Goal: Task Accomplishment & Management: Complete application form

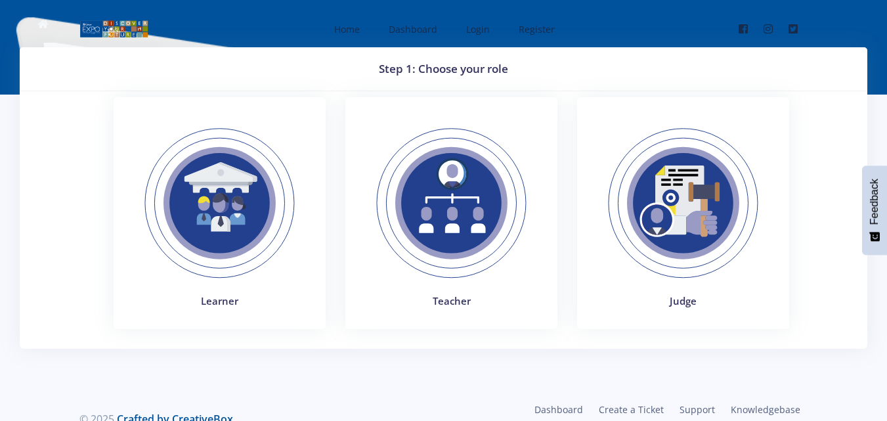
scroll to position [30, 0]
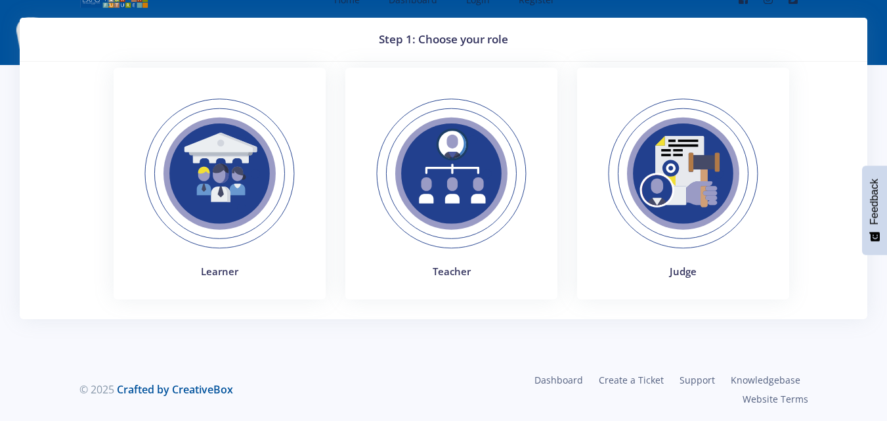
click at [251, 169] on img at bounding box center [219, 173] width 181 height 181
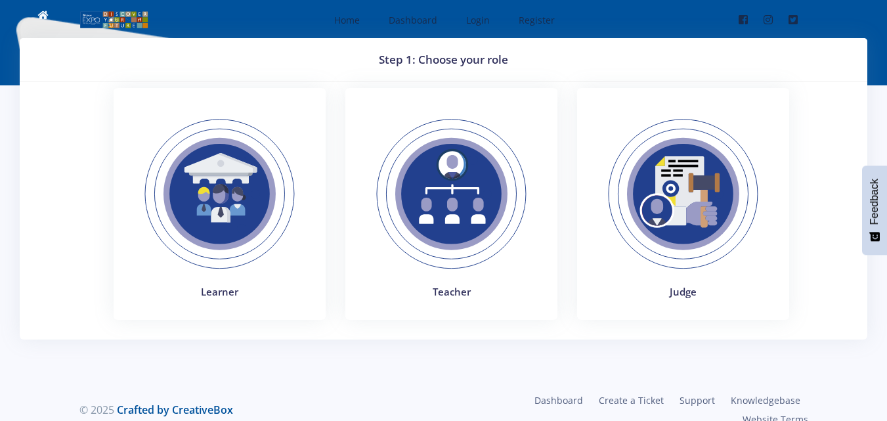
scroll to position [10, 0]
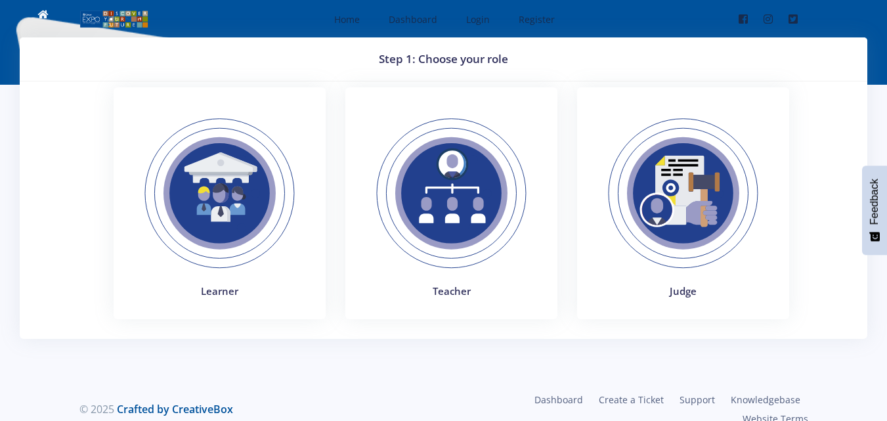
click at [221, 182] on img at bounding box center [219, 193] width 181 height 181
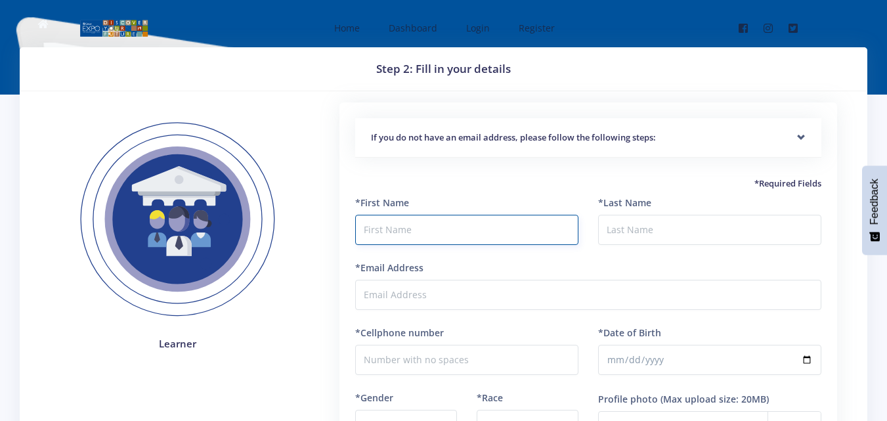
click at [474, 227] on input "text" at bounding box center [466, 230] width 223 height 30
type input "Annah"
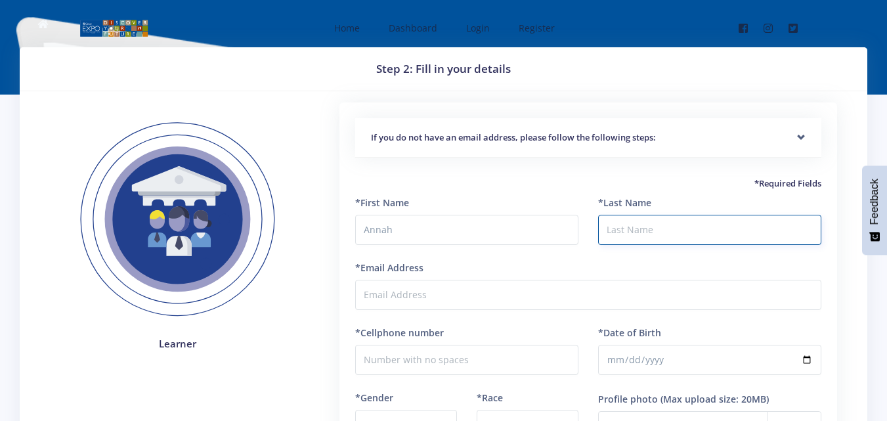
click at [609, 223] on input "*Last Name" at bounding box center [709, 230] width 223 height 30
type input "Modubu"
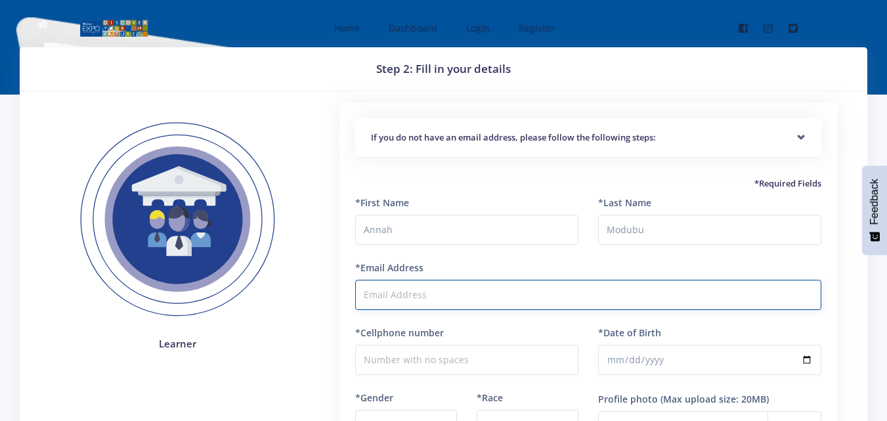
click at [501, 292] on input "*Email Address" at bounding box center [588, 295] width 466 height 30
type input "[EMAIL_ADDRESS][DOMAIN_NAME]"
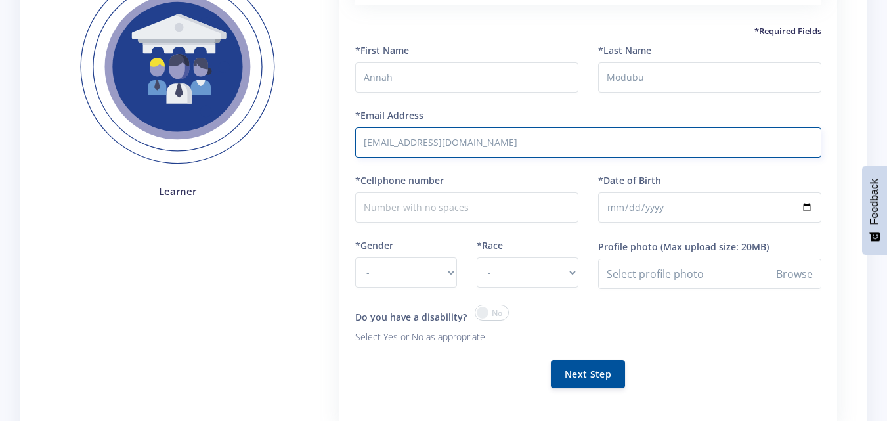
scroll to position [153, 0]
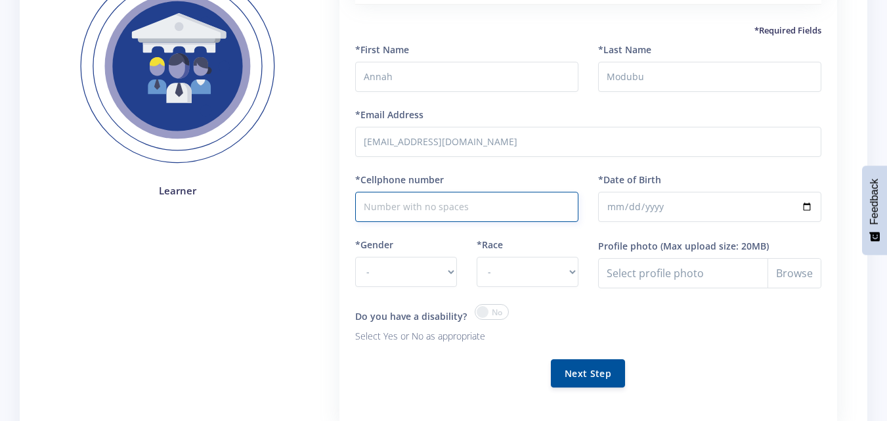
click at [465, 214] on input "*Cellphone number" at bounding box center [466, 207] width 223 height 30
type input "0614648183"
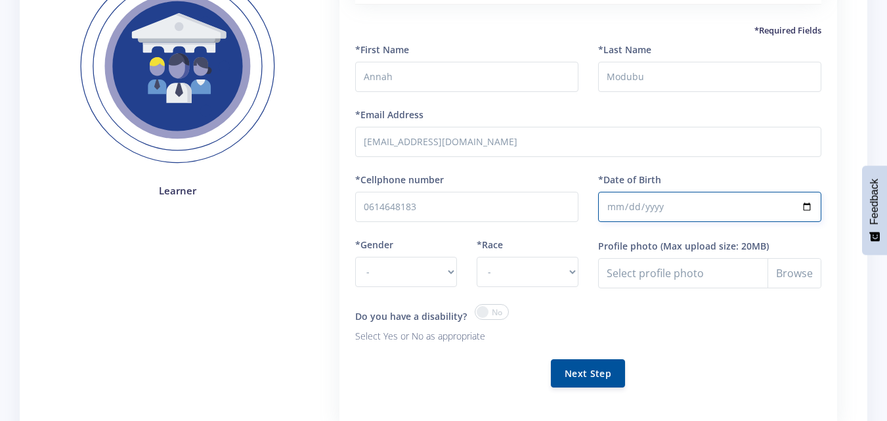
click at [664, 206] on input "*Date of Birth" at bounding box center [709, 207] width 223 height 30
click at [642, 206] on input "*Date of Birth" at bounding box center [709, 207] width 223 height 30
type input "2010-02-03"
click at [447, 272] on select "- Male Female" at bounding box center [406, 272] width 102 height 30
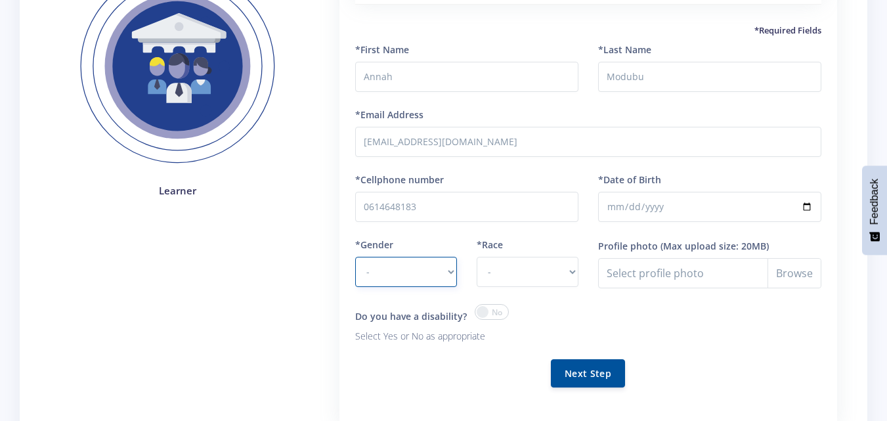
select select "F"
click at [355, 257] on select "- Male Female" at bounding box center [406, 272] width 102 height 30
click at [573, 274] on select "- African Asian Coloured Indian White Other" at bounding box center [528, 272] width 102 height 30
select select "African"
click at [477, 257] on select "- African Asian Coloured Indian White Other" at bounding box center [528, 272] width 102 height 30
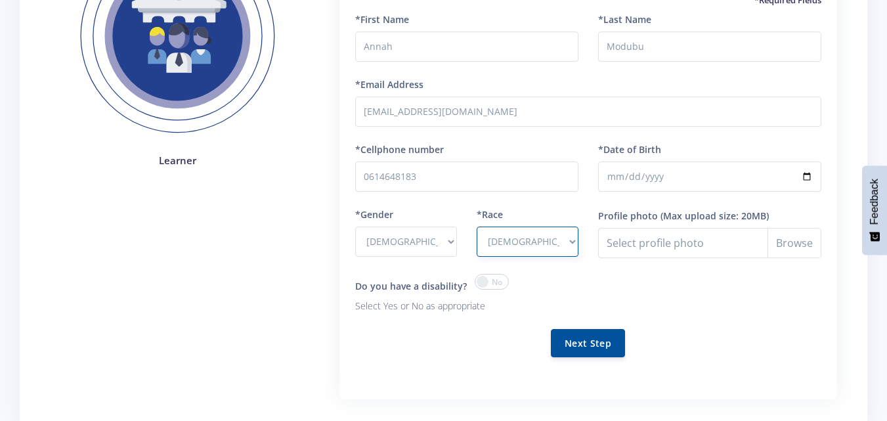
scroll to position [182, 0]
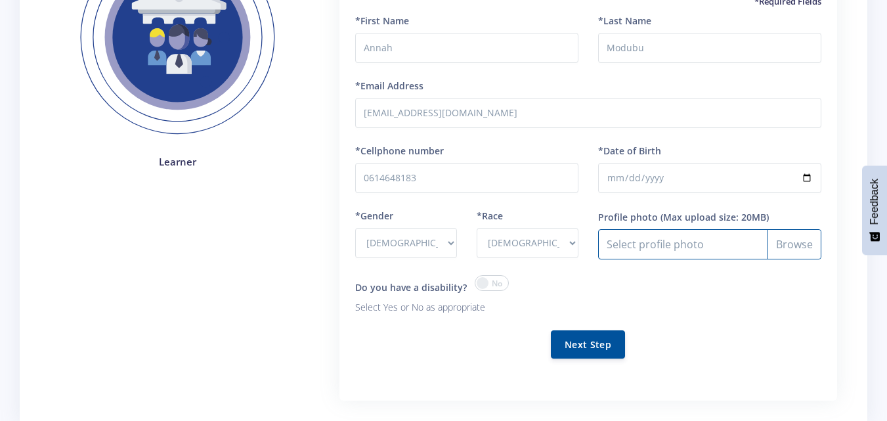
click at [648, 254] on input "Profile photo" at bounding box center [709, 244] width 223 height 30
click at [573, 343] on button "Next Step" at bounding box center [588, 344] width 74 height 28
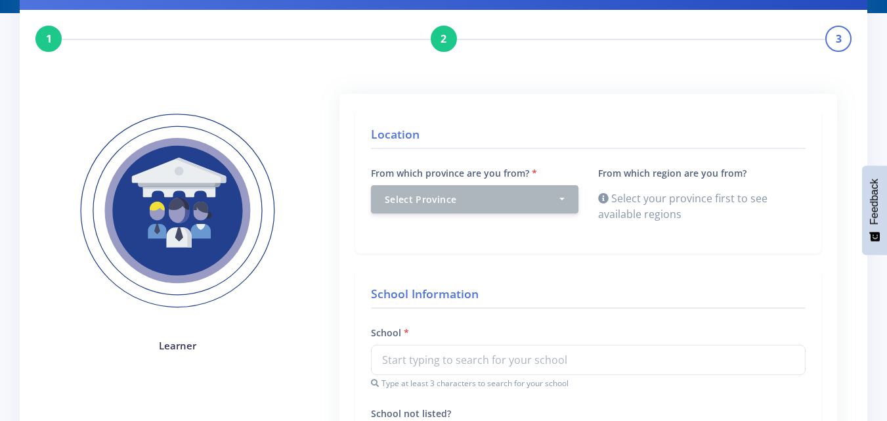
scroll to position [81, 0]
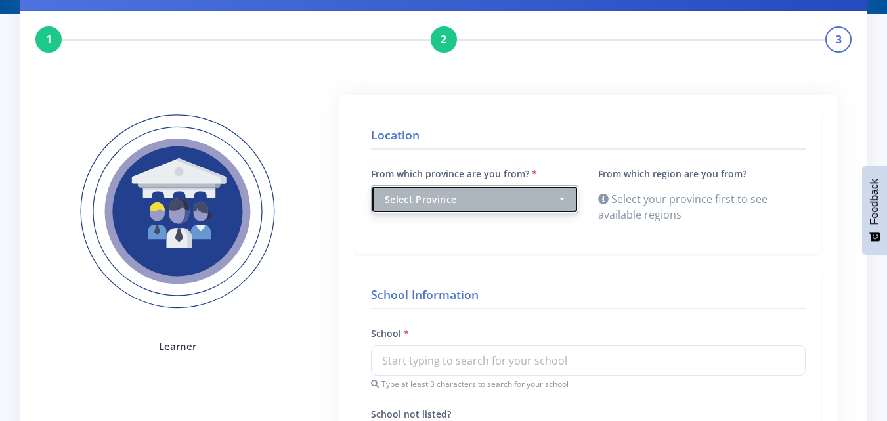
click at [560, 197] on button "Select Province" at bounding box center [475, 199] width 208 height 28
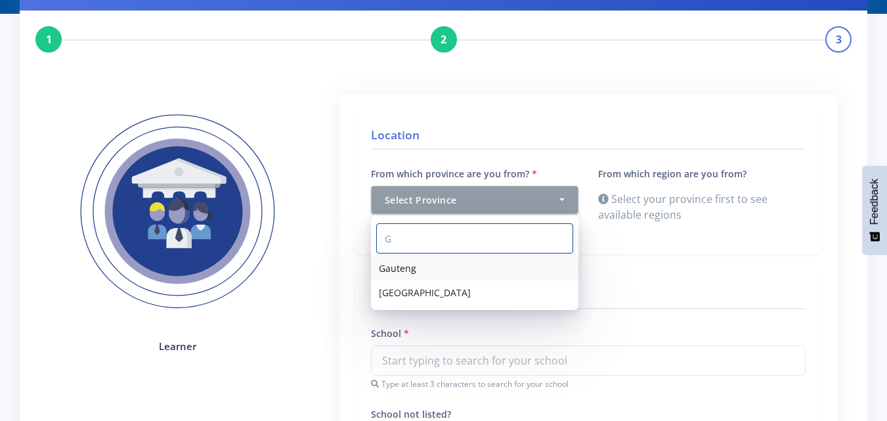
type input "G"
click at [437, 269] on link "Gauteng" at bounding box center [475, 268] width 208 height 24
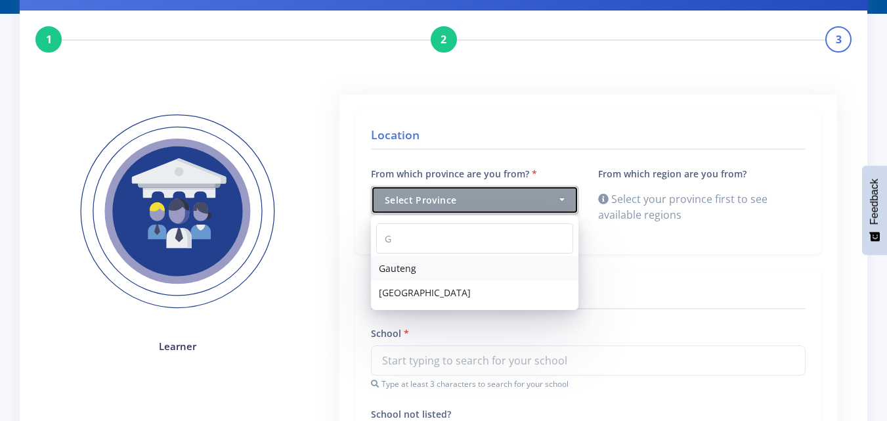
select select "7"
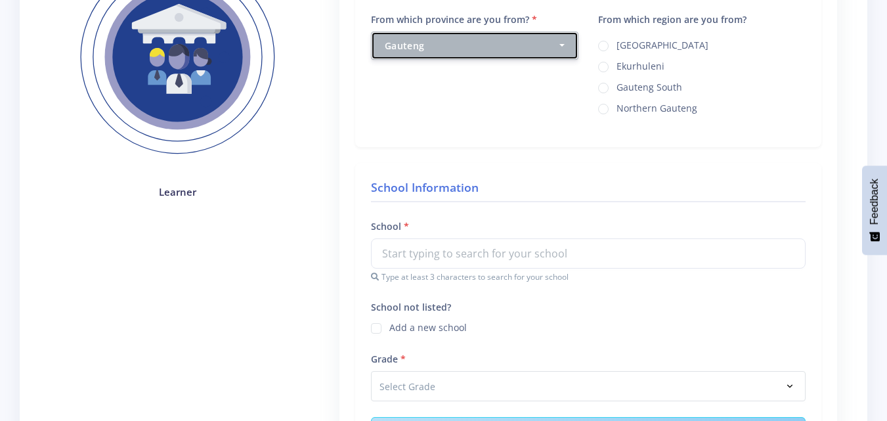
scroll to position [236, 0]
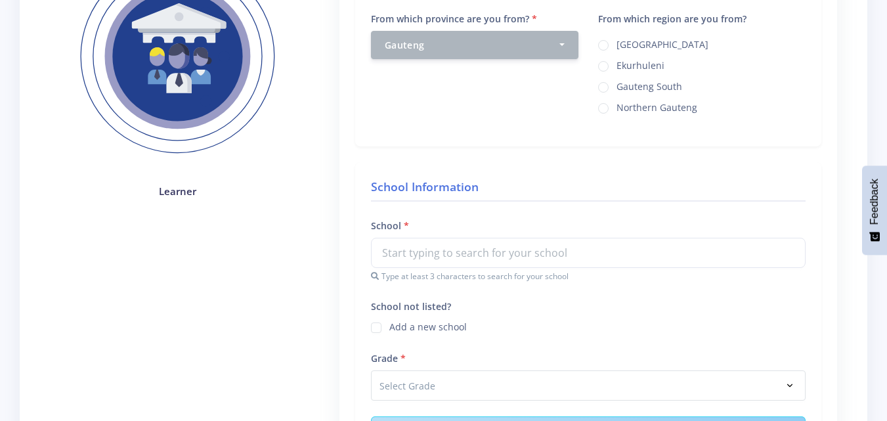
click at [617, 43] on label "Johannesburg" at bounding box center [663, 42] width 92 height 11
click at [617, 43] on input "Johannesburg" at bounding box center [621, 40] width 9 height 9
radio input "true"
click at [617, 63] on label "Ekurhuleni" at bounding box center [641, 63] width 48 height 11
click at [617, 63] on input "Ekurhuleni" at bounding box center [621, 61] width 9 height 9
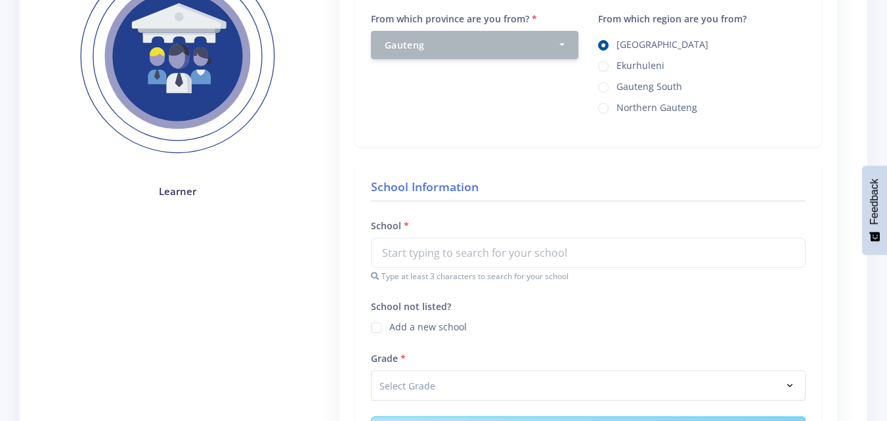
radio input "true"
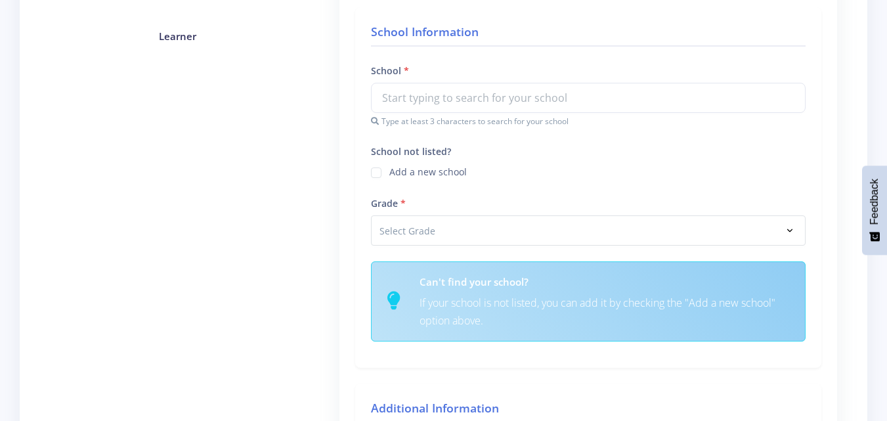
scroll to position [392, 0]
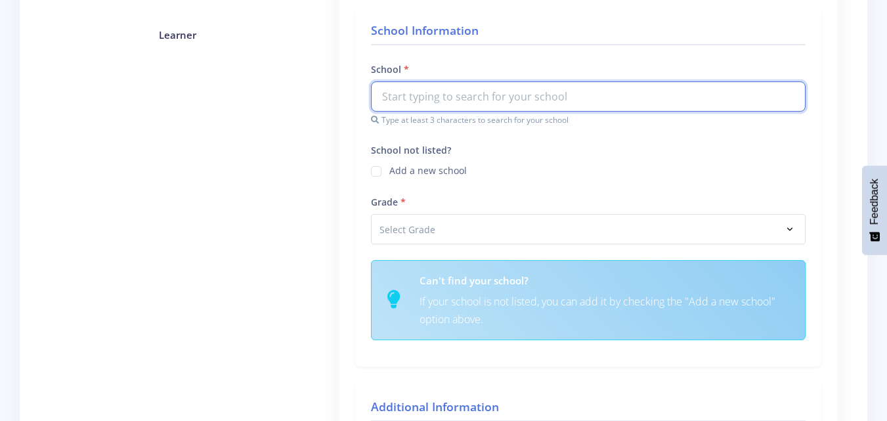
click at [490, 104] on input "text" at bounding box center [588, 96] width 435 height 30
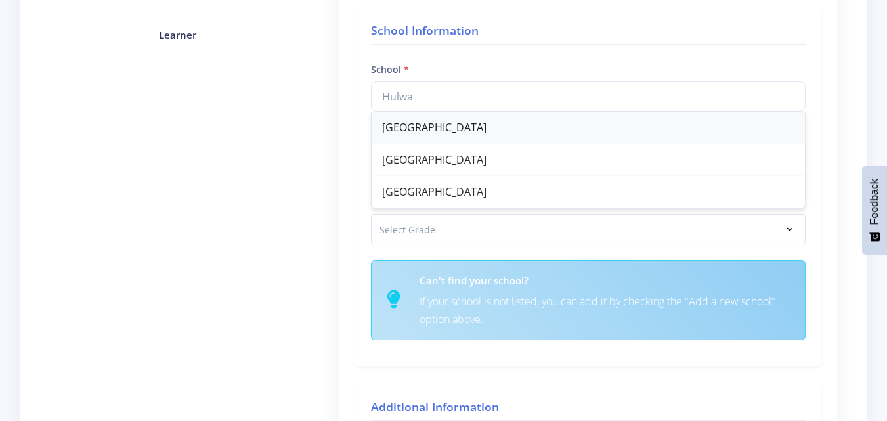
click at [473, 133] on div "Hulwazi Secondary School" at bounding box center [588, 128] width 433 height 32
type input "Hulwazi Secondary School"
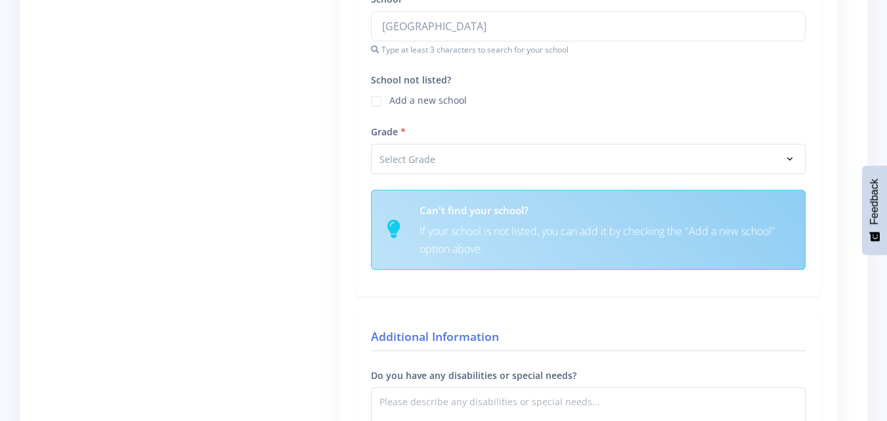
scroll to position [521, 0]
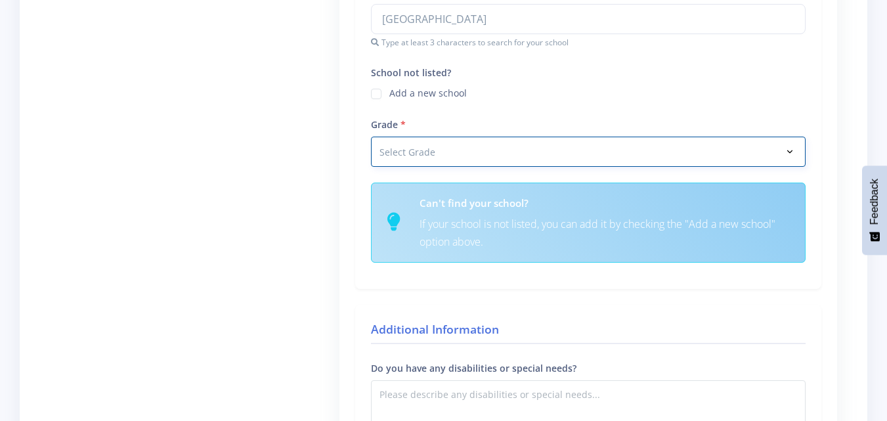
click at [418, 148] on select "Select Grade Grade 4 Grade 5 Grade 6 Grade 7" at bounding box center [588, 152] width 435 height 30
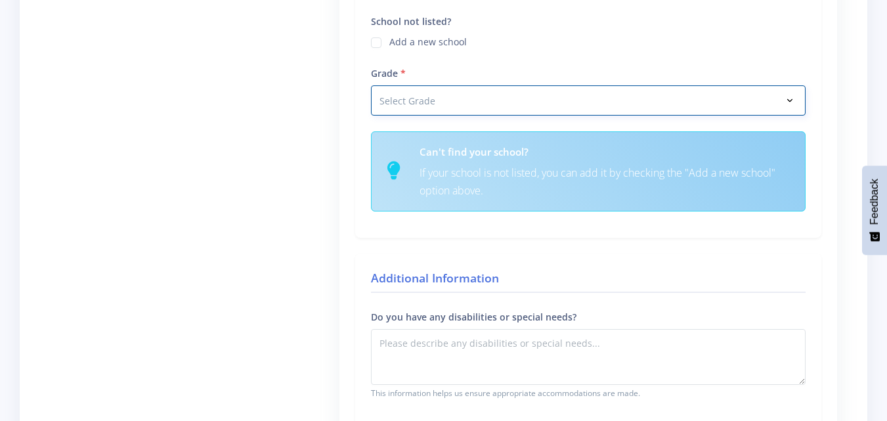
select select "Grade 9"
click at [371, 85] on select "Select Grade Grade 4 Grade 5 Grade 6 Grade 7" at bounding box center [588, 100] width 435 height 30
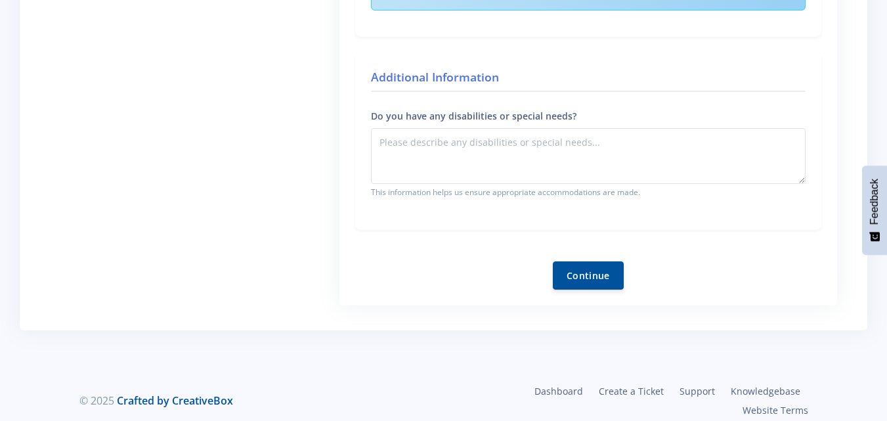
scroll to position [733, 0]
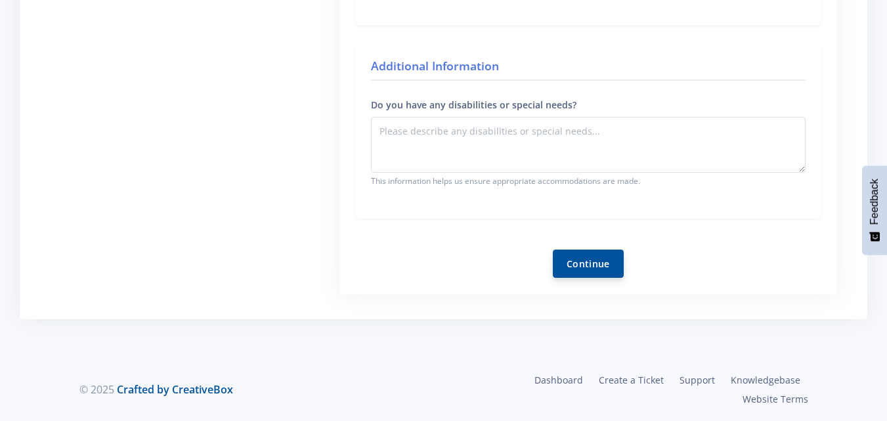
click at [586, 268] on button "Continue" at bounding box center [588, 264] width 71 height 28
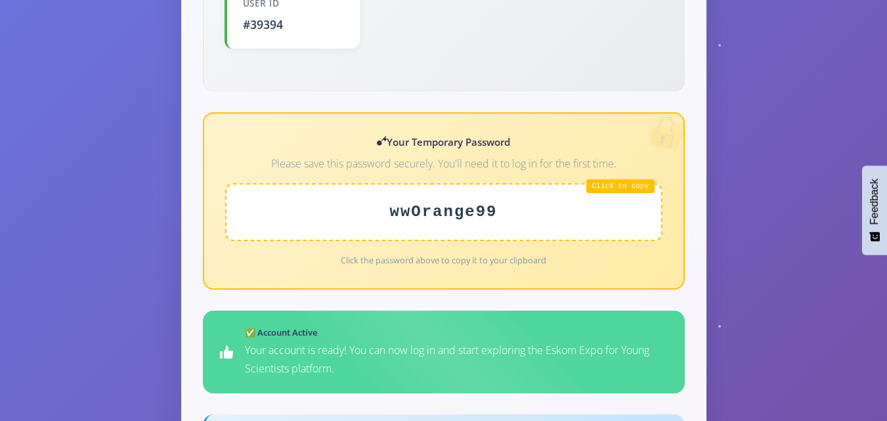
scroll to position [521, 0]
click at [509, 206] on div "wwOrange99" at bounding box center [443, 212] width 437 height 58
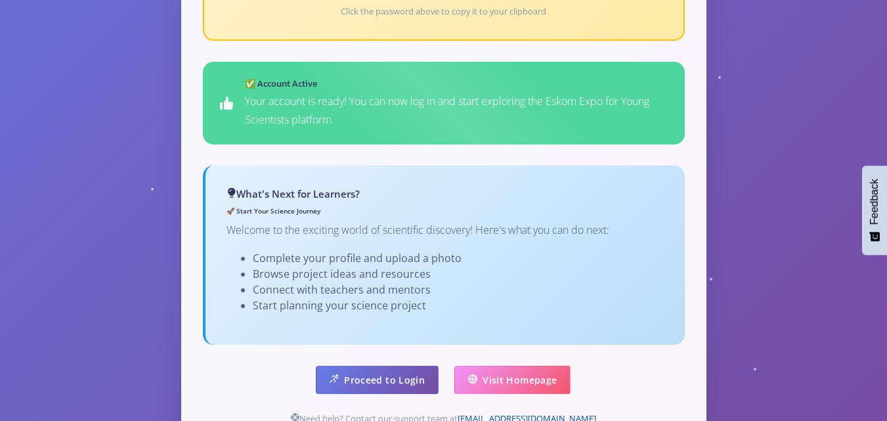
scroll to position [776, 0]
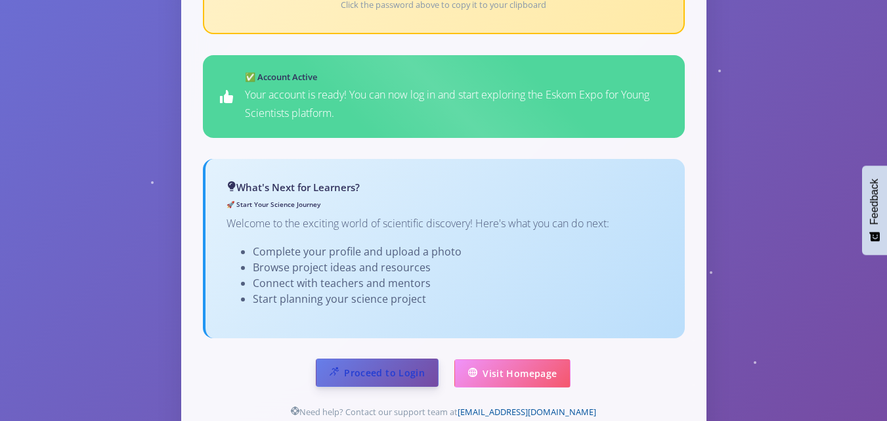
click at [399, 359] on link "Proceed to Login" at bounding box center [377, 373] width 123 height 28
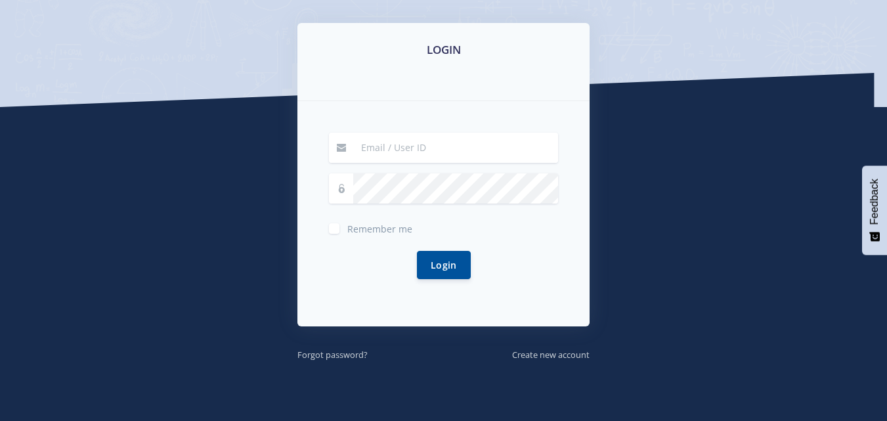
scroll to position [207, 0]
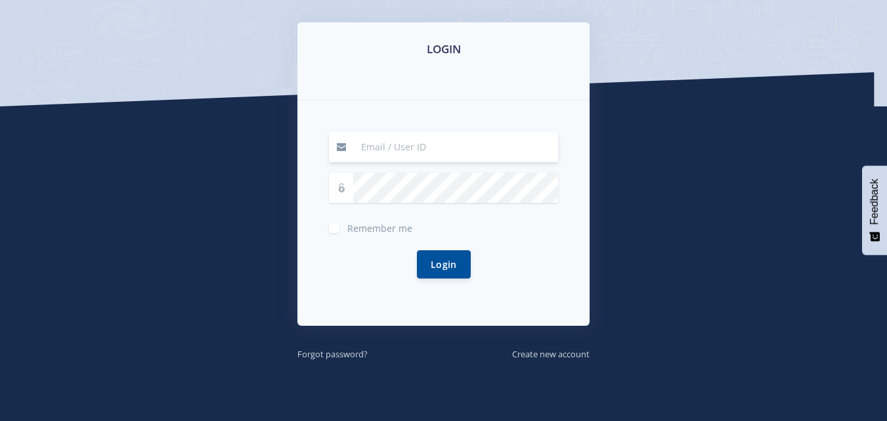
click at [480, 148] on input at bounding box center [455, 147] width 205 height 30
type input "[EMAIL_ADDRESS][DOMAIN_NAME]"
click at [340, 190] on icon at bounding box center [341, 187] width 9 height 9
click at [386, 229] on span "Remember me" at bounding box center [379, 228] width 65 height 12
click at [356, 227] on input "Remember me" at bounding box center [351, 223] width 9 height 9
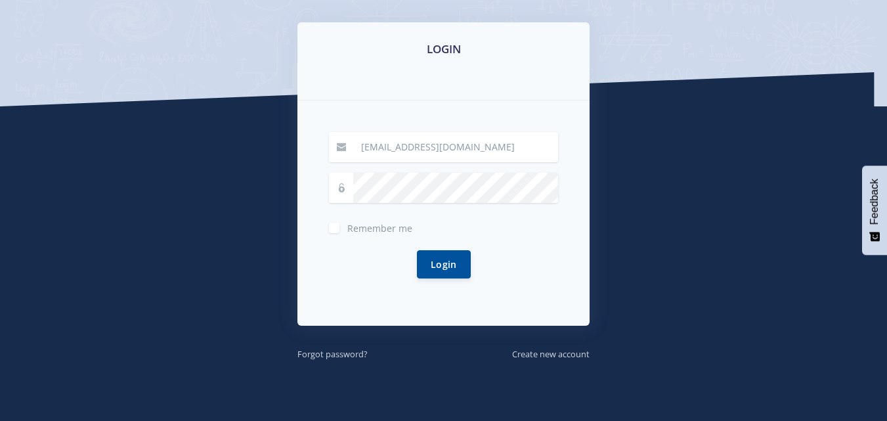
checkbox input "true"
click at [433, 255] on button "Login" at bounding box center [444, 264] width 54 height 28
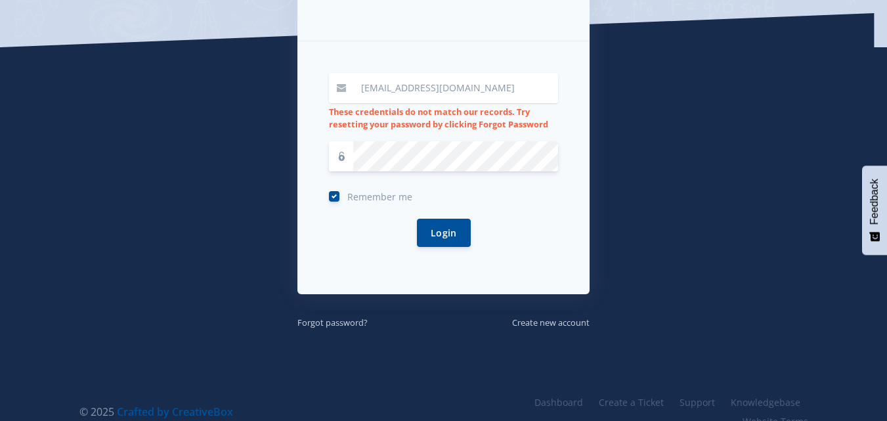
scroll to position [267, 0]
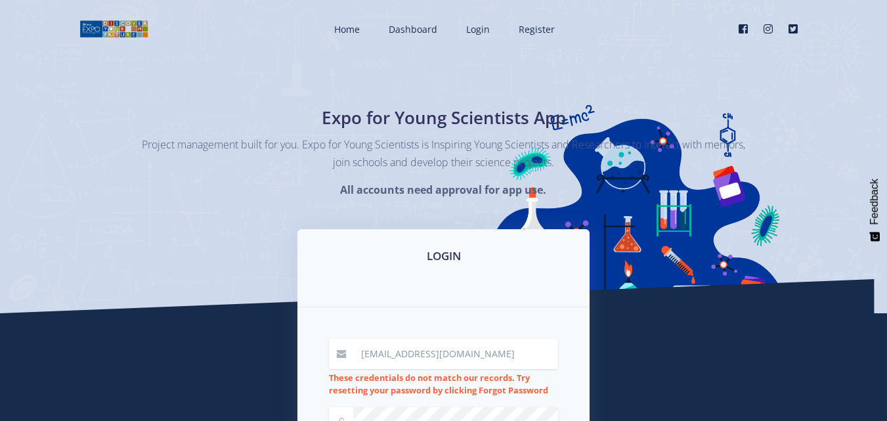
scroll to position [207, 0]
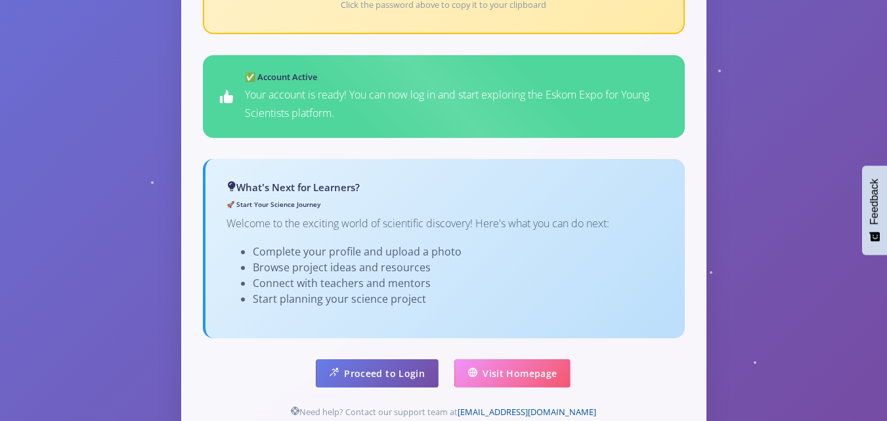
scroll to position [776, 0]
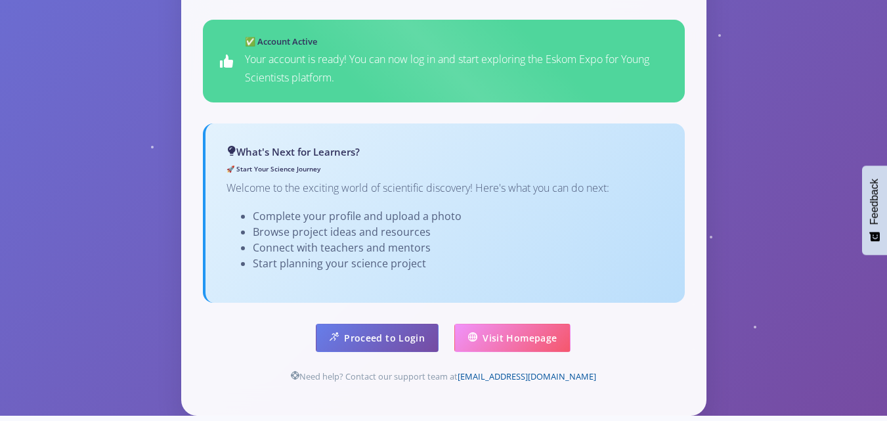
scroll to position [871, 0]
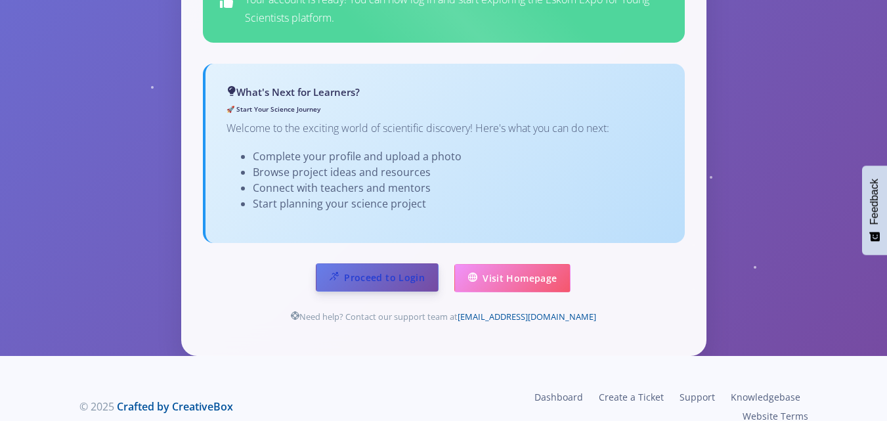
click at [395, 263] on link "Proceed to Login" at bounding box center [377, 277] width 123 height 28
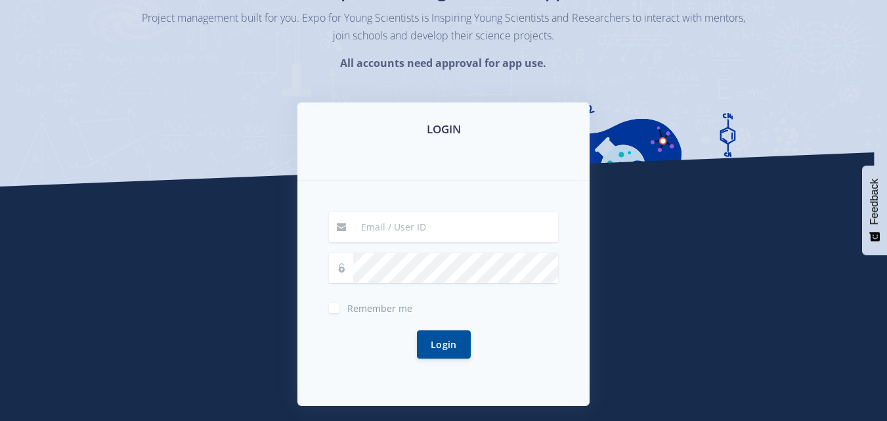
scroll to position [190, 0]
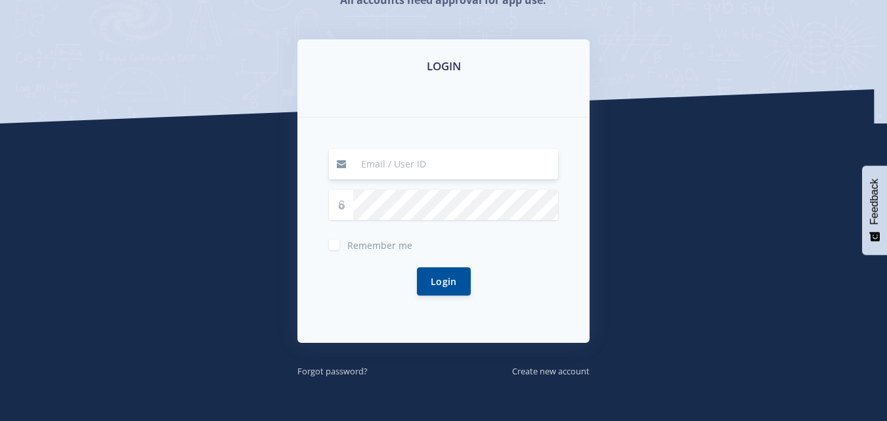
click at [406, 166] on input at bounding box center [455, 164] width 205 height 30
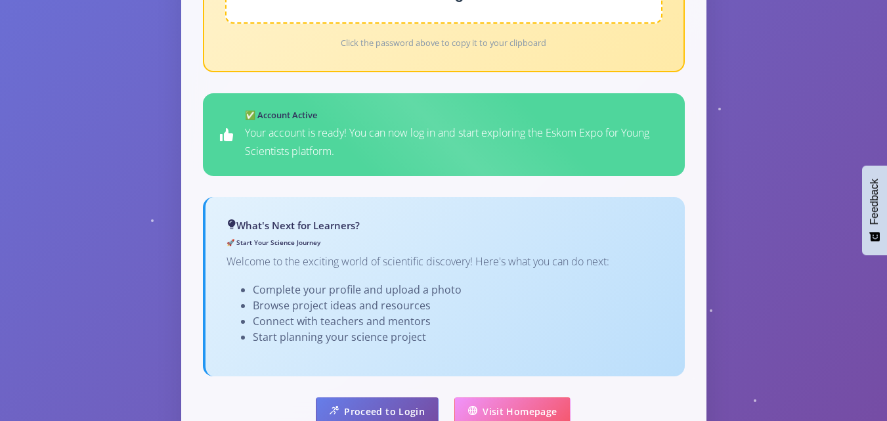
scroll to position [871, 0]
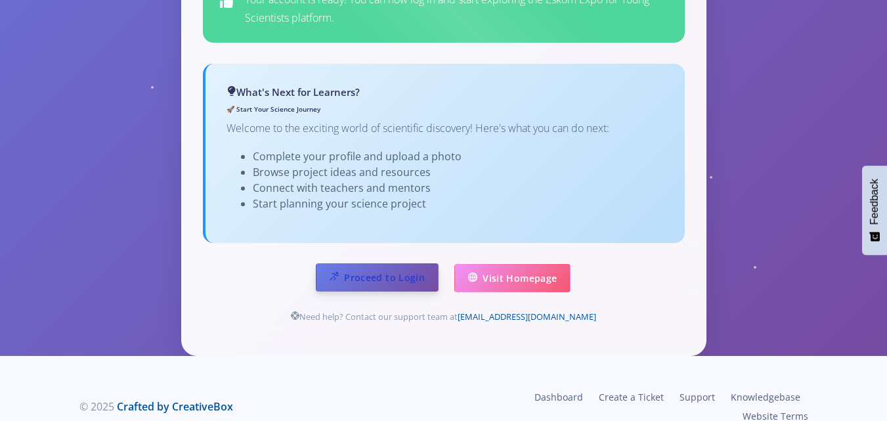
click at [386, 273] on link "Proceed to Login" at bounding box center [377, 277] width 123 height 28
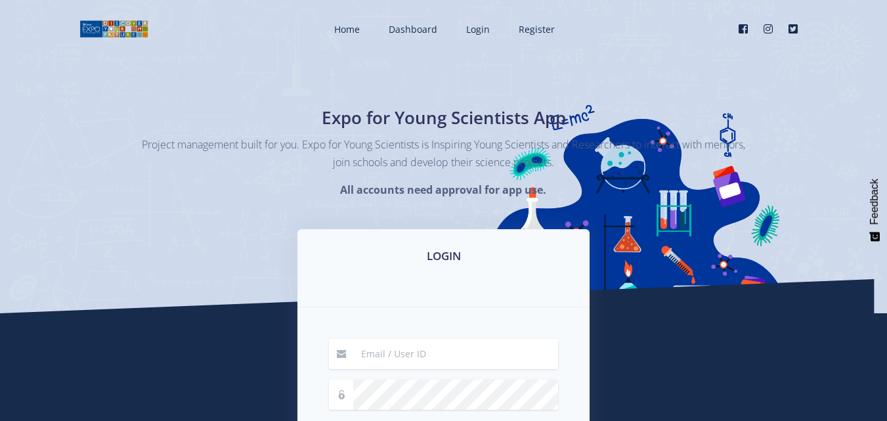
scroll to position [114, 0]
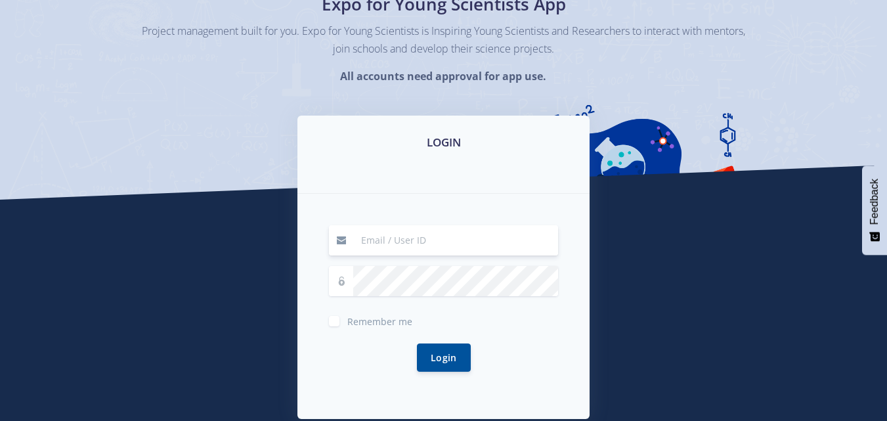
click at [375, 242] on input at bounding box center [455, 240] width 205 height 30
type input "#39394"
click at [368, 321] on span "Remember me" at bounding box center [379, 321] width 65 height 12
click at [356, 320] on input "Remember me" at bounding box center [351, 316] width 9 height 9
checkbox input "true"
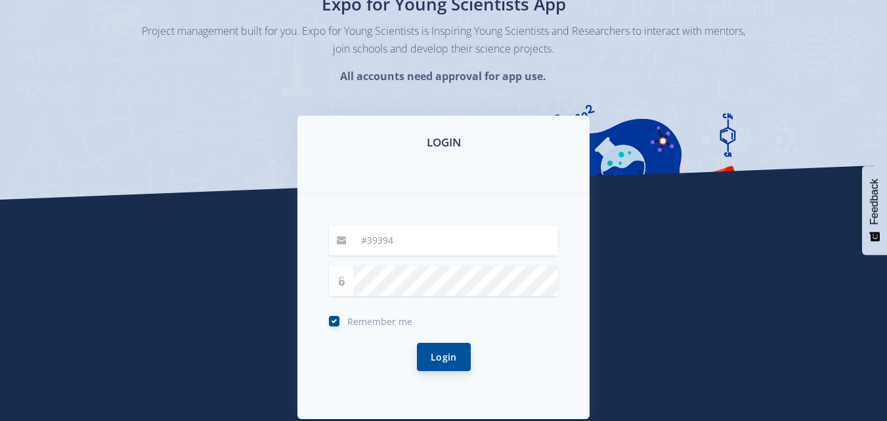
click at [432, 354] on button "Login" at bounding box center [444, 357] width 54 height 28
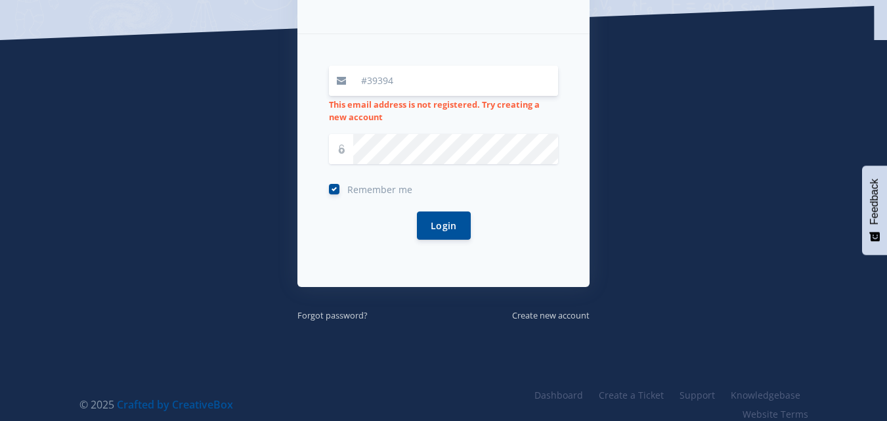
scroll to position [288, 0]
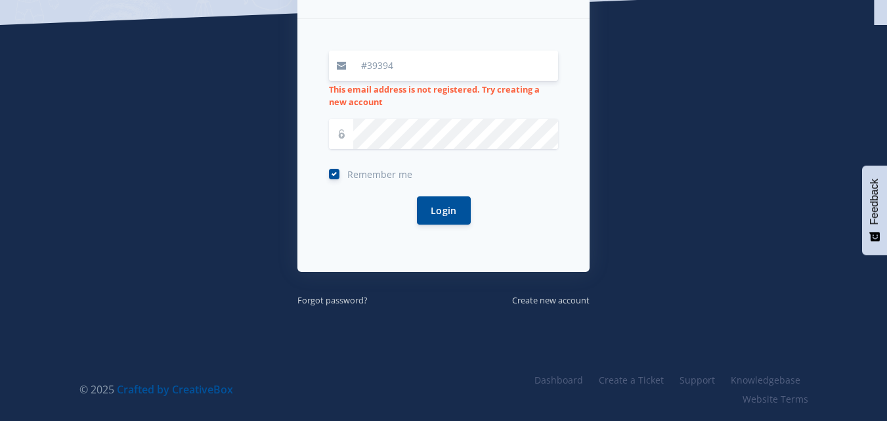
click at [424, 285] on div "LOGIN #39394 This email address is not registered. Try creating a new account R…" at bounding box center [444, 124] width 312 height 366
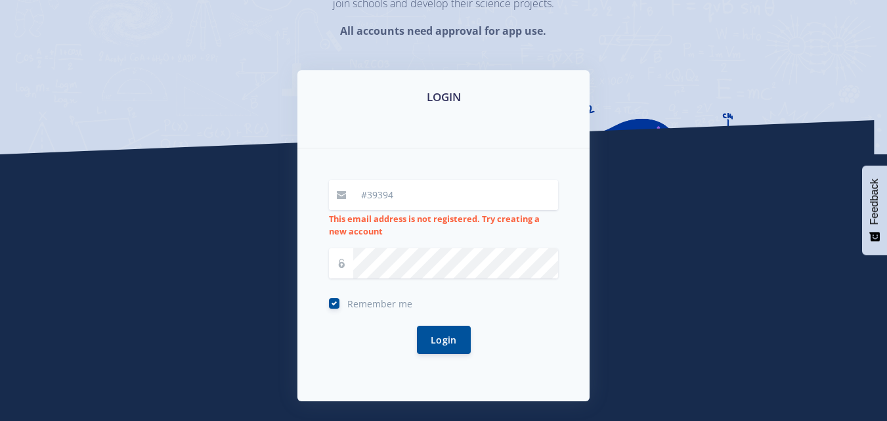
scroll to position [123, 0]
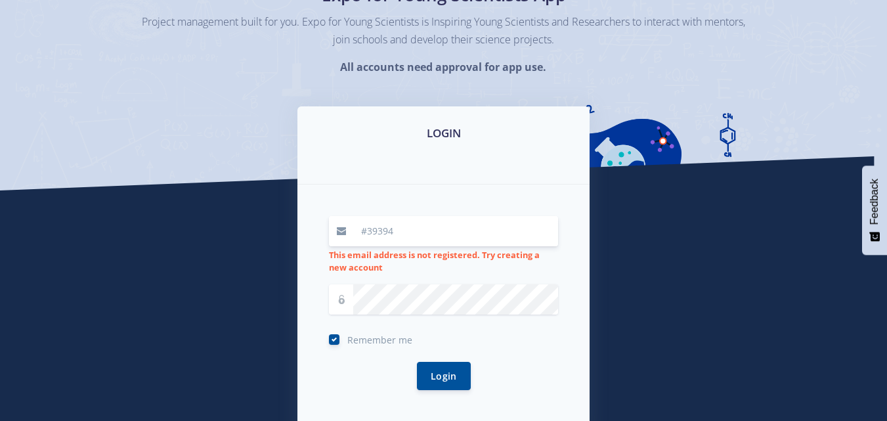
click at [420, 230] on input "#39394" at bounding box center [455, 231] width 205 height 30
type input "#"
type input "[EMAIL_ADDRESS][DOMAIN_NAME]"
click at [438, 366] on button "Login" at bounding box center [444, 375] width 54 height 28
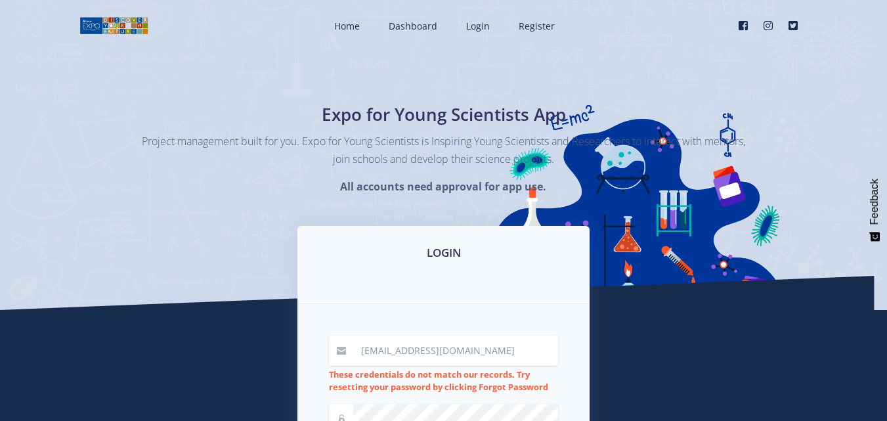
scroll to position [4, 0]
click at [483, 28] on span "Login" at bounding box center [478, 25] width 24 height 12
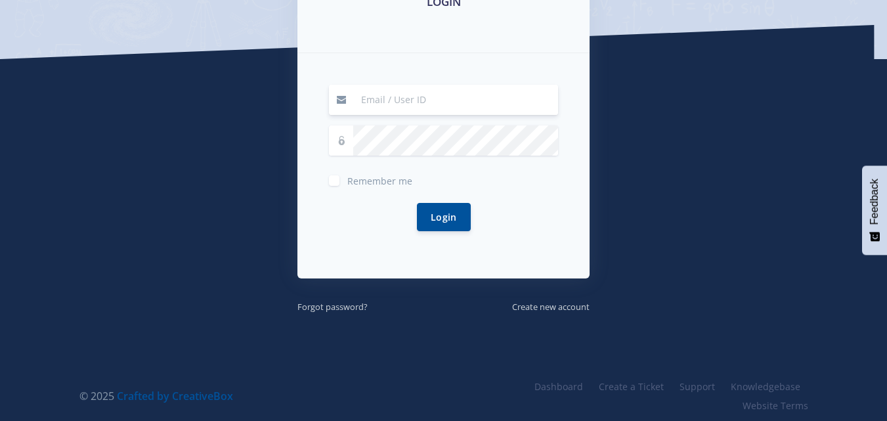
scroll to position [261, 0]
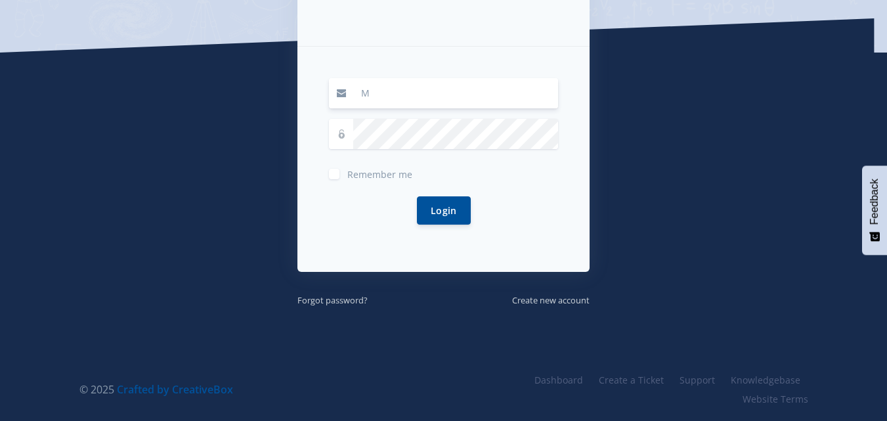
type input "[EMAIL_ADDRESS][DOMAIN_NAME]"
click at [445, 198] on button "Login" at bounding box center [444, 210] width 54 height 28
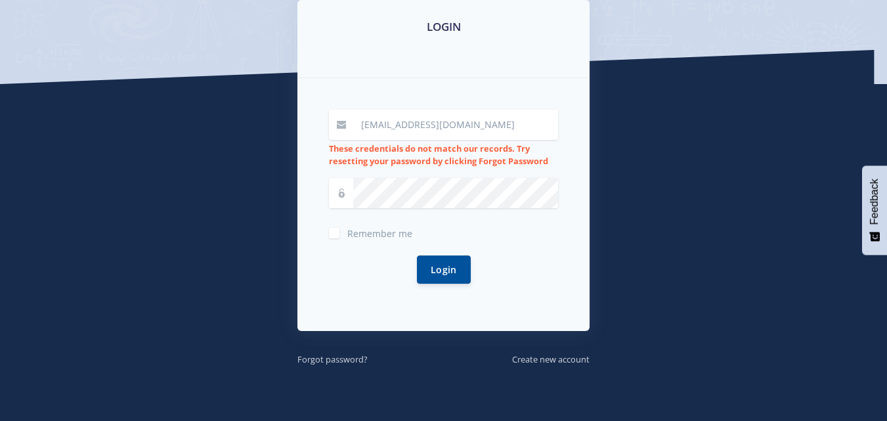
scroll to position [232, 0]
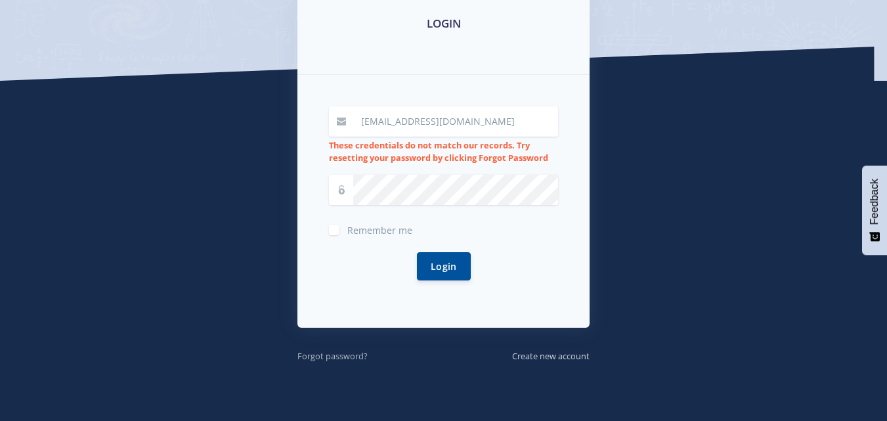
click at [343, 357] on small "Forgot password?" at bounding box center [333, 356] width 70 height 12
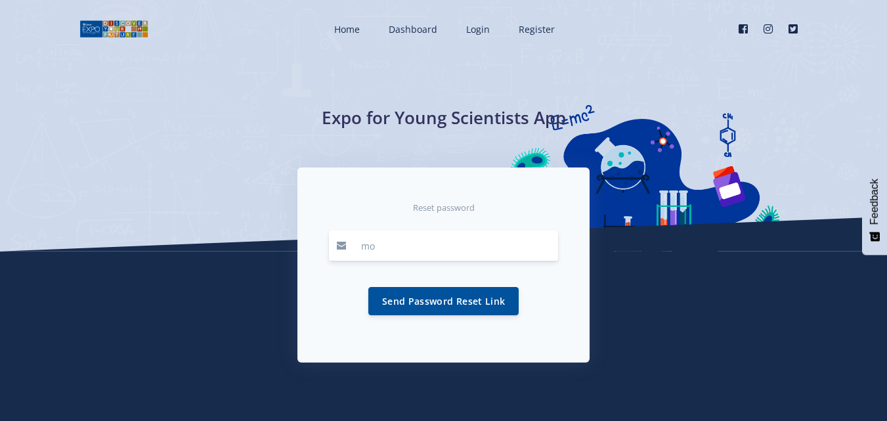
type input "modubuannah0@gmail.com"
click at [429, 242] on input "modubuannah0@gmail.com" at bounding box center [455, 246] width 205 height 30
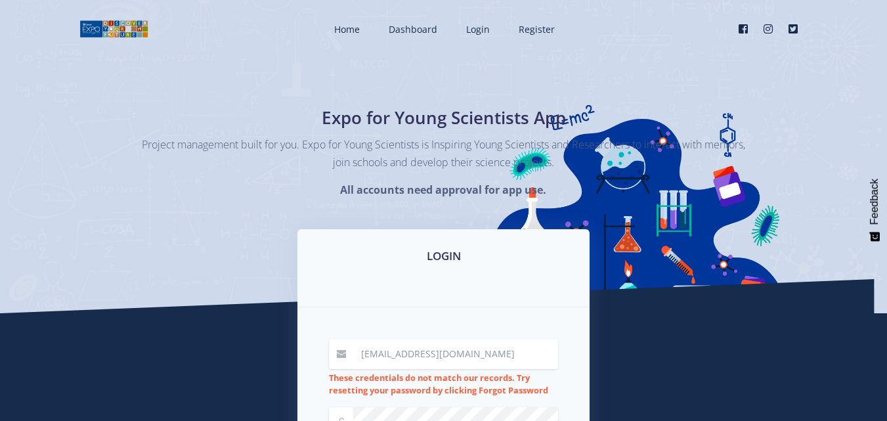
scroll to position [232, 0]
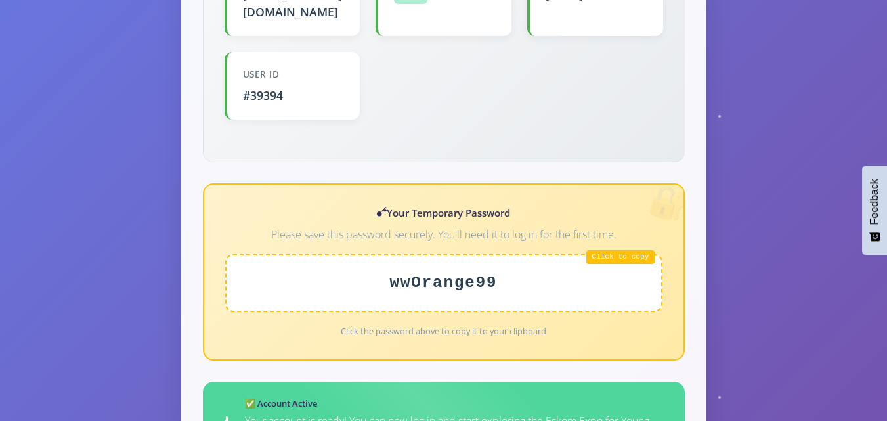
scroll to position [447, 0]
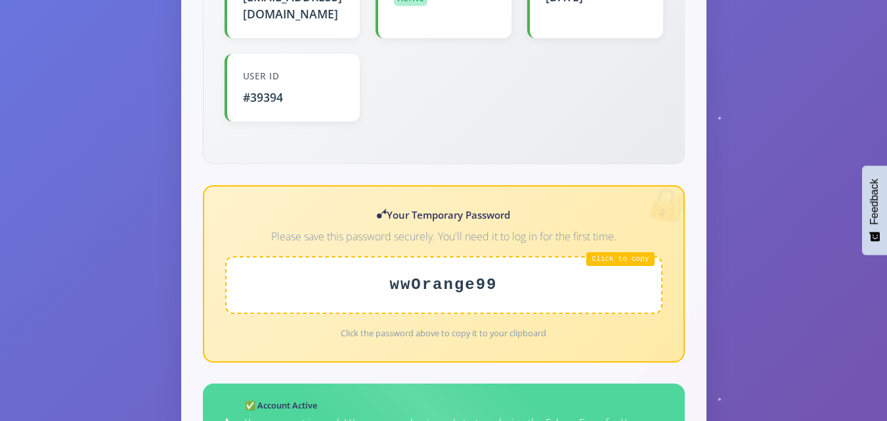
click at [604, 256] on div "wwOrange99" at bounding box center [443, 285] width 437 height 58
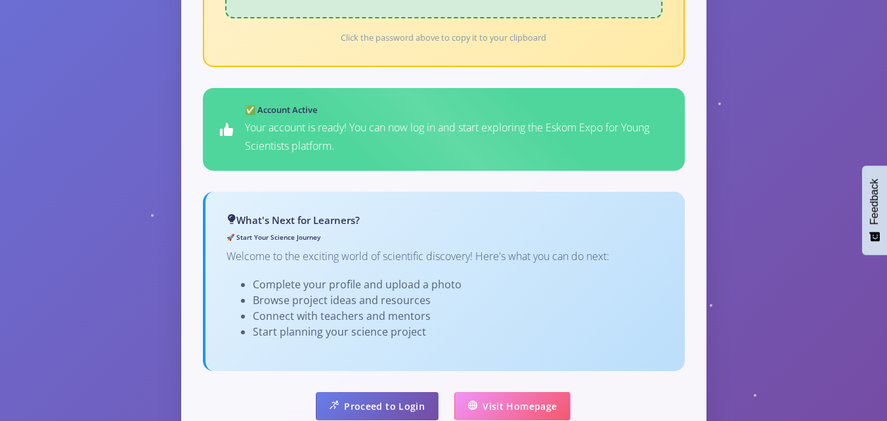
scroll to position [787, 0]
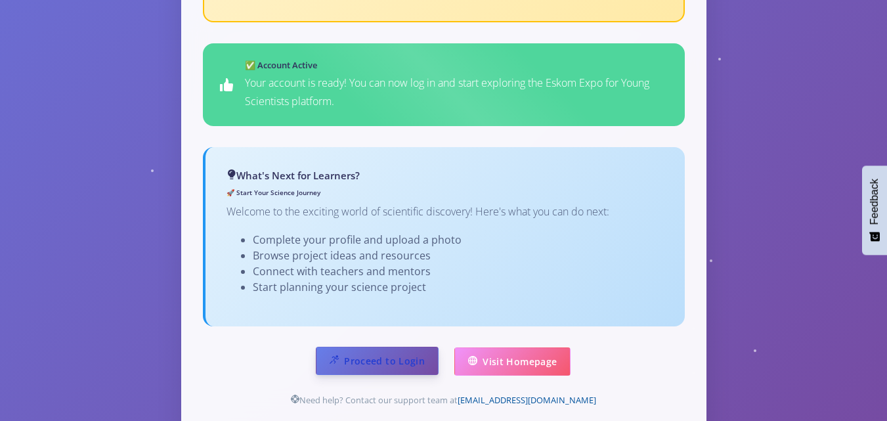
click at [405, 347] on link "Proceed to Login" at bounding box center [377, 361] width 123 height 28
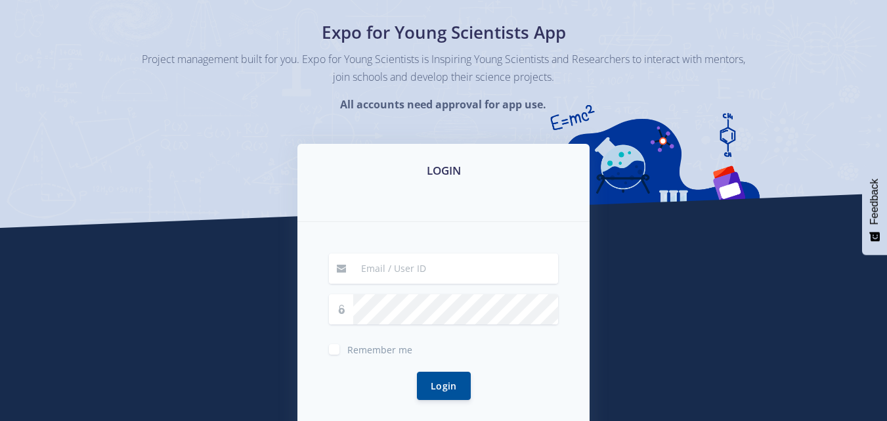
scroll to position [162, 0]
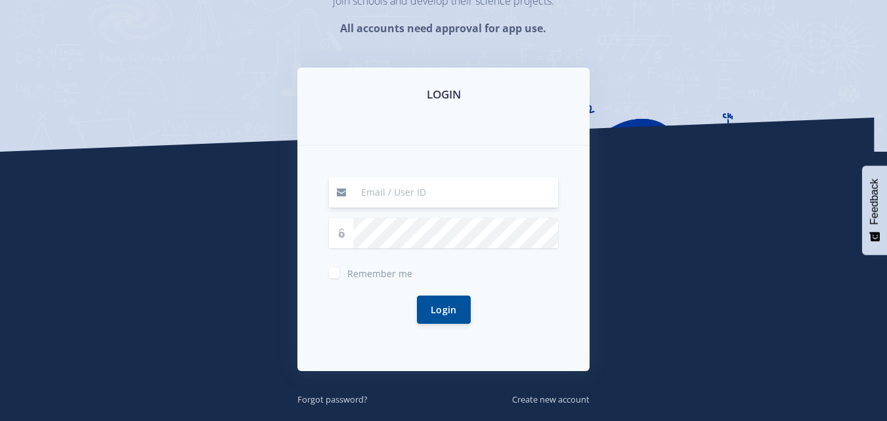
click at [417, 201] on input at bounding box center [455, 192] width 205 height 30
type input "[EMAIL_ADDRESS][DOMAIN_NAME]"
click at [440, 314] on button "Login" at bounding box center [444, 309] width 54 height 28
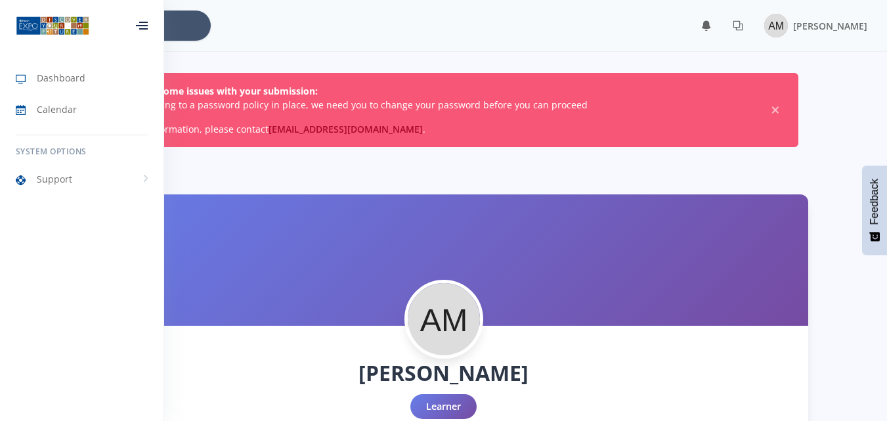
click at [147, 25] on icon at bounding box center [142, 25] width 12 height 1
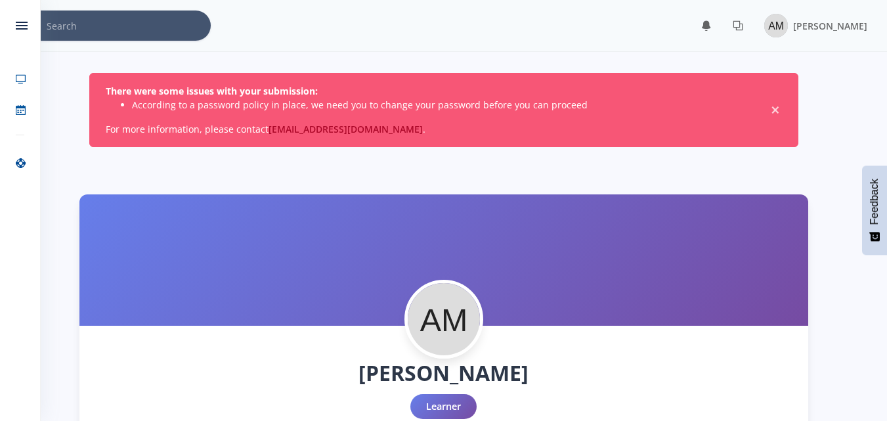
click at [776, 104] on span "×" at bounding box center [775, 110] width 13 height 13
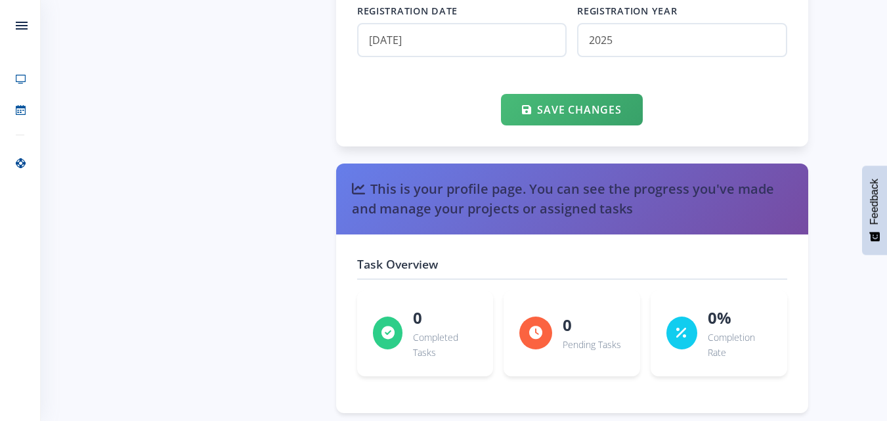
scroll to position [1647, 0]
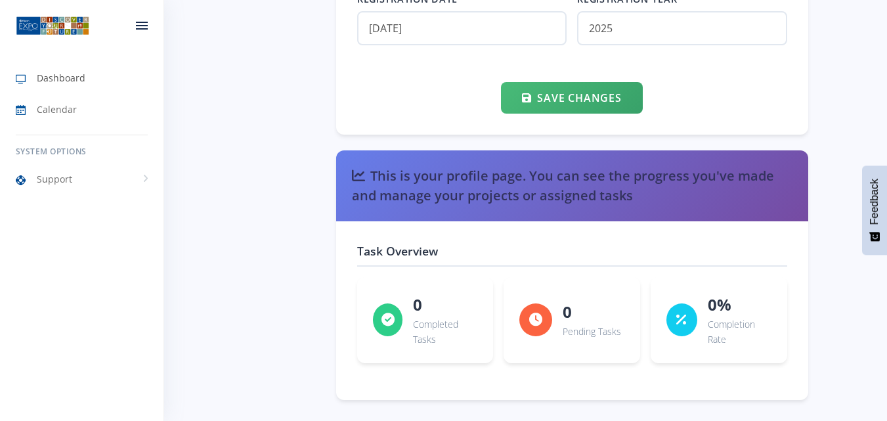
click at [62, 77] on span "Dashboard" at bounding box center [61, 78] width 49 height 14
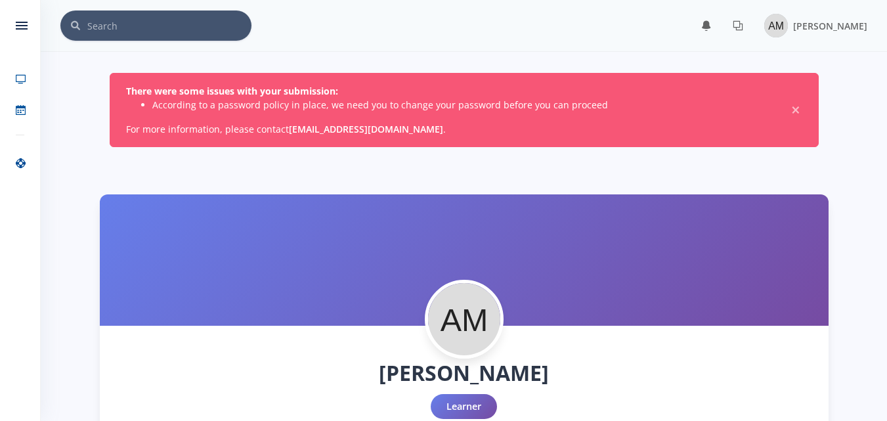
scroll to position [10, 10]
click at [387, 123] on link "[EMAIL_ADDRESS][DOMAIN_NAME]" at bounding box center [366, 129] width 154 height 12
click at [359, 130] on link "[EMAIL_ADDRESS][DOMAIN_NAME]" at bounding box center [366, 129] width 154 height 12
click at [162, 25] on input "text" at bounding box center [169, 26] width 164 height 30
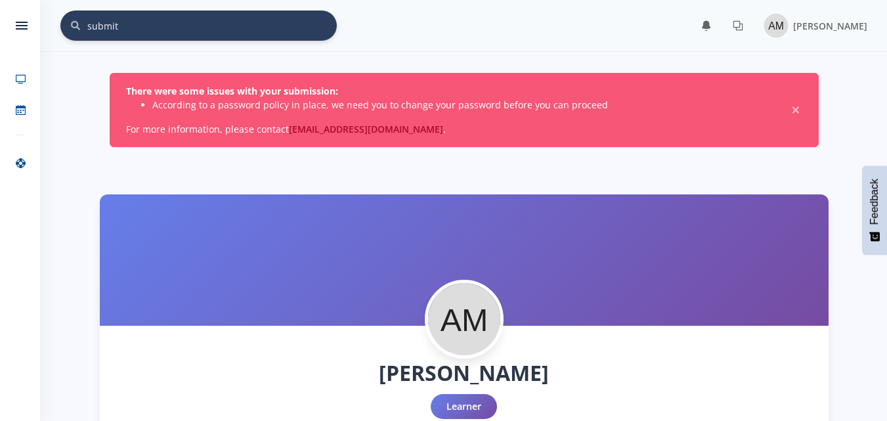
type input "submit"
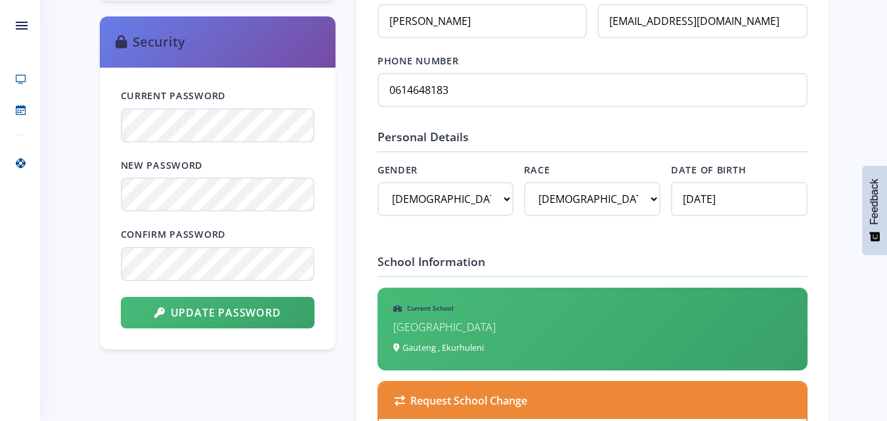
scroll to position [607, 0]
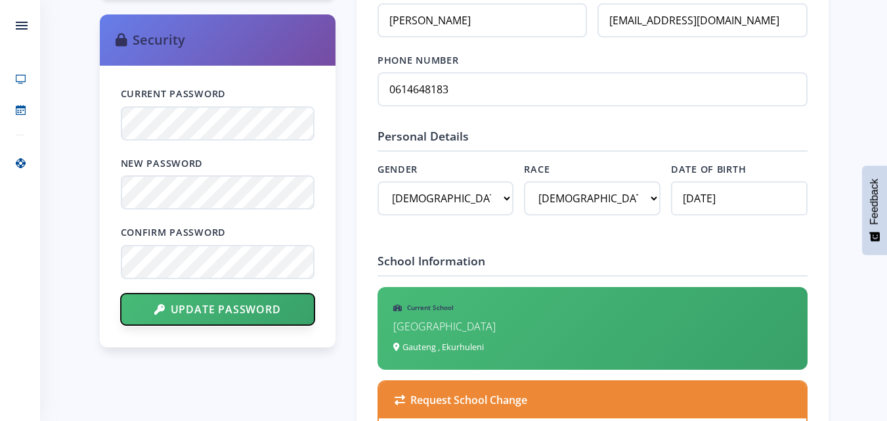
click at [177, 301] on button "Update Password" at bounding box center [218, 310] width 194 height 32
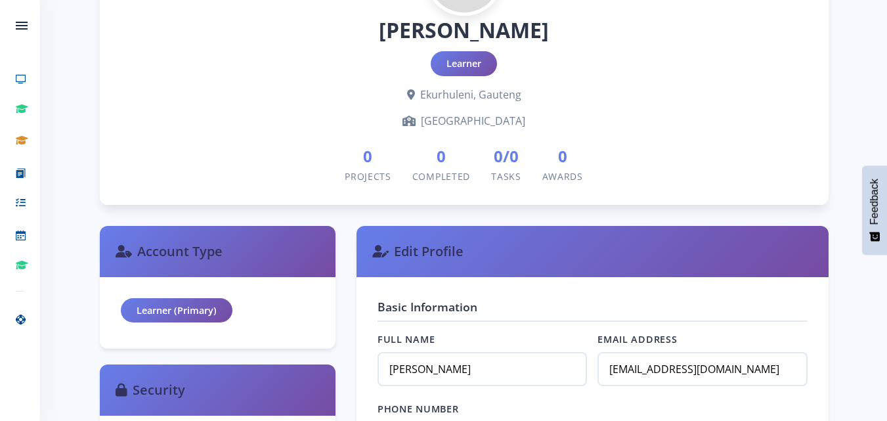
scroll to position [259, 0]
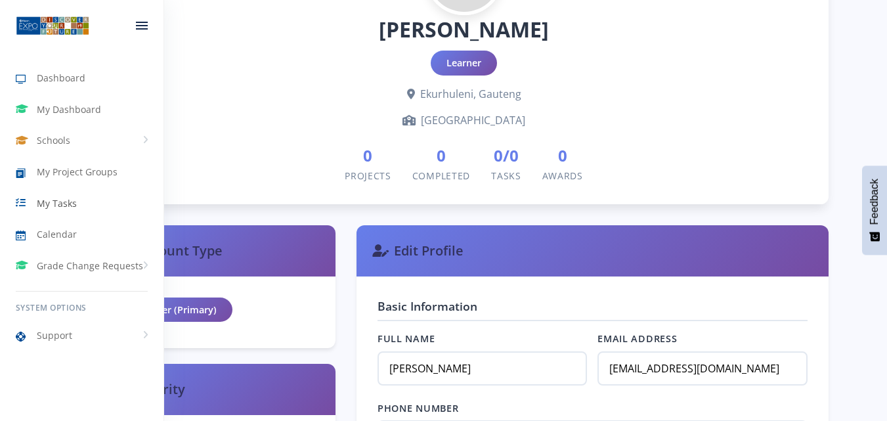
click at [68, 198] on span "My Tasks" at bounding box center [57, 203] width 40 height 14
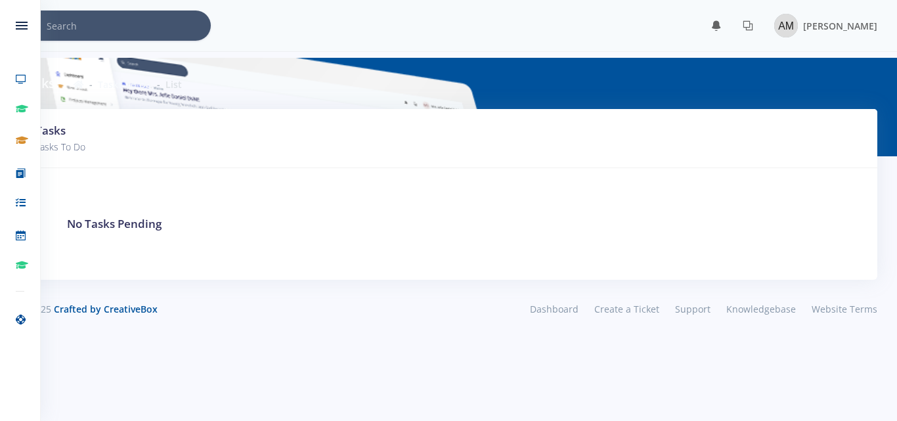
scroll to position [10, 10]
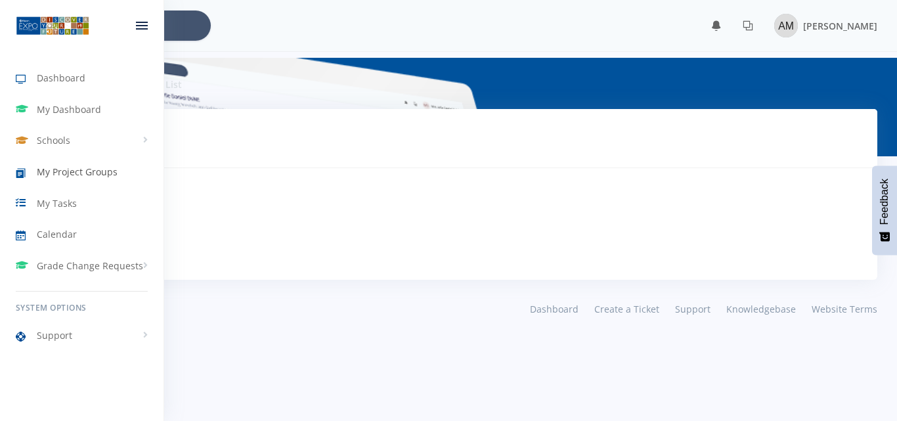
click at [47, 169] on span "My Project Groups" at bounding box center [77, 172] width 81 height 14
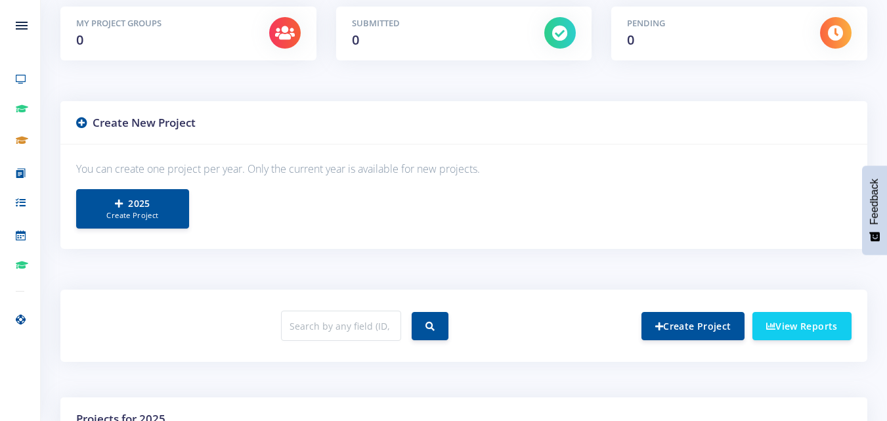
scroll to position [245, 0]
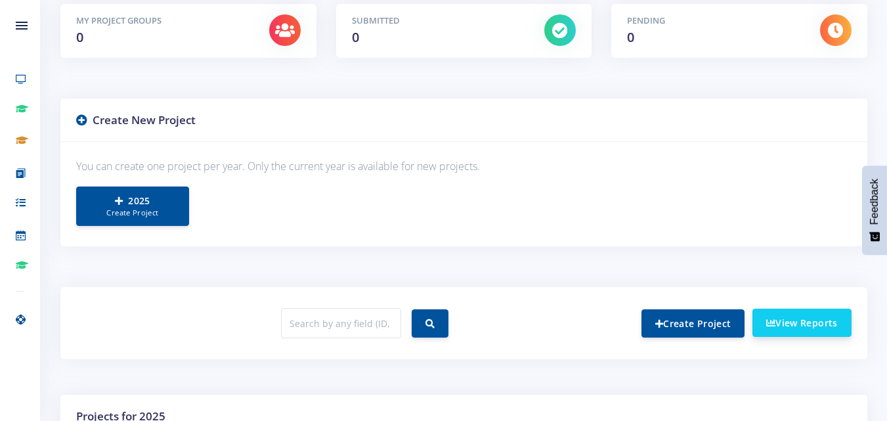
click at [798, 334] on link "View Reports" at bounding box center [802, 323] width 99 height 28
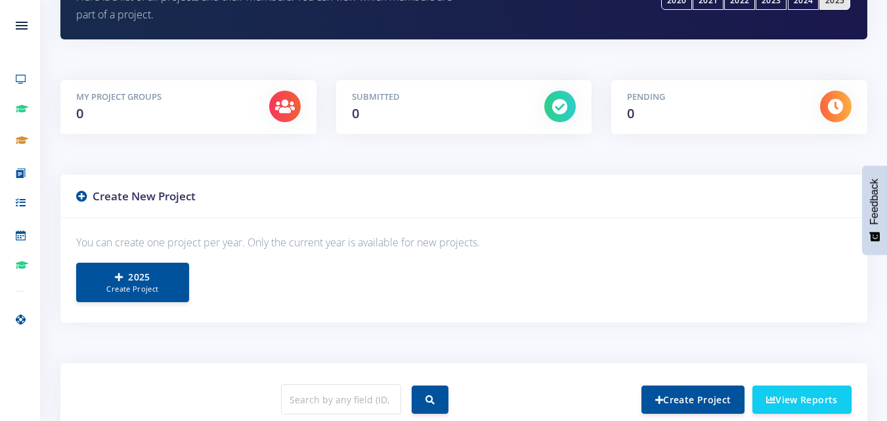
scroll to position [254, 0]
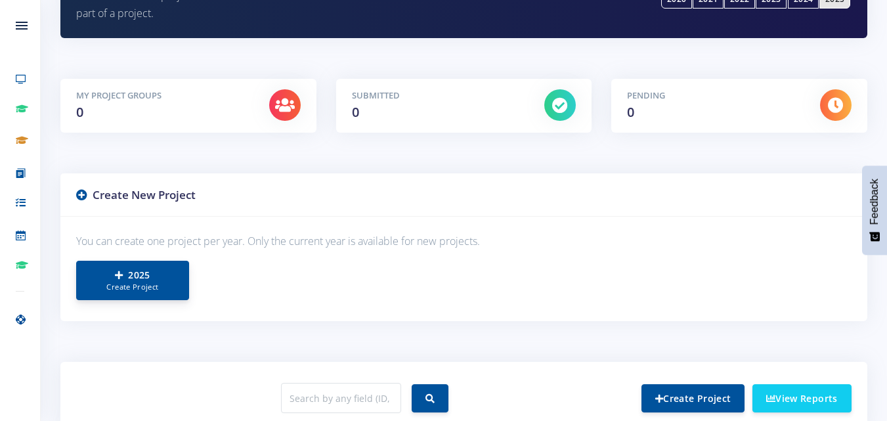
click at [152, 271] on link "2025 Create Project" at bounding box center [132, 280] width 113 height 39
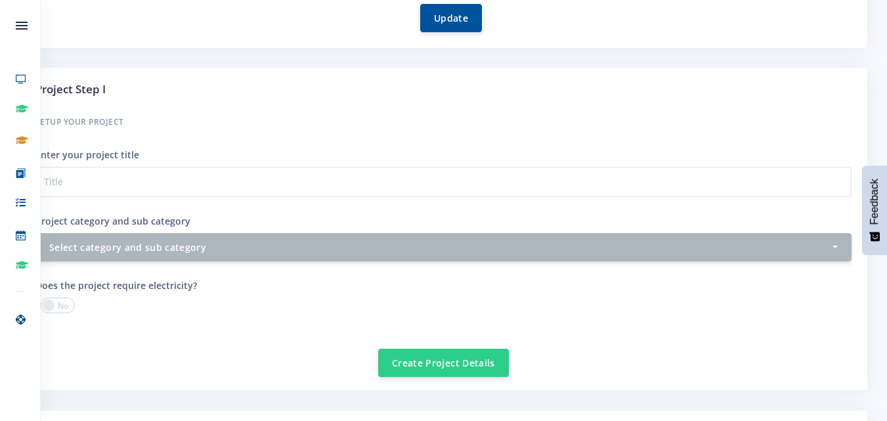
scroll to position [404, 0]
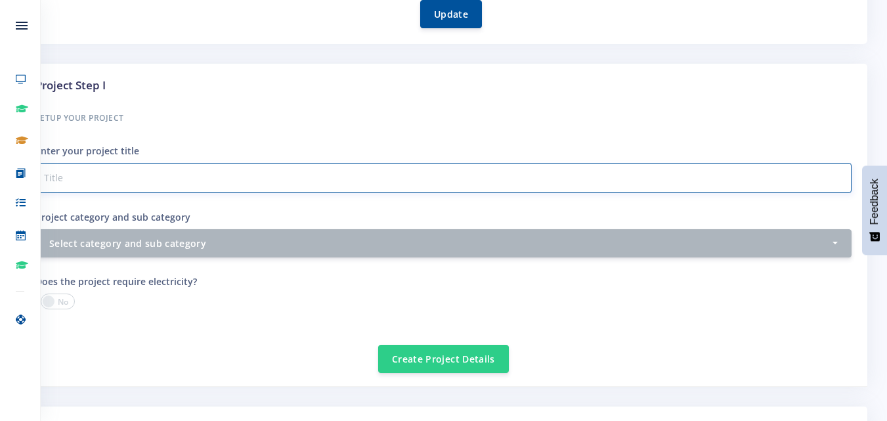
click at [172, 181] on input "Project category and sub category" at bounding box center [443, 178] width 816 height 30
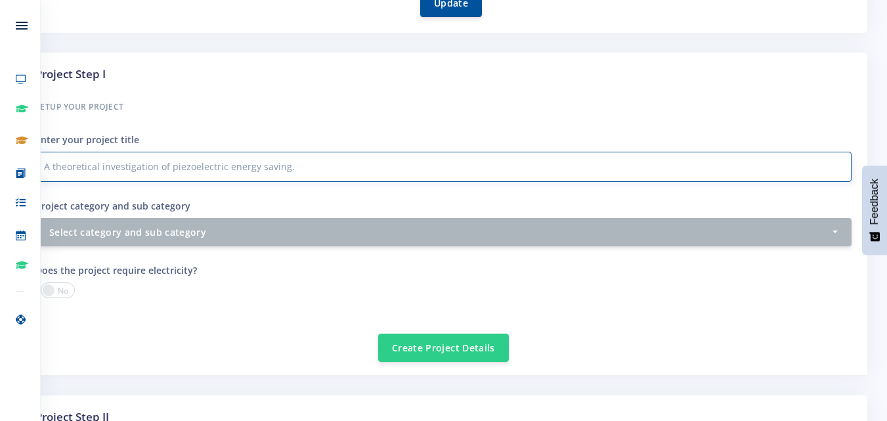
scroll to position [452, 0]
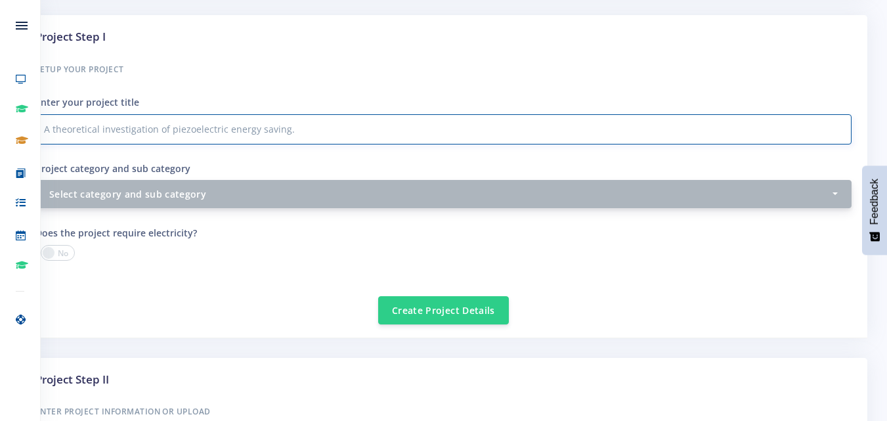
type input "A theoretical investigation of piezoelectric energy saving."
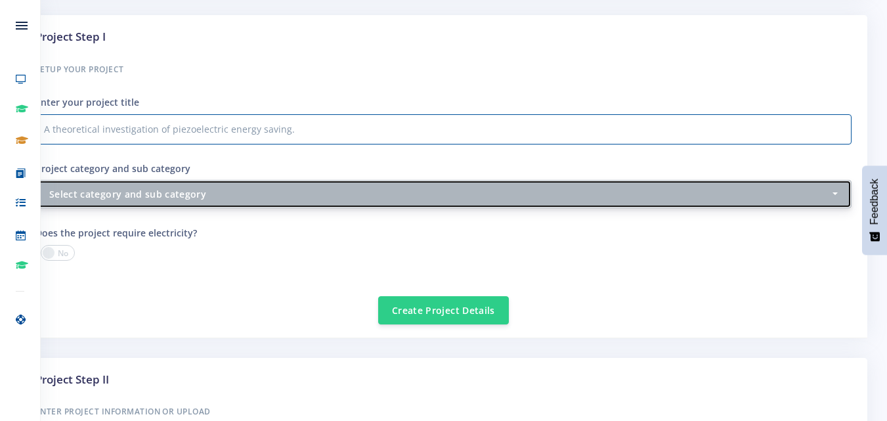
click at [243, 200] on div "Select category and sub category" at bounding box center [439, 194] width 781 height 14
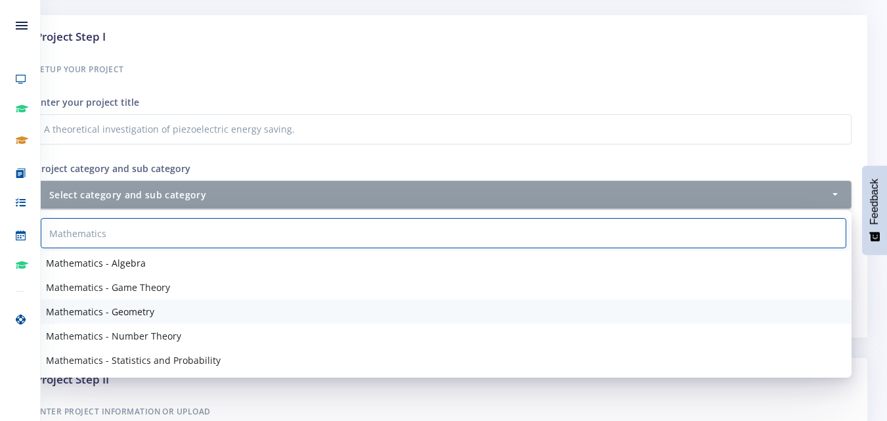
type input "Mathematics"
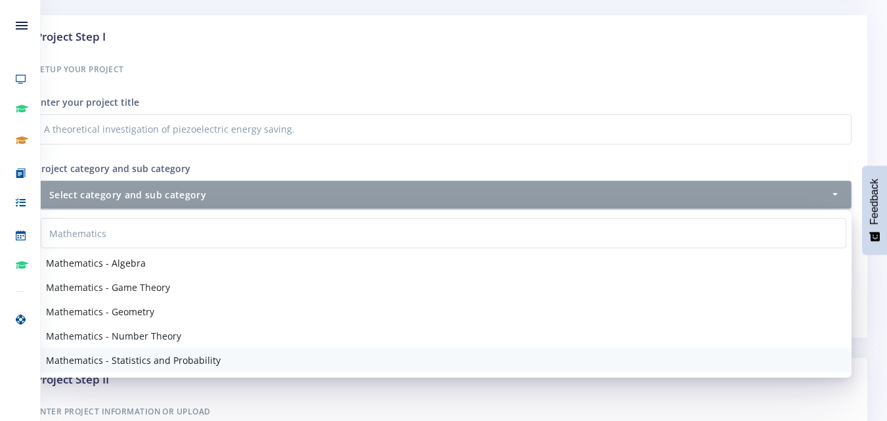
click at [112, 353] on link "Mathematics - Statistics and Probability" at bounding box center [443, 360] width 816 height 24
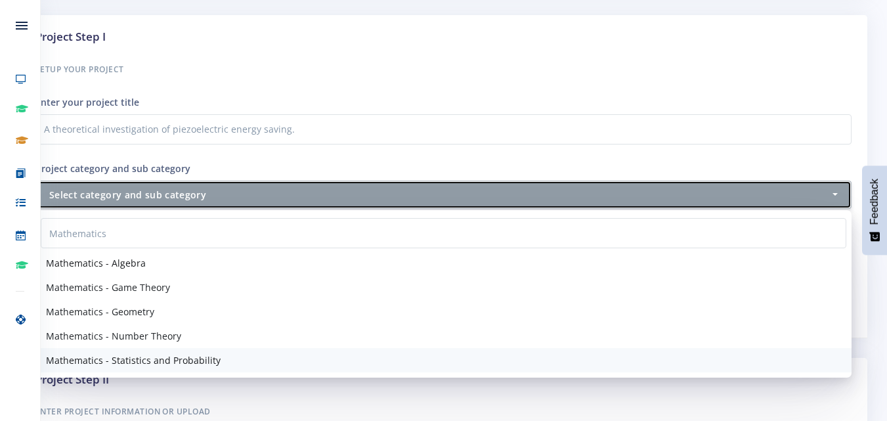
select select "57"
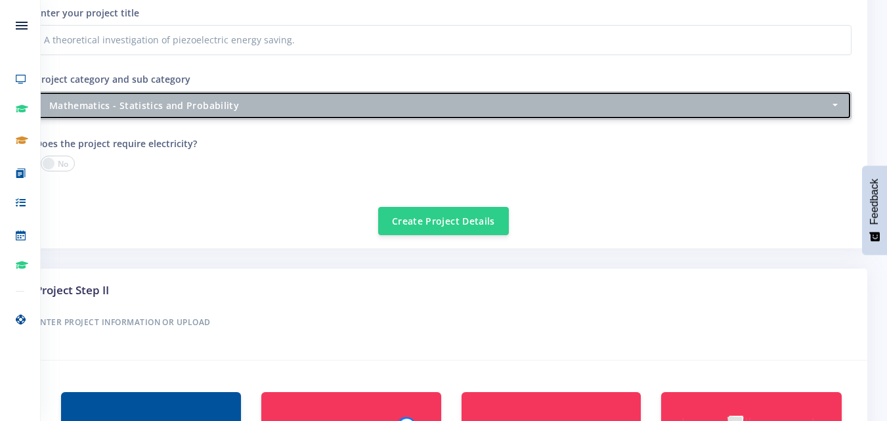
scroll to position [543, 0]
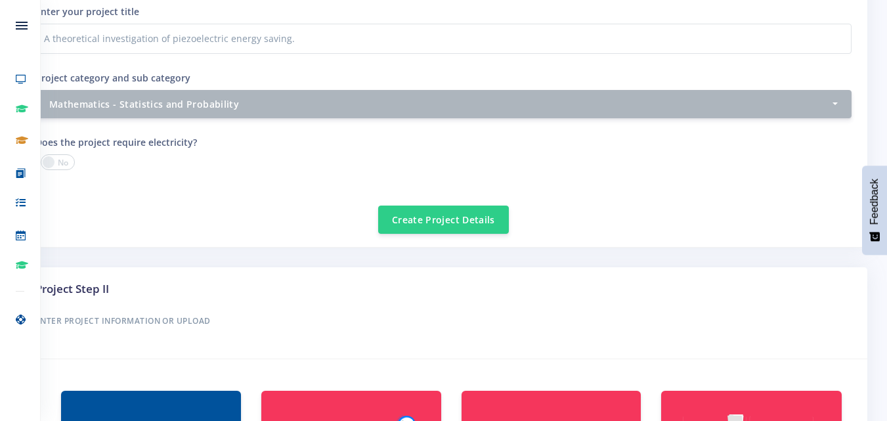
click at [55, 160] on span at bounding box center [58, 162] width 34 height 16
click at [0, 0] on input "checkbox" at bounding box center [0, 0] width 0 height 0
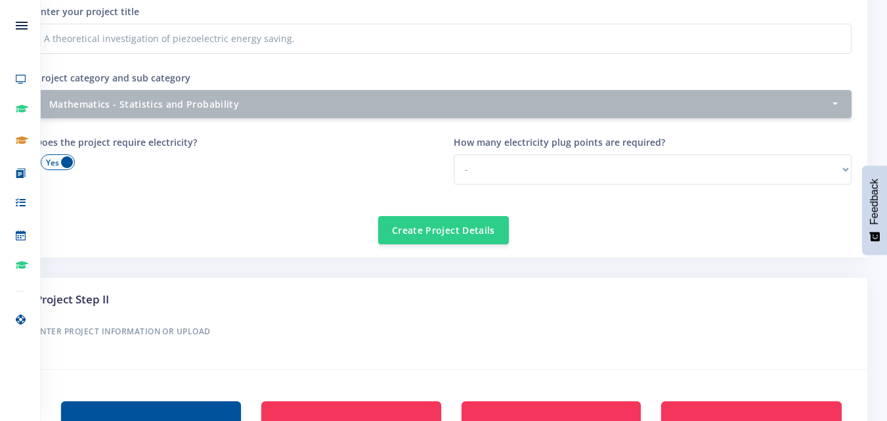
click at [64, 160] on span at bounding box center [58, 162] width 34 height 16
click at [0, 0] on input "checkbox" at bounding box center [0, 0] width 0 height 0
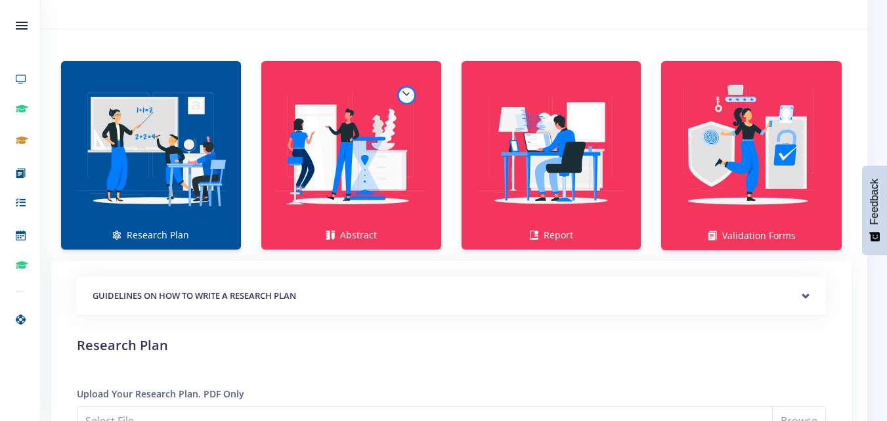
scroll to position [874, 0]
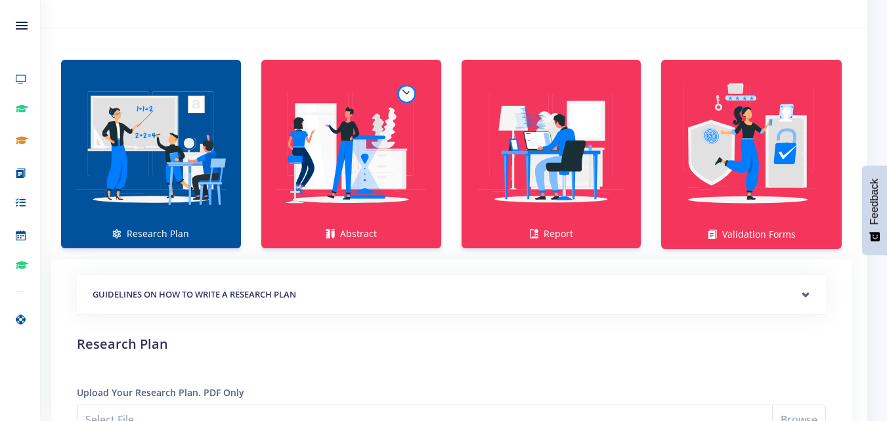
click at [147, 144] on img at bounding box center [151, 147] width 159 height 159
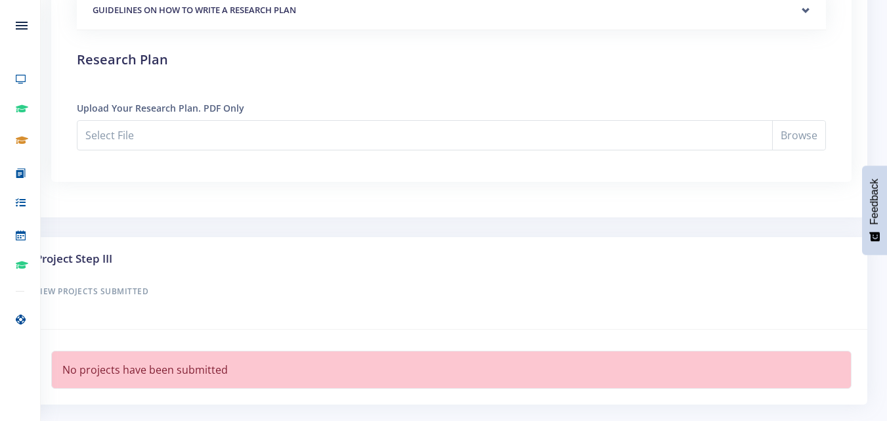
scroll to position [1155, 0]
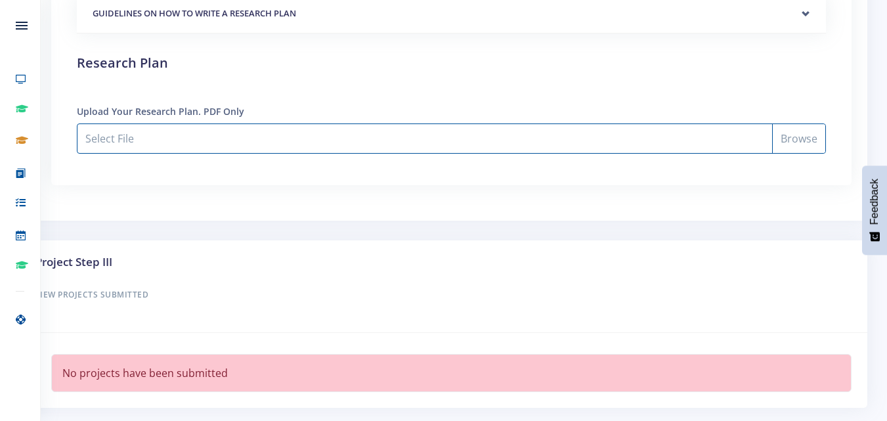
click at [531, 142] on input "Select File" at bounding box center [451, 138] width 749 height 30
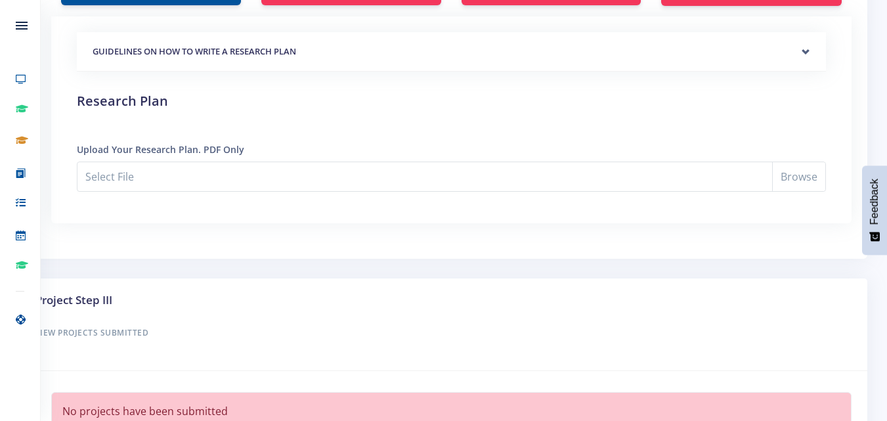
scroll to position [1201, 0]
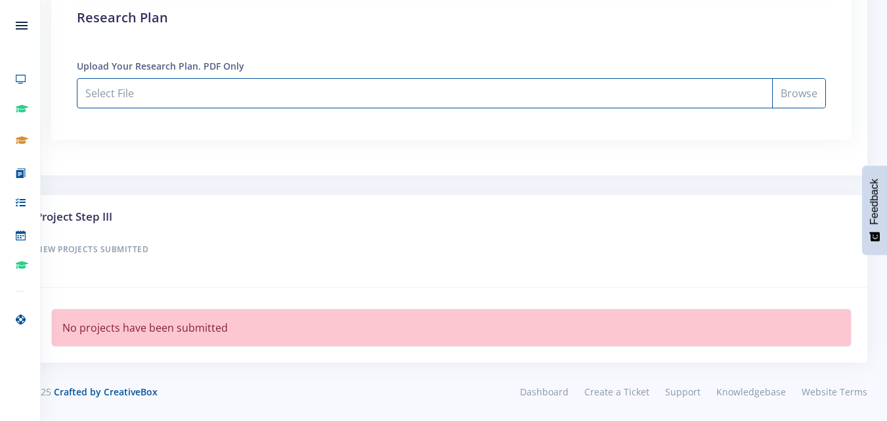
type input "C:\fakepath\Modubu_Annah_Research_Plan_docx (2) (2).pdf"
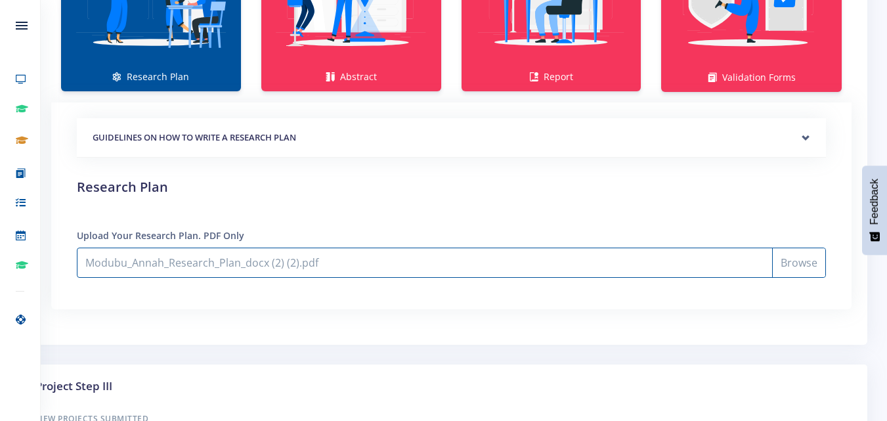
scroll to position [1032, 0]
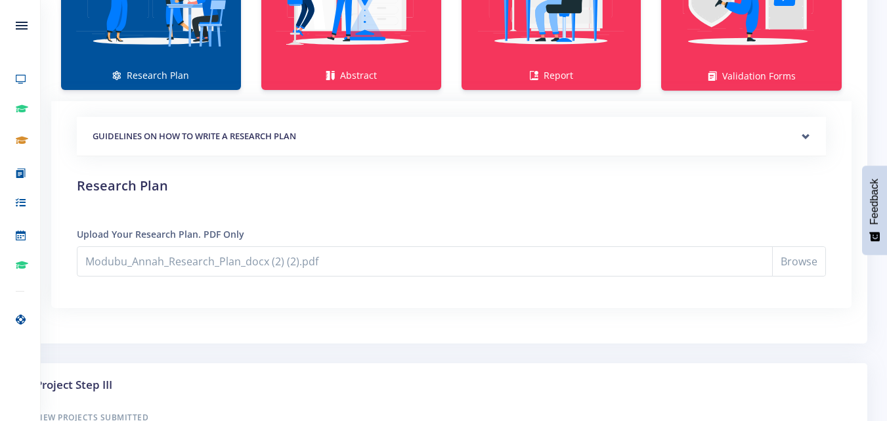
click at [805, 134] on div "GUIDELINES ON HOW TO WRITE A RESEARCH PLAN" at bounding box center [451, 137] width 749 height 40
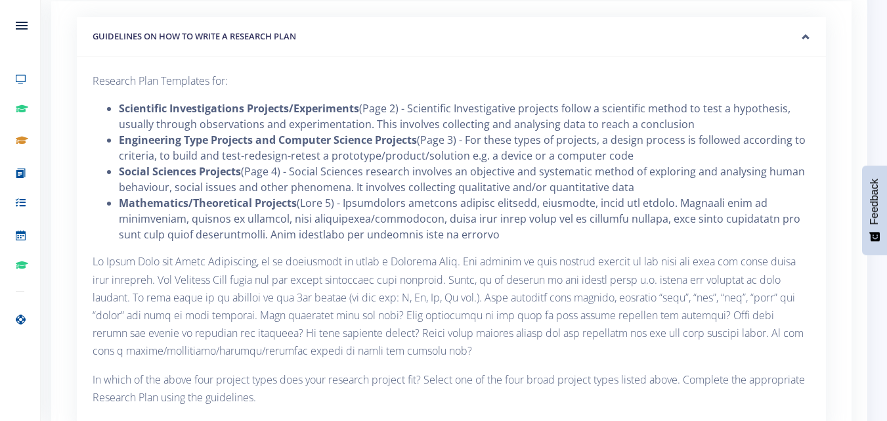
scroll to position [1132, 0]
click at [805, 37] on div "GUIDELINES ON HOW TO WRITE A RESEARCH PLAN" at bounding box center [451, 38] width 749 height 40
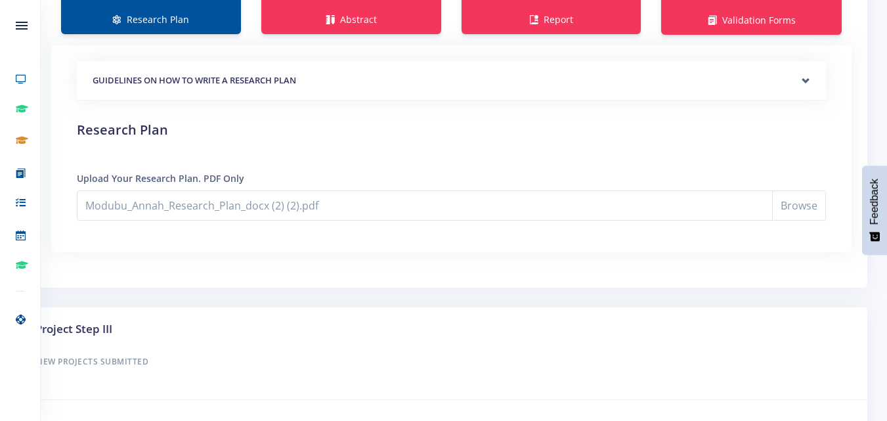
scroll to position [1084, 0]
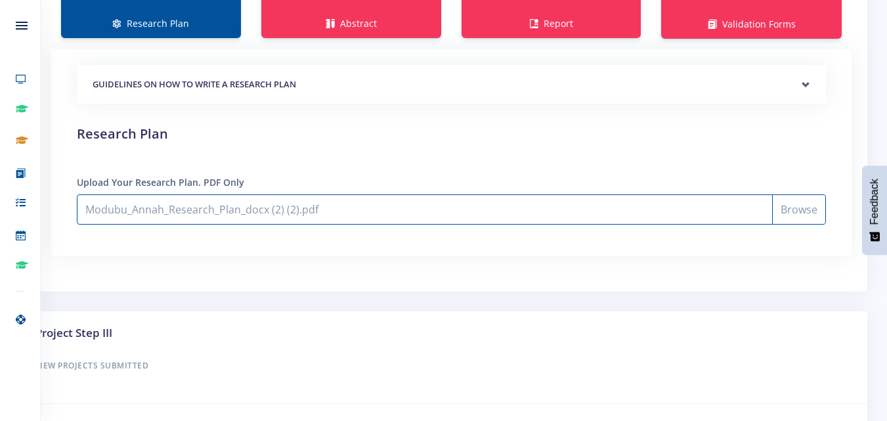
click at [540, 206] on input "Modubu_Annah_Research_Plan_docx (2) (2).pdf" at bounding box center [451, 209] width 749 height 30
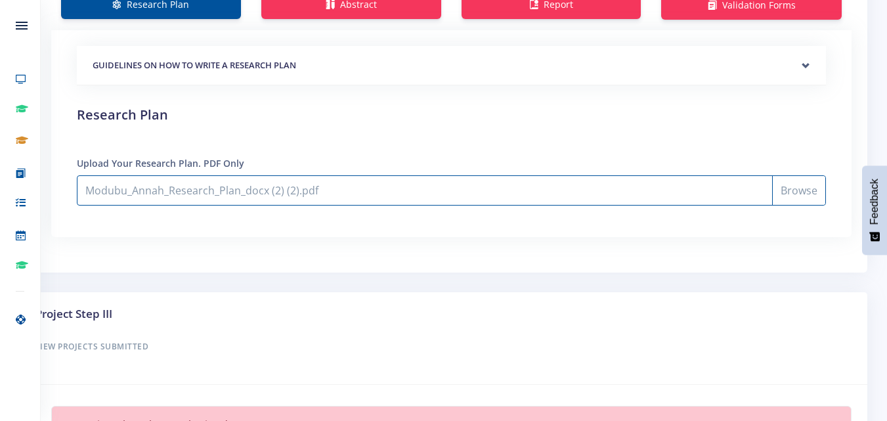
scroll to position [1101, 0]
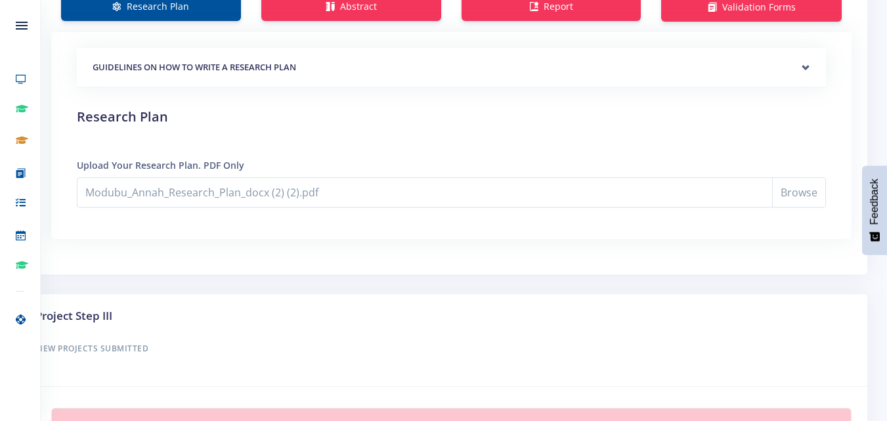
click at [512, 296] on div "Project Step III View Projects Submitted" at bounding box center [444, 340] width 848 height 93
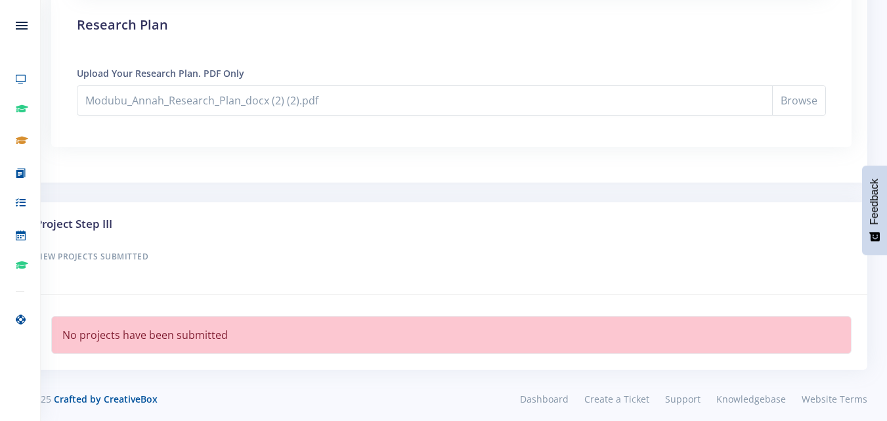
scroll to position [1201, 0]
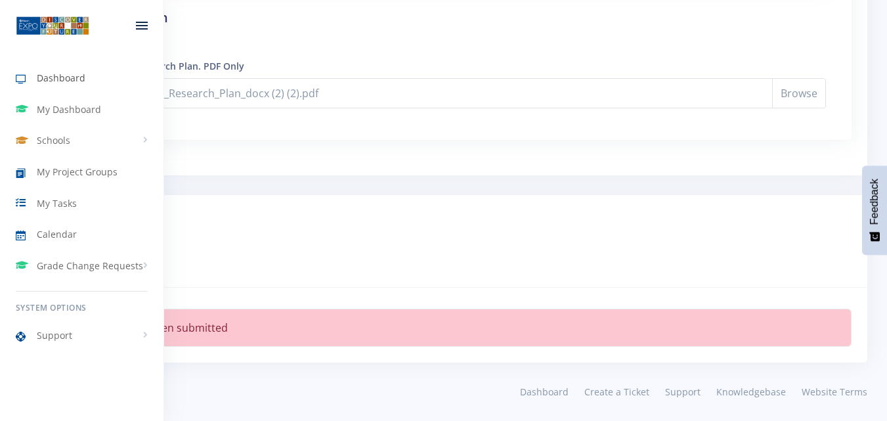
click at [51, 83] on span "Dashboard" at bounding box center [61, 78] width 49 height 14
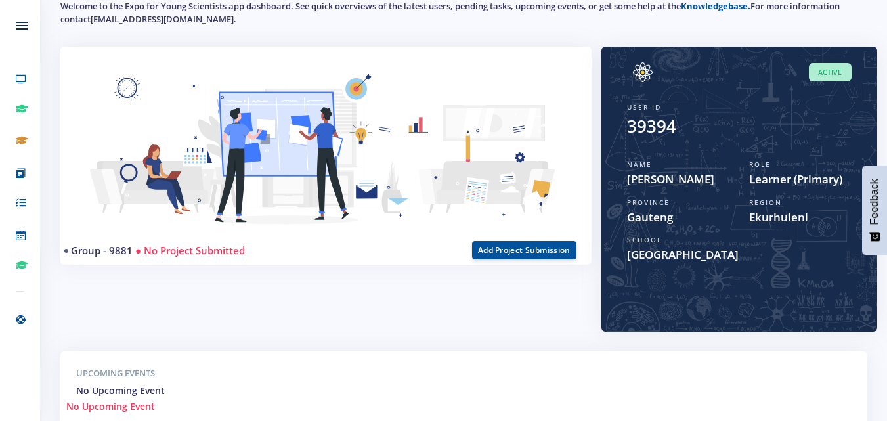
scroll to position [10, 10]
click at [503, 250] on button "Add Project Submission" at bounding box center [524, 249] width 104 height 18
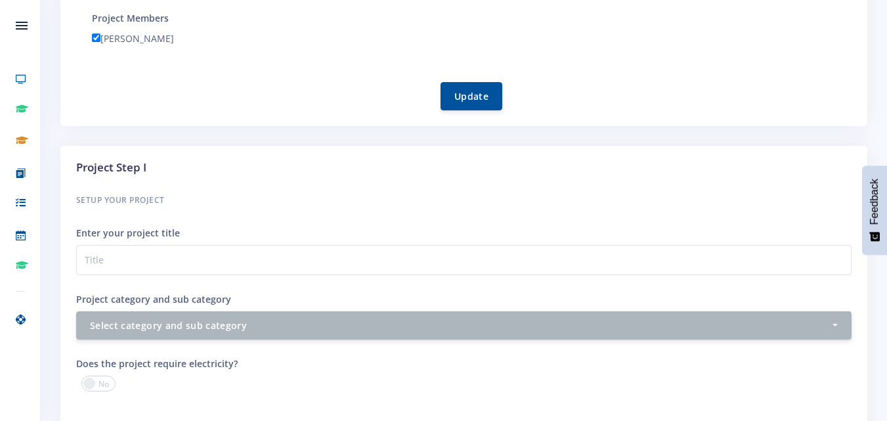
scroll to position [288, 0]
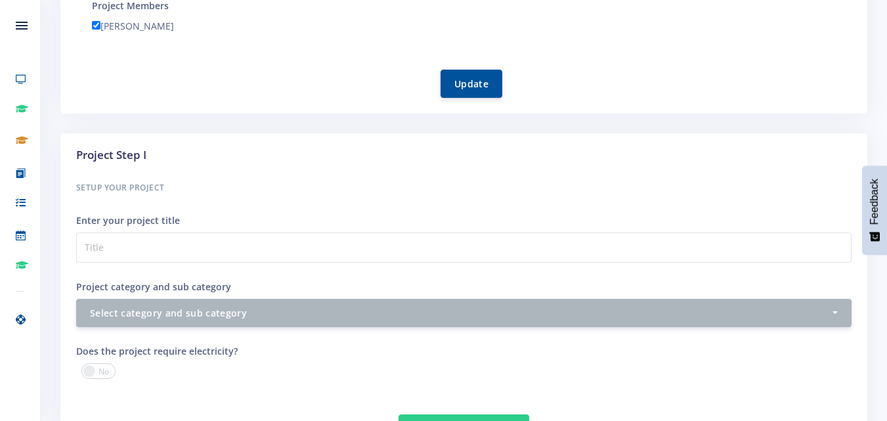
click at [165, 227] on div "Enter your project title" at bounding box center [464, 237] width 776 height 51
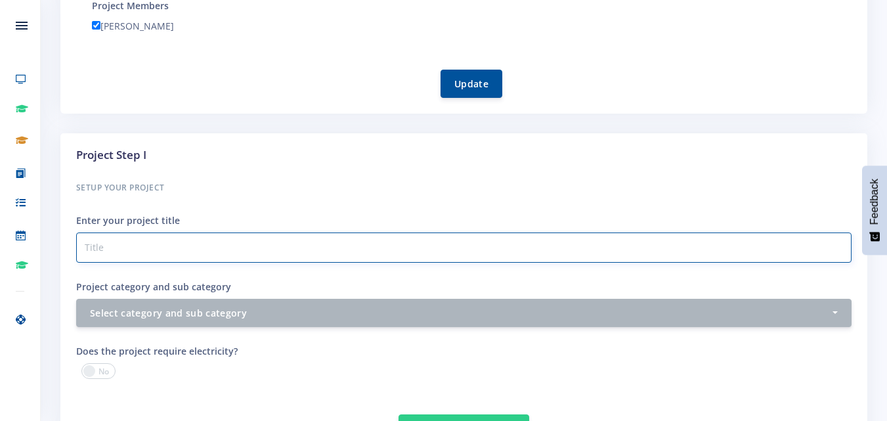
click at [169, 246] on input "Project category and sub category" at bounding box center [464, 247] width 776 height 30
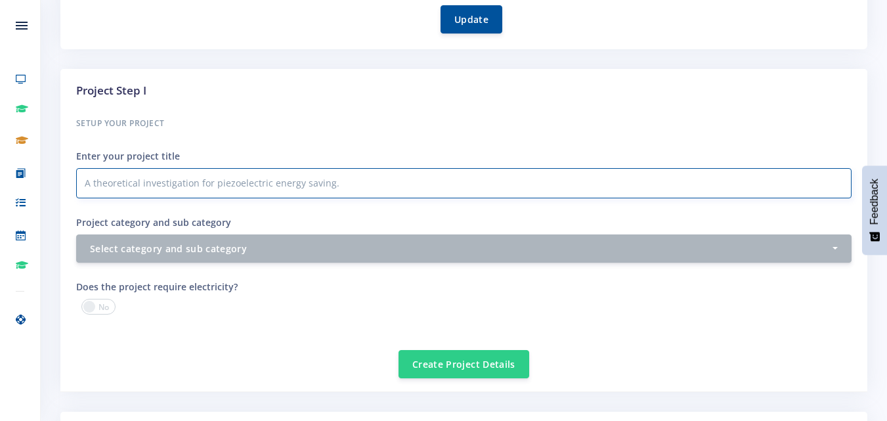
scroll to position [394, 0]
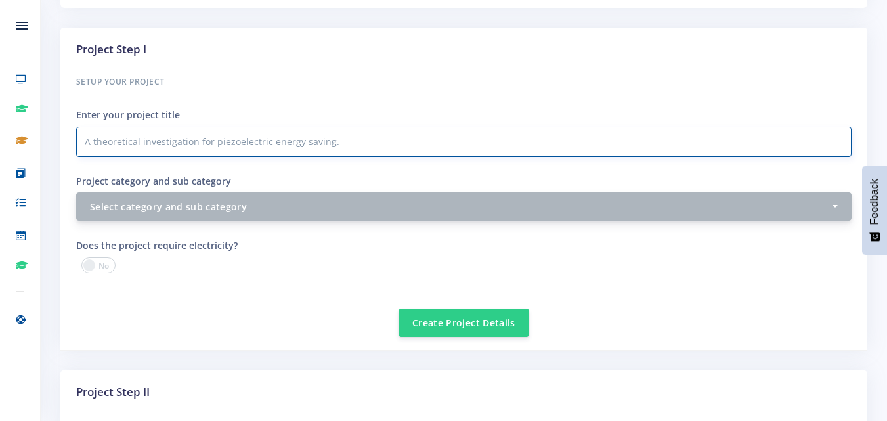
type input "A theoretical investigation for piezoelectric energy saving."
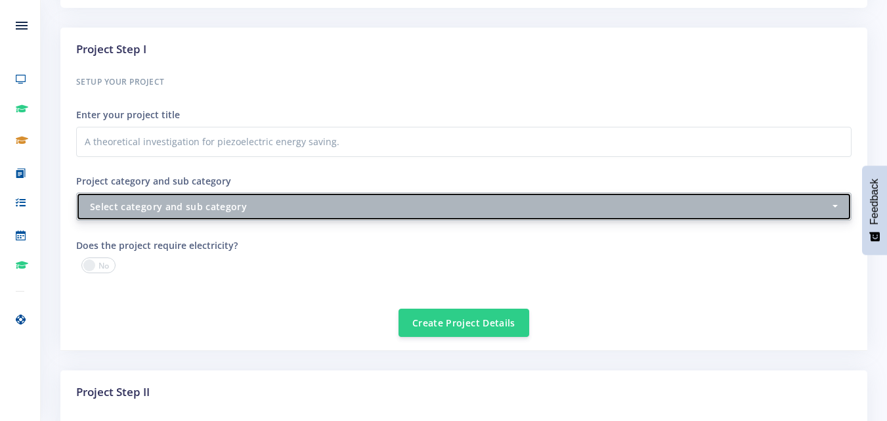
click at [250, 204] on div "Select category and sub category" at bounding box center [460, 207] width 740 height 14
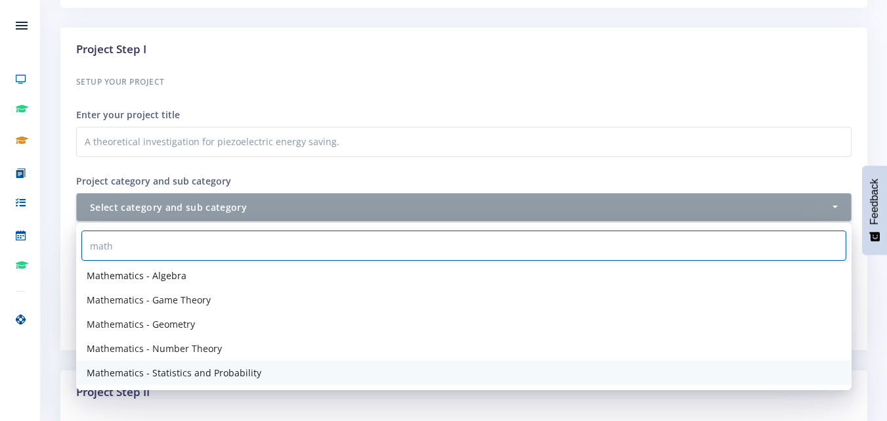
type input "math"
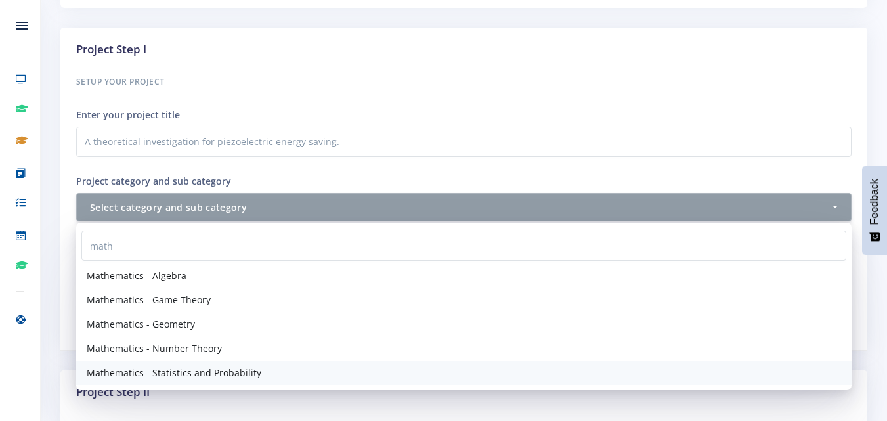
click at [193, 368] on span "Mathematics - Statistics and Probability" at bounding box center [174, 373] width 175 height 14
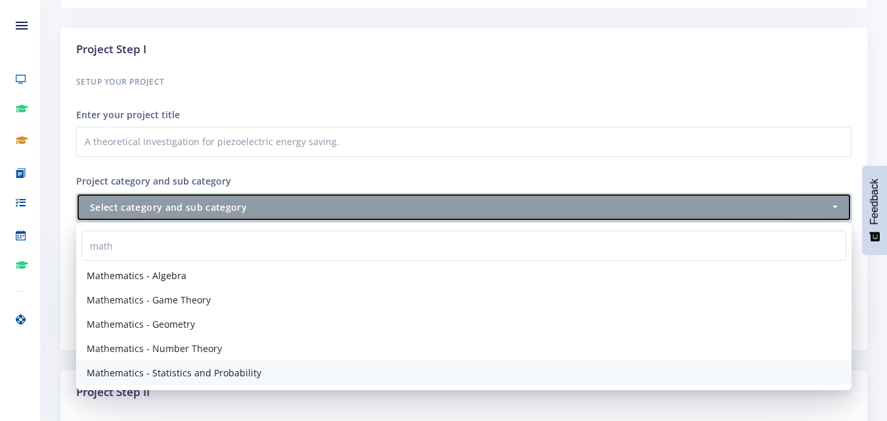
select select "57"
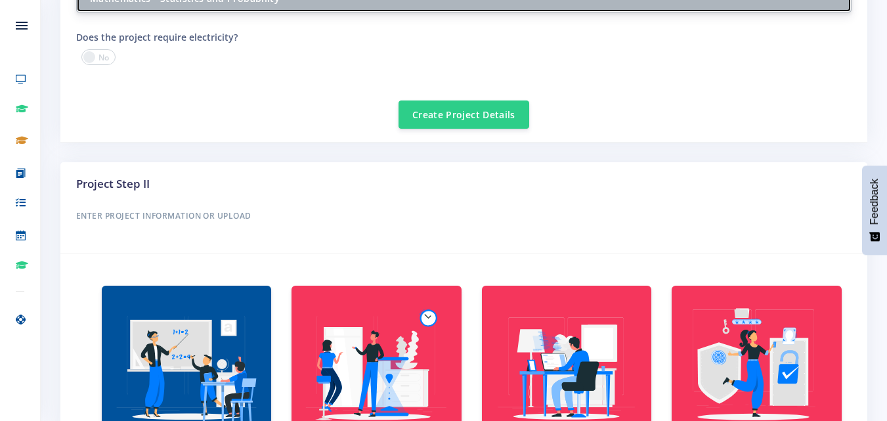
scroll to position [603, 0]
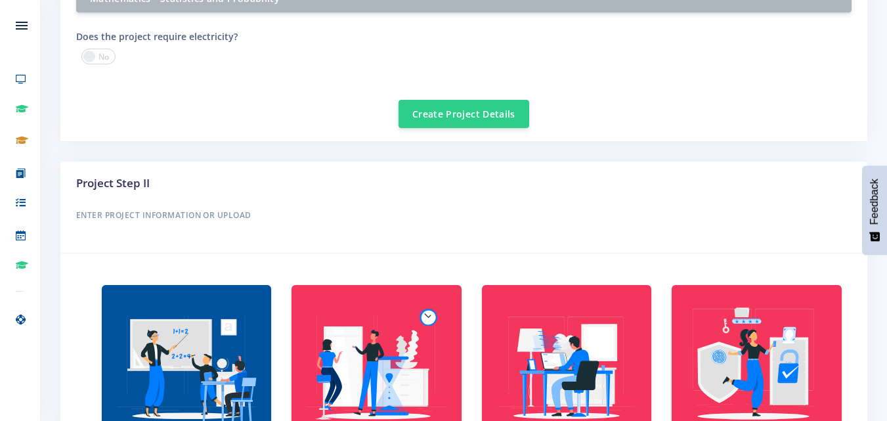
click at [99, 53] on span at bounding box center [98, 57] width 34 height 16
click at [0, 0] on input "checkbox" at bounding box center [0, 0] width 0 height 0
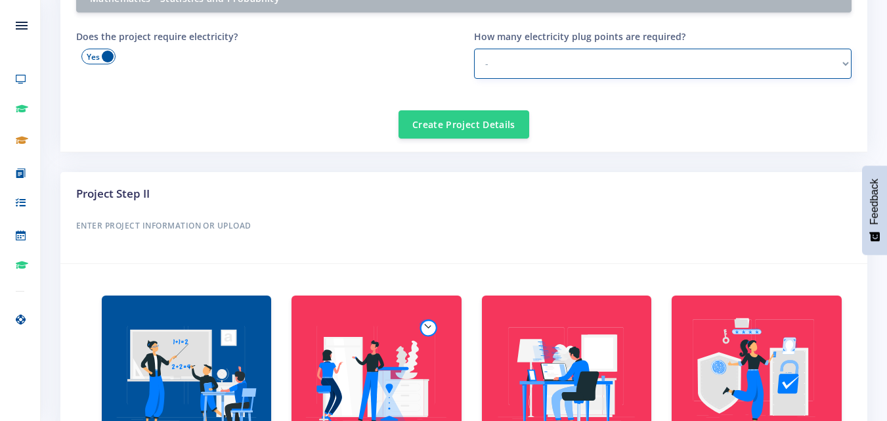
click at [540, 60] on select "- 1 2 - 3 3 or more" at bounding box center [663, 64] width 378 height 30
select select "1"
click at [474, 49] on select "- 1 2 - 3 3 or more" at bounding box center [663, 64] width 378 height 30
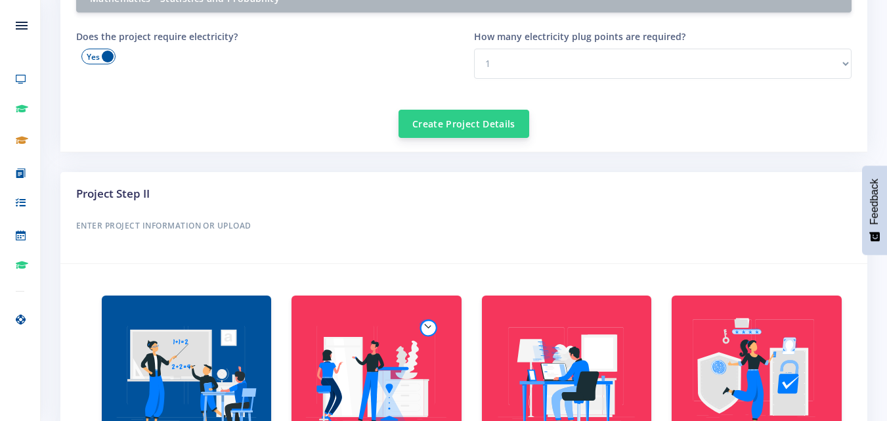
click at [468, 131] on button "Create Project Details" at bounding box center [464, 124] width 131 height 28
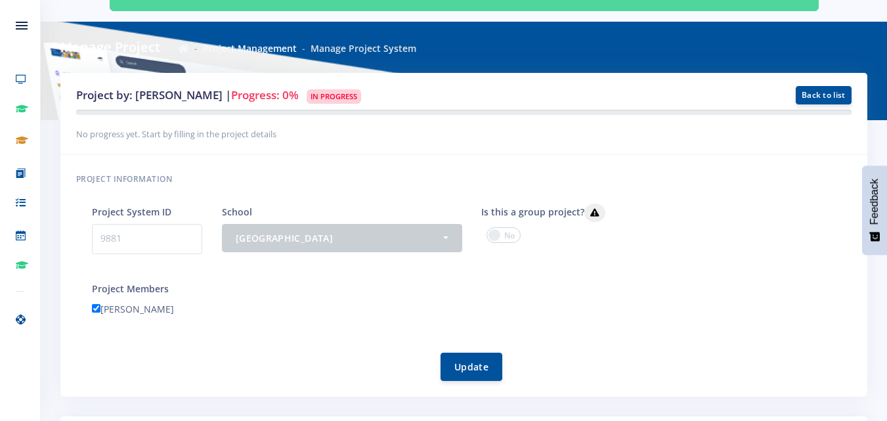
scroll to position [245, 0]
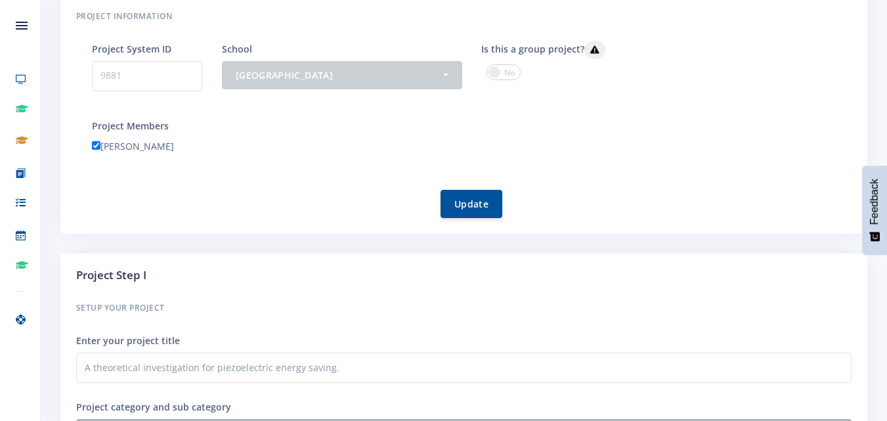
click at [502, 73] on span at bounding box center [504, 72] width 34 height 16
click at [0, 0] on input "checkbox" at bounding box center [0, 0] width 0 height 0
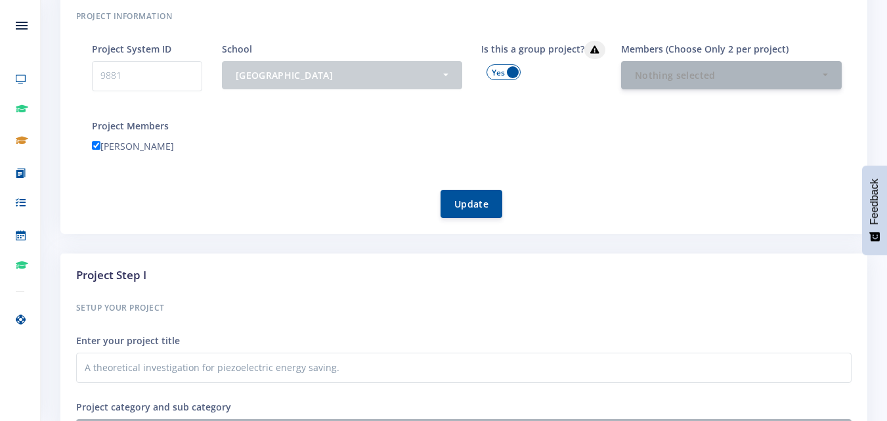
click at [505, 73] on span at bounding box center [504, 72] width 34 height 16
click at [0, 0] on input "checkbox" at bounding box center [0, 0] width 0 height 0
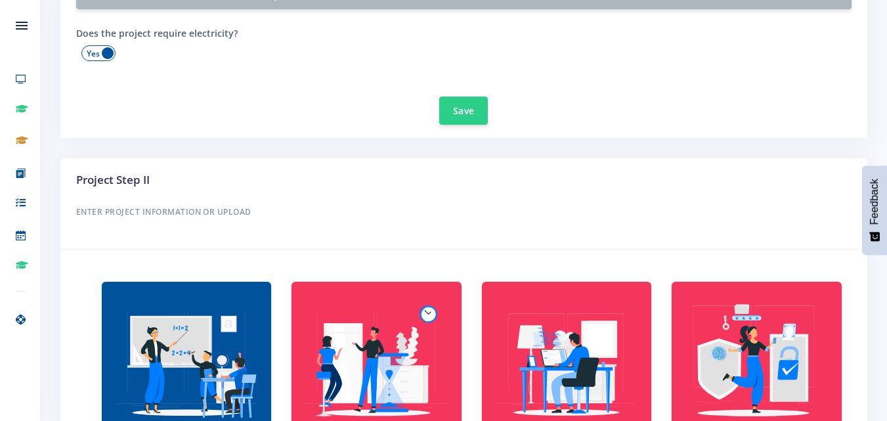
scroll to position [690, 0]
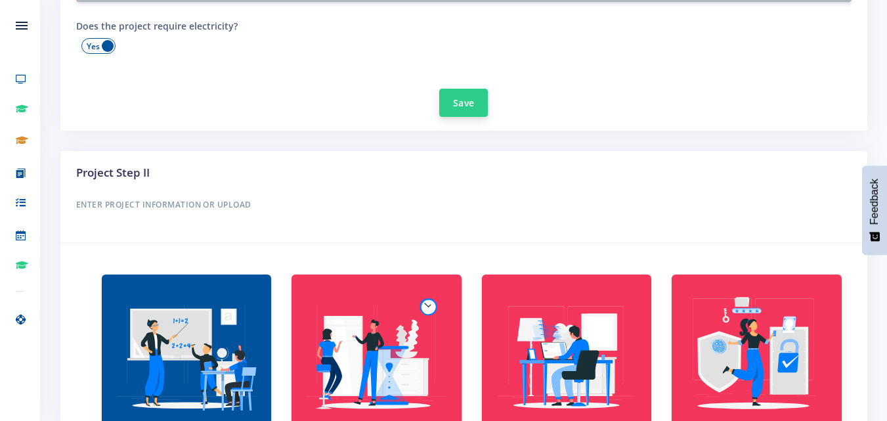
click at [467, 100] on button "Save" at bounding box center [463, 103] width 49 height 28
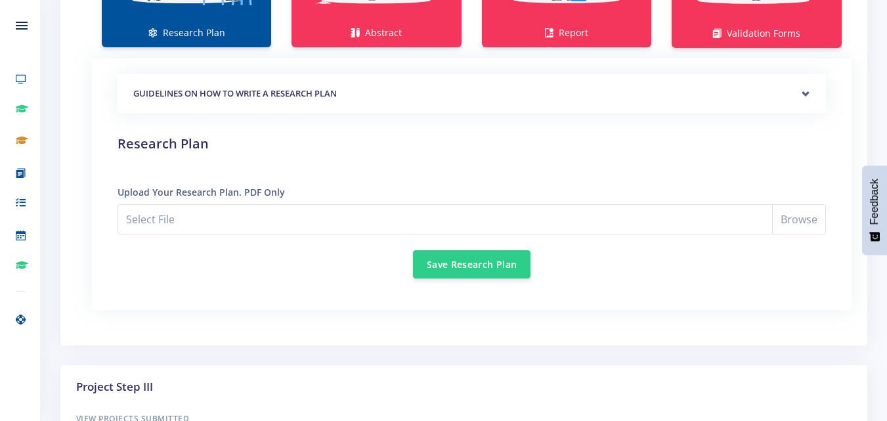
scroll to position [1109, 0]
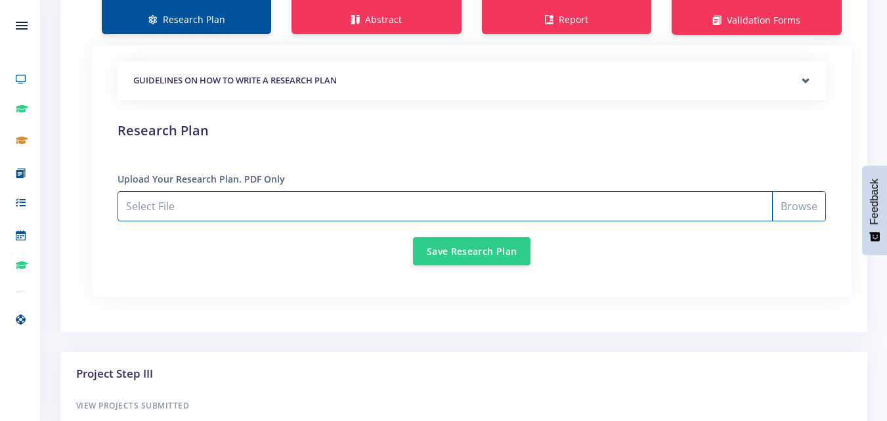
click at [419, 198] on input "Select File" at bounding box center [472, 206] width 709 height 30
type input "C:\fakepath\Modubu_Annah_Research_Plan_docx (2) (2).pdf"
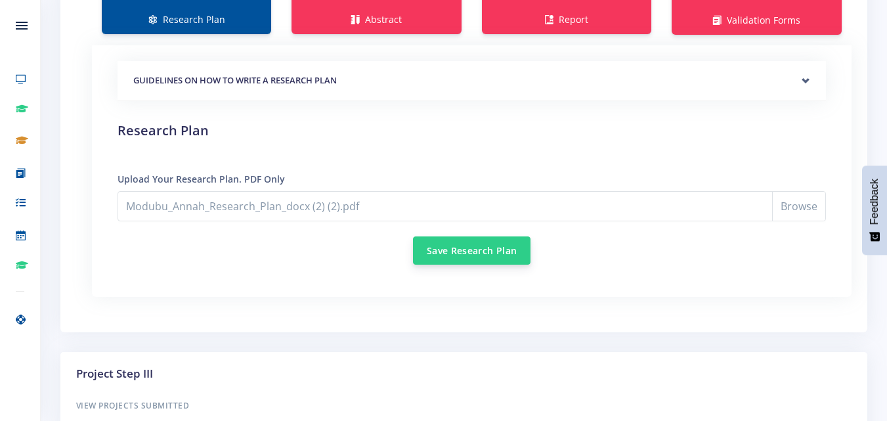
click at [451, 257] on button "Save Research Plan" at bounding box center [472, 250] width 118 height 28
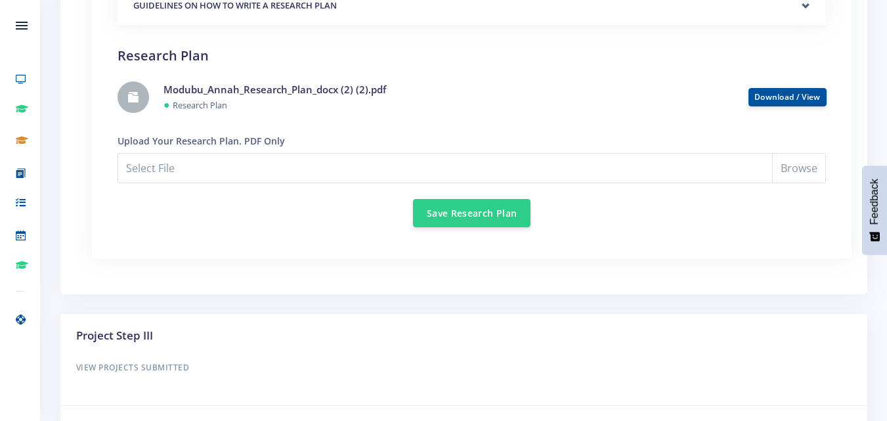
scroll to position [1188, 0]
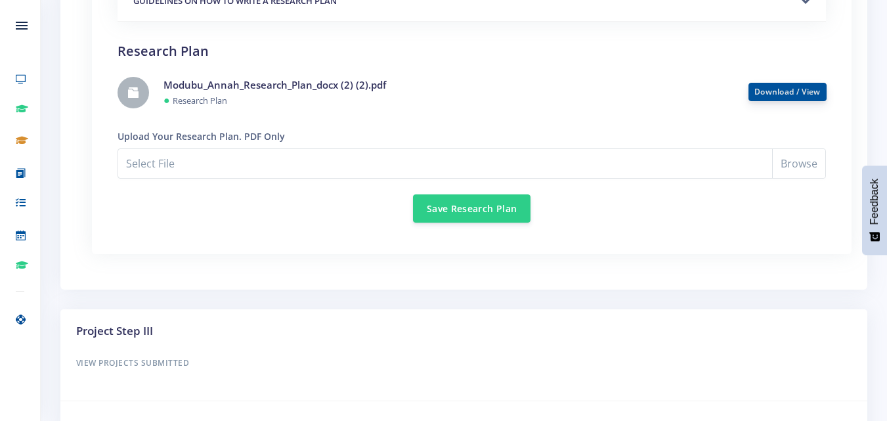
click at [801, 89] on link "Download / View" at bounding box center [788, 91] width 66 height 11
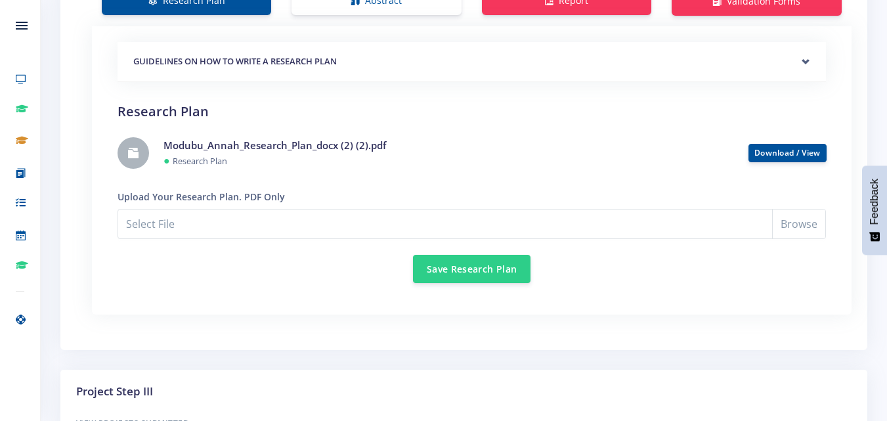
scroll to position [1120, 0]
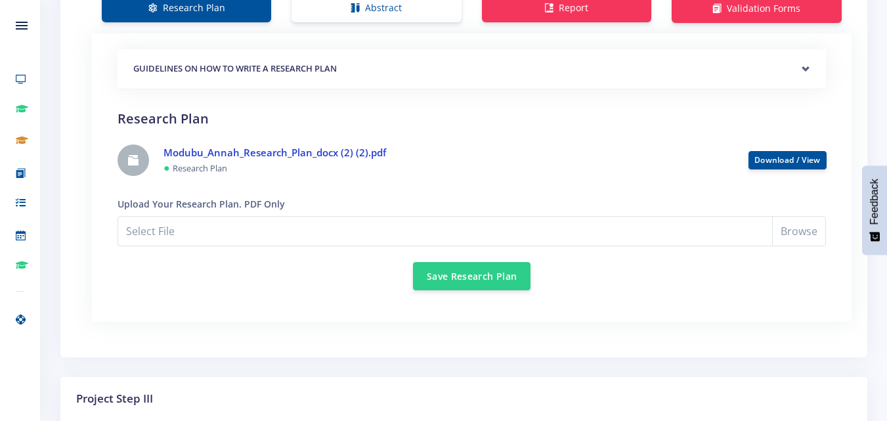
click at [307, 148] on link "Modubu_Annah_Research_Plan_docx (2) (2).pdf" at bounding box center [275, 152] width 223 height 13
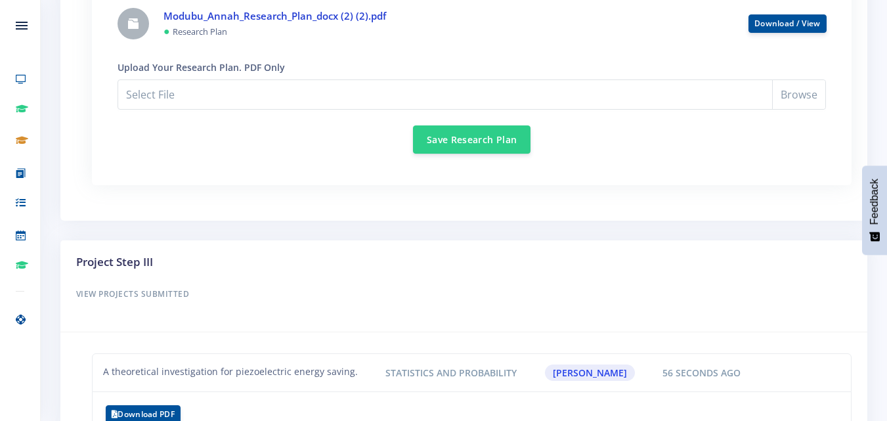
scroll to position [1259, 0]
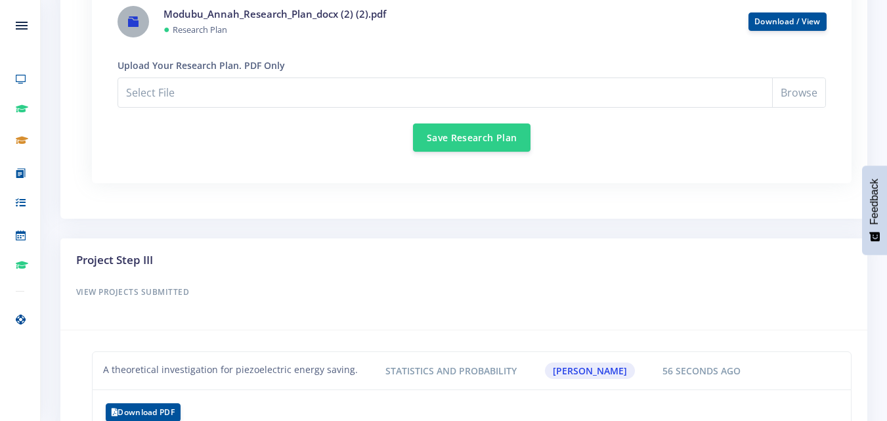
click at [135, 26] on icon at bounding box center [133, 21] width 11 height 11
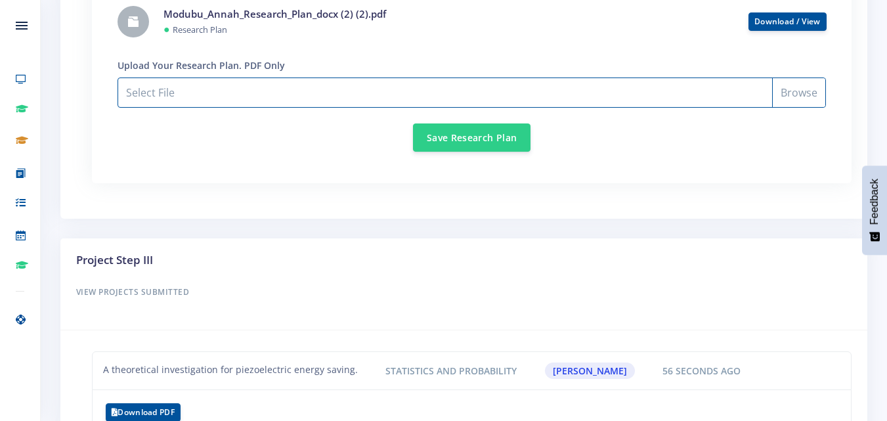
click at [238, 95] on input "Select File" at bounding box center [472, 92] width 709 height 30
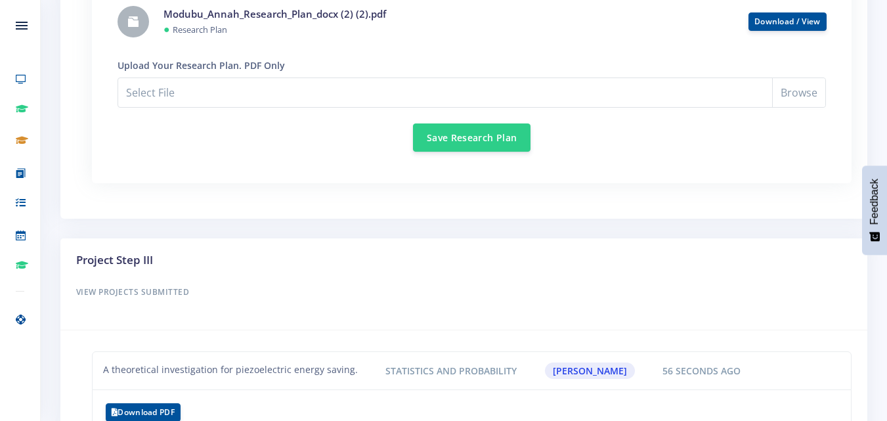
drag, startPoint x: 694, startPoint y: 373, endPoint x: 604, endPoint y: 329, distance: 100.7
click at [694, 373] on span "56 seconds ago" at bounding box center [702, 371] width 95 height 16
click at [681, 366] on span "56 seconds ago" at bounding box center [702, 371] width 95 height 16
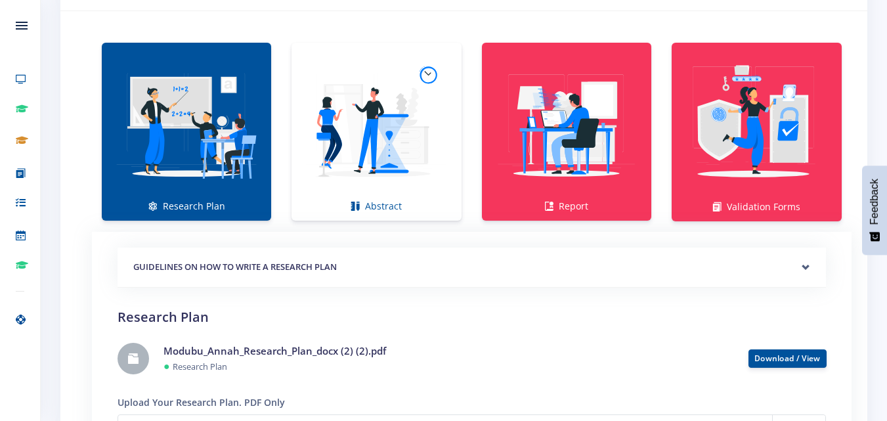
scroll to position [913, 0]
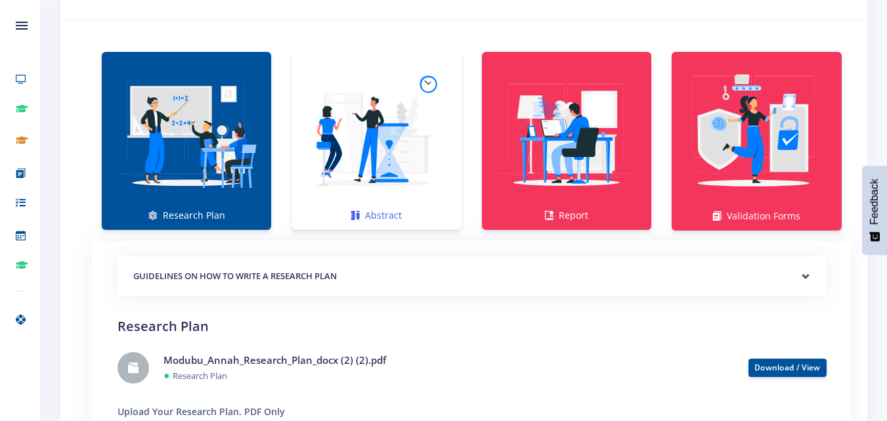
click at [396, 139] on img at bounding box center [376, 134] width 148 height 148
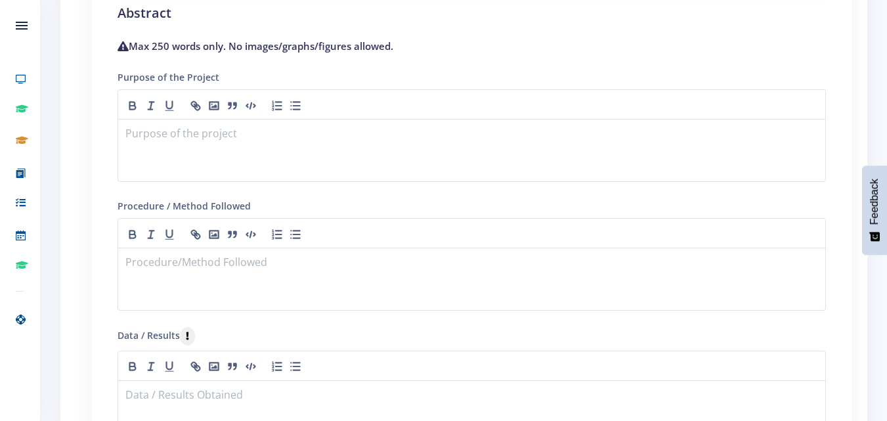
scroll to position [1230, 0]
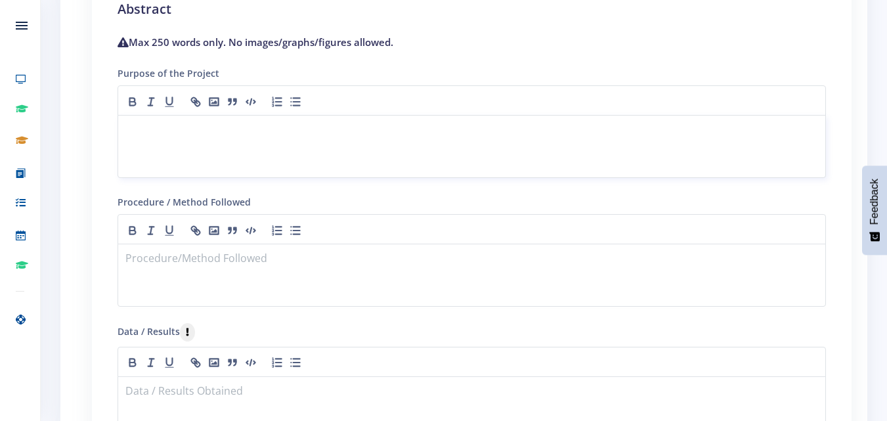
click at [252, 139] on p at bounding box center [472, 131] width 692 height 18
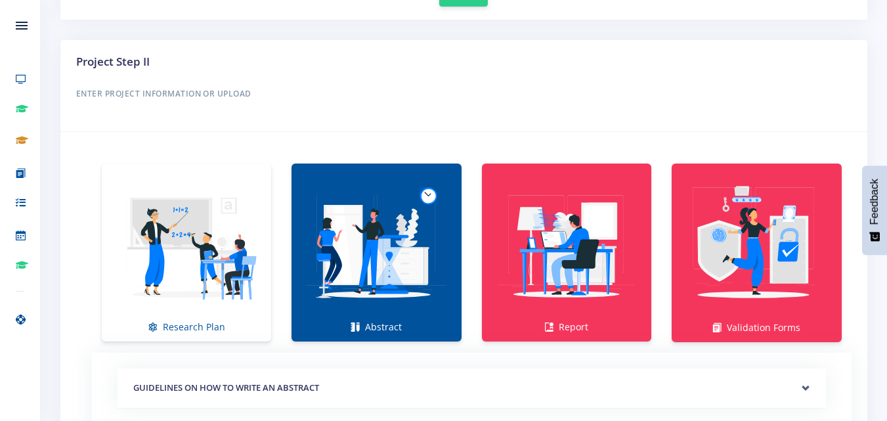
scroll to position [798, 0]
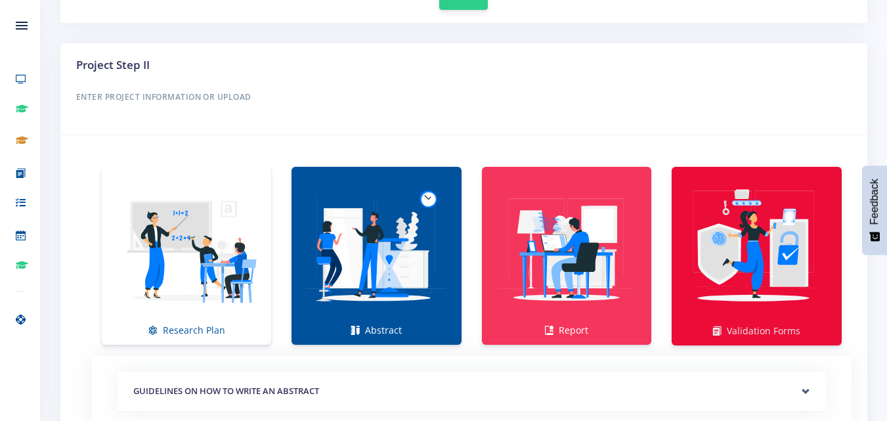
click at [709, 267] on img at bounding box center [756, 249] width 149 height 149
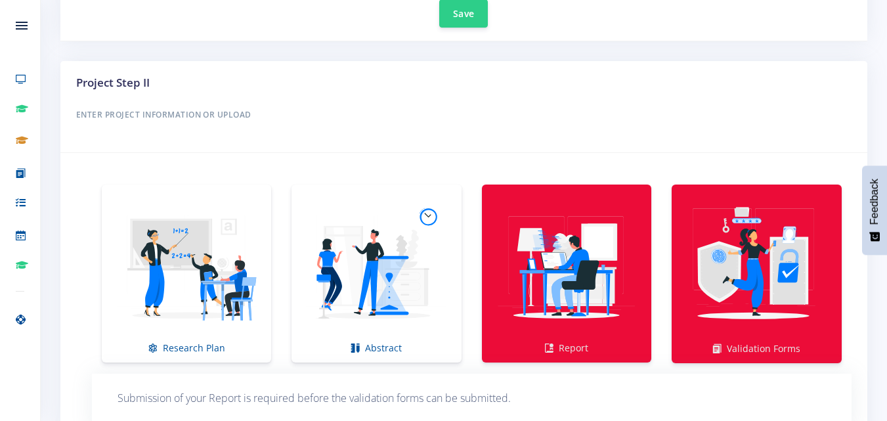
scroll to position [780, 0]
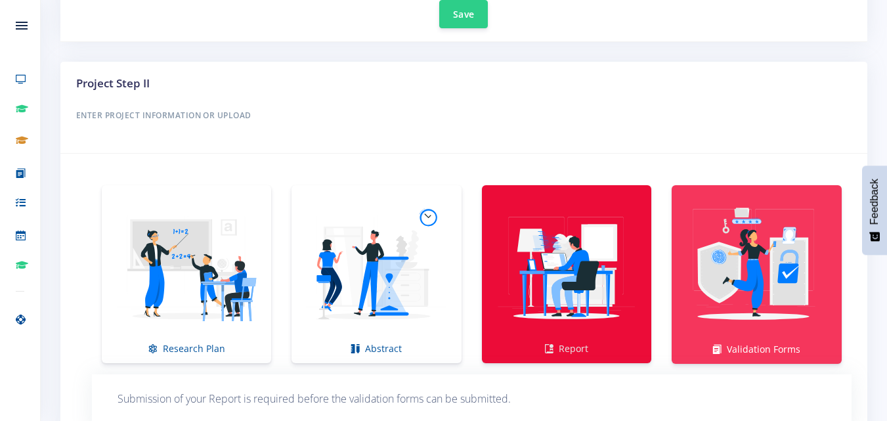
click at [533, 268] on img at bounding box center [567, 267] width 148 height 148
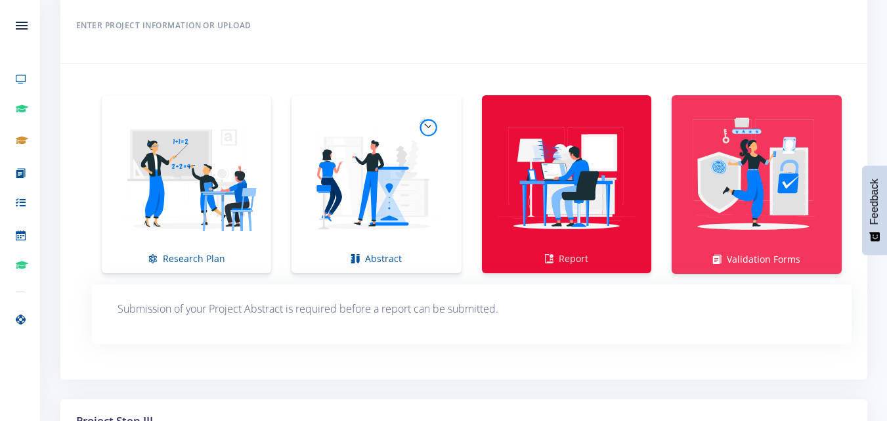
scroll to position [836, 0]
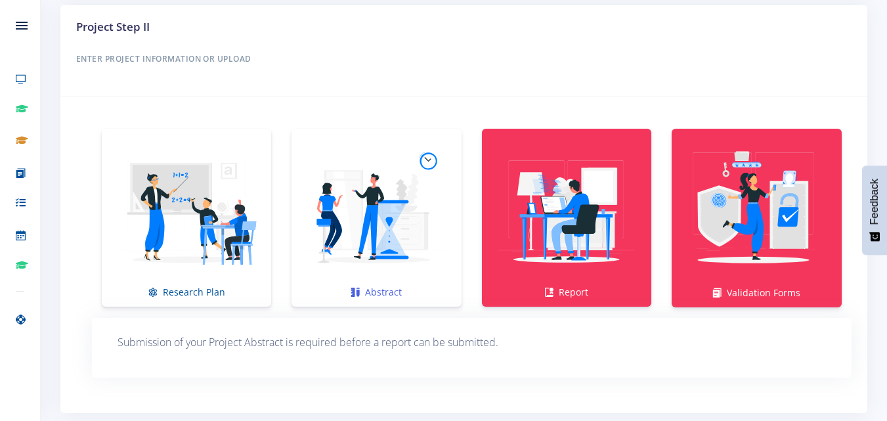
click at [405, 266] on img at bounding box center [376, 211] width 148 height 148
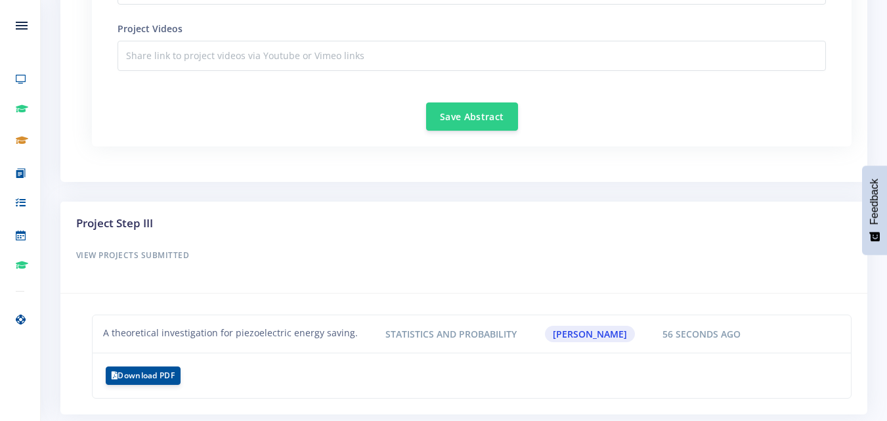
scroll to position [1845, 0]
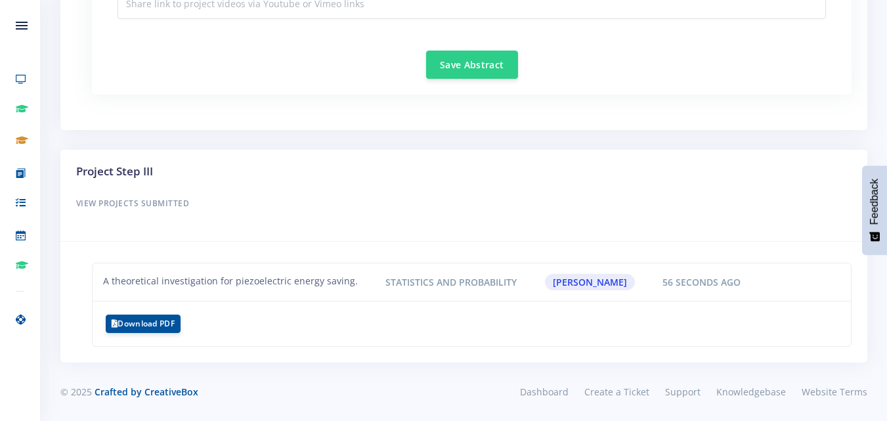
click at [412, 255] on div "A theoretical investigation for piezoelectric energy saving. Statistics and Pro…" at bounding box center [463, 305] width 807 height 116
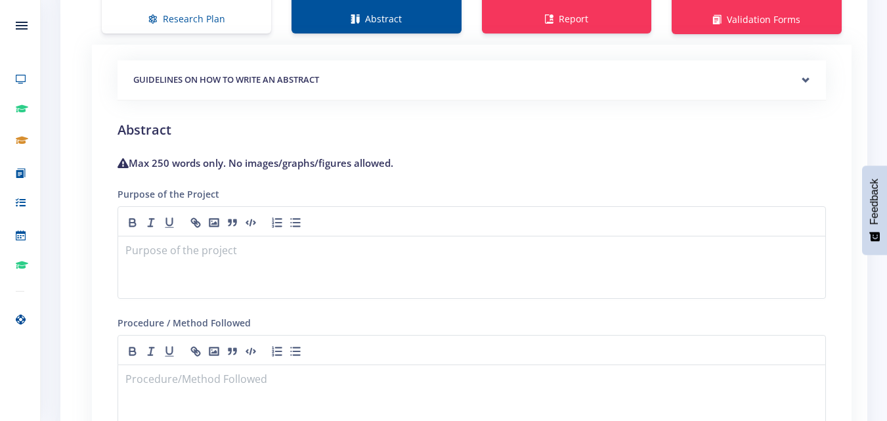
scroll to position [1034, 0]
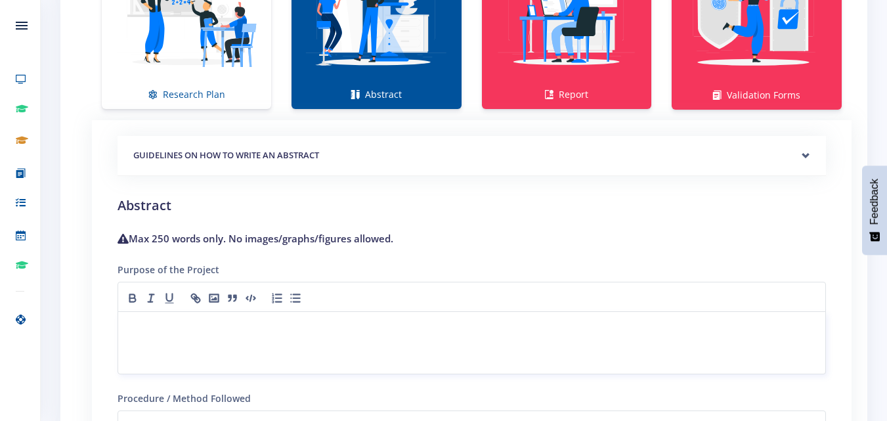
click at [231, 345] on div at bounding box center [472, 342] width 709 height 63
click at [482, 196] on h2 "Abstract" at bounding box center [472, 206] width 709 height 20
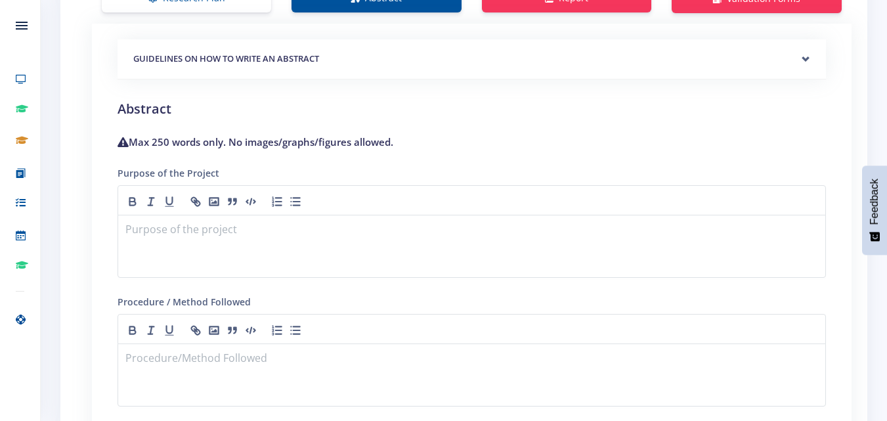
scroll to position [1129, 0]
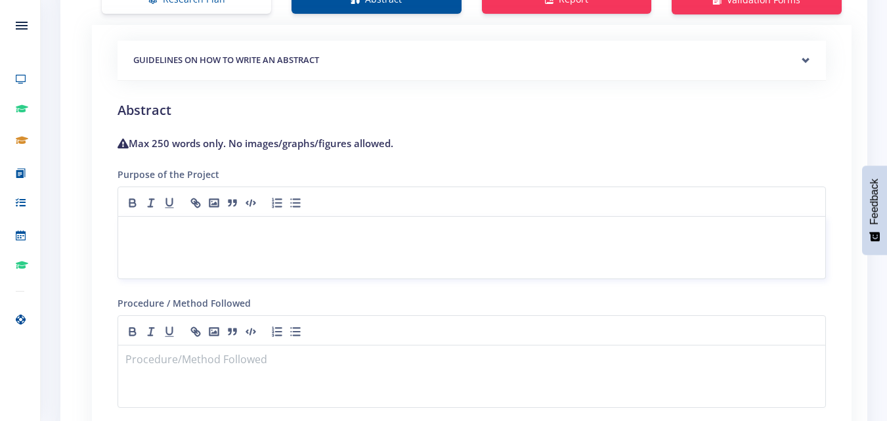
click at [256, 251] on div at bounding box center [472, 247] width 709 height 63
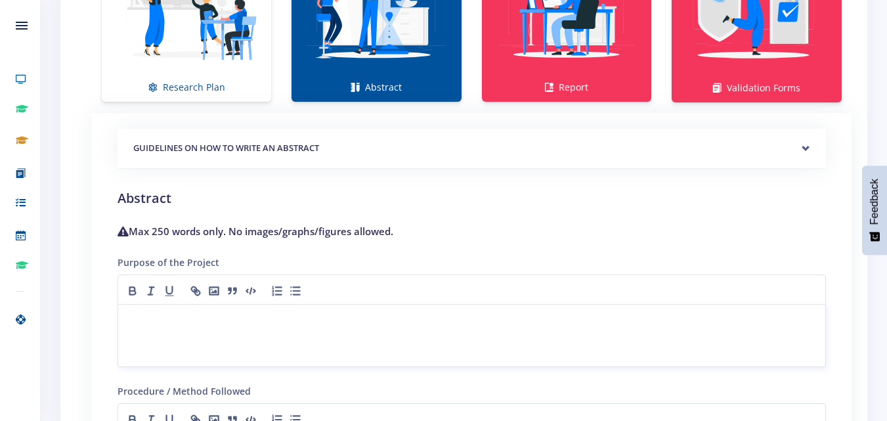
scroll to position [981, 0]
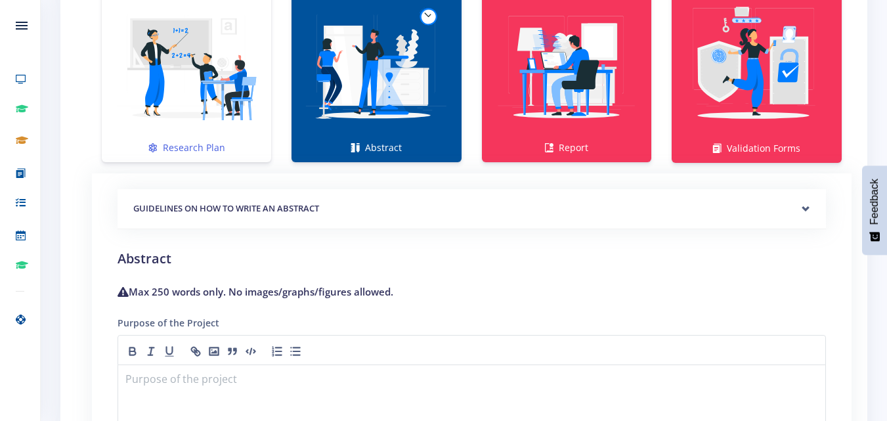
click at [209, 118] on img at bounding box center [186, 66] width 148 height 148
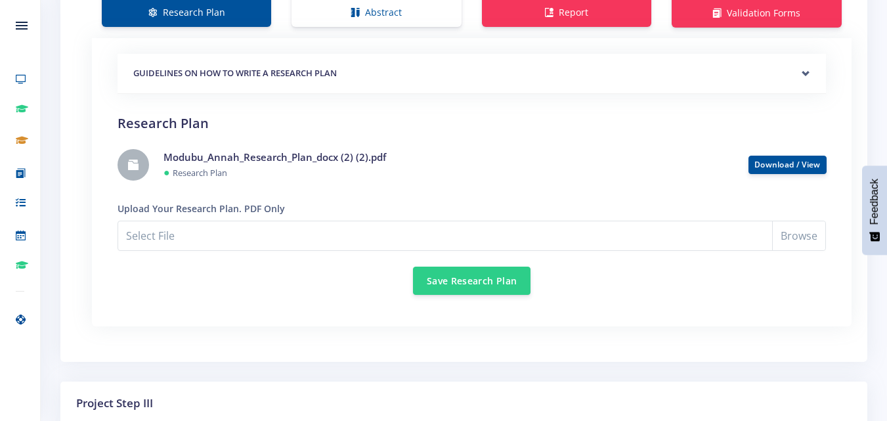
scroll to position [1128, 0]
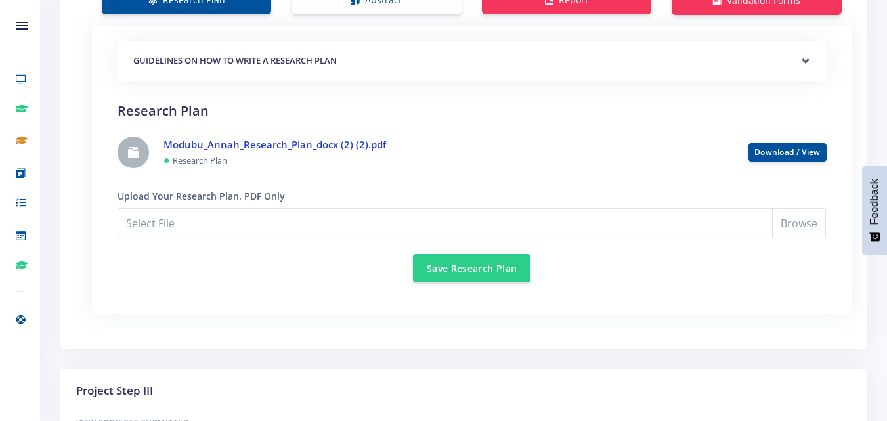
click at [297, 141] on link "Modubu_Annah_Research_Plan_docx (2) (2).pdf" at bounding box center [275, 144] width 223 height 13
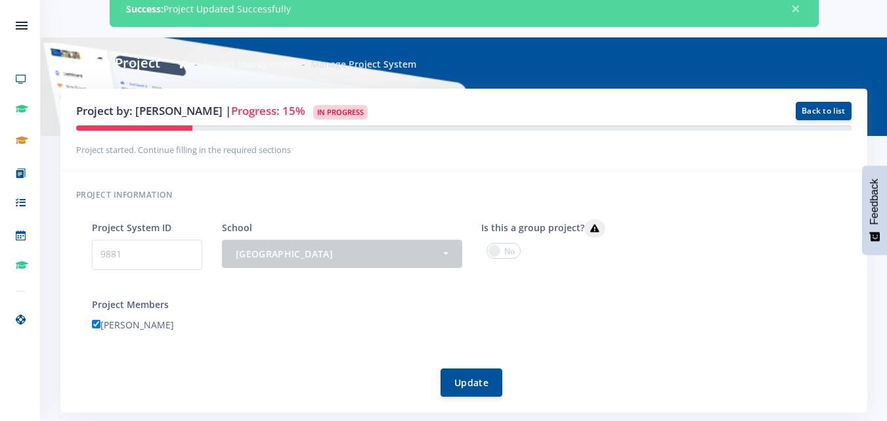
scroll to position [62, 0]
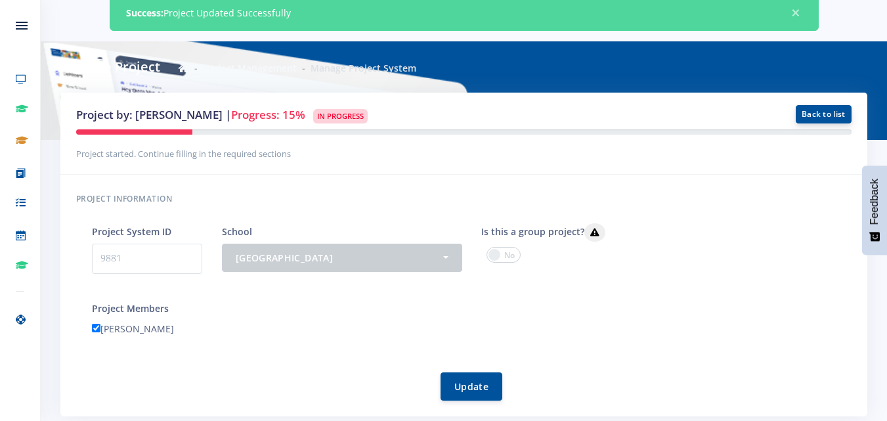
click at [825, 118] on link "Back to list" at bounding box center [824, 114] width 56 height 18
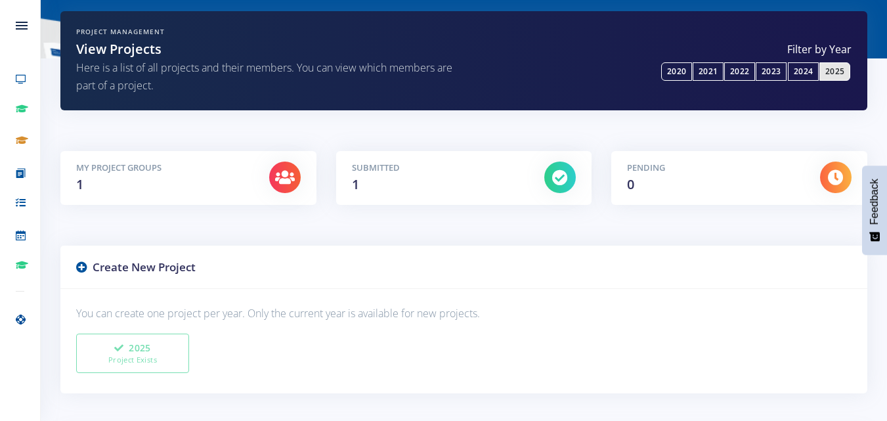
scroll to position [95, 0]
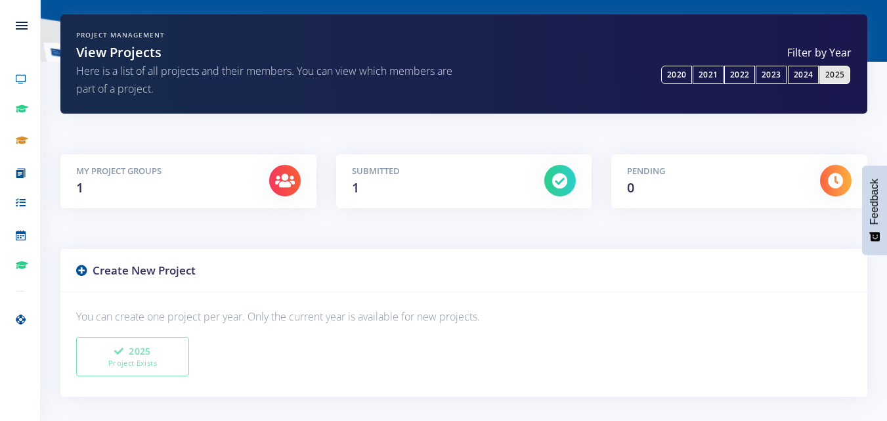
click at [212, 181] on div "My Project Groups 1" at bounding box center [162, 181] width 193 height 33
click at [414, 185] on div "Submitted 1" at bounding box center [438, 181] width 193 height 33
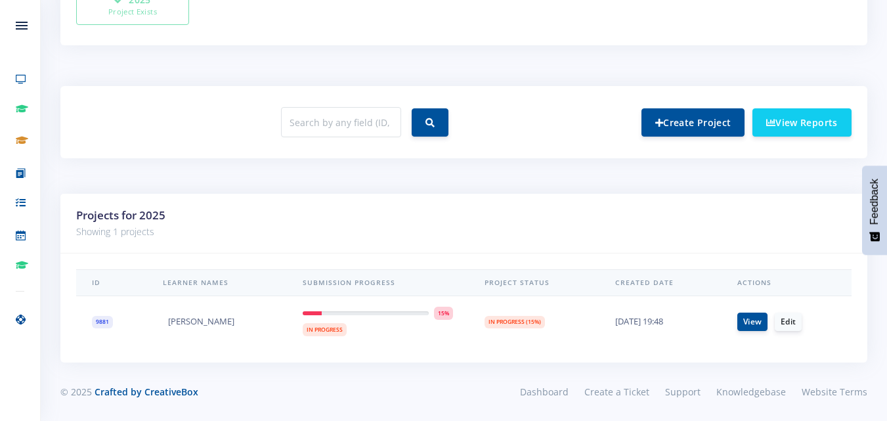
scroll to position [445, 0]
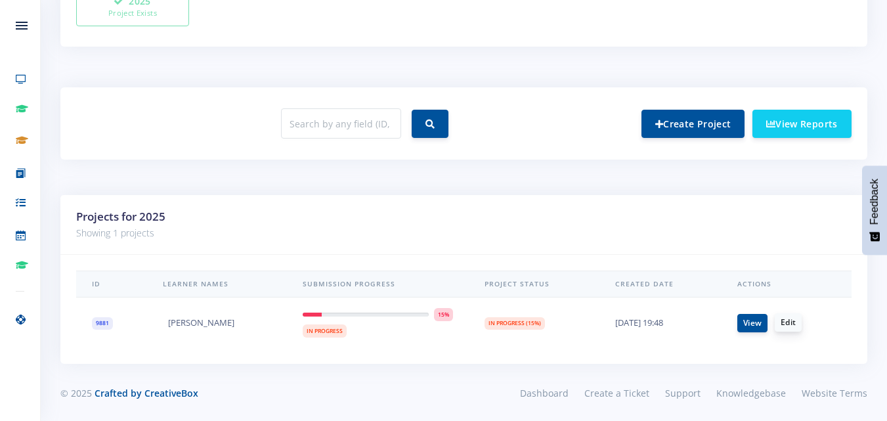
click at [786, 322] on link "Edit" at bounding box center [788, 322] width 27 height 18
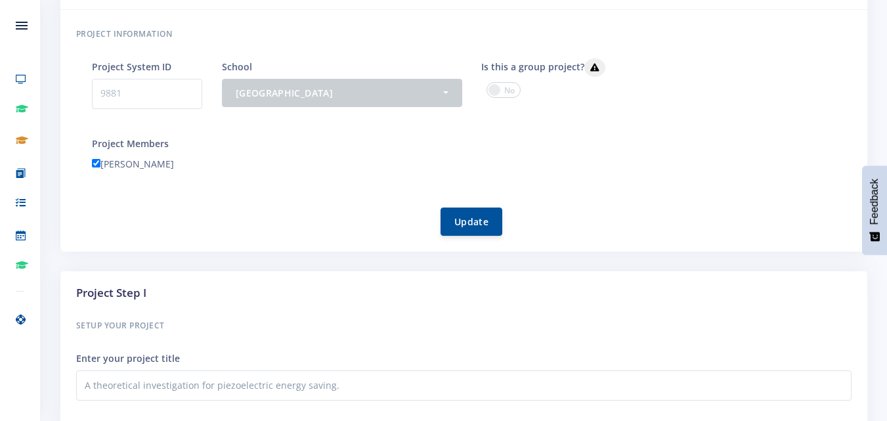
scroll to position [184, 0]
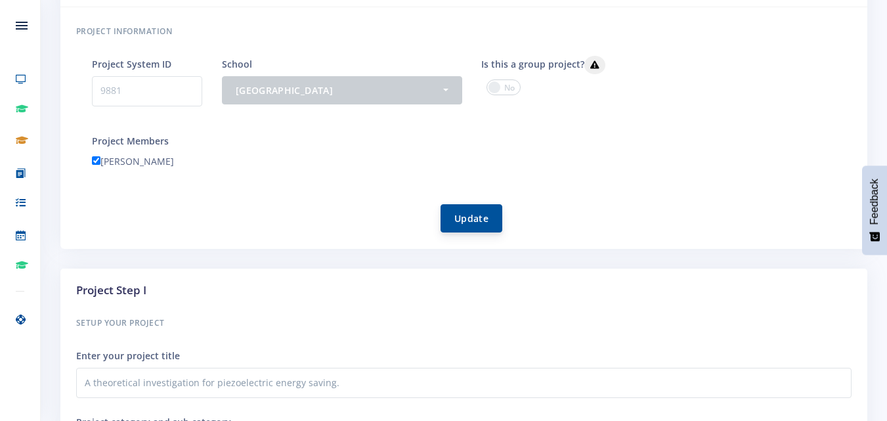
click at [461, 215] on button "Update" at bounding box center [472, 218] width 62 height 28
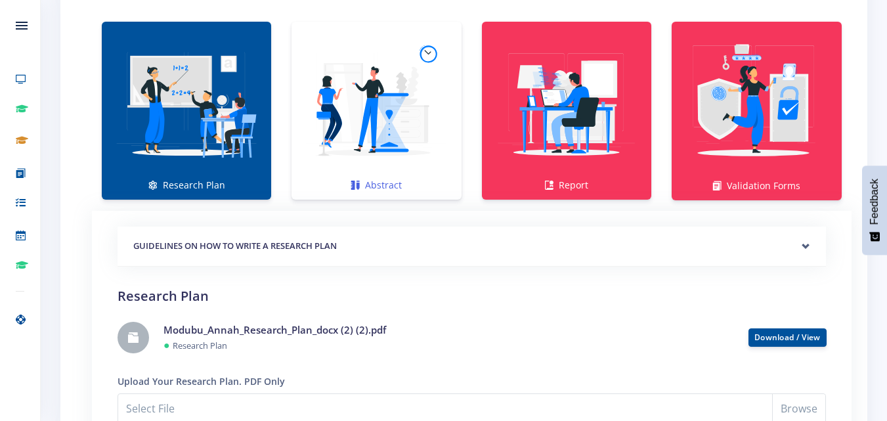
scroll to position [933, 0]
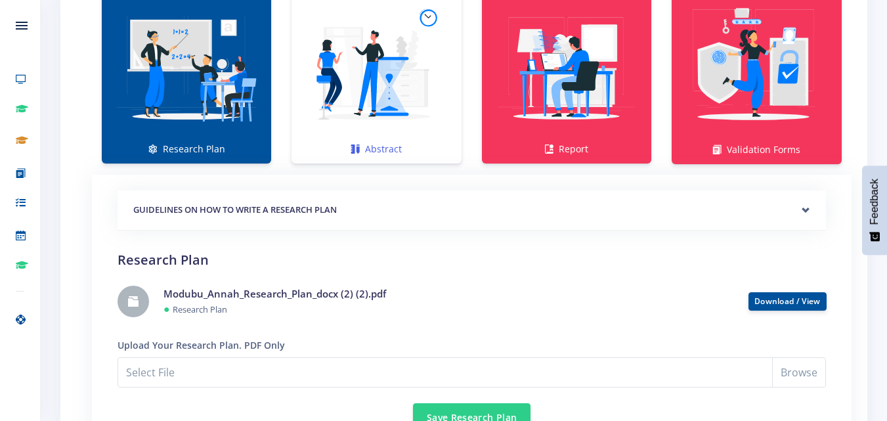
click at [409, 112] on img at bounding box center [376, 67] width 148 height 148
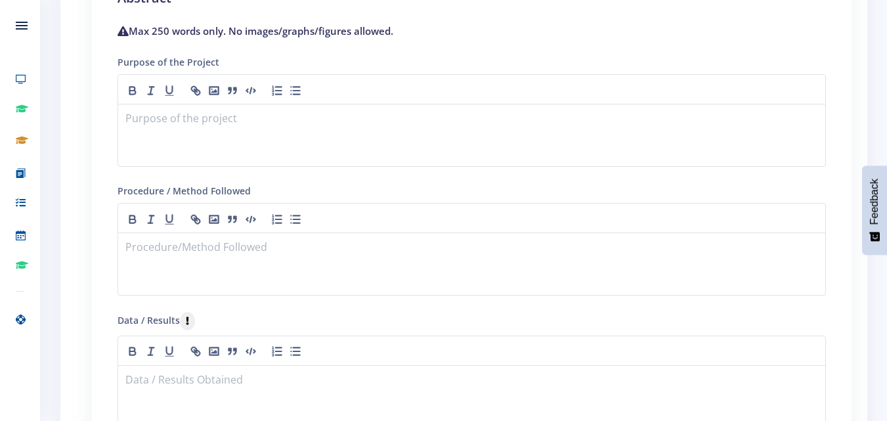
scroll to position [1214, 0]
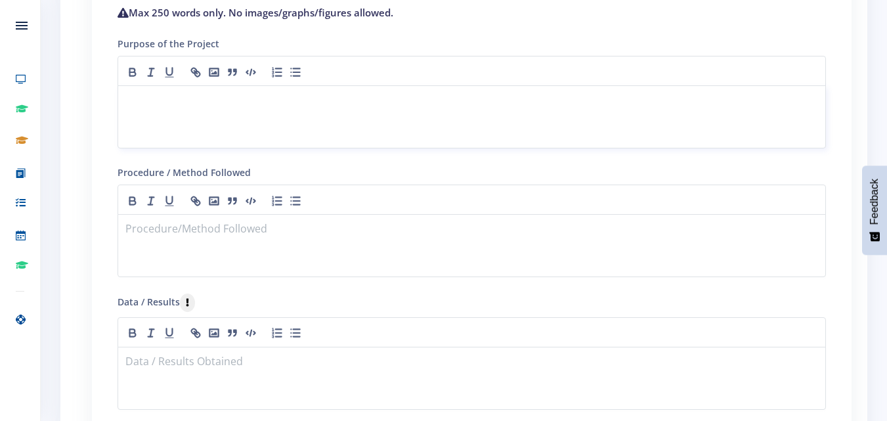
click at [299, 124] on div at bounding box center [472, 116] width 709 height 63
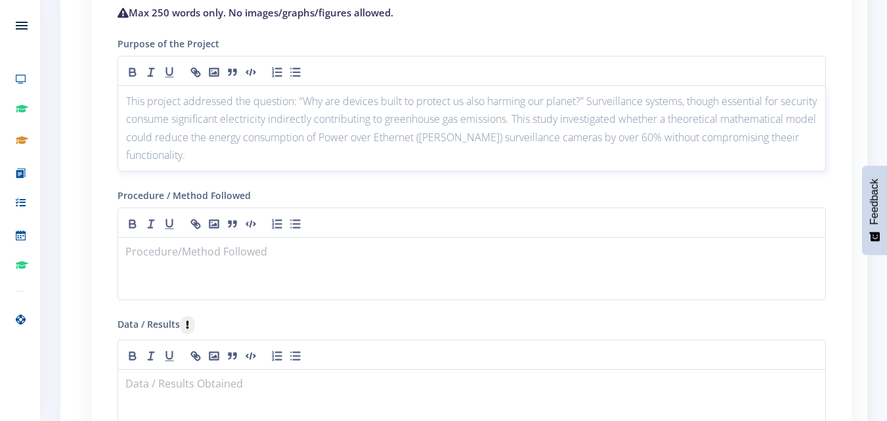
click at [146, 154] on p "This project addressed the question: “Why are devices built to protect us also …" at bounding box center [472, 129] width 692 height 72
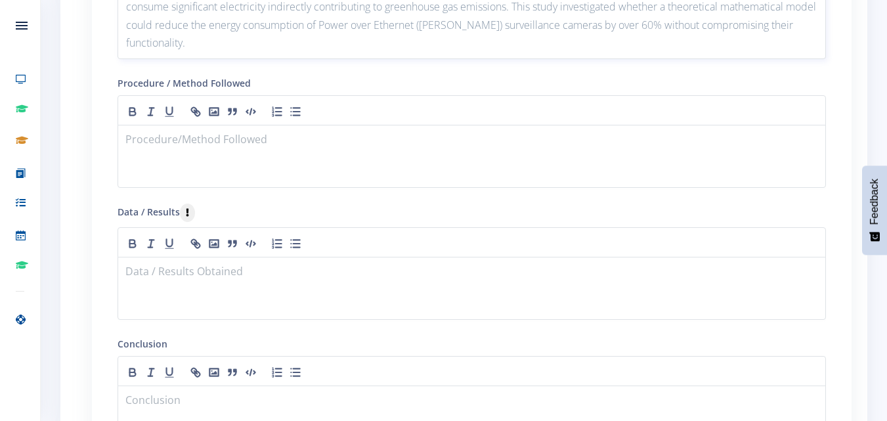
scroll to position [1333, 0]
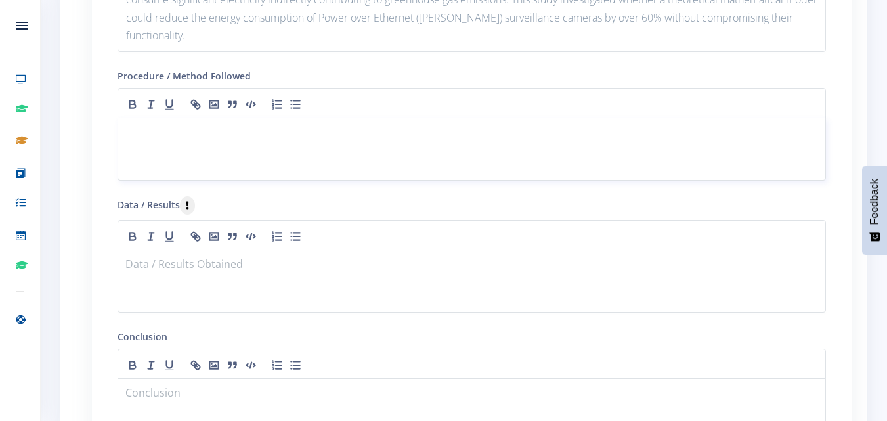
click at [302, 154] on div at bounding box center [472, 149] width 709 height 63
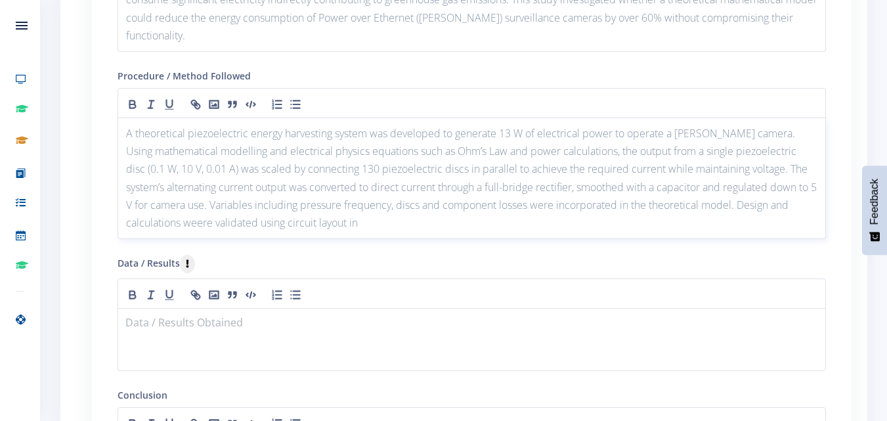
click at [204, 222] on p "A theoretical piezoelectric energy harvesting system was developed to generate …" at bounding box center [472, 178] width 692 height 107
click at [356, 222] on p "A theoretical piezoelectric energy harvesting system was developed to generate …" at bounding box center [472, 178] width 692 height 107
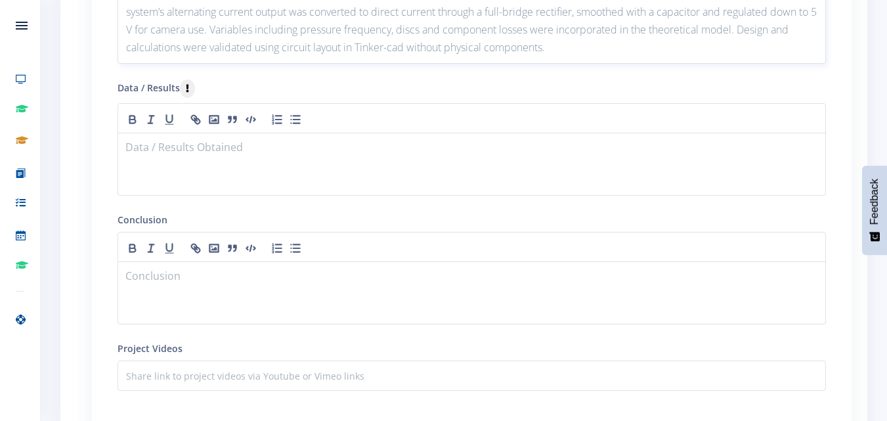
scroll to position [1516, 0]
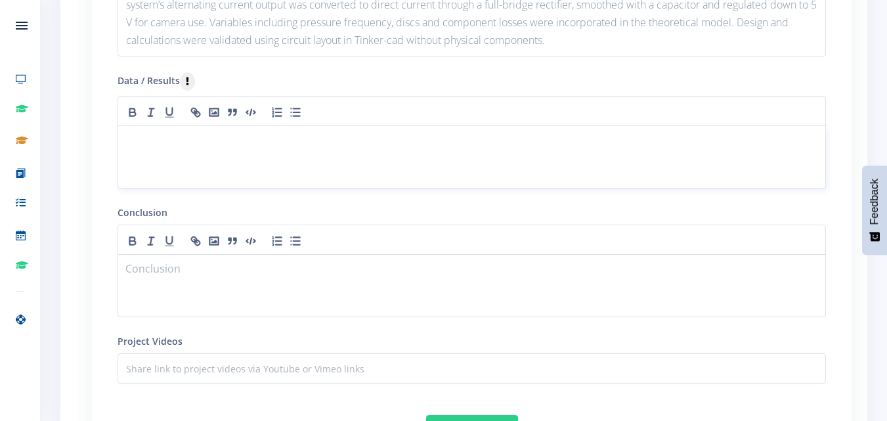
click at [384, 163] on div at bounding box center [472, 156] width 709 height 63
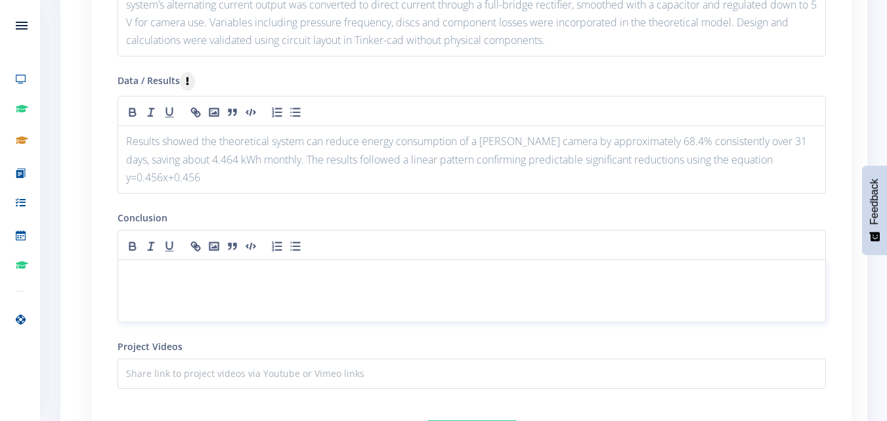
click at [403, 278] on p at bounding box center [472, 276] width 692 height 18
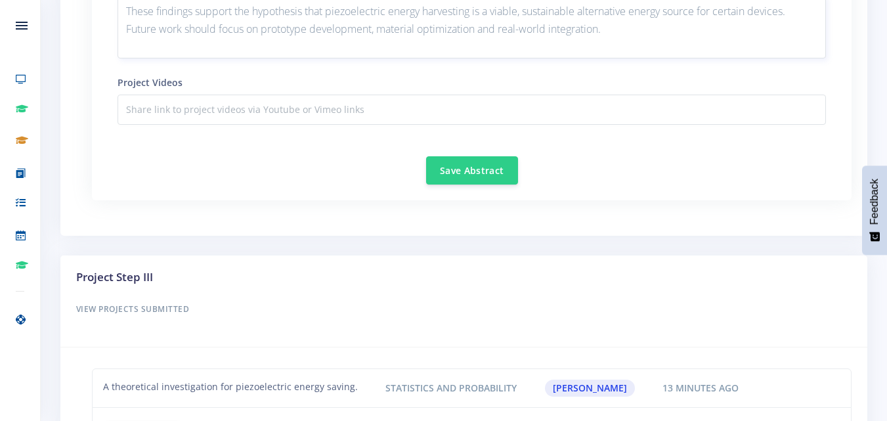
scroll to position [1784, 0]
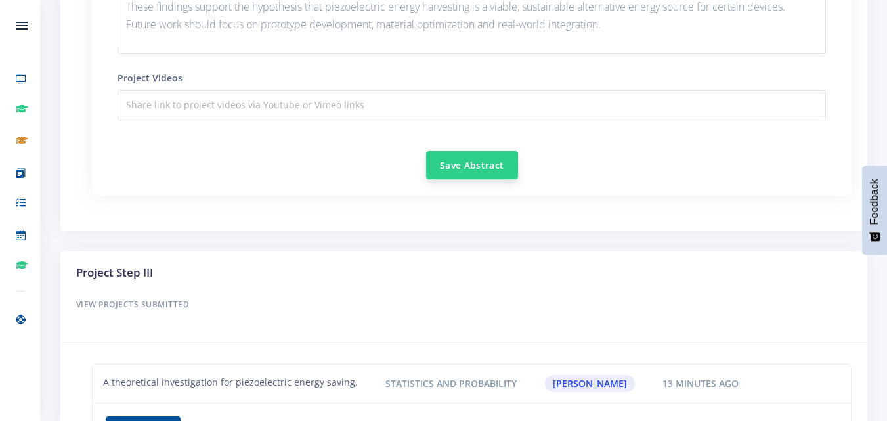
click at [482, 157] on button "Save Abstract" at bounding box center [472, 165] width 92 height 28
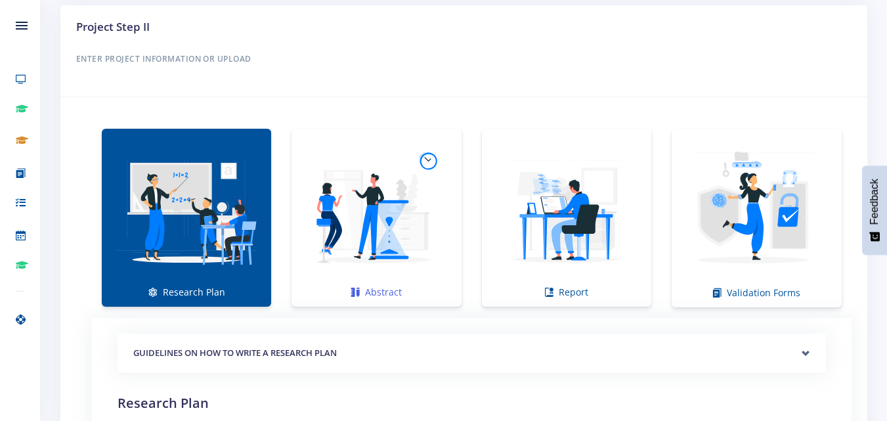
scroll to position [820, 0]
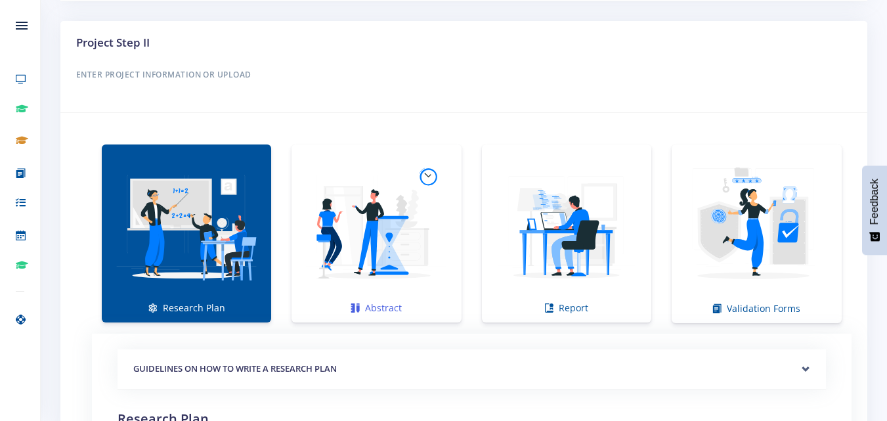
click at [428, 210] on img at bounding box center [376, 226] width 148 height 148
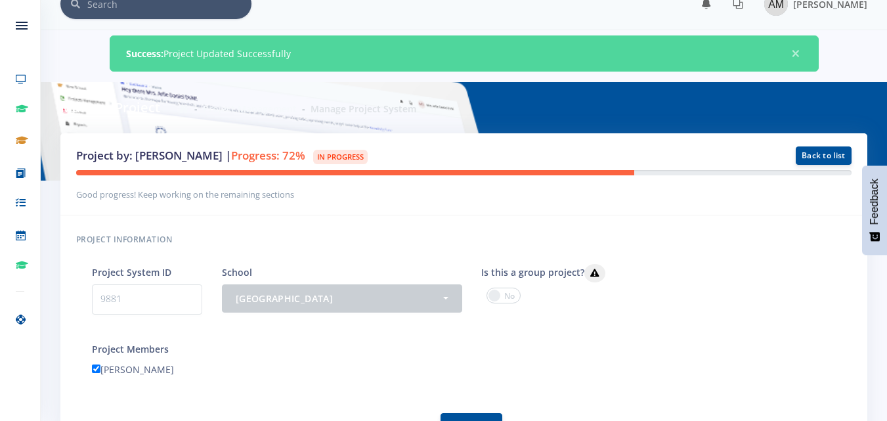
scroll to position [0, 0]
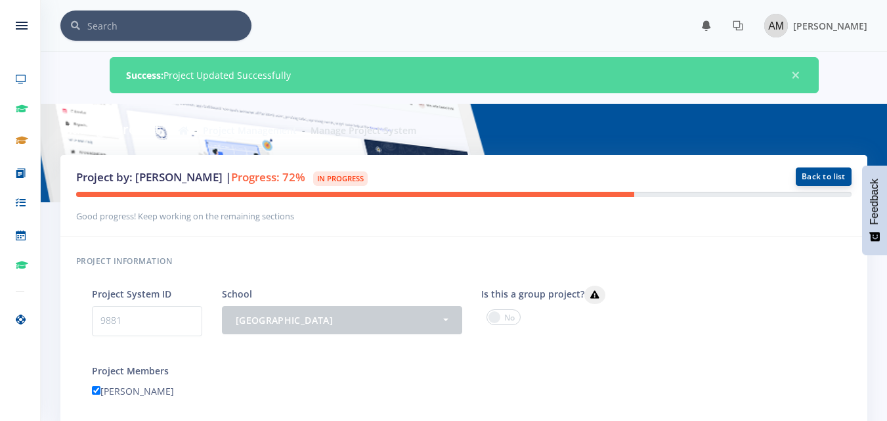
click at [831, 177] on link "Back to list" at bounding box center [824, 176] width 56 height 18
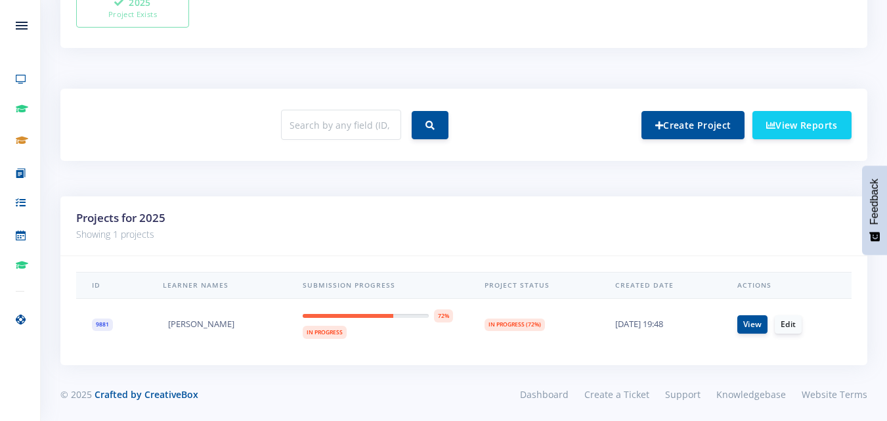
scroll to position [446, 0]
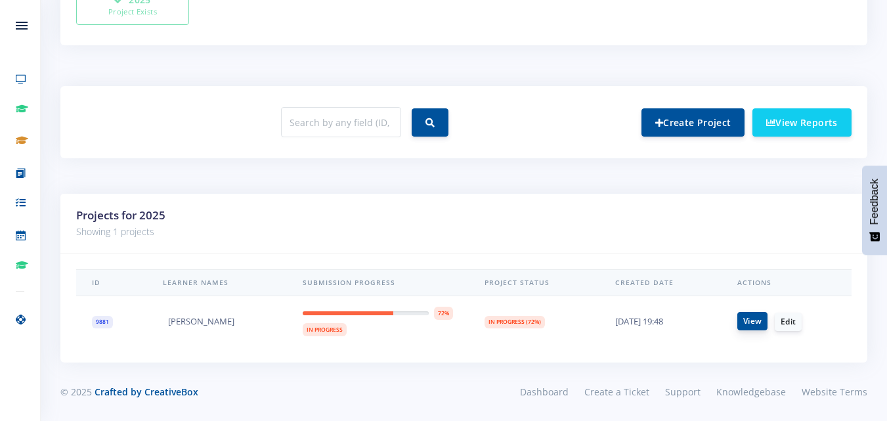
click at [759, 324] on link "View" at bounding box center [753, 321] width 30 height 18
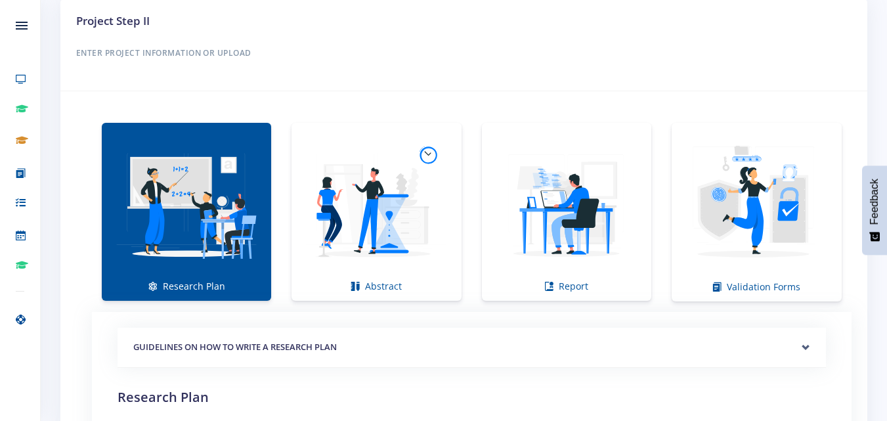
scroll to position [774, 0]
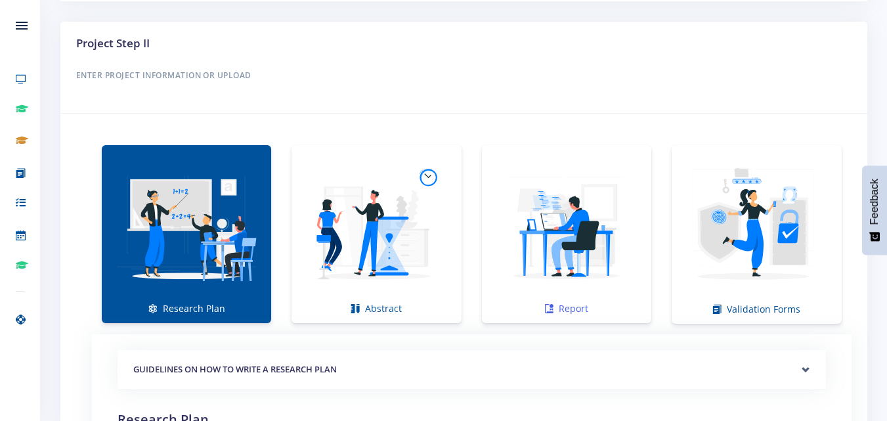
click at [602, 206] on img at bounding box center [567, 227] width 148 height 148
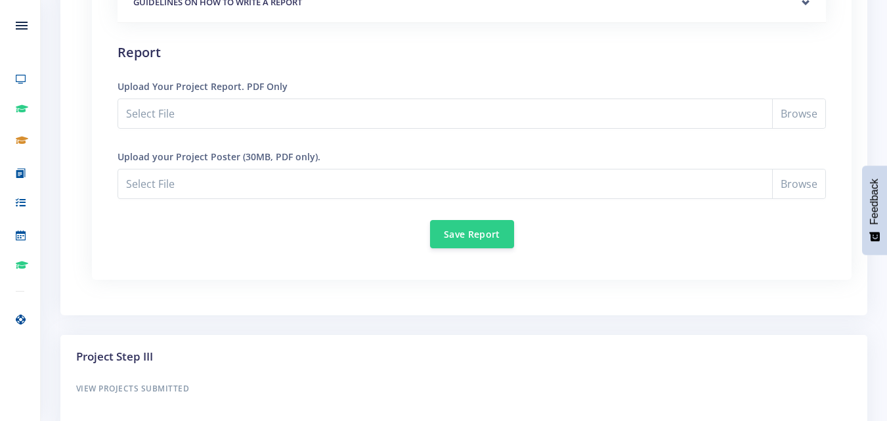
scroll to position [1140, 0]
click at [215, 118] on input "Select File" at bounding box center [472, 114] width 709 height 30
type input "C:\fakepath\Project Report(2.0) (4) (1).pdf"
click at [472, 229] on button "Save Report" at bounding box center [472, 234] width 84 height 28
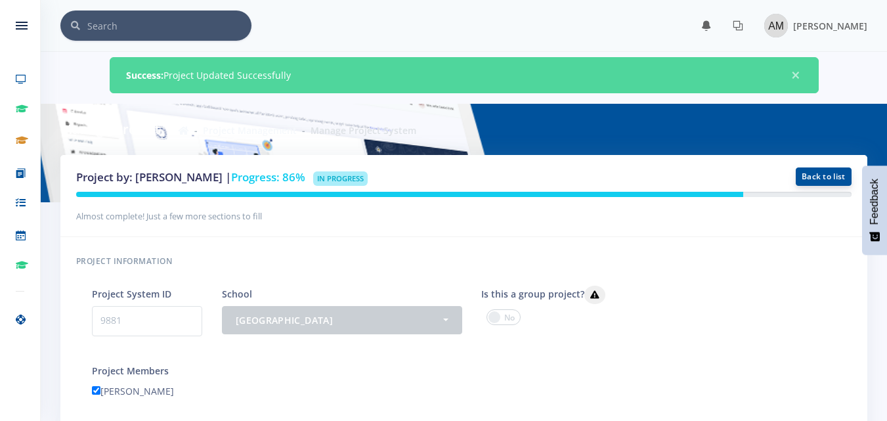
click at [799, 179] on link "Back to list" at bounding box center [824, 176] width 56 height 18
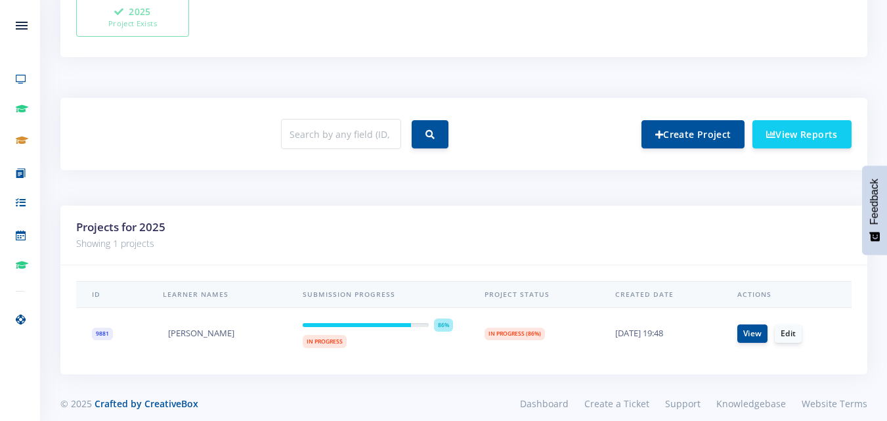
scroll to position [446, 0]
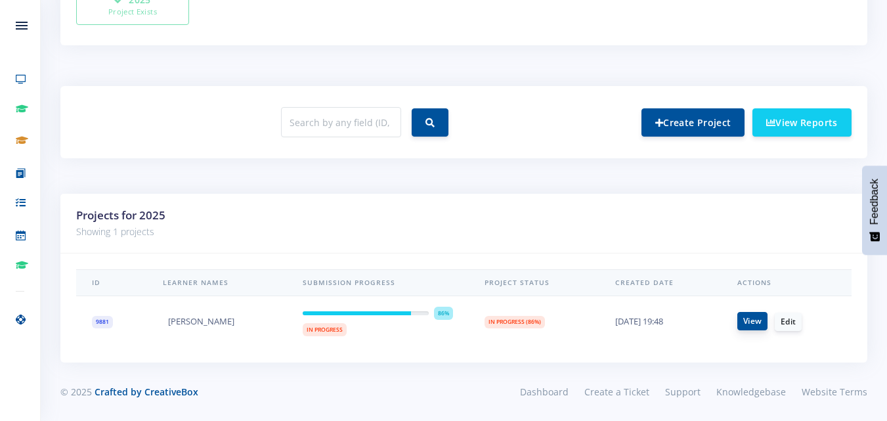
click at [751, 324] on link "View" at bounding box center [753, 321] width 30 height 18
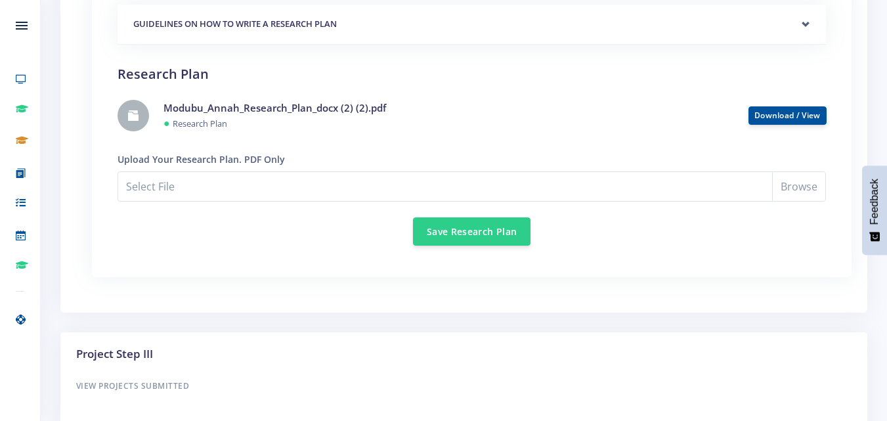
scroll to position [1118, 0]
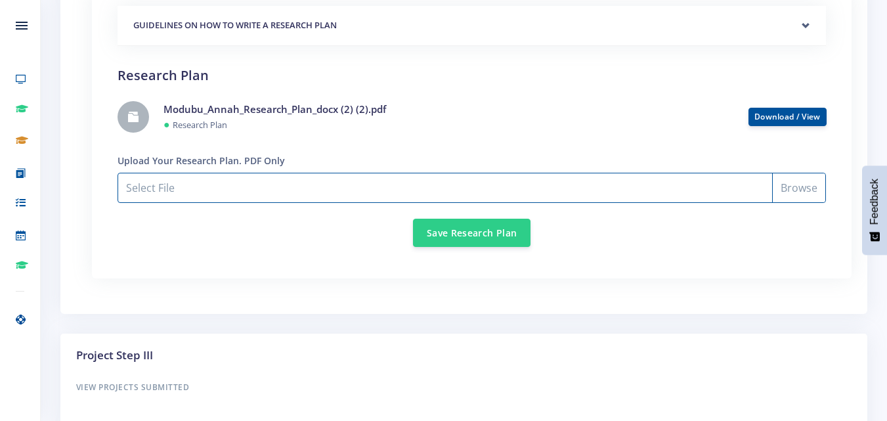
click at [566, 182] on input "Select File" at bounding box center [472, 188] width 709 height 30
click at [450, 177] on input "Select File" at bounding box center [472, 188] width 709 height 30
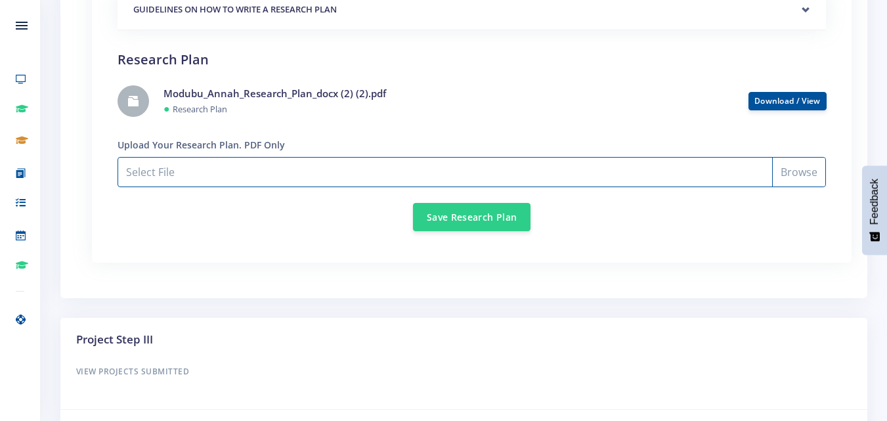
scroll to position [1144, 0]
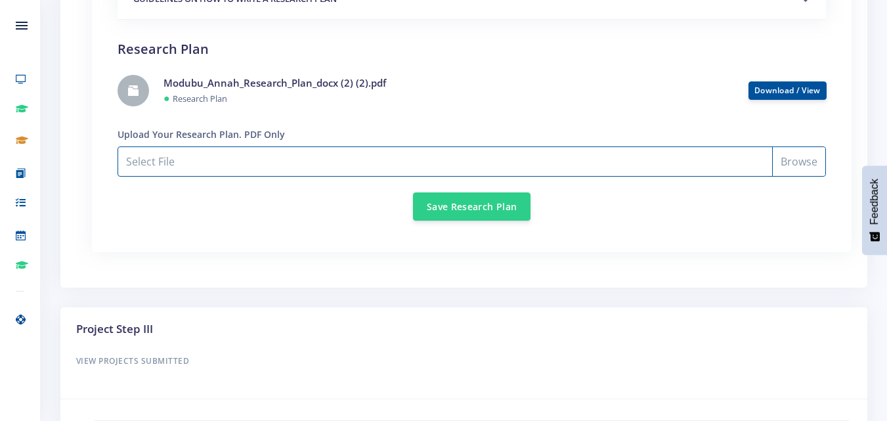
type input "C:\fakepath\Modubu_Annah_Research_Plan_docx (3).pdf"
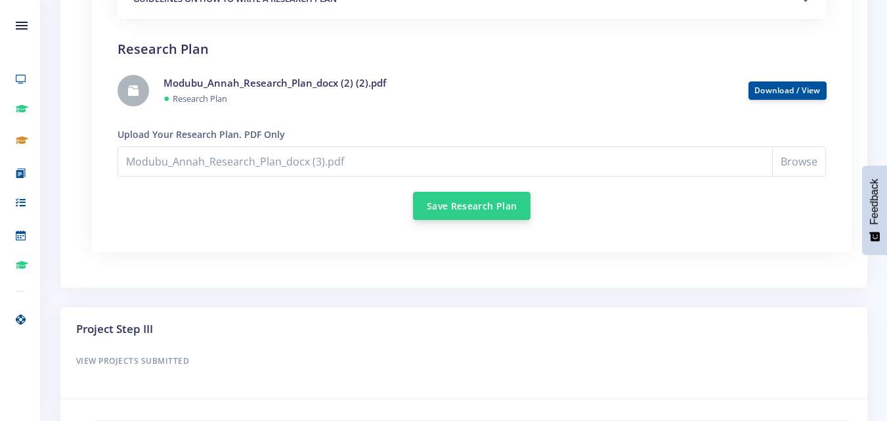
click at [458, 210] on button "Save Research Plan" at bounding box center [472, 206] width 118 height 28
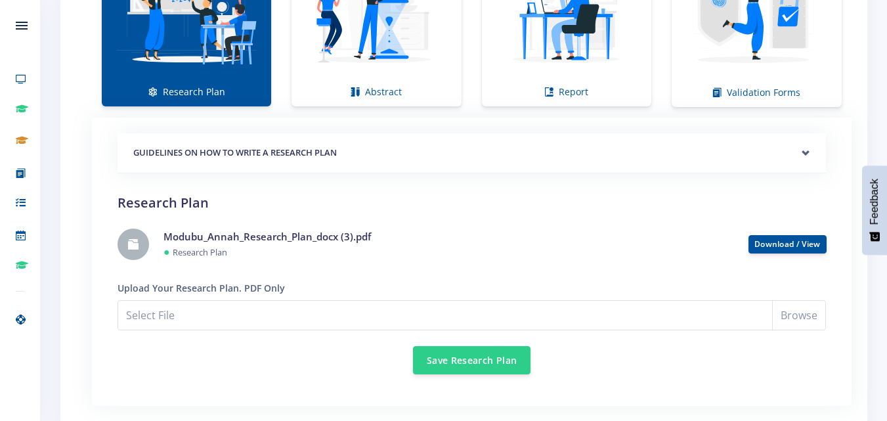
scroll to position [1043, 0]
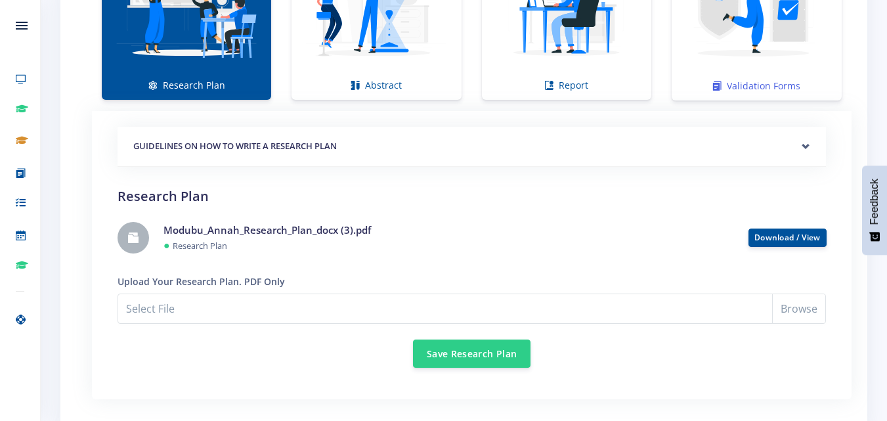
click at [707, 62] on img at bounding box center [756, 4] width 149 height 149
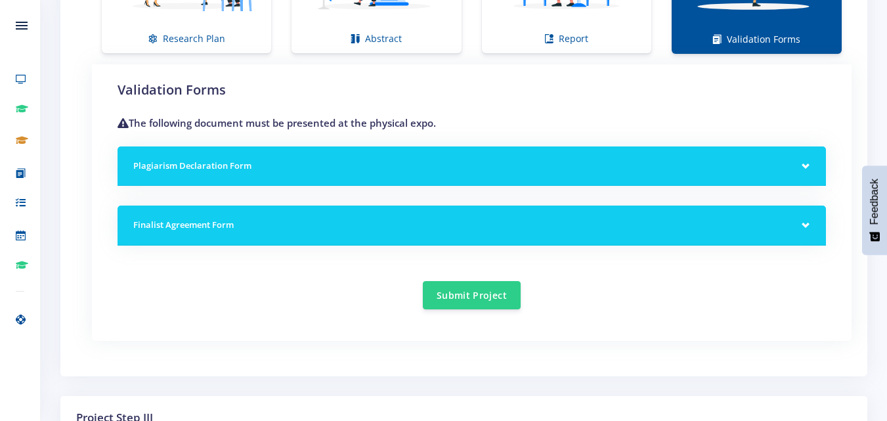
scroll to position [1086, 0]
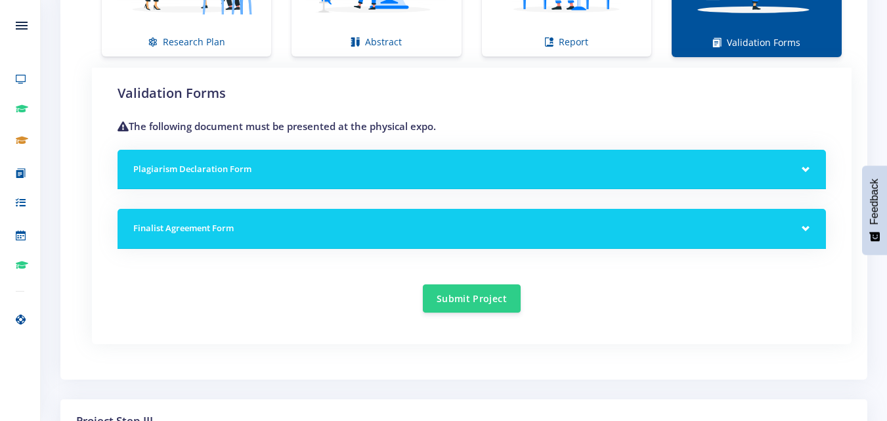
click at [805, 169] on div "Plagiarism Declaration Form" at bounding box center [472, 170] width 709 height 40
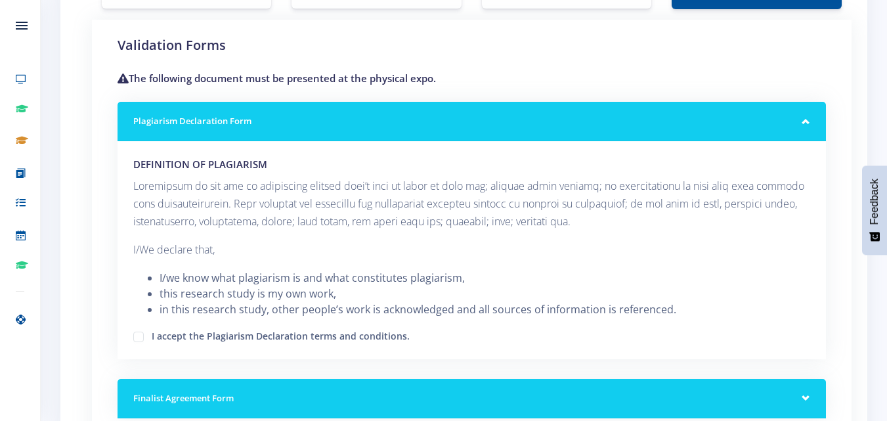
scroll to position [1121, 0]
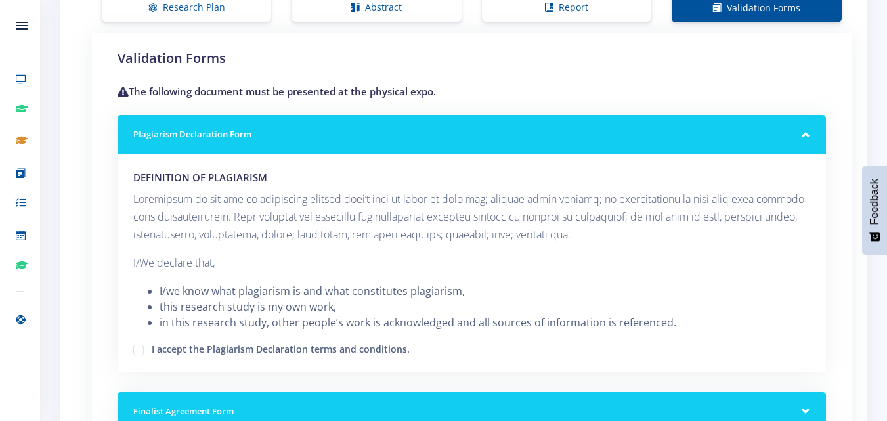
click at [805, 133] on div "Plagiarism Declaration Form" at bounding box center [472, 135] width 709 height 40
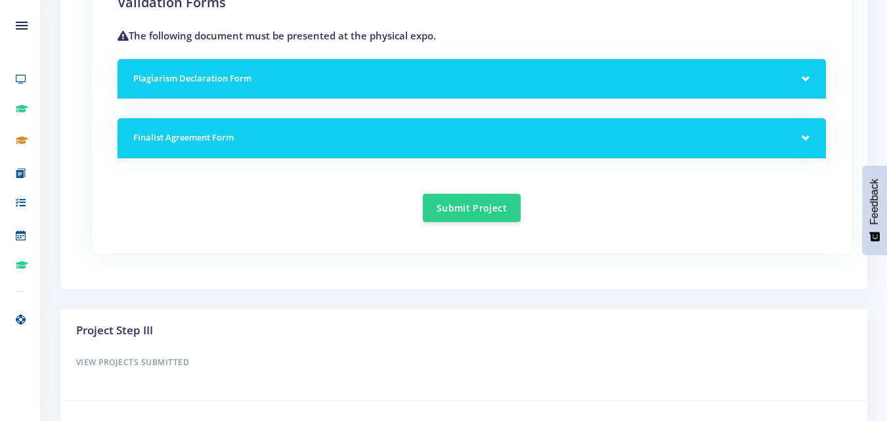
scroll to position [1164, 0]
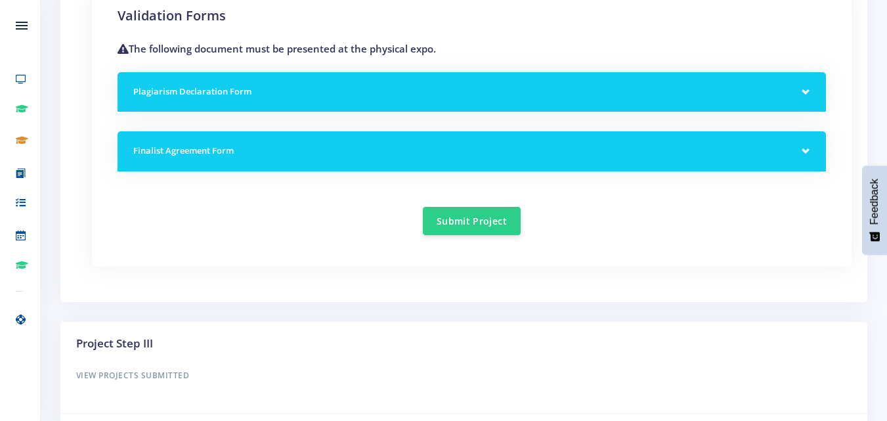
click at [801, 153] on h5 "Finalist Agreement Form" at bounding box center [471, 150] width 677 height 13
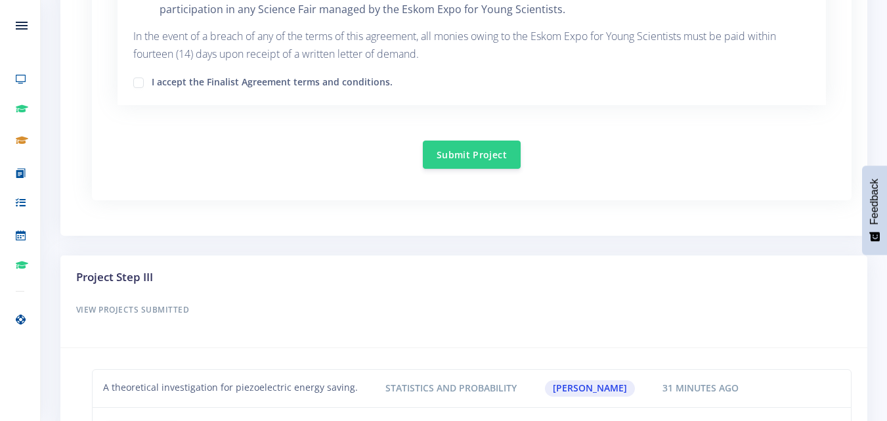
scroll to position [1937, 0]
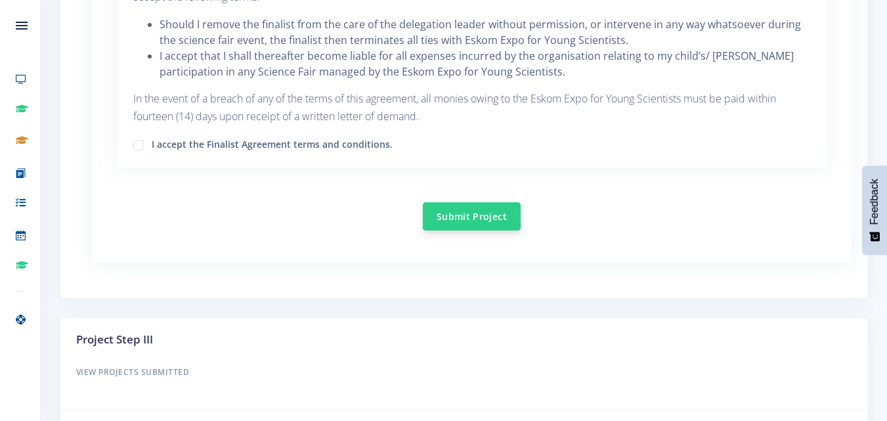
click at [483, 202] on button "Submit Project" at bounding box center [472, 216] width 98 height 28
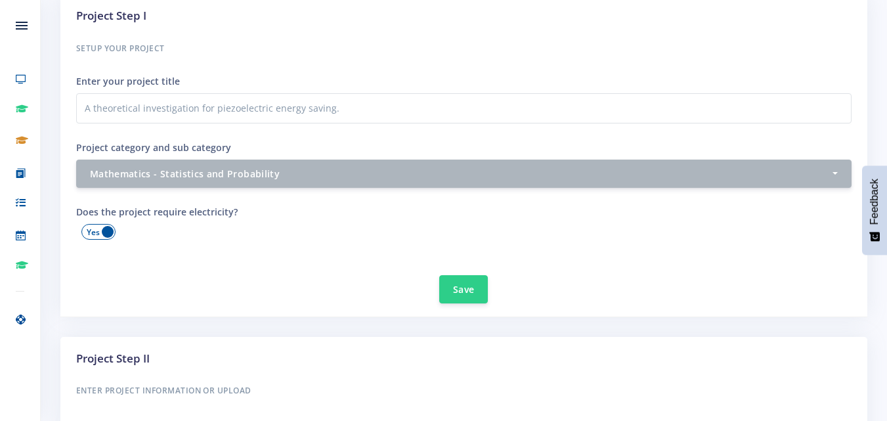
scroll to position [512, 0]
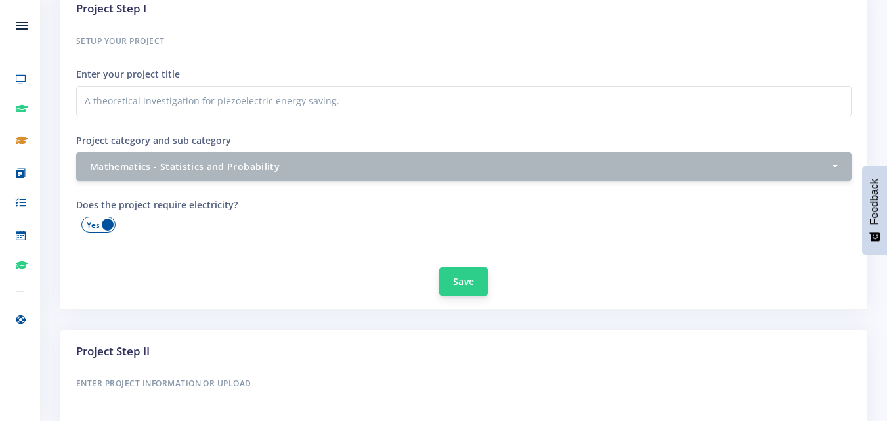
click at [476, 281] on button "Save" at bounding box center [463, 281] width 49 height 28
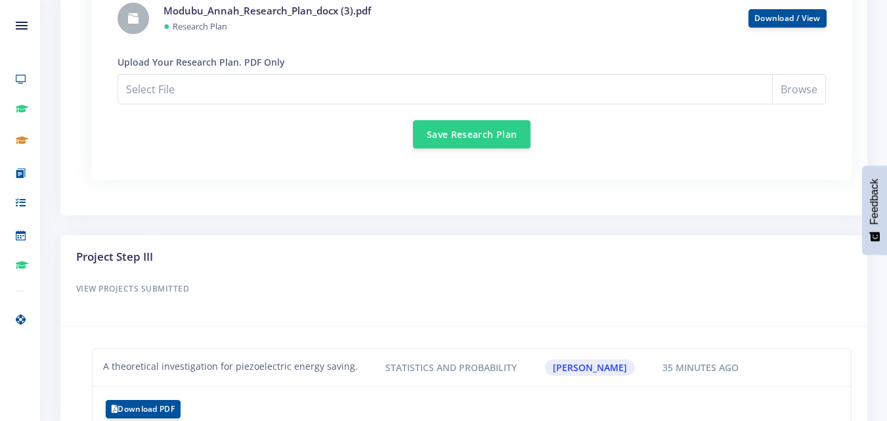
scroll to position [1263, 0]
click at [472, 129] on button "Save Research Plan" at bounding box center [472, 133] width 118 height 28
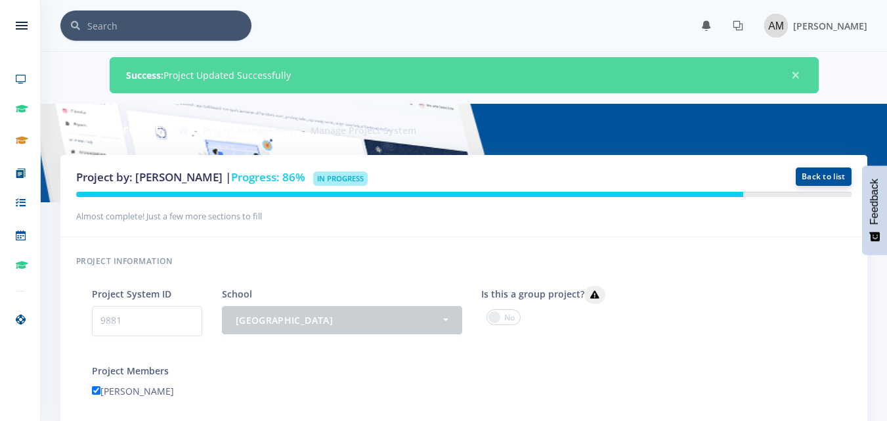
click at [809, 173] on link "Back to list" at bounding box center [824, 176] width 56 height 18
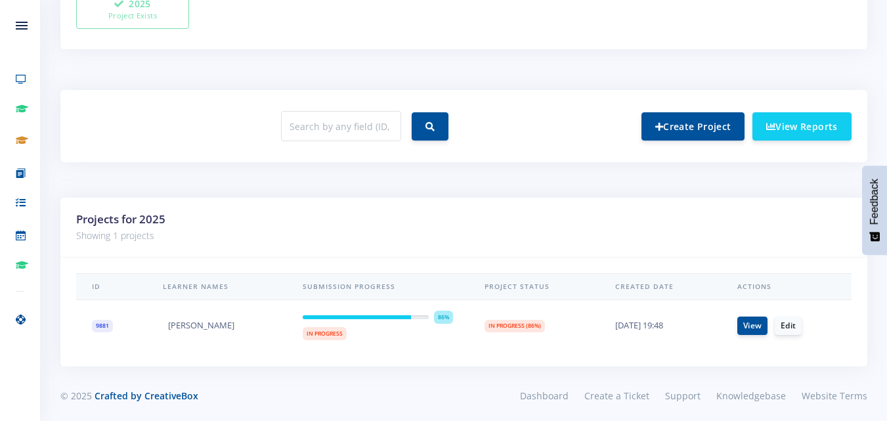
scroll to position [446, 0]
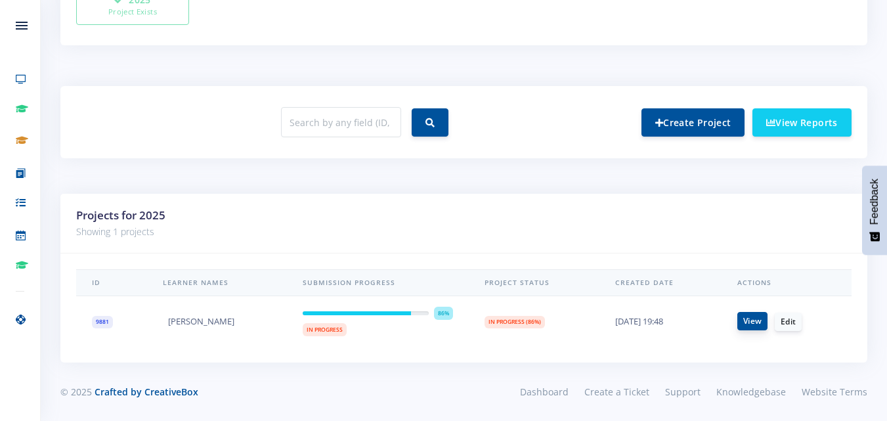
click at [741, 319] on link "View" at bounding box center [753, 321] width 30 height 18
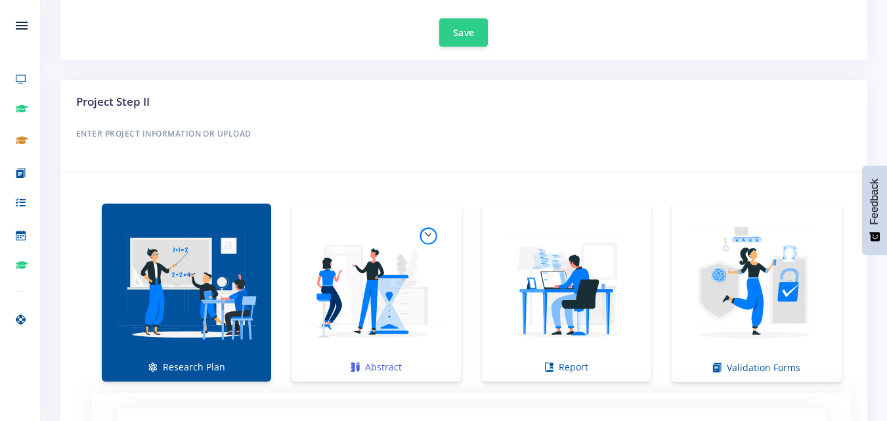
scroll to position [768, 0]
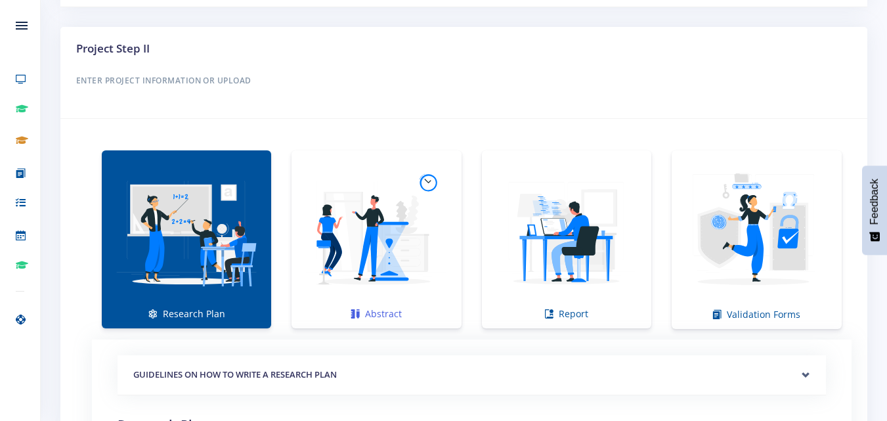
click at [384, 315] on link "Abstract" at bounding box center [376, 239] width 169 height 178
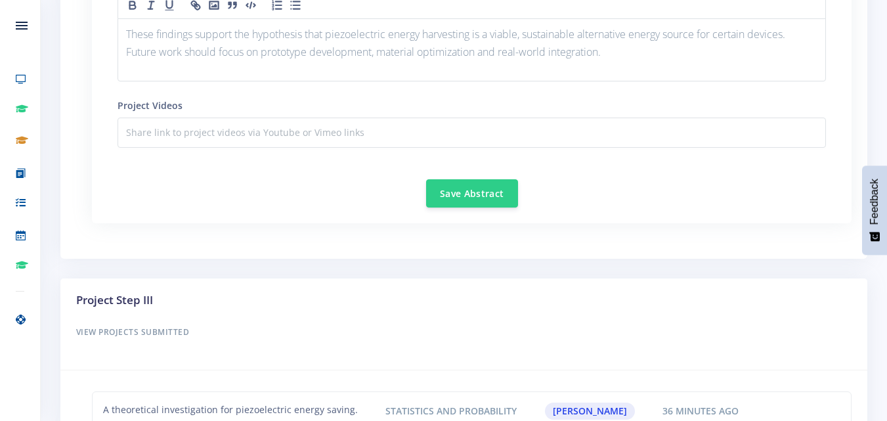
scroll to position [1756, 0]
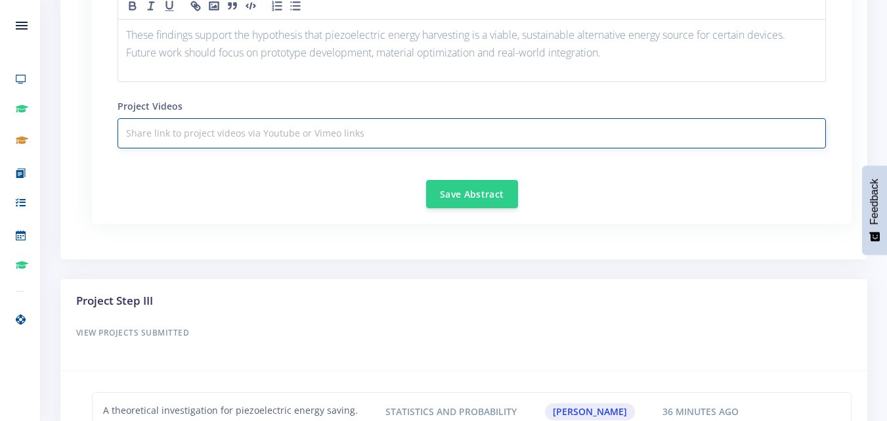
click at [469, 127] on input "text" at bounding box center [472, 133] width 709 height 30
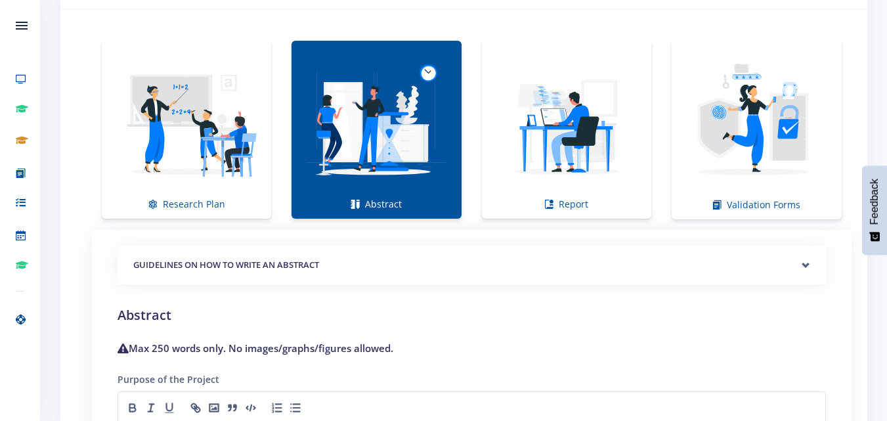
scroll to position [801, 0]
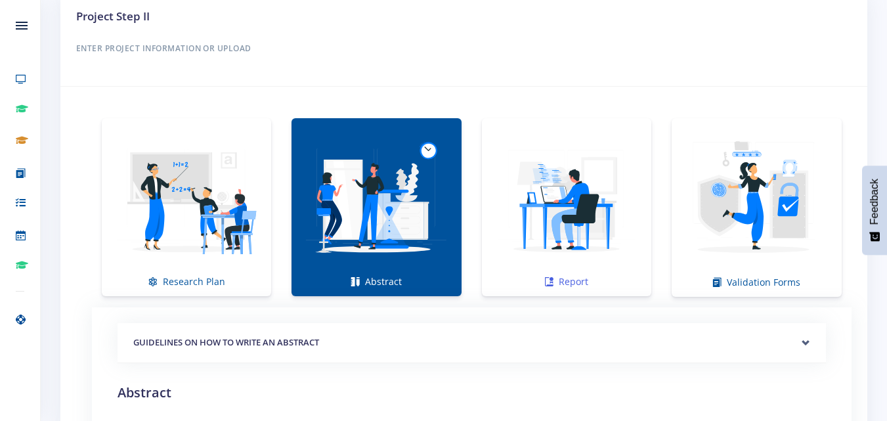
click at [598, 196] on img at bounding box center [567, 200] width 148 height 148
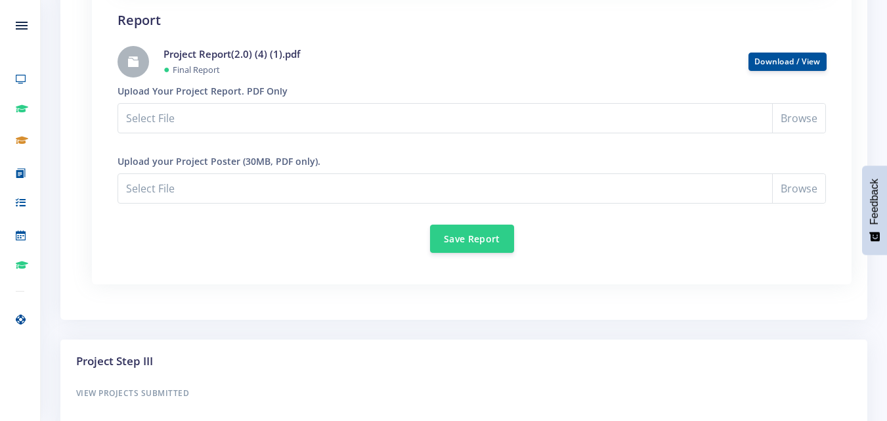
scroll to position [1170, 0]
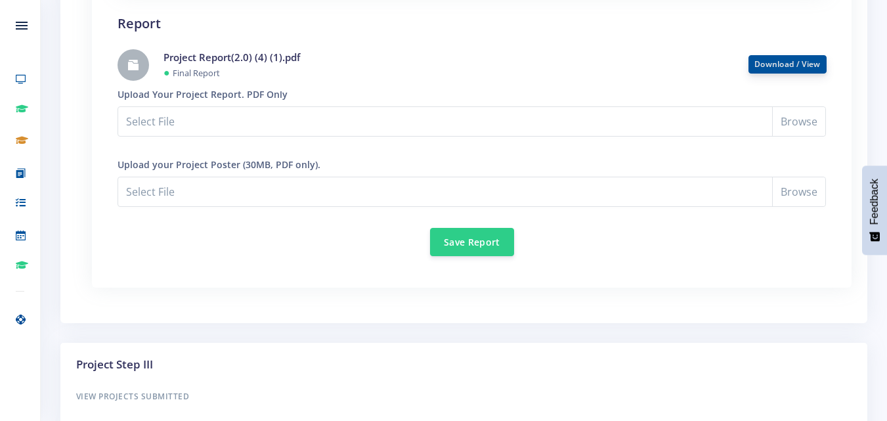
click at [777, 65] on link "Download / View" at bounding box center [788, 63] width 66 height 11
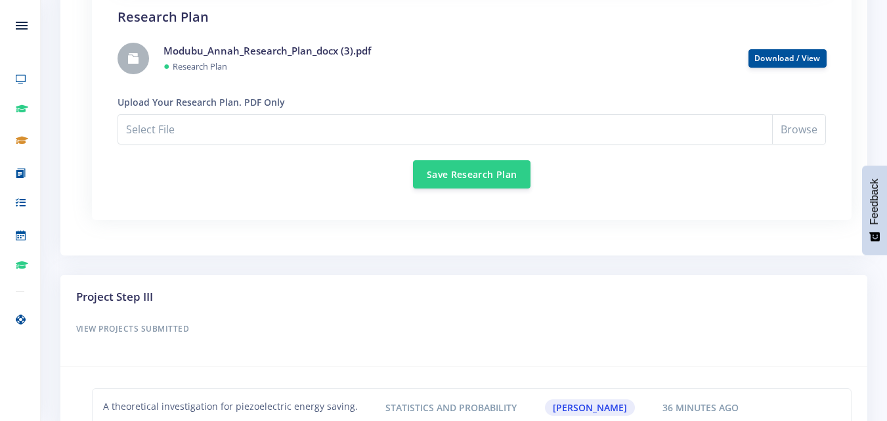
scroll to position [1128, 0]
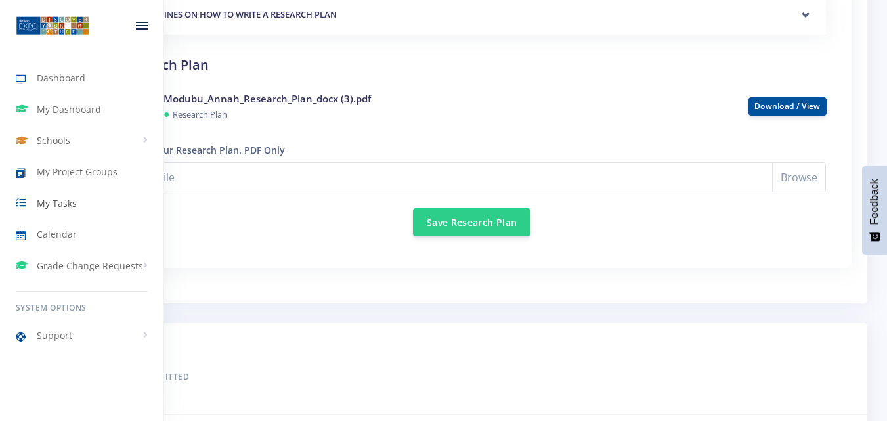
click at [58, 204] on span "My Tasks" at bounding box center [57, 203] width 40 height 14
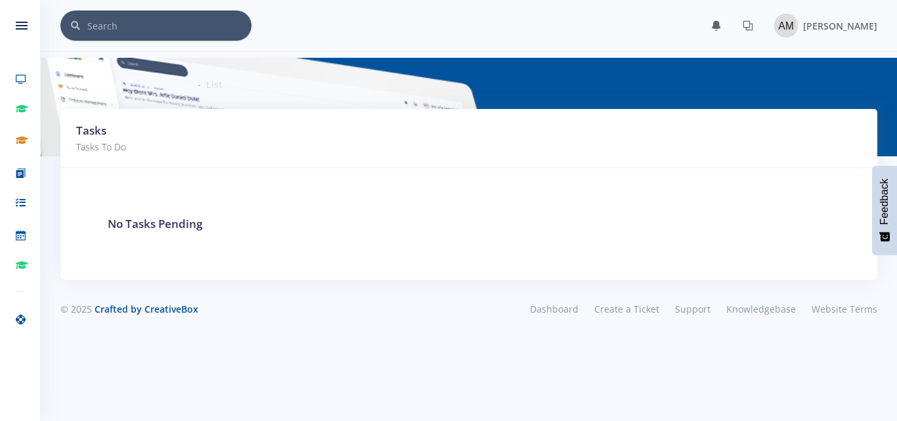
scroll to position [10, 10]
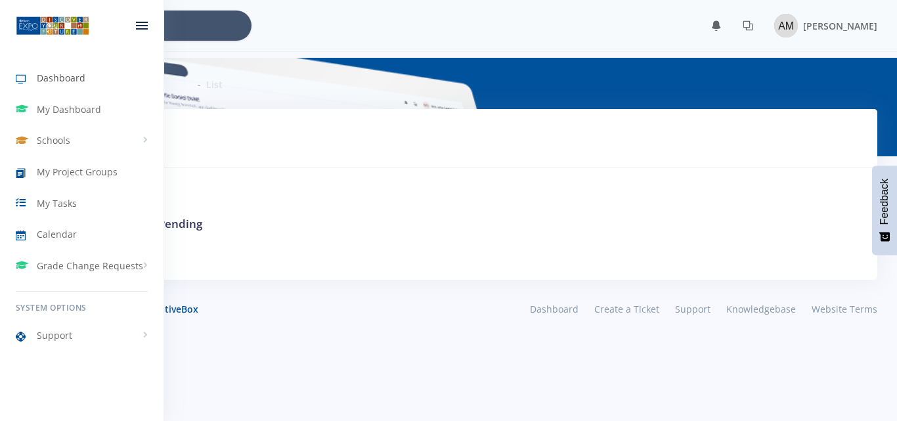
click at [40, 72] on span "Dashboard" at bounding box center [61, 78] width 49 height 14
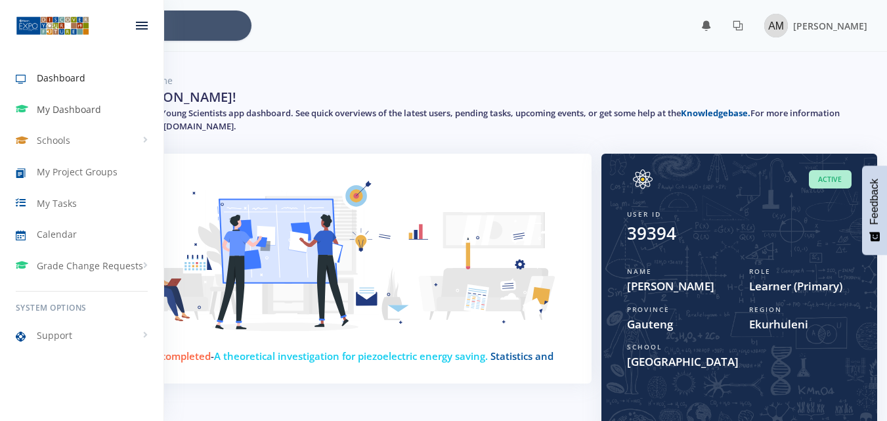
click at [54, 104] on span "My Dashboard" at bounding box center [69, 109] width 64 height 14
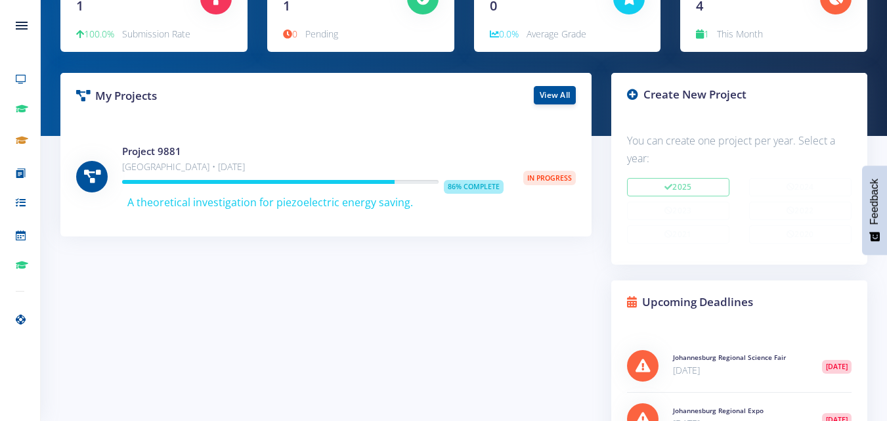
scroll to position [152, 0]
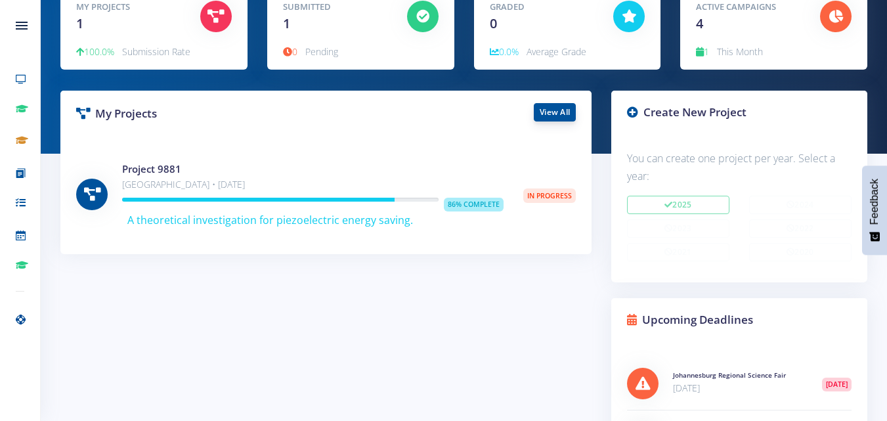
click at [556, 106] on link "View All" at bounding box center [555, 112] width 42 height 18
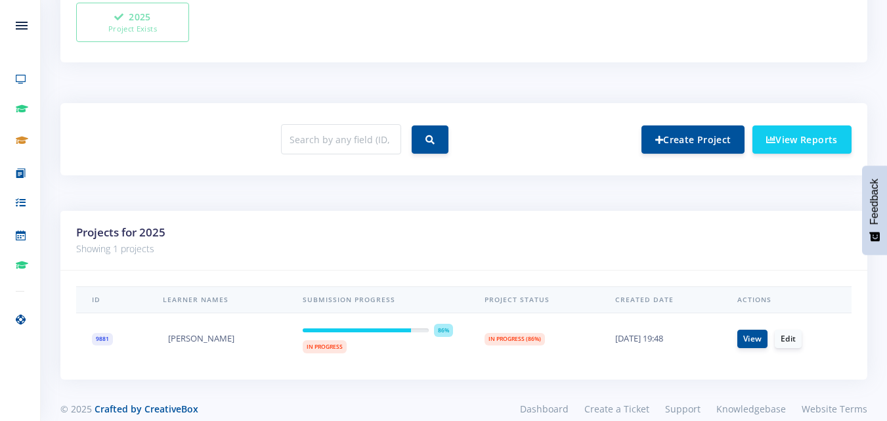
scroll to position [446, 0]
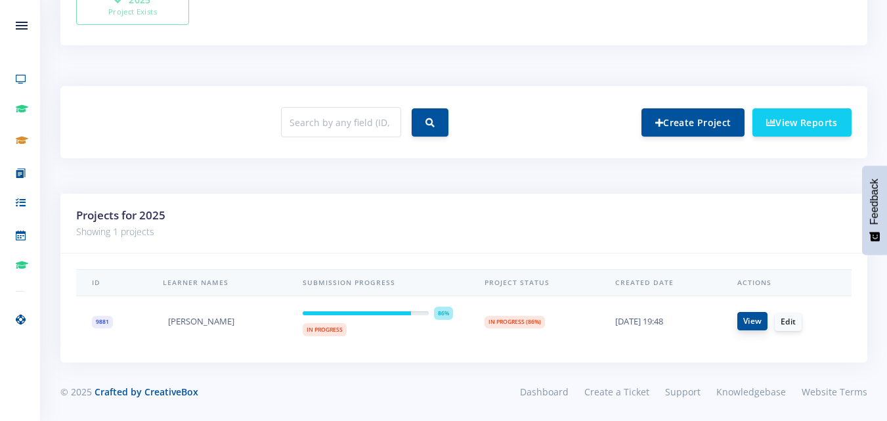
click at [747, 318] on link "View" at bounding box center [753, 321] width 30 height 18
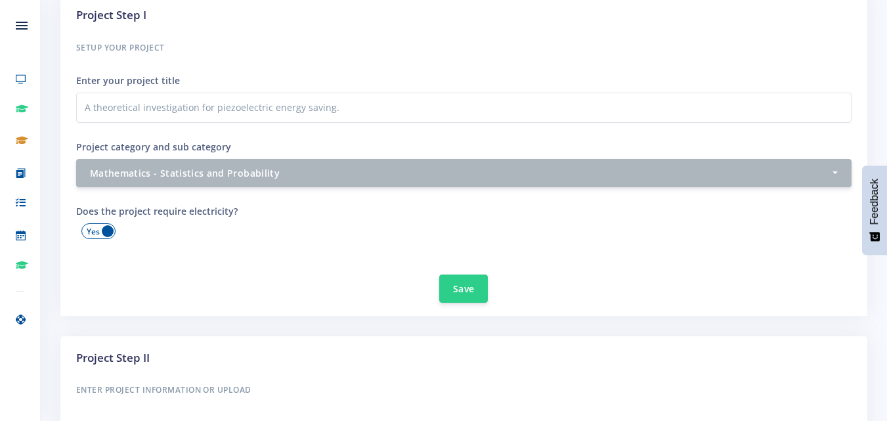
scroll to position [460, 0]
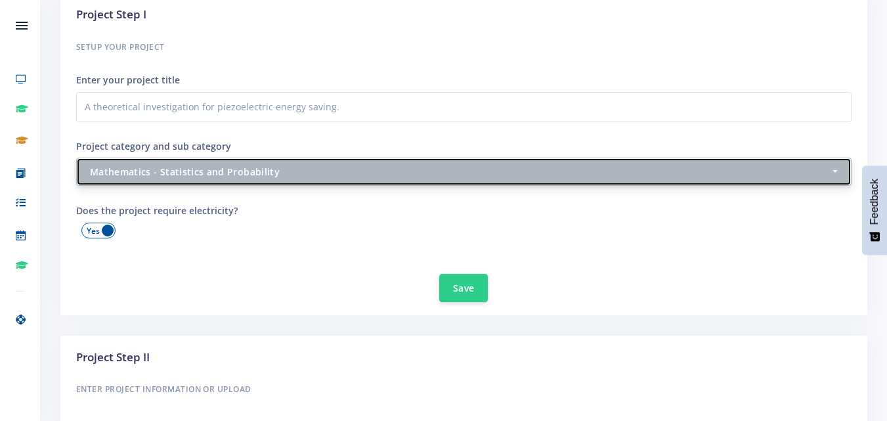
click at [773, 179] on button "Mathematics - Statistics and Probability" at bounding box center [464, 172] width 776 height 28
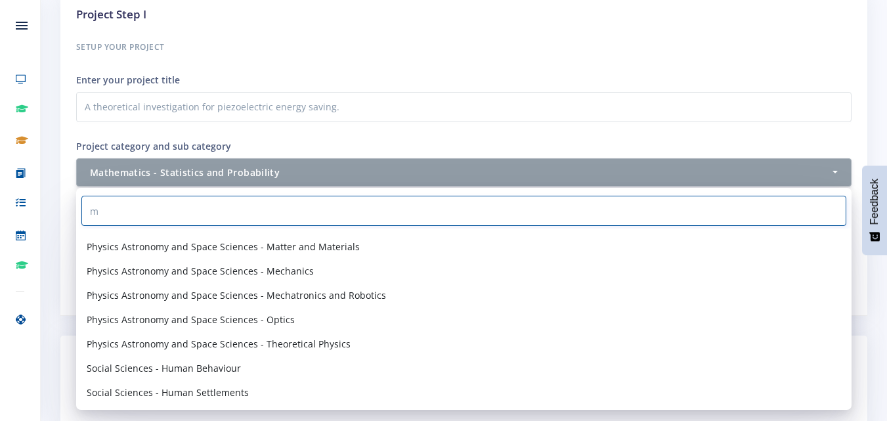
scroll to position [0, 0]
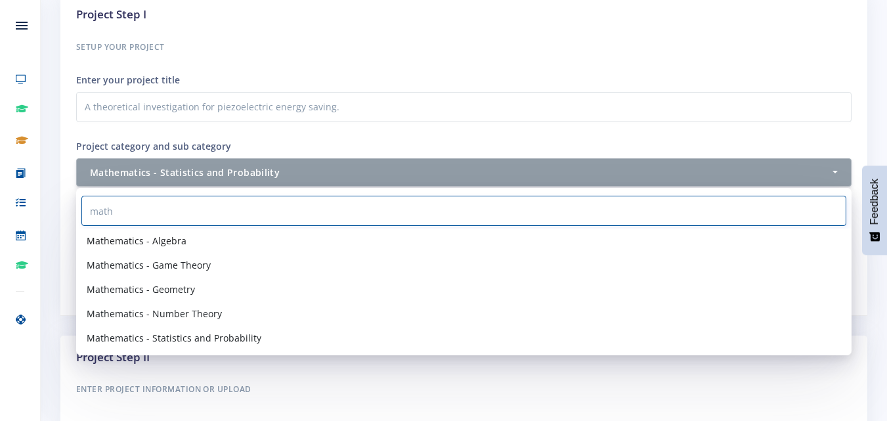
type input "math"
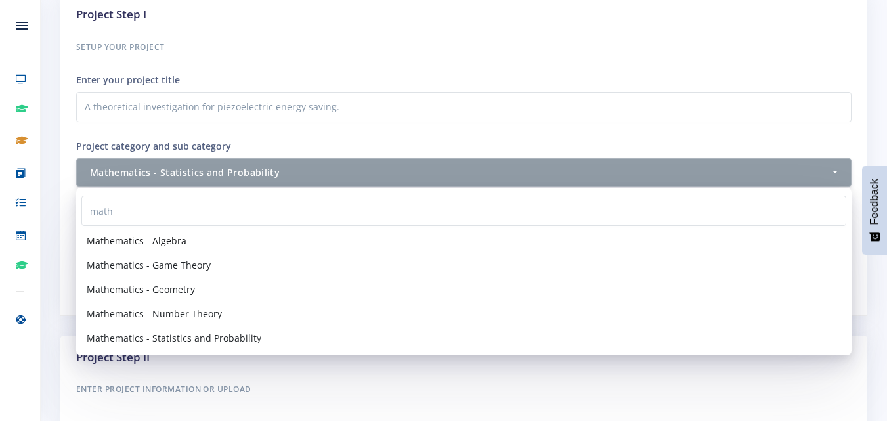
click at [172, 243] on span "Mathematics - Algebra" at bounding box center [137, 241] width 100 height 14
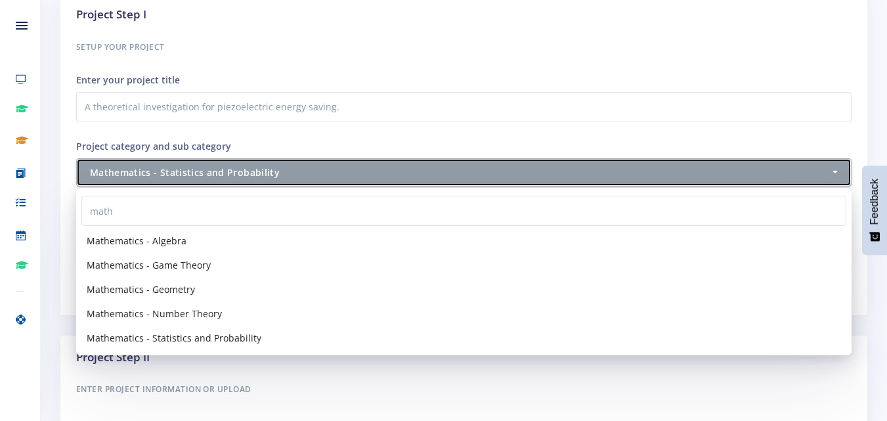
select select "53"
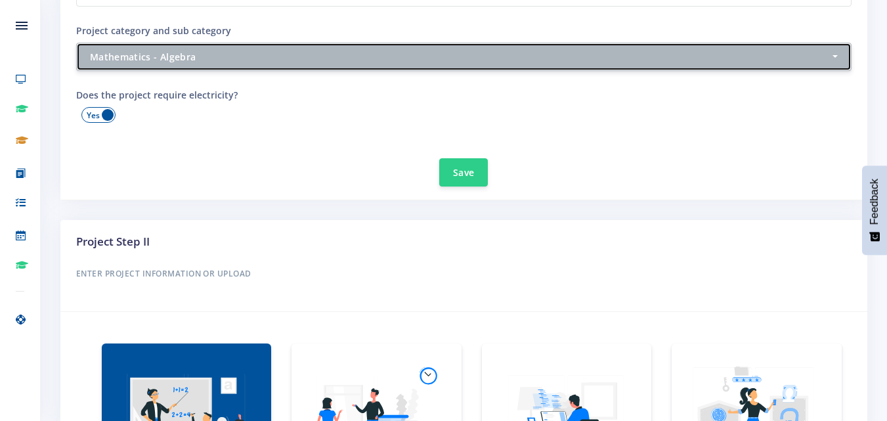
scroll to position [603, 0]
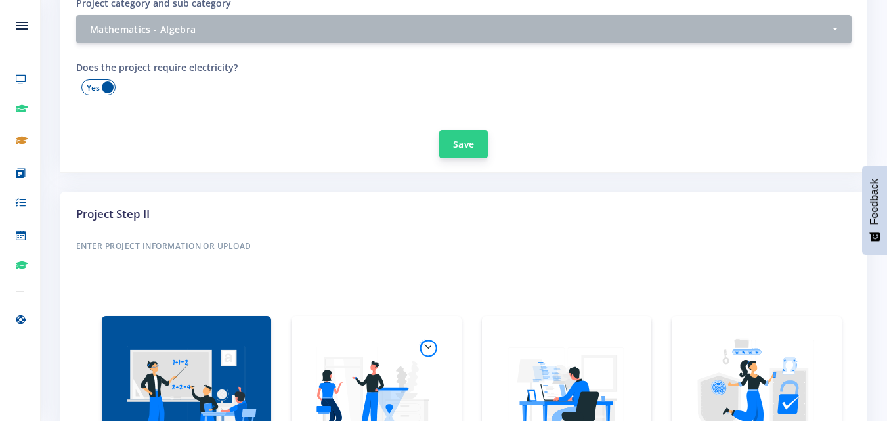
click at [466, 136] on button "Save" at bounding box center [463, 144] width 49 height 28
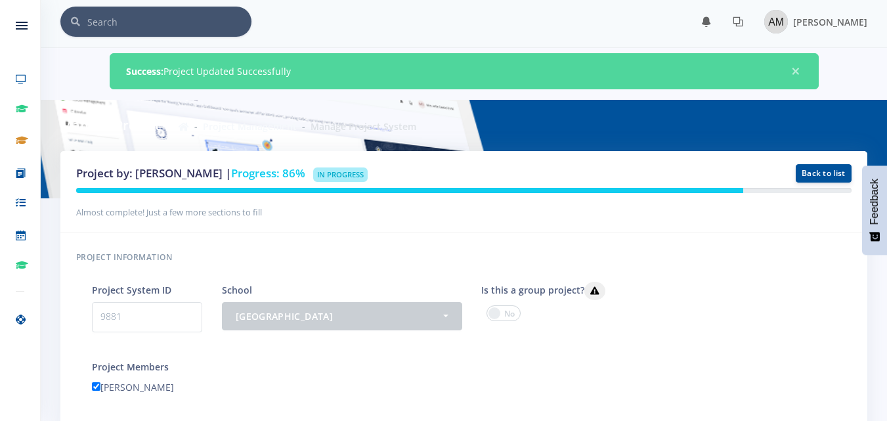
scroll to position [5, 0]
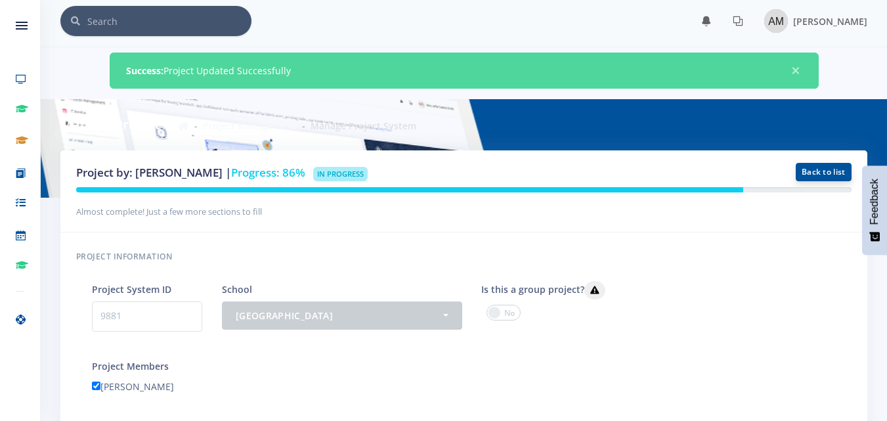
click at [821, 175] on link "Back to list" at bounding box center [824, 172] width 56 height 18
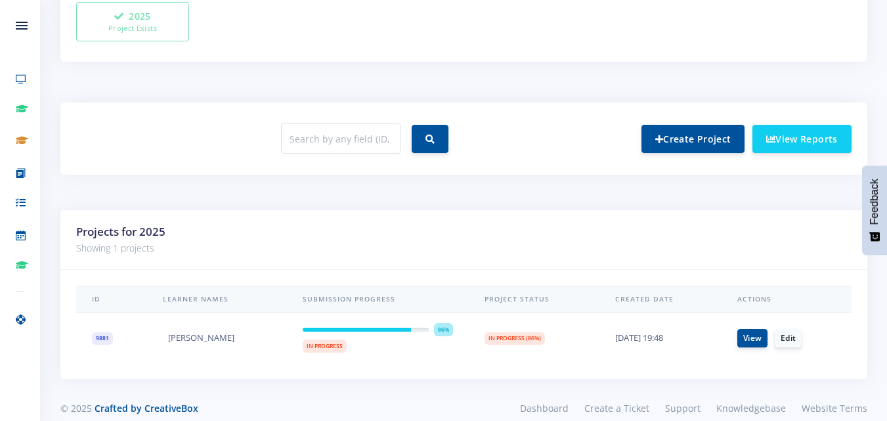
scroll to position [446, 0]
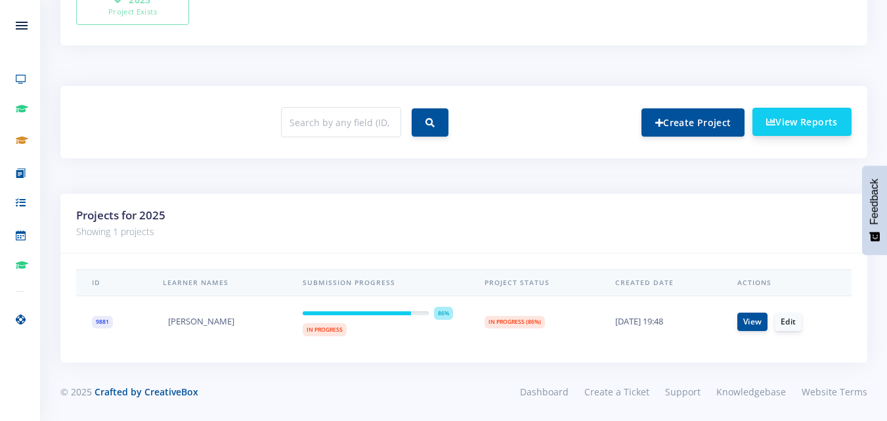
click at [776, 121] on link "View Reports" at bounding box center [802, 122] width 99 height 28
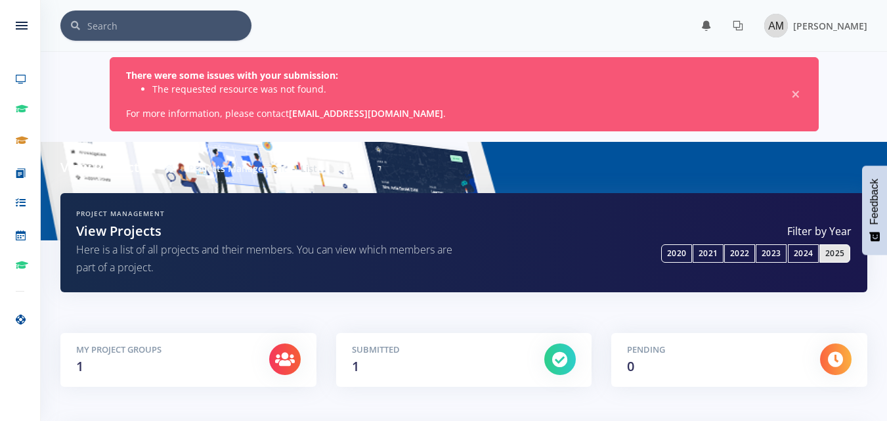
click at [386, 114] on link "[EMAIL_ADDRESS][DOMAIN_NAME]" at bounding box center [366, 113] width 154 height 12
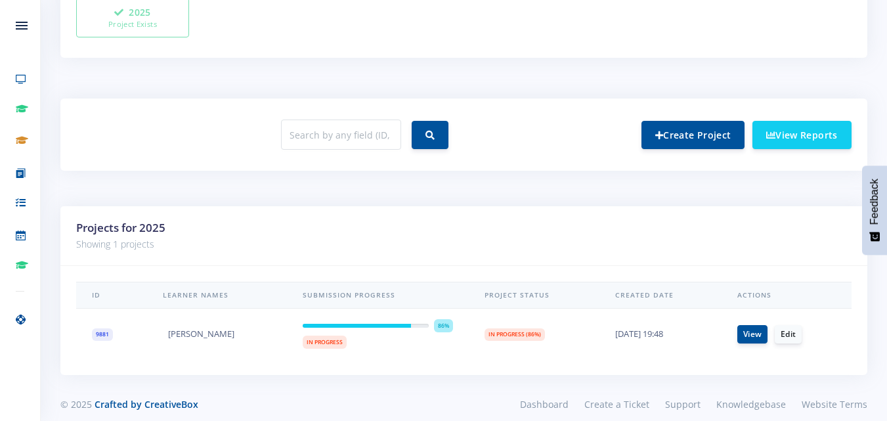
scroll to position [530, 0]
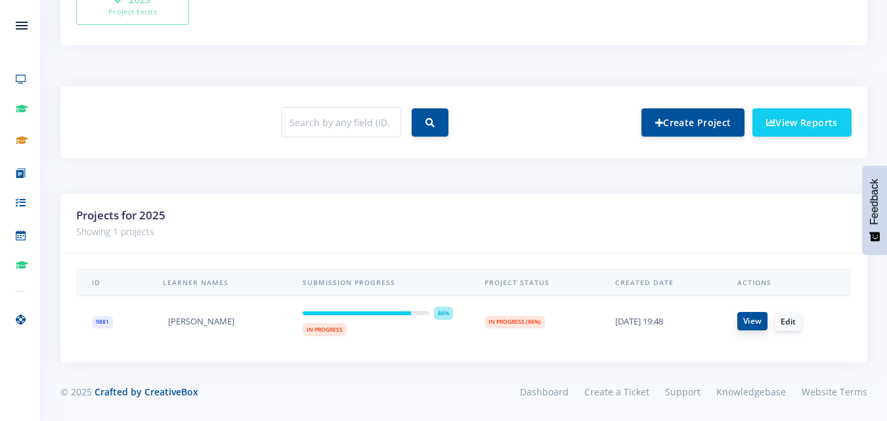
click at [748, 325] on link "View" at bounding box center [753, 321] width 30 height 18
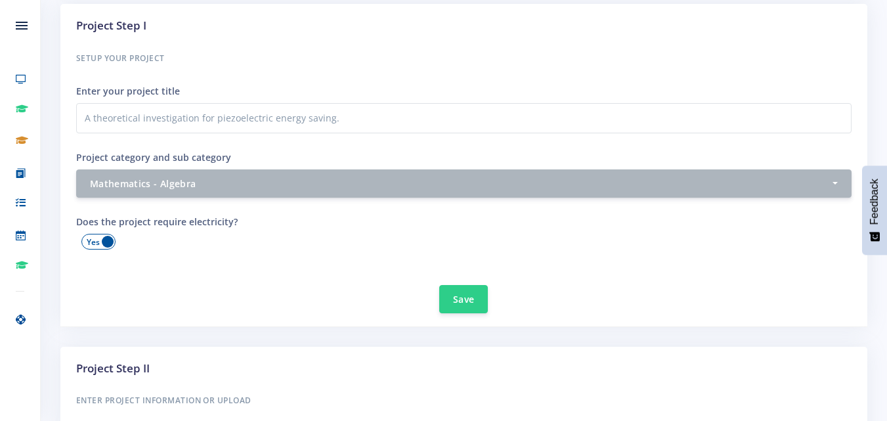
scroll to position [458, 0]
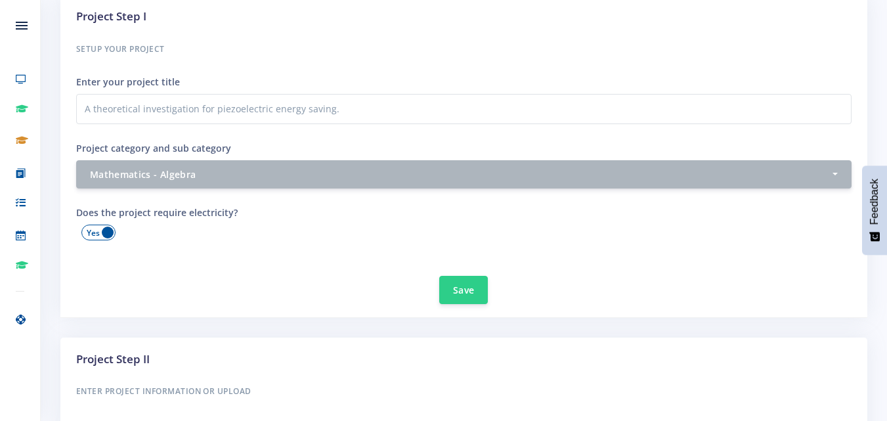
click at [105, 229] on span at bounding box center [98, 233] width 34 height 16
click at [0, 0] on input "checkbox" at bounding box center [0, 0] width 0 height 0
click at [460, 290] on button "Save" at bounding box center [463, 289] width 49 height 28
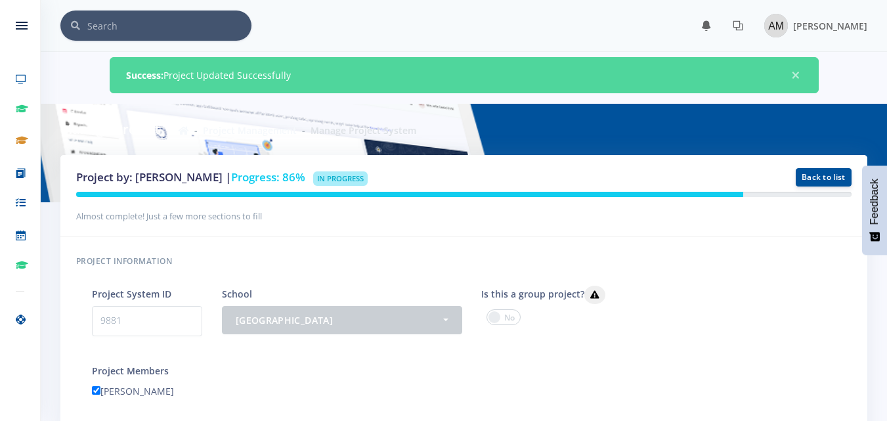
drag, startPoint x: 347, startPoint y: 35, endPoint x: 551, endPoint y: 3, distance: 206.9
click at [551, 3] on nav "× You have 0 notifications. View all" at bounding box center [464, 26] width 847 height 52
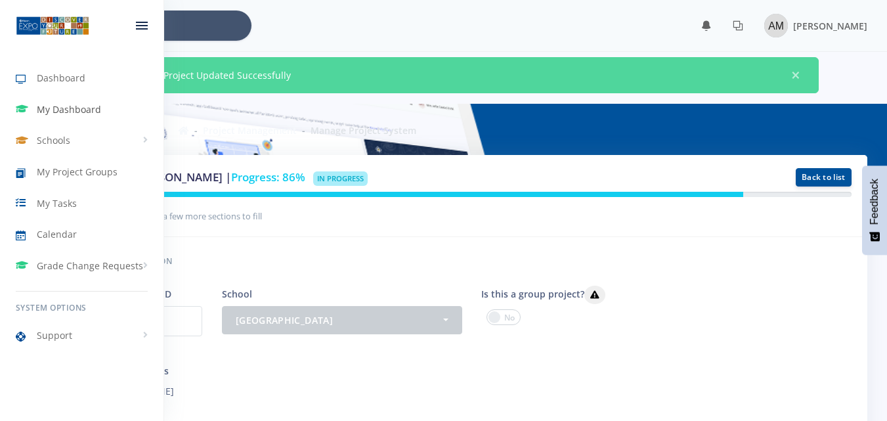
click at [60, 105] on span "My Dashboard" at bounding box center [69, 109] width 64 height 14
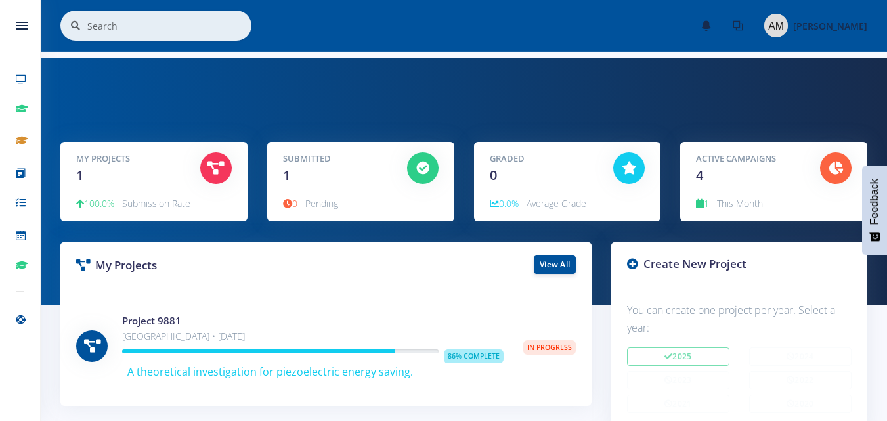
scroll to position [90, 0]
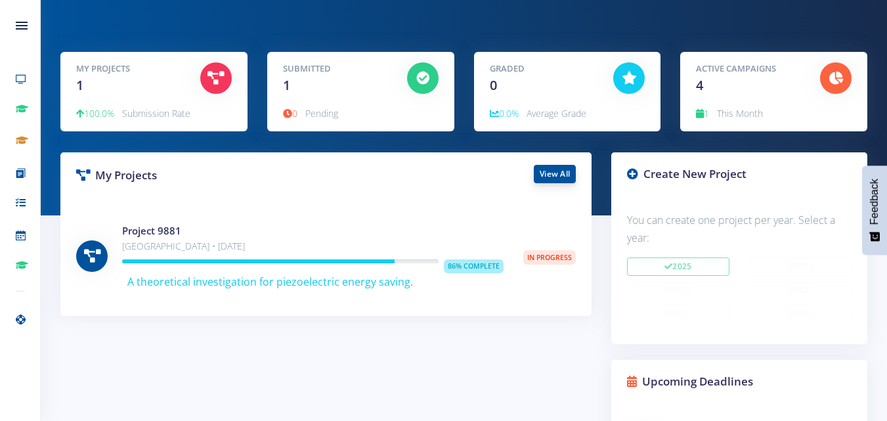
click at [556, 171] on link "View All" at bounding box center [555, 174] width 42 height 18
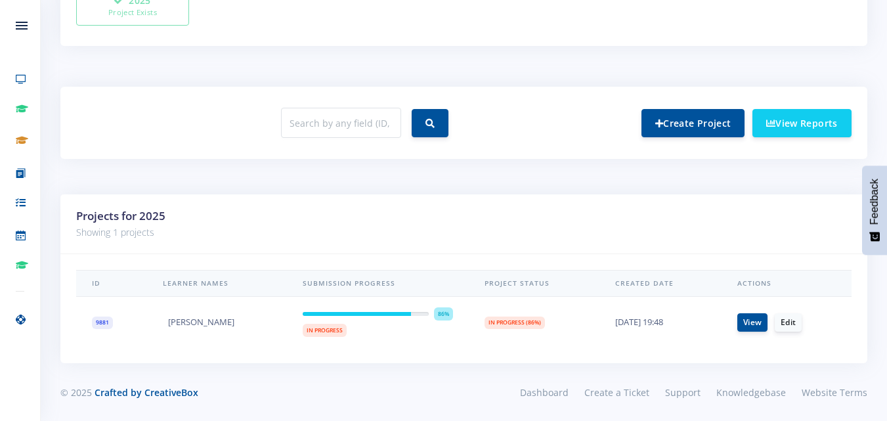
scroll to position [446, 0]
click at [785, 115] on link "View Reports" at bounding box center [802, 122] width 99 height 28
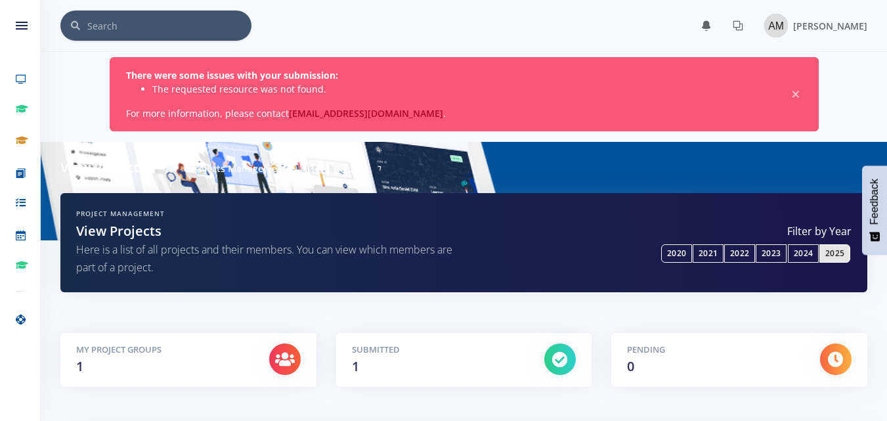
scroll to position [10, 10]
click at [391, 114] on link "support@exposcience.co.za" at bounding box center [366, 113] width 154 height 12
click at [820, 387] on div "Pending 0" at bounding box center [740, 370] width 276 height 74
click at [558, 261] on div "Filter by Year 2020 2021 2022 2023 2024" at bounding box center [663, 242] width 378 height 39
click at [347, 114] on link "support@exposcience.co.za" at bounding box center [366, 113] width 154 height 12
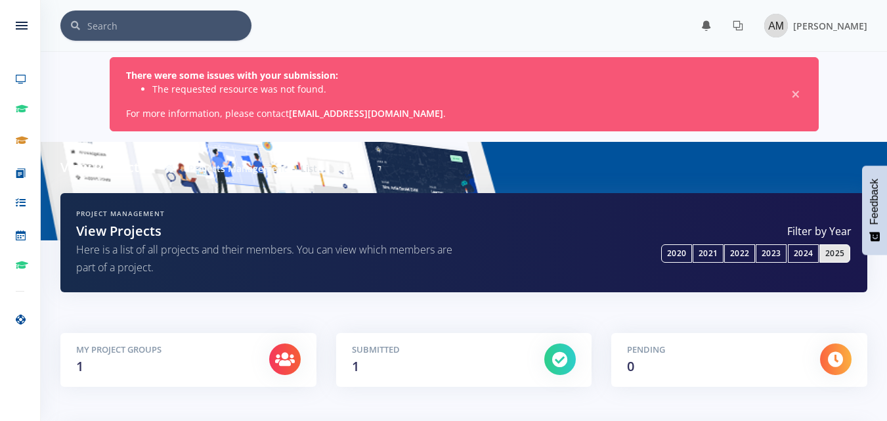
click at [368, 110] on link "support@exposcience.co.za" at bounding box center [366, 113] width 154 height 12
click at [347, 110] on link "support@exposcience.co.za" at bounding box center [366, 113] width 154 height 12
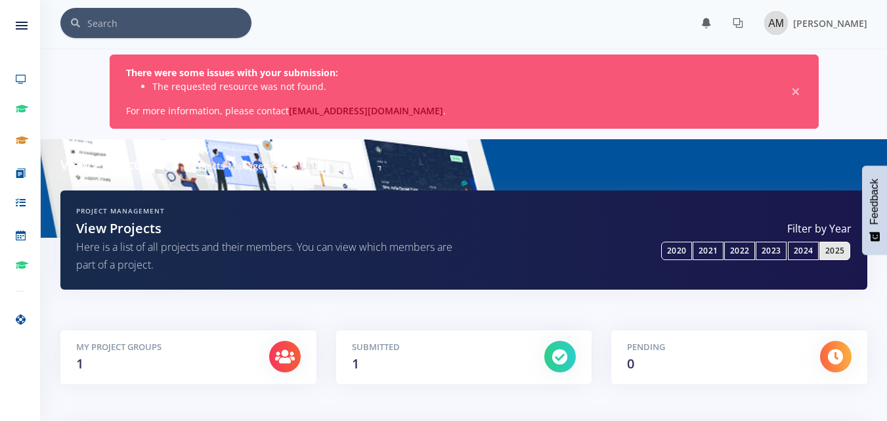
scroll to position [0, 0]
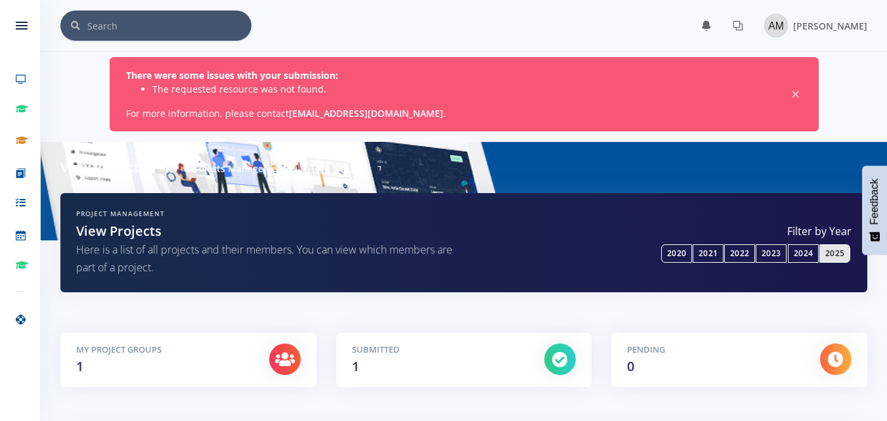
click at [371, 112] on link "support@exposcience.co.za" at bounding box center [366, 113] width 154 height 12
click at [831, 31] on span "[PERSON_NAME]" at bounding box center [830, 26] width 74 height 12
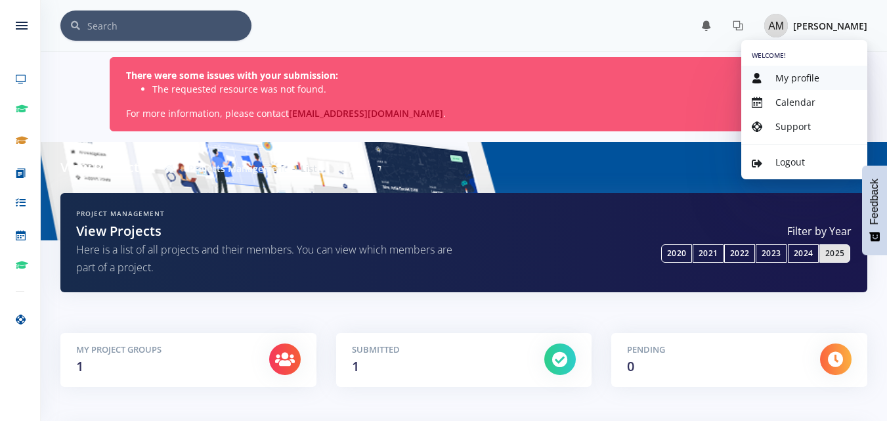
click at [824, 74] on link "My profile" at bounding box center [804, 78] width 126 height 24
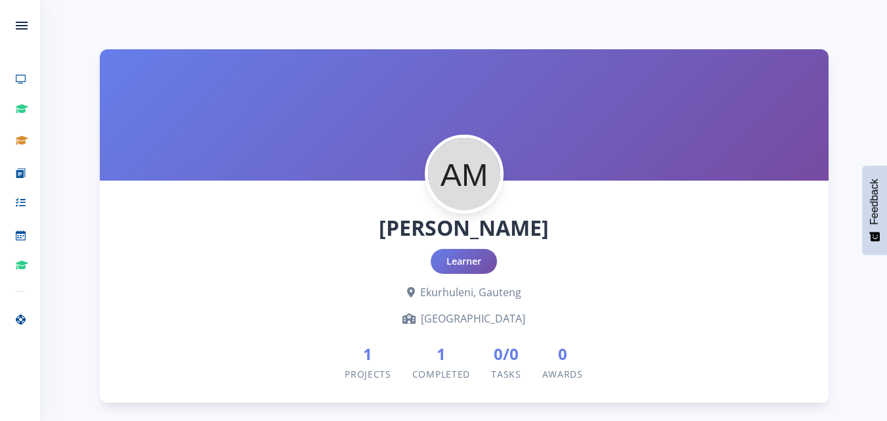
scroll to position [54, 0]
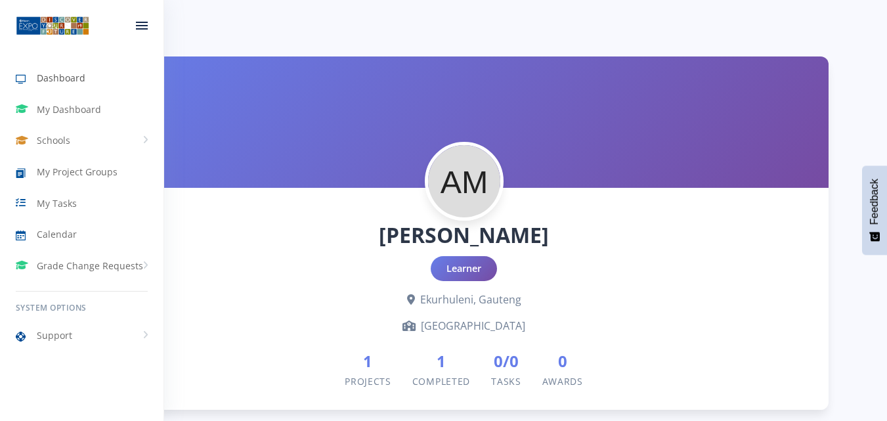
click at [56, 81] on span "Dashboard" at bounding box center [61, 78] width 49 height 14
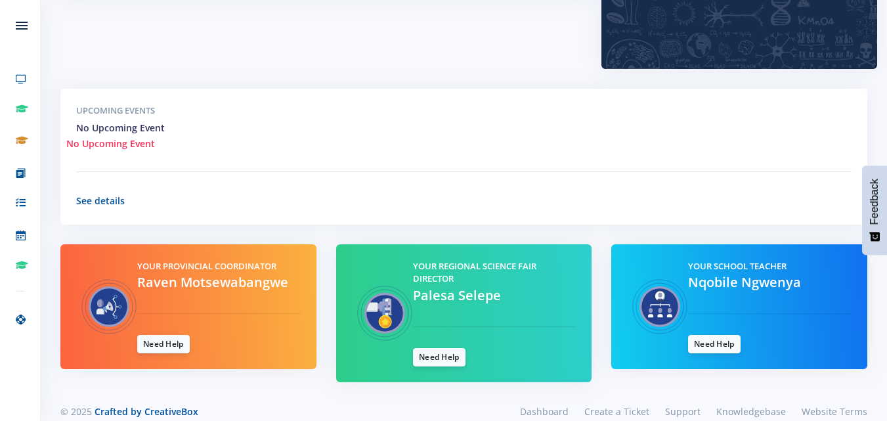
scroll to position [372, 0]
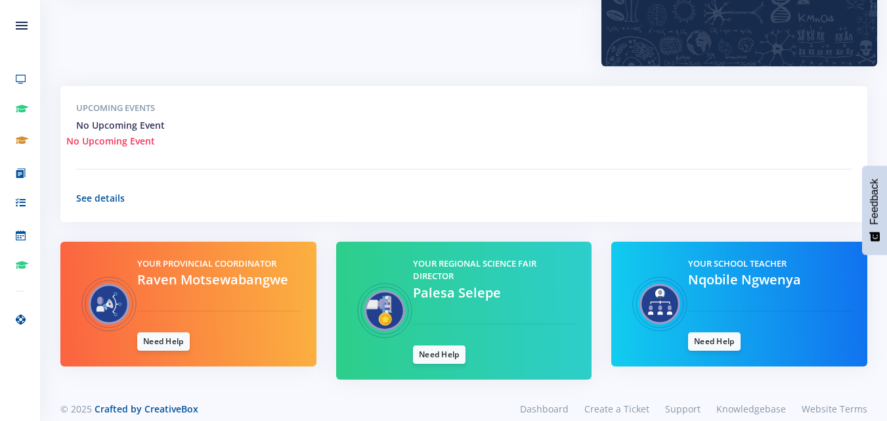
click at [250, 157] on div "Upcoming Events No Upcoming Event No Upcoming Event See details" at bounding box center [463, 154] width 807 height 136
click at [118, 196] on link "See details" at bounding box center [100, 198] width 49 height 12
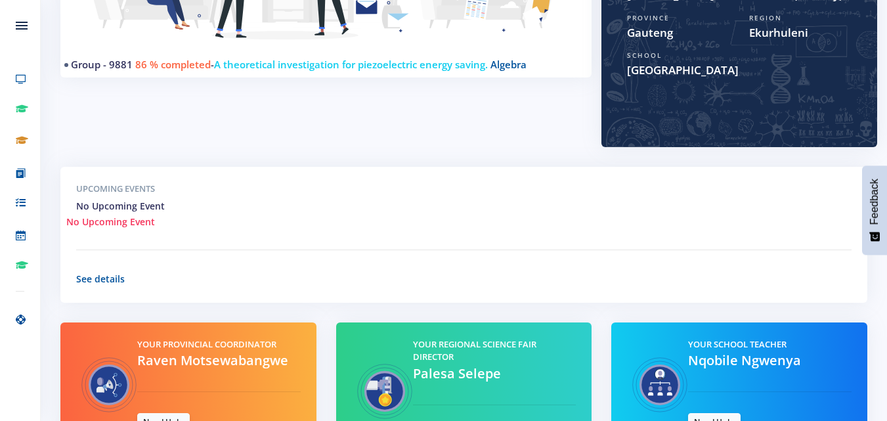
scroll to position [389, 0]
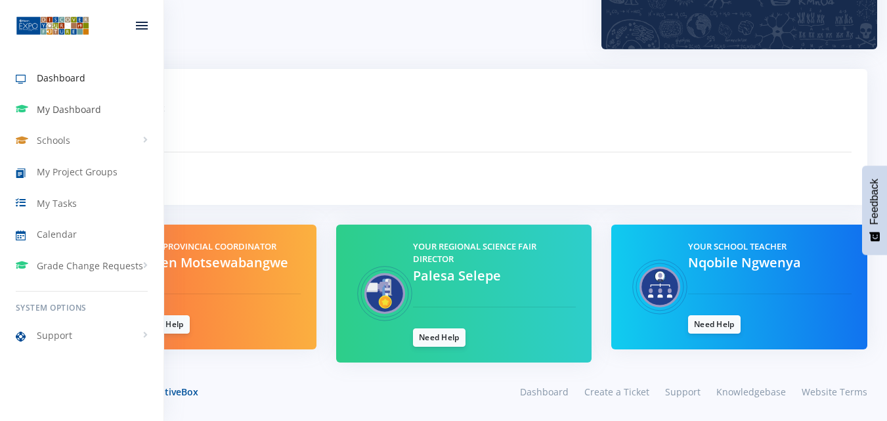
click at [66, 106] on span "My Dashboard" at bounding box center [69, 109] width 64 height 14
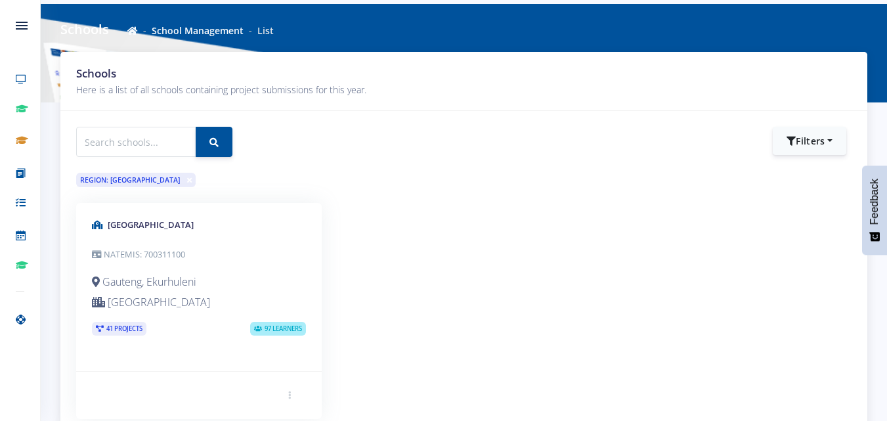
scroll to position [51, 0]
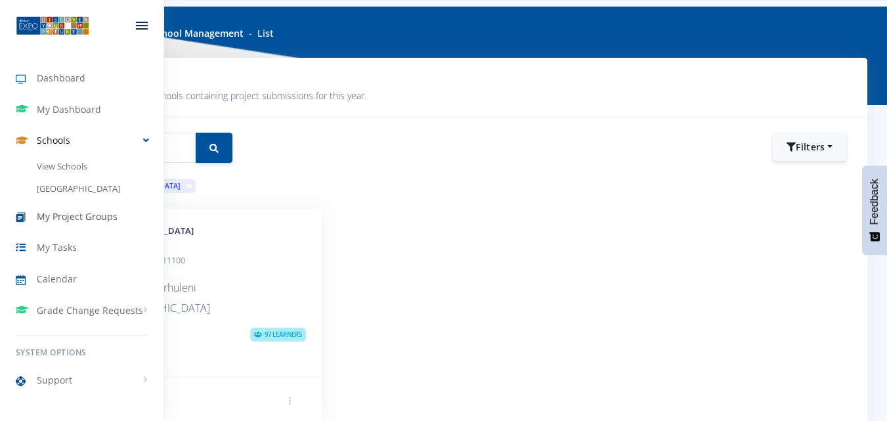
click at [45, 215] on span "My Project Groups" at bounding box center [77, 216] width 81 height 14
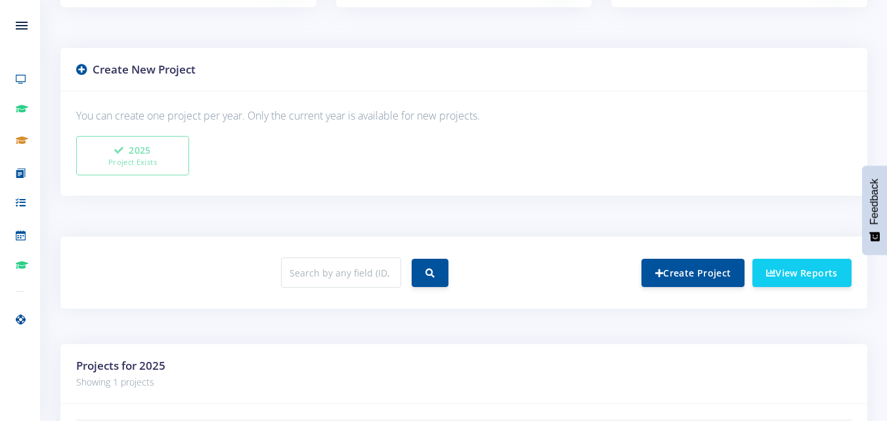
scroll to position [297, 0]
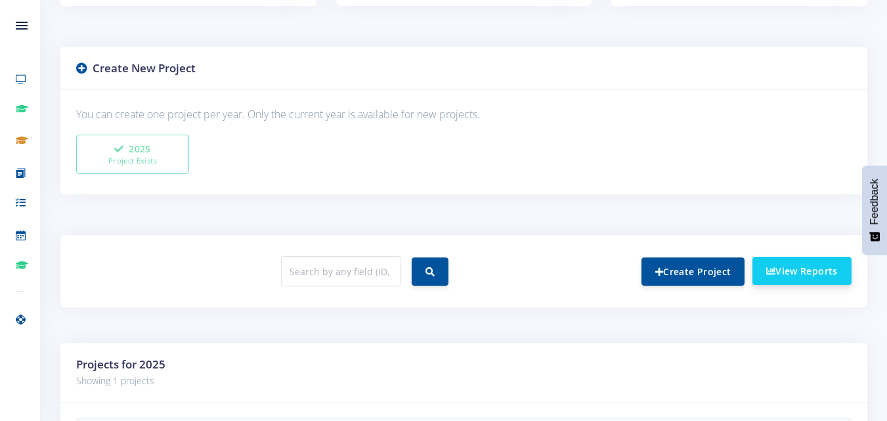
click at [785, 270] on link "View Reports" at bounding box center [802, 271] width 99 height 28
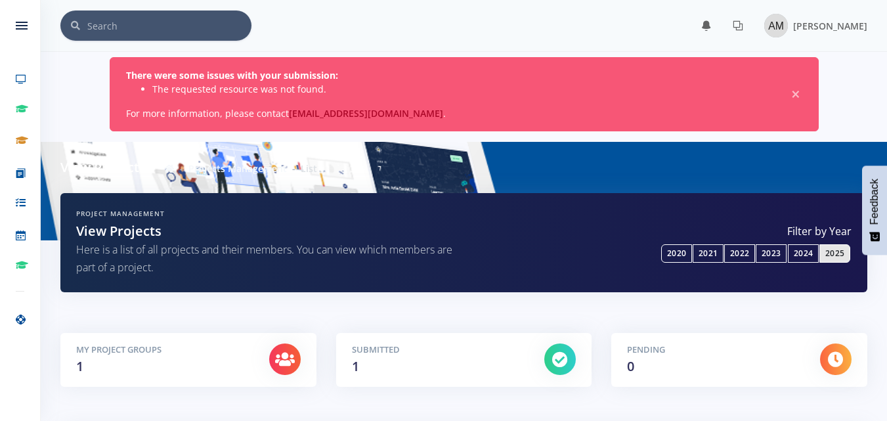
scroll to position [10, 10]
click at [353, 113] on link "support@exposcience.co.za" at bounding box center [366, 113] width 154 height 12
click at [384, 116] on link "support@exposcience.co.za" at bounding box center [366, 113] width 154 height 12
click at [358, 108] on link "support@exposcience.co.za" at bounding box center [366, 113] width 154 height 12
click at [342, 111] on link "support@exposcience.co.za" at bounding box center [366, 113] width 154 height 12
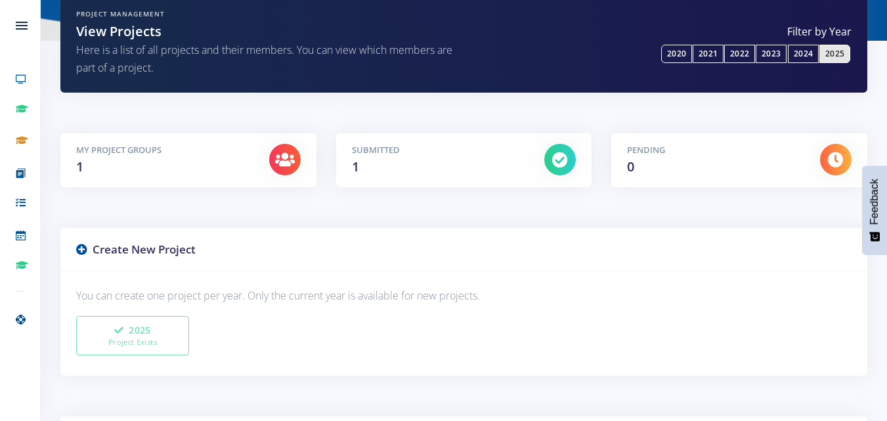
scroll to position [508, 0]
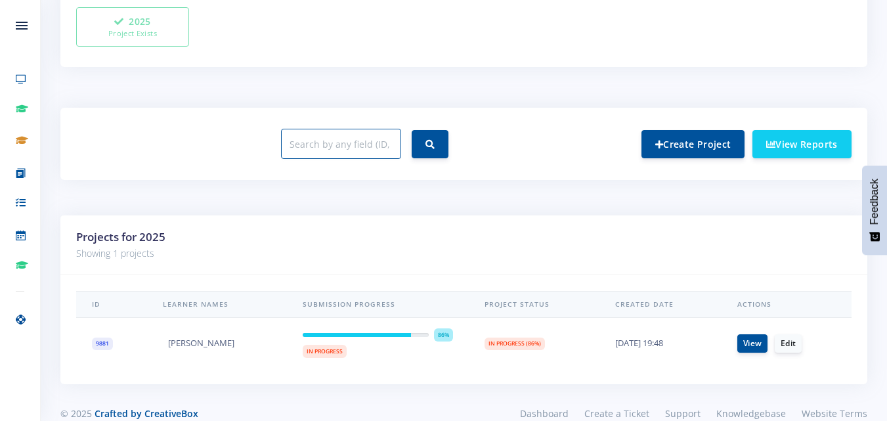
click at [371, 152] on input "text" at bounding box center [341, 144] width 120 height 30
type input "39394"
click at [430, 143] on icon "submit" at bounding box center [430, 143] width 9 height 9
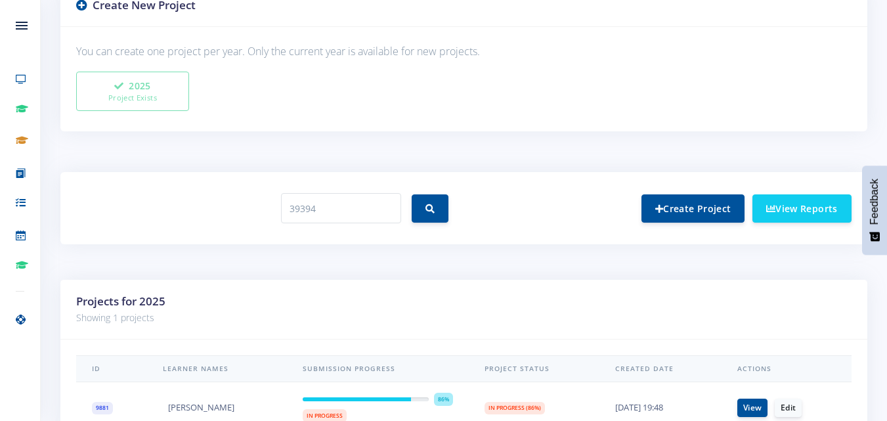
scroll to position [446, 0]
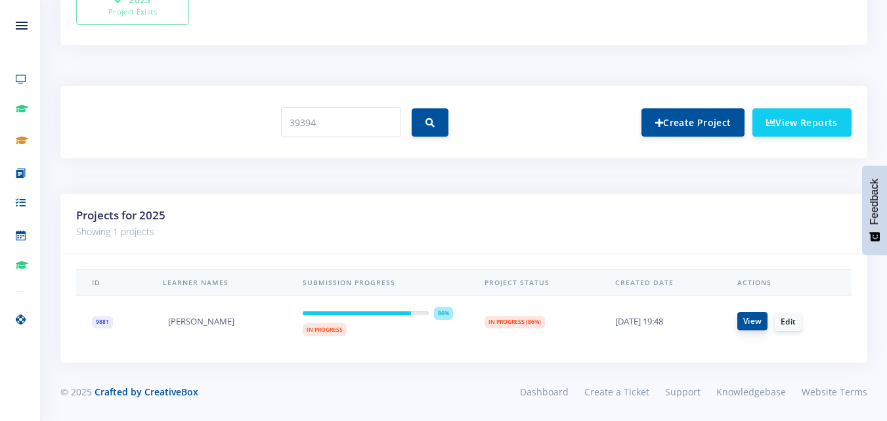
click at [748, 320] on link "View" at bounding box center [753, 321] width 30 height 18
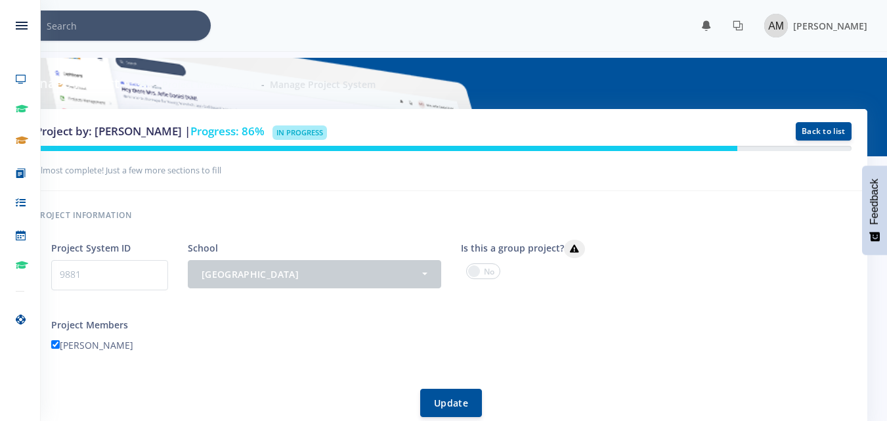
scroll to position [10, 10]
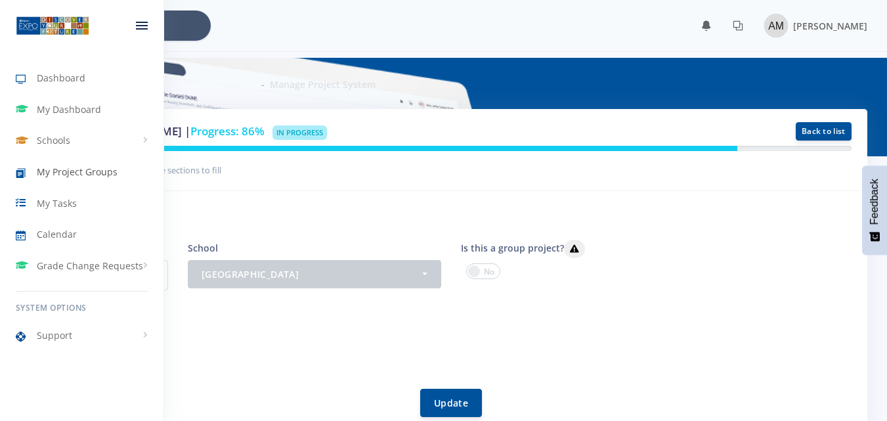
click at [55, 175] on span "My Project Groups" at bounding box center [77, 172] width 81 height 14
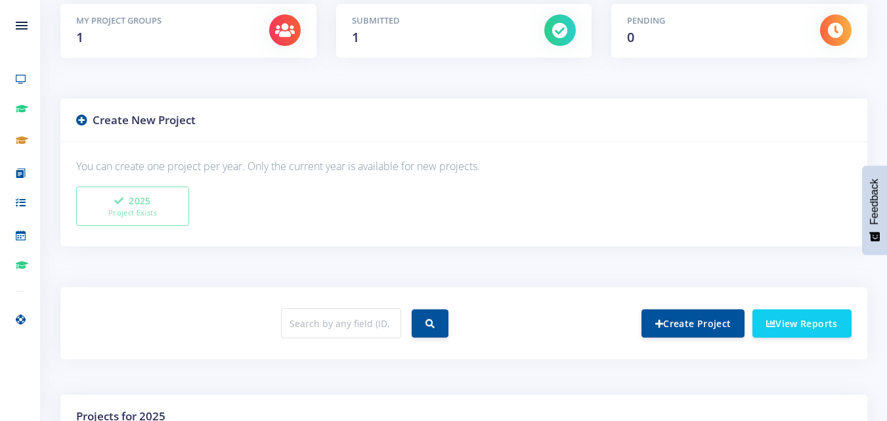
scroll to position [323, 0]
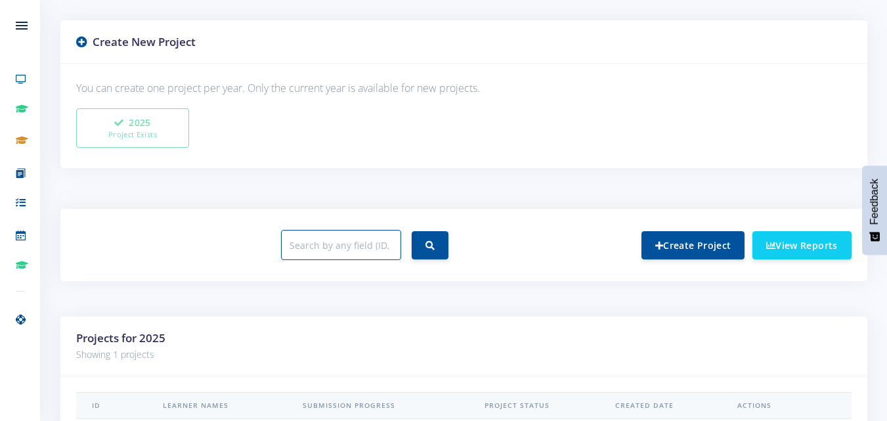
click at [357, 234] on input "text" at bounding box center [341, 245] width 120 height 30
type input "9881"
click at [422, 242] on button "submit" at bounding box center [430, 245] width 37 height 28
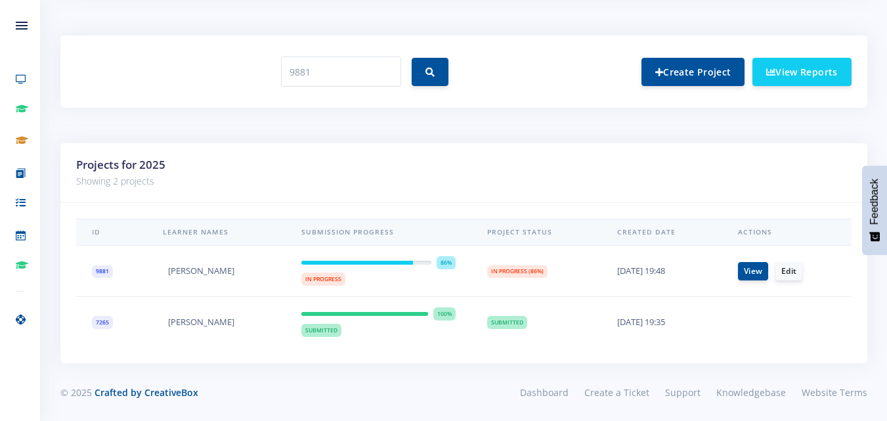
scroll to position [497, 0]
click at [756, 275] on link "View" at bounding box center [753, 270] width 30 height 18
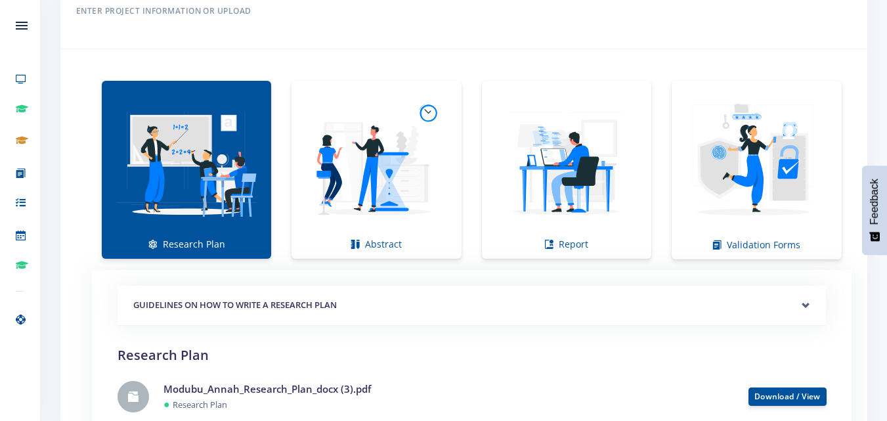
scroll to position [863, 0]
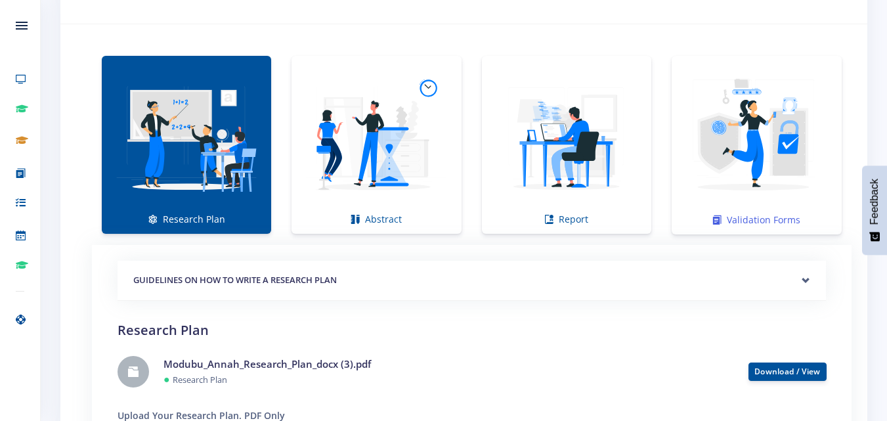
click at [759, 214] on link "Validation Forms" at bounding box center [757, 145] width 170 height 179
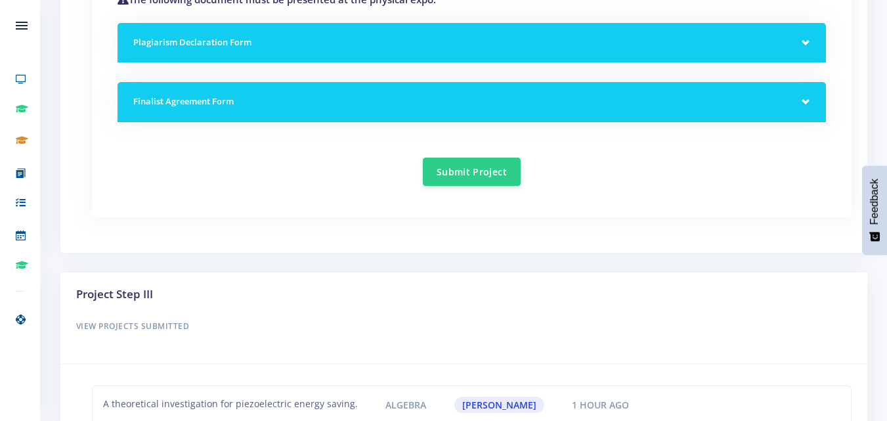
scroll to position [1173, 0]
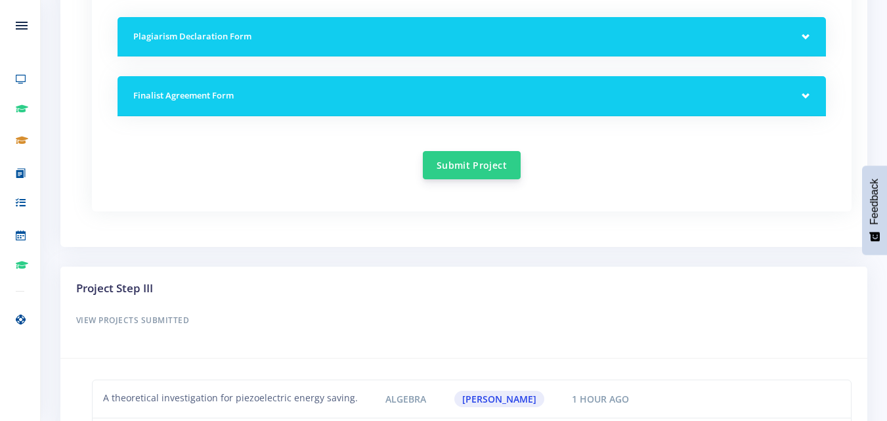
click at [464, 165] on button "Submit Project" at bounding box center [472, 165] width 98 height 28
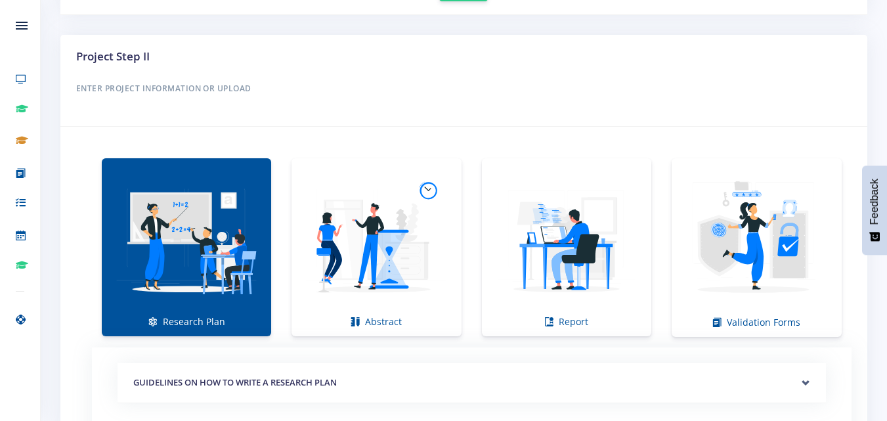
scroll to position [739, 0]
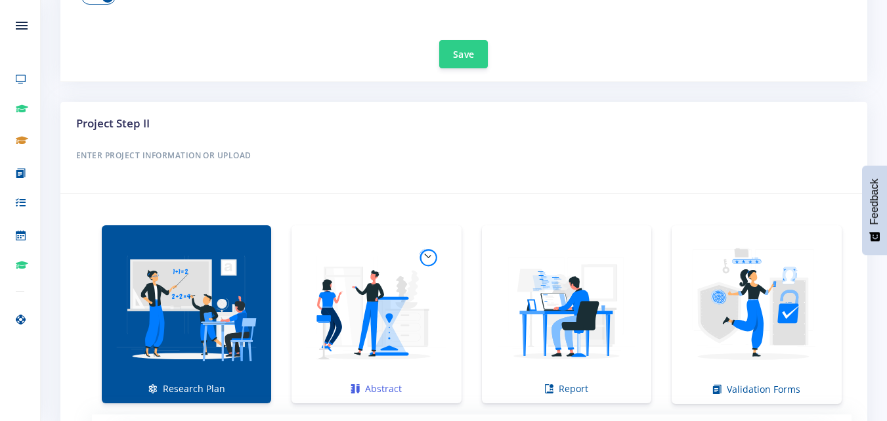
click at [367, 331] on img at bounding box center [376, 307] width 148 height 148
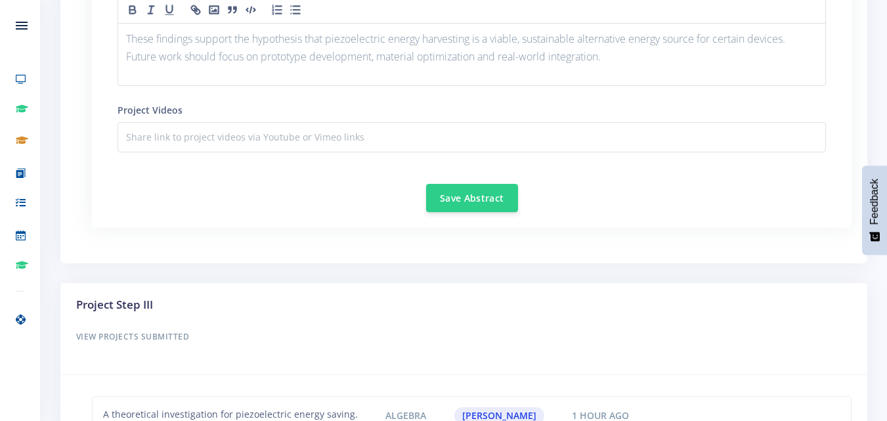
scroll to position [1817, 0]
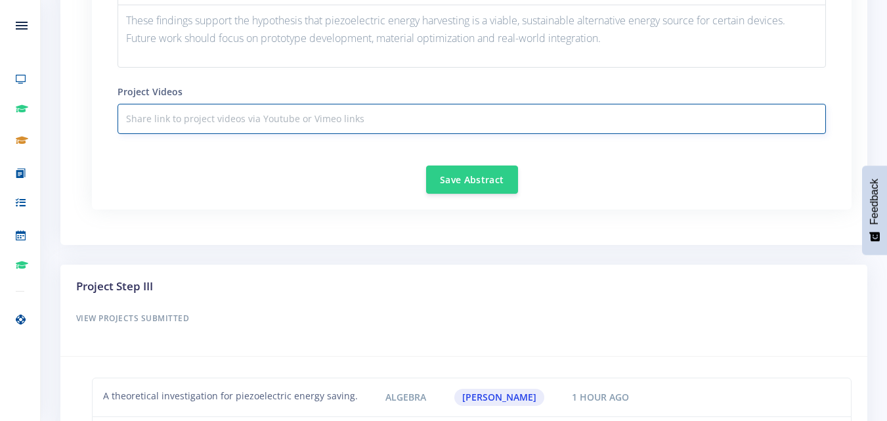
click at [387, 118] on input "text" at bounding box center [472, 119] width 709 height 30
paste input "file:///C:/Users/ACER/Downloads/Abstract%20(2).pdf"
type input "file:///C:/Users/ACER/Downloads/Abstract%20(2).pdf"
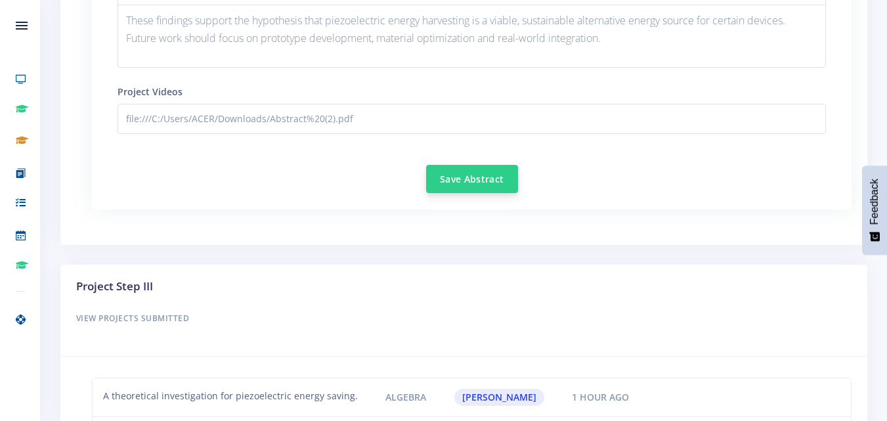
click at [461, 182] on button "Save Abstract" at bounding box center [472, 179] width 92 height 28
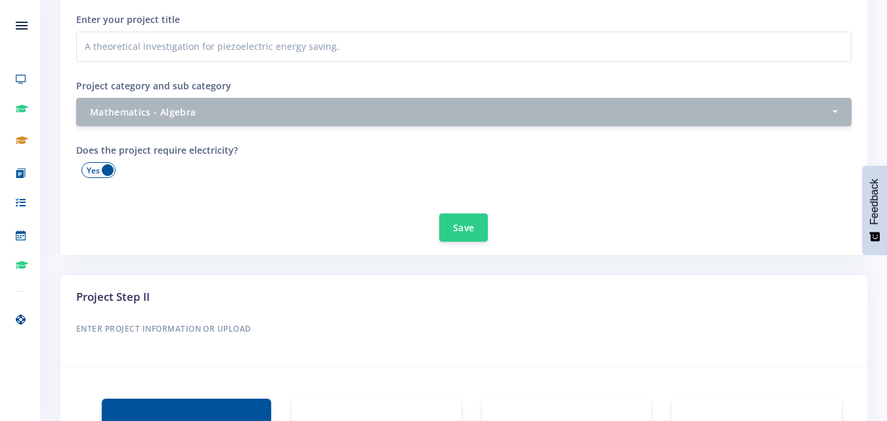
scroll to position [567, 0]
click at [104, 164] on span at bounding box center [98, 170] width 34 height 16
click at [0, 0] on input "checkbox" at bounding box center [0, 0] width 0 height 0
click at [460, 232] on button "Save" at bounding box center [463, 226] width 49 height 28
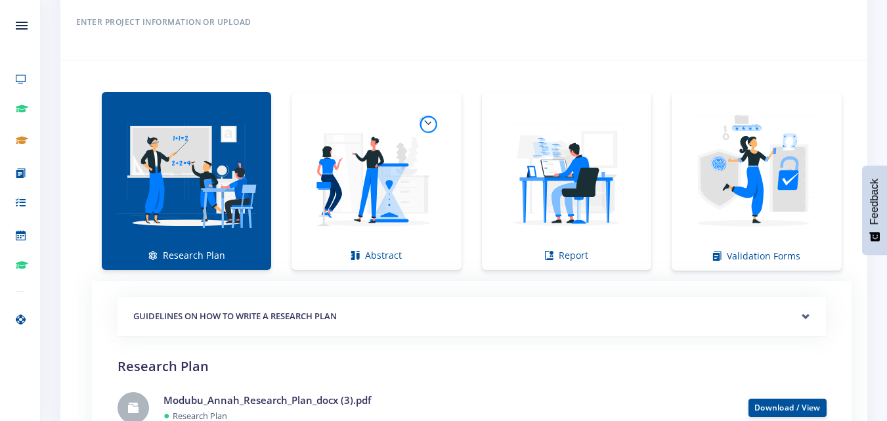
scroll to position [979, 0]
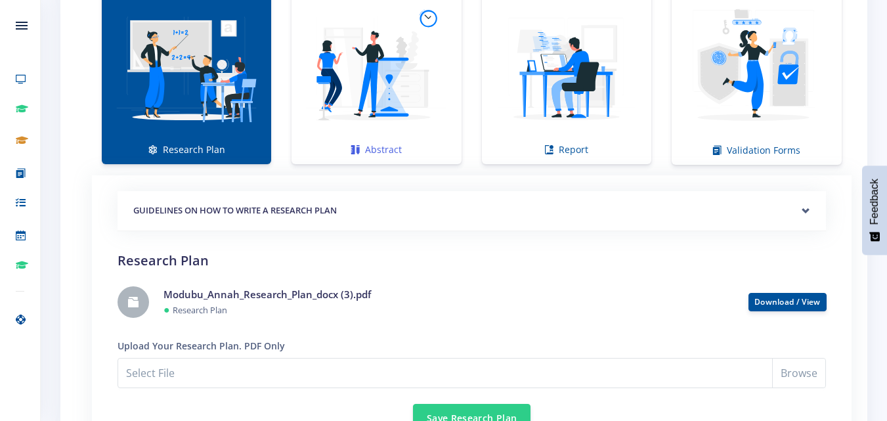
click at [447, 129] on img at bounding box center [376, 68] width 148 height 148
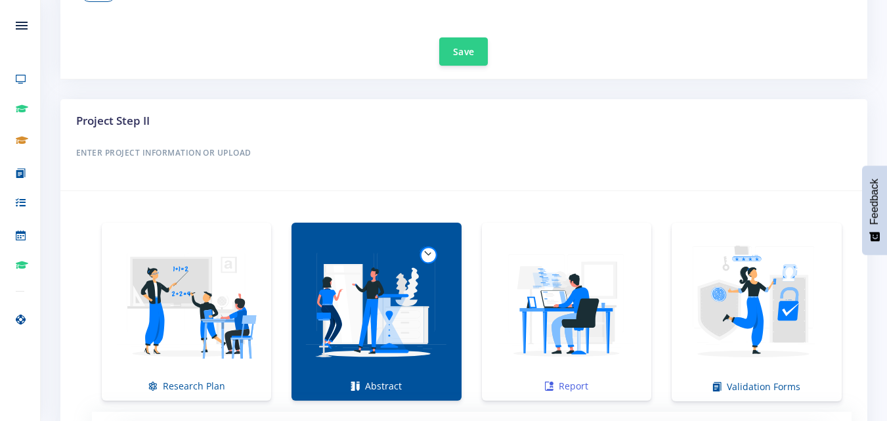
scroll to position [799, 0]
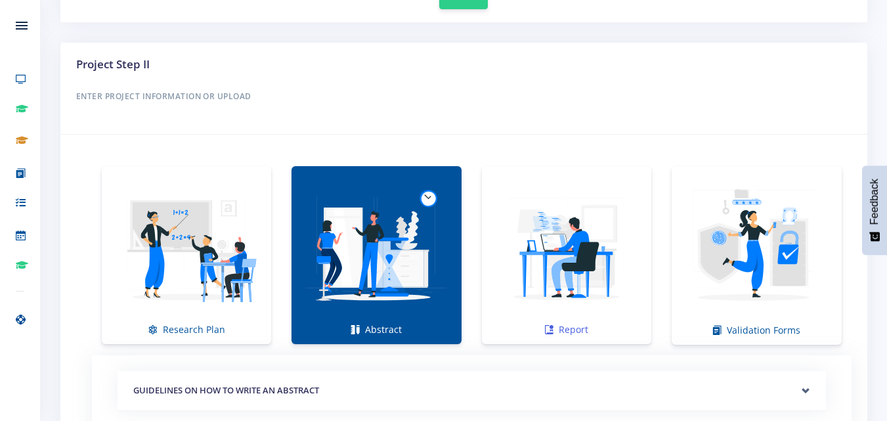
click at [575, 267] on img at bounding box center [567, 248] width 148 height 148
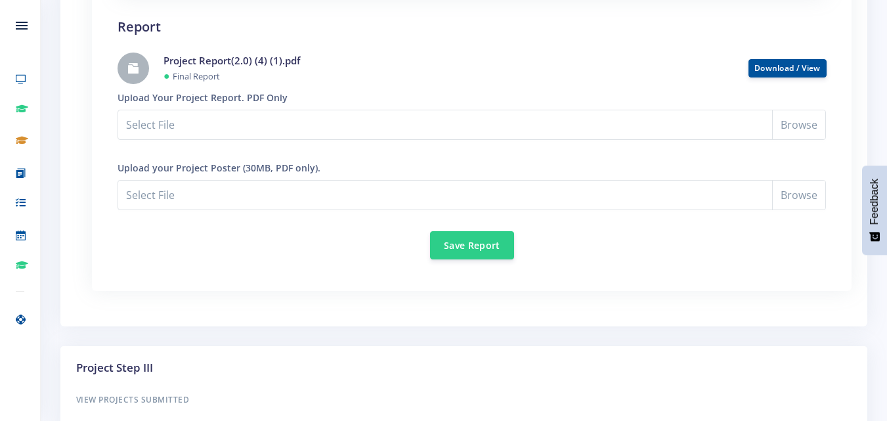
scroll to position [1214, 0]
click at [801, 66] on link "Download / View" at bounding box center [788, 65] width 66 height 11
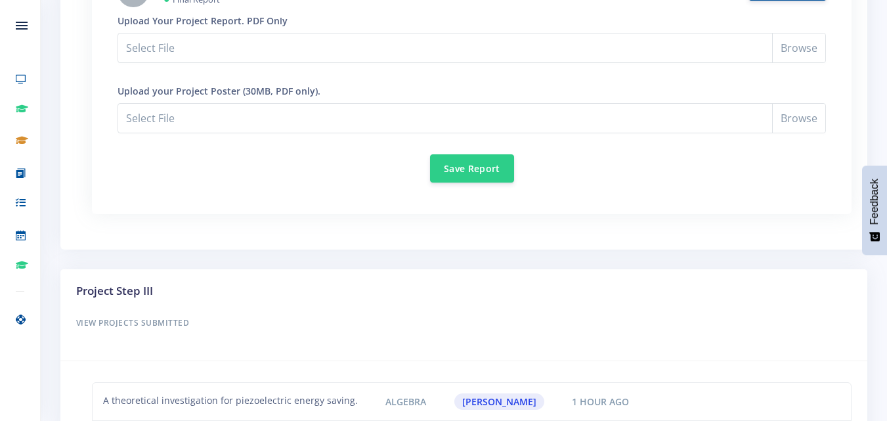
scroll to position [1249, 0]
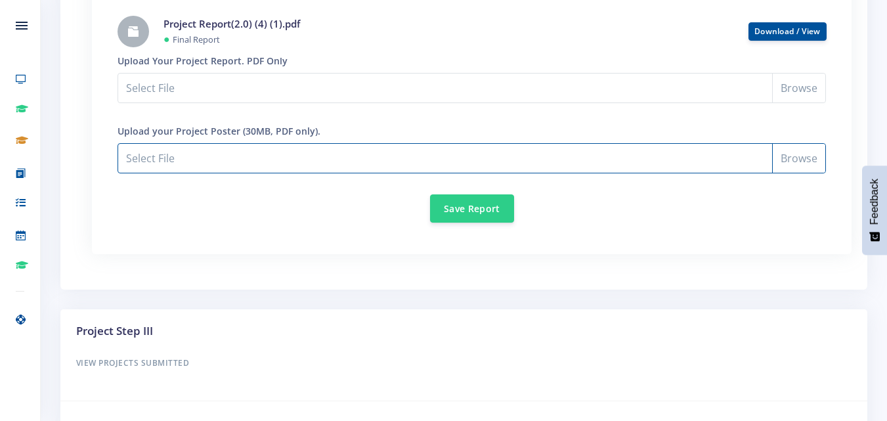
click at [296, 143] on input "Select File" at bounding box center [472, 158] width 709 height 30
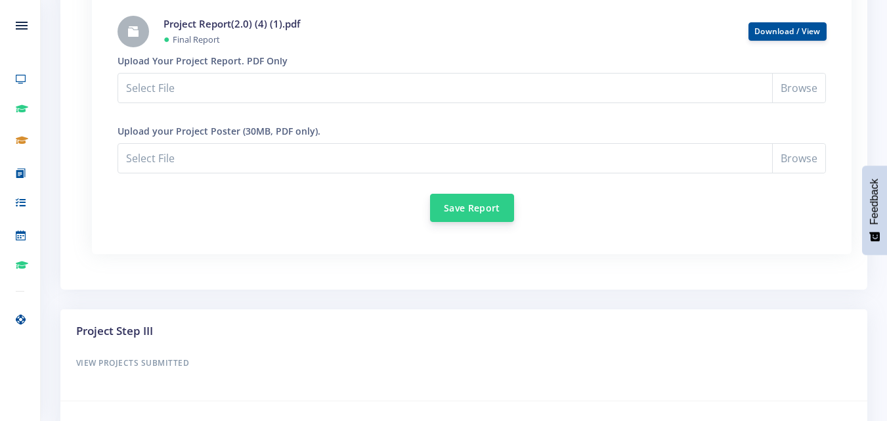
click at [486, 202] on button "Save Report" at bounding box center [472, 208] width 84 height 28
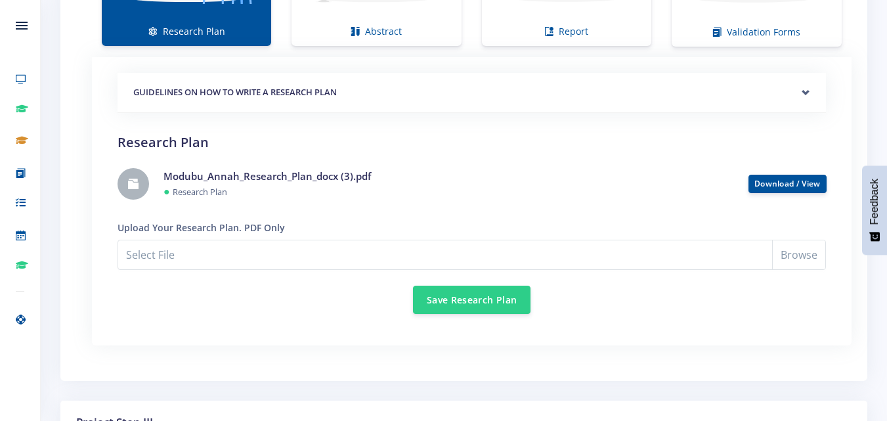
scroll to position [1106, 0]
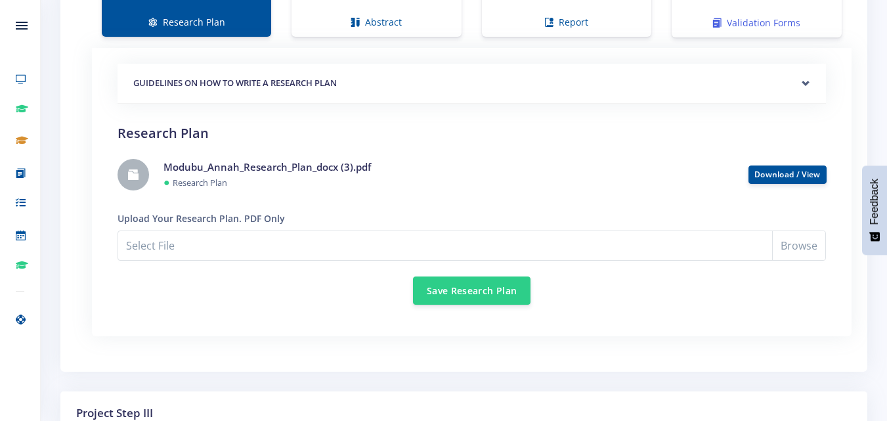
click at [716, 19] on icon at bounding box center [717, 22] width 9 height 9
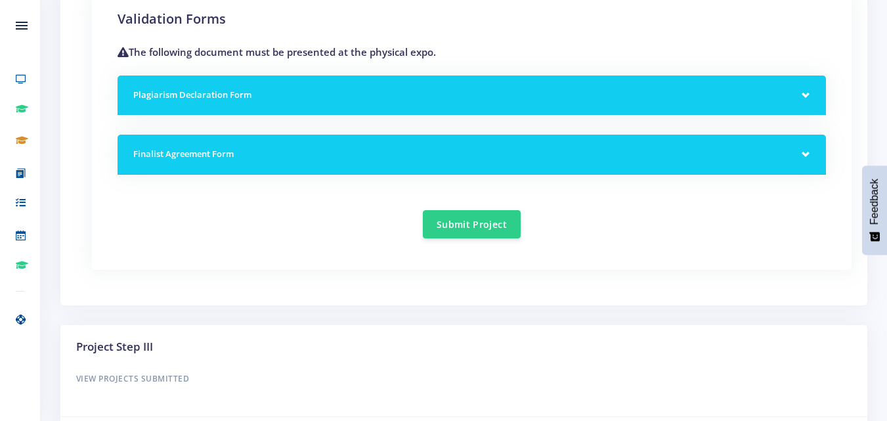
scroll to position [1147, 0]
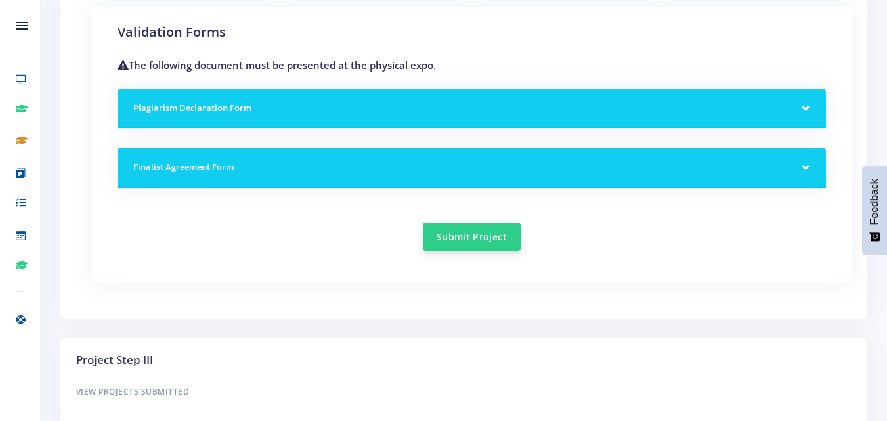
click at [490, 244] on button "Submit Project" at bounding box center [472, 237] width 98 height 28
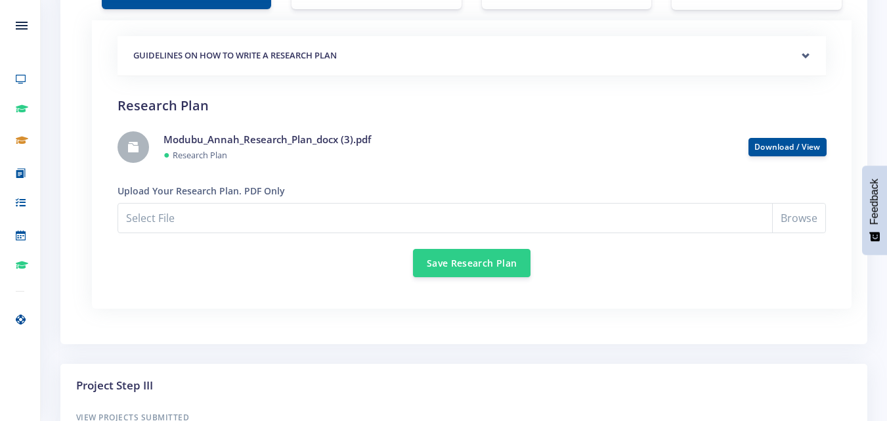
scroll to position [1174, 0]
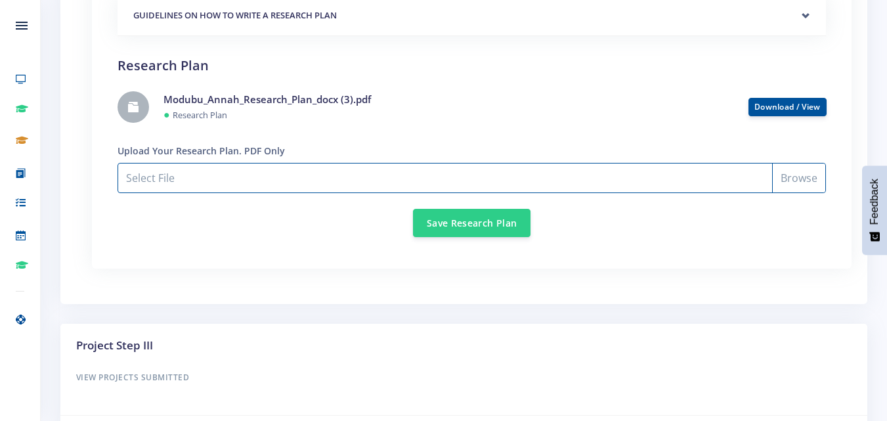
click at [291, 186] on input "Select File" at bounding box center [472, 178] width 709 height 30
type input "C:\fakepath\Modubu_Annah_Research_Plan_docx (3).pdf"
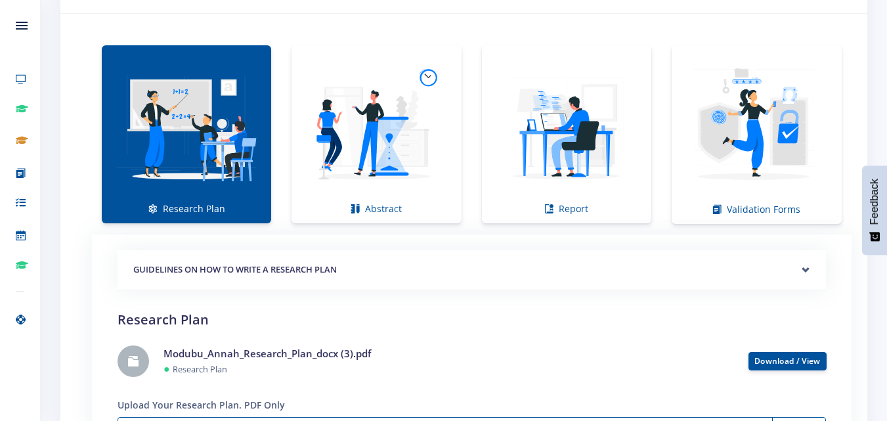
scroll to position [916, 0]
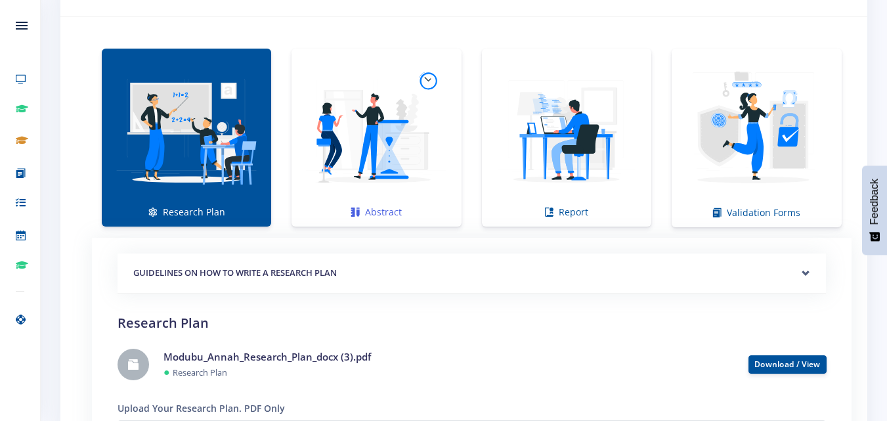
click at [419, 171] on img at bounding box center [376, 130] width 148 height 148
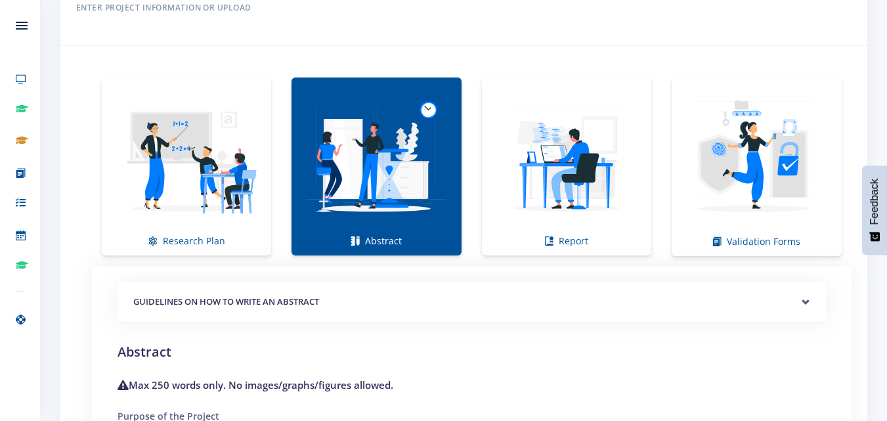
scroll to position [814, 0]
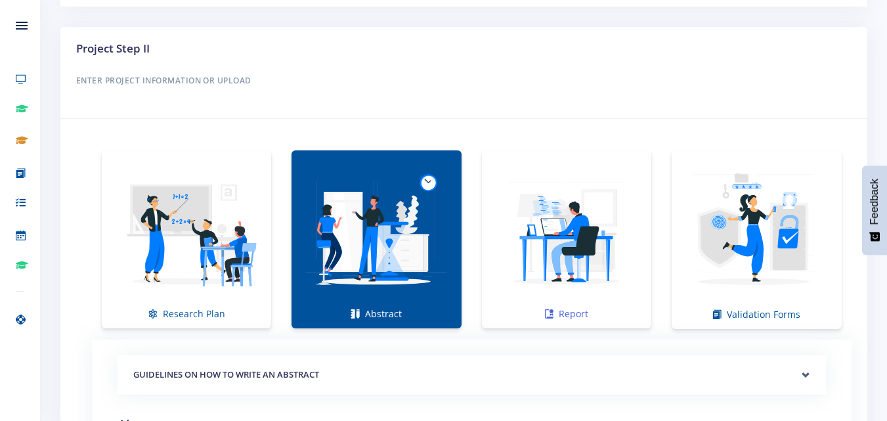
click at [531, 223] on img at bounding box center [567, 232] width 148 height 148
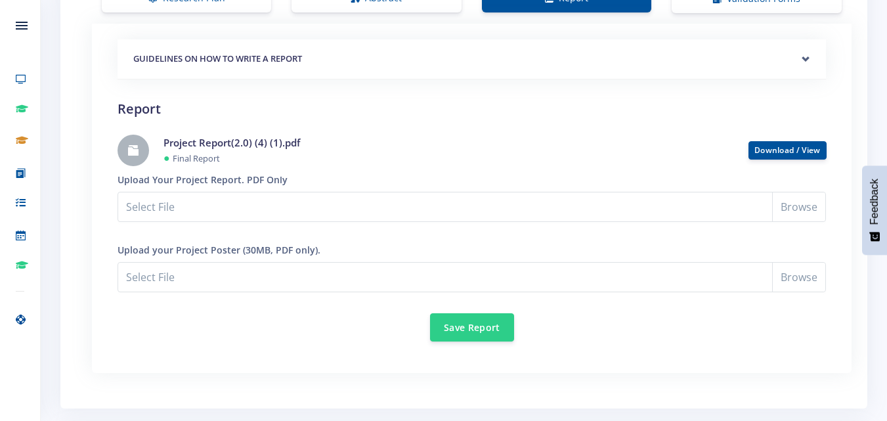
scroll to position [1128, 0]
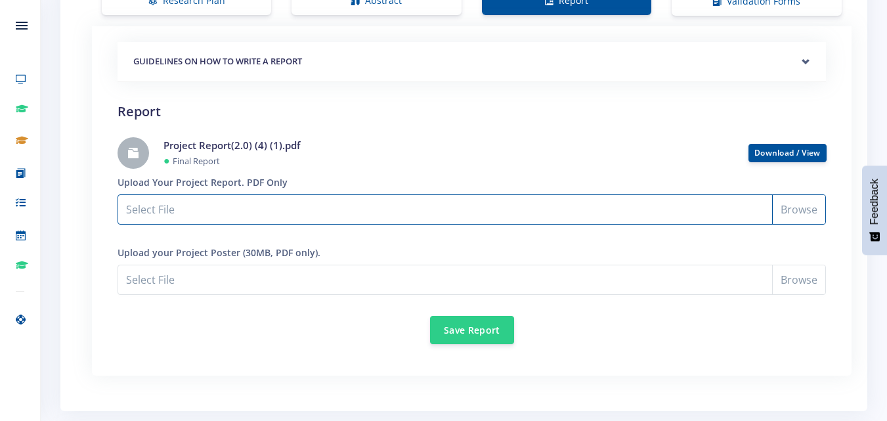
click at [344, 208] on input "Select File" at bounding box center [472, 209] width 709 height 30
type input "C:\fakepath\Project Report(2.0) (4) (1).pdf"
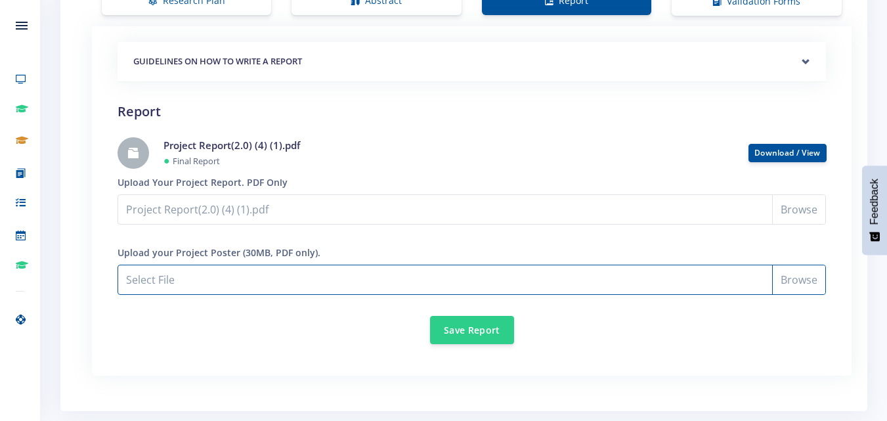
click at [276, 268] on input "Project Report(2.0) (4) (1).pdf" at bounding box center [472, 280] width 709 height 30
click at [267, 279] on input "Project Report(2.0) (4) (1).pdf" at bounding box center [472, 280] width 709 height 30
type input "C:\fakepath\Eskom_Expo_Poster_Annah.pdf"
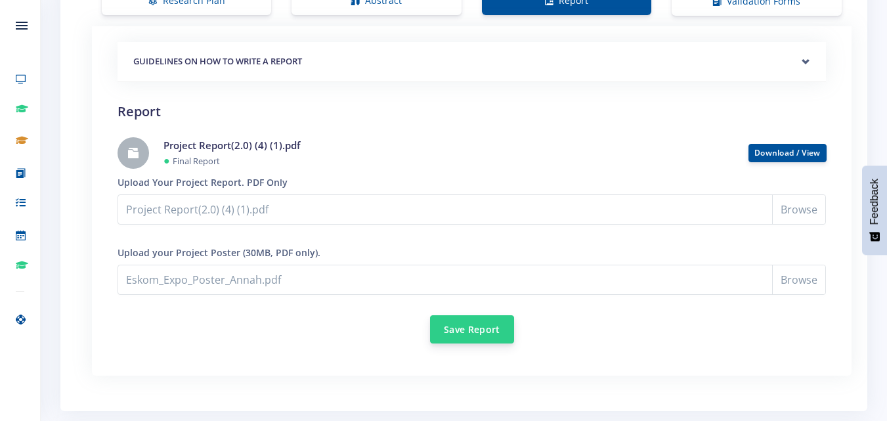
click at [476, 324] on button "Save Report" at bounding box center [472, 329] width 84 height 28
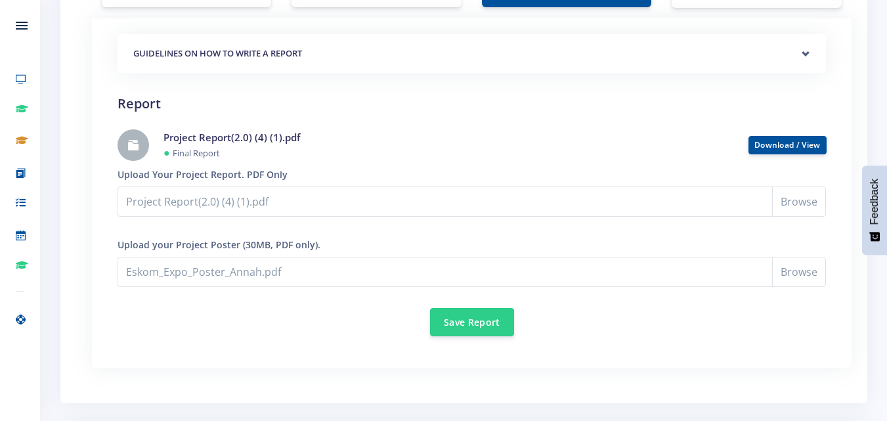
scroll to position [1138, 0]
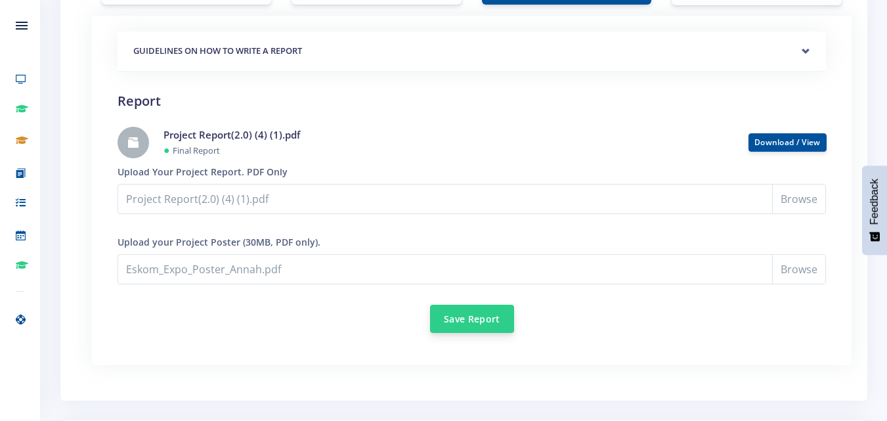
click at [503, 320] on button "Save Report" at bounding box center [472, 319] width 84 height 28
drag, startPoint x: 606, startPoint y: 229, endPoint x: 660, endPoint y: 269, distance: 68.0
click at [606, 229] on div "Upload your Project Poster (30MB, PDF only). Eskom_Expo_Poster_Annah.pdf Eskom_…" at bounding box center [472, 251] width 709 height 65
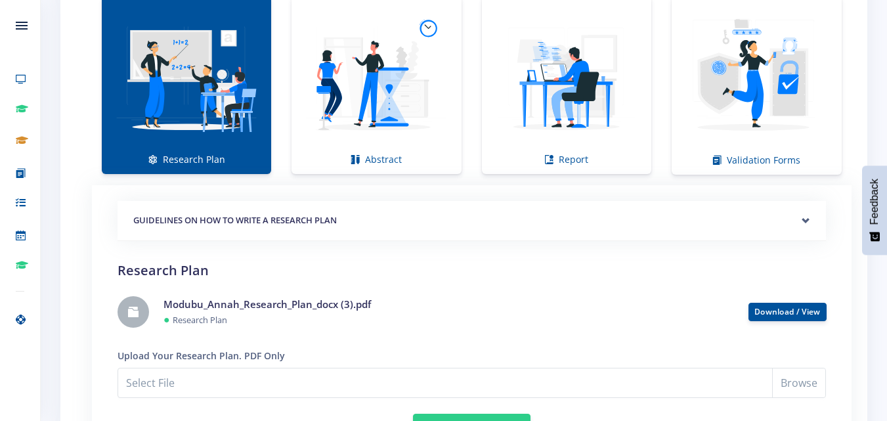
scroll to position [942, 0]
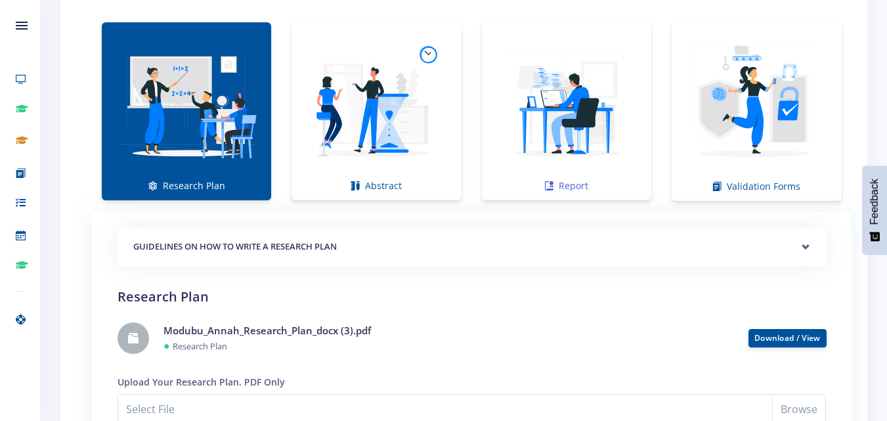
click at [549, 144] on img at bounding box center [567, 104] width 148 height 148
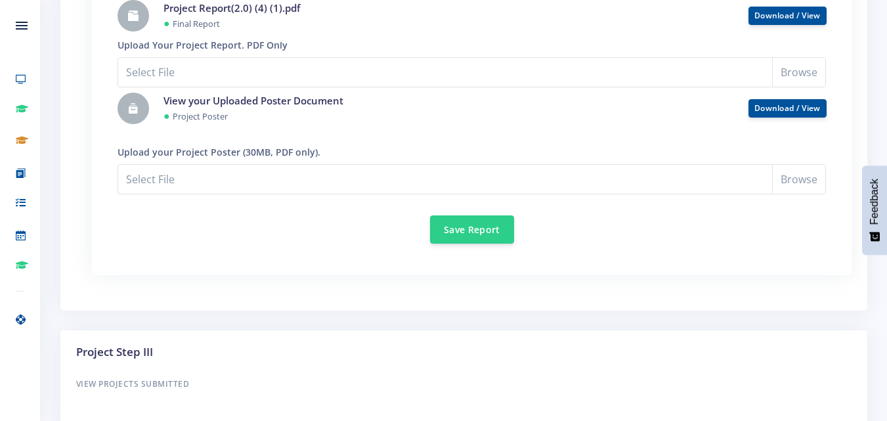
scroll to position [1289, 0]
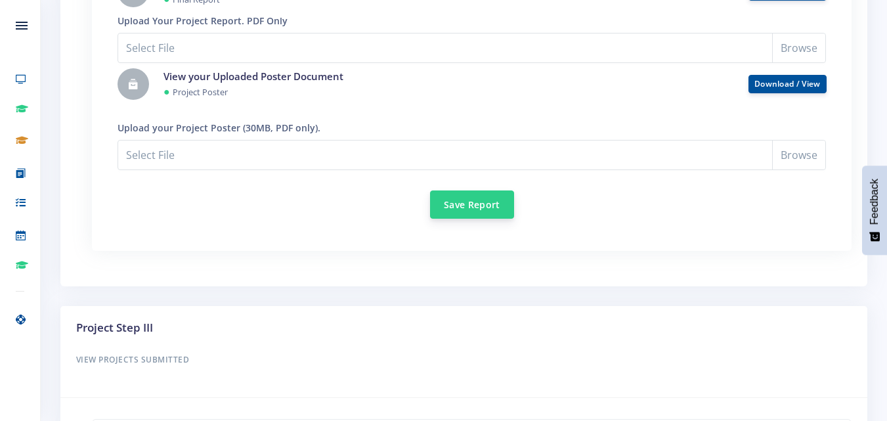
click at [458, 202] on button "Save Report" at bounding box center [472, 204] width 84 height 28
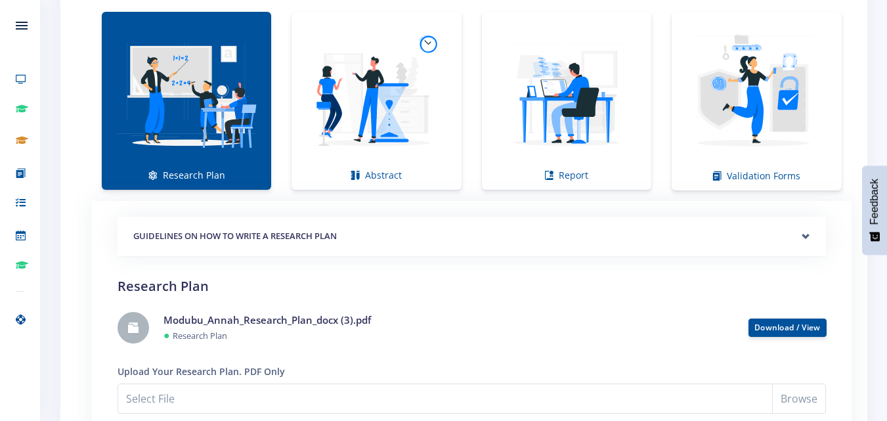
scroll to position [1075, 0]
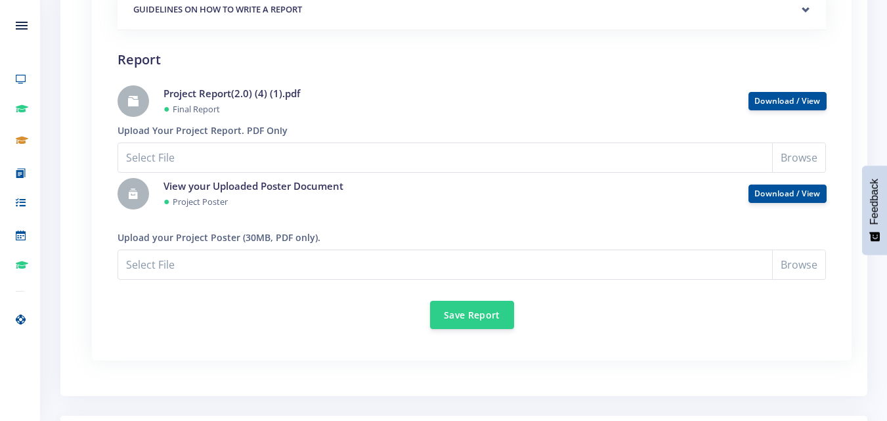
scroll to position [1178, 0]
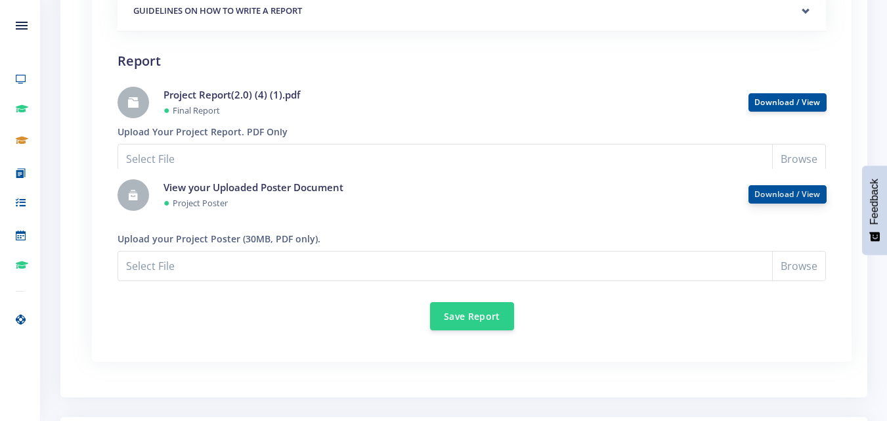
click at [787, 195] on link "Download / View" at bounding box center [788, 193] width 66 height 11
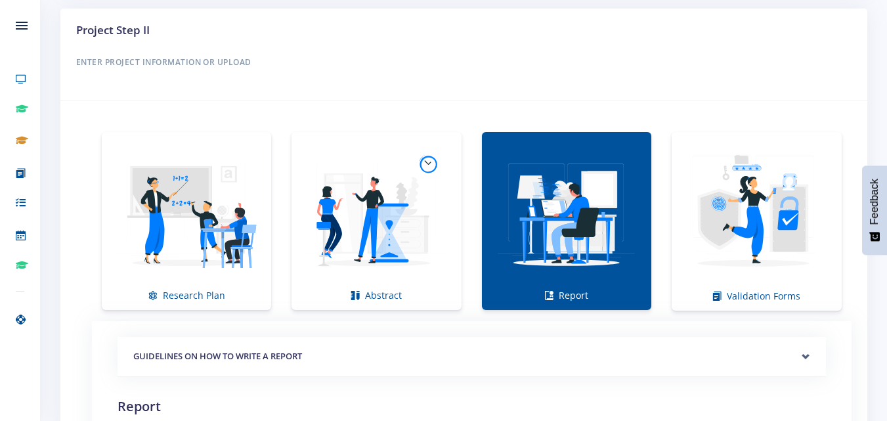
scroll to position [807, 0]
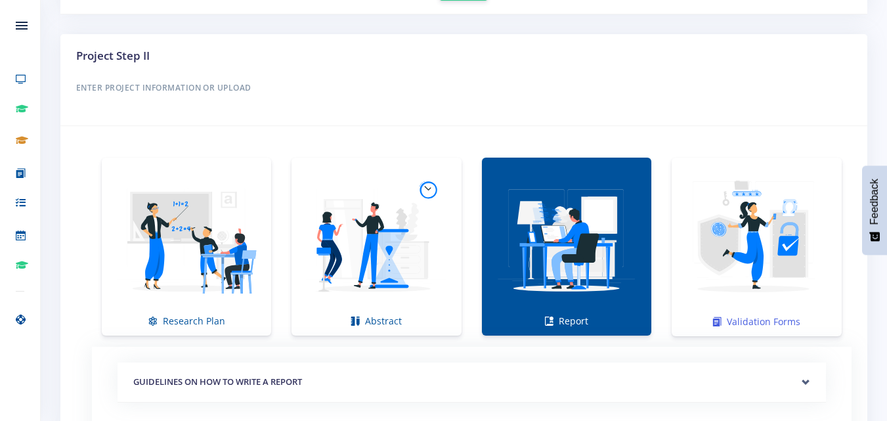
click at [728, 252] on img at bounding box center [756, 239] width 149 height 149
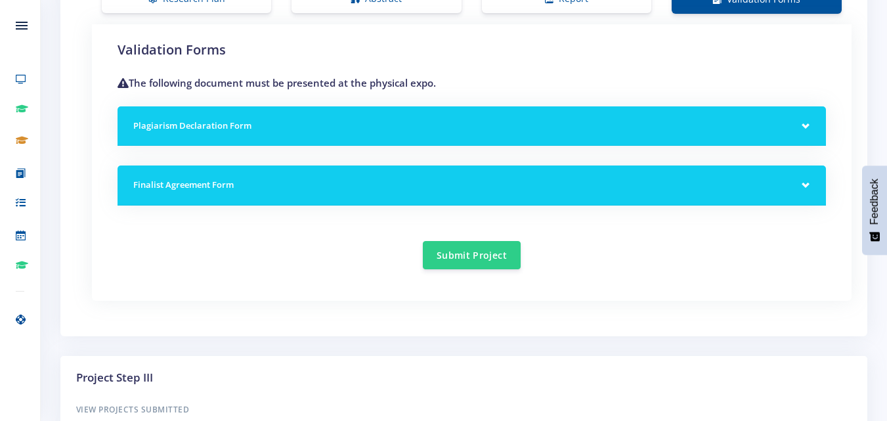
scroll to position [1154, 0]
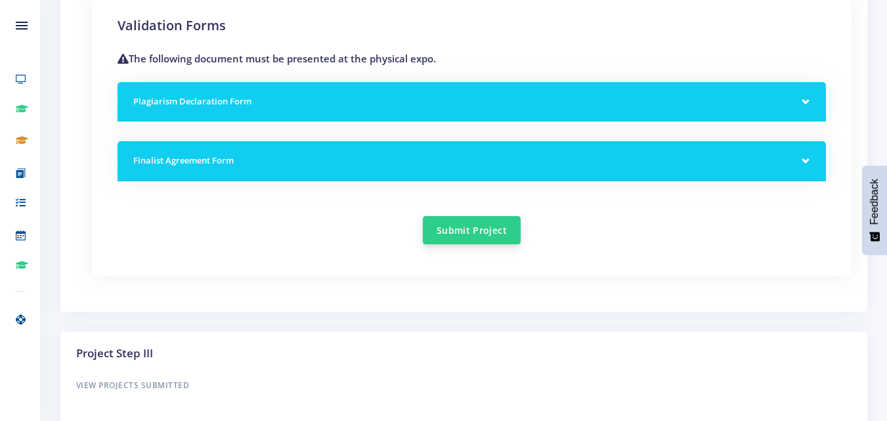
click at [464, 227] on button "Submit Project" at bounding box center [472, 230] width 98 height 28
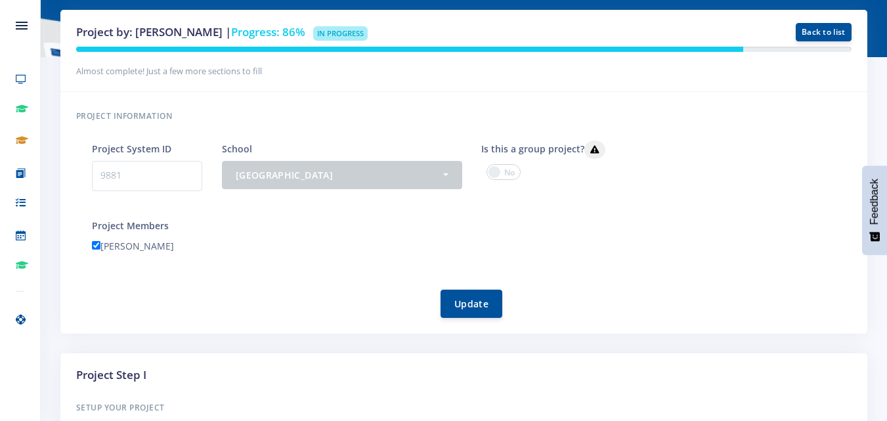
scroll to position [146, 0]
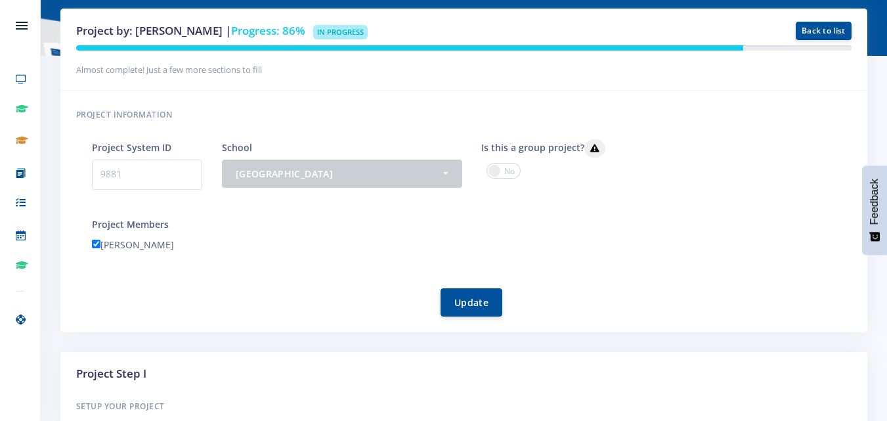
click at [153, 169] on p "9881" at bounding box center [147, 175] width 110 height 30
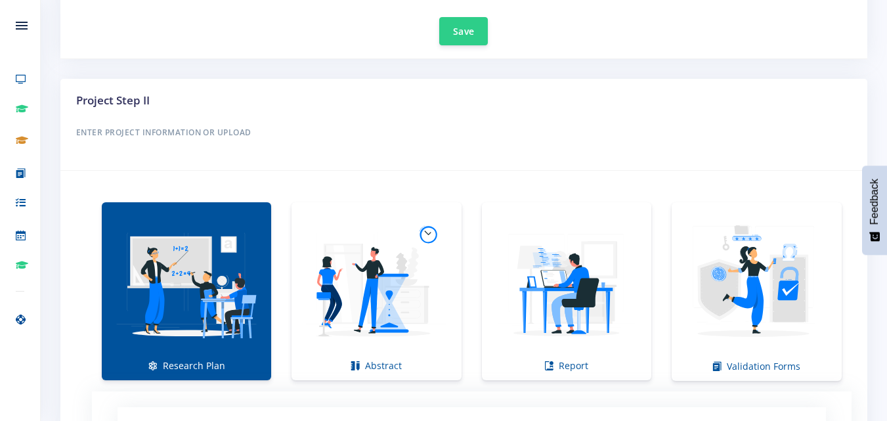
scroll to position [762, 0]
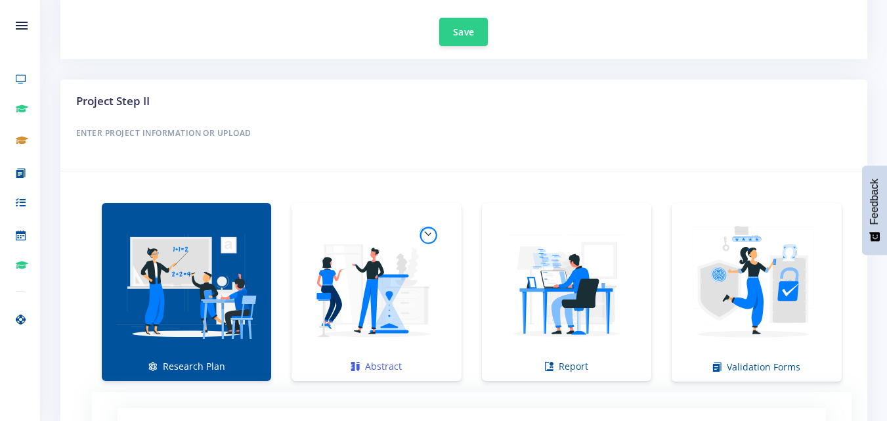
click at [338, 244] on img at bounding box center [376, 285] width 148 height 148
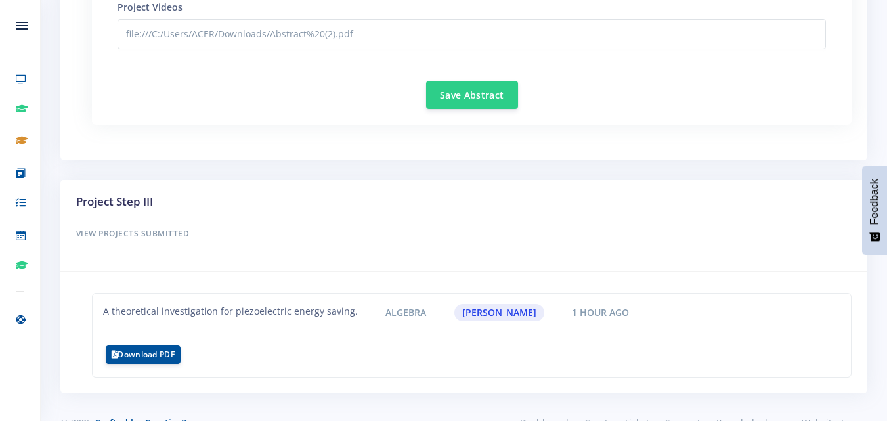
scroll to position [1927, 0]
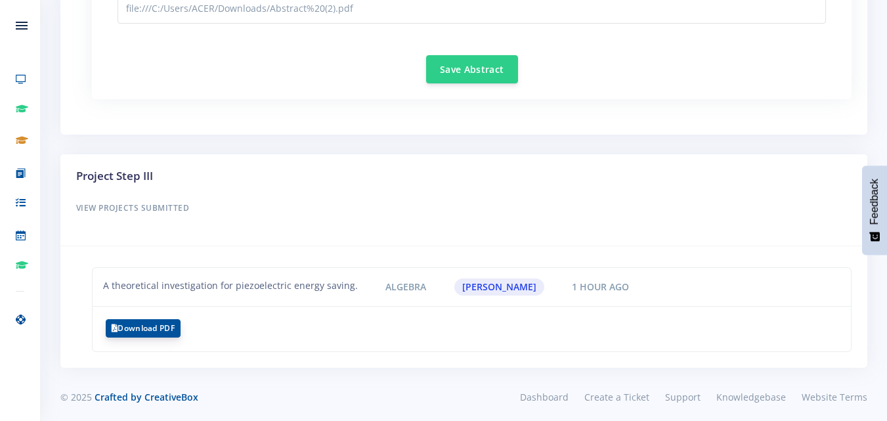
click at [167, 330] on button "Download PDF" at bounding box center [143, 328] width 75 height 18
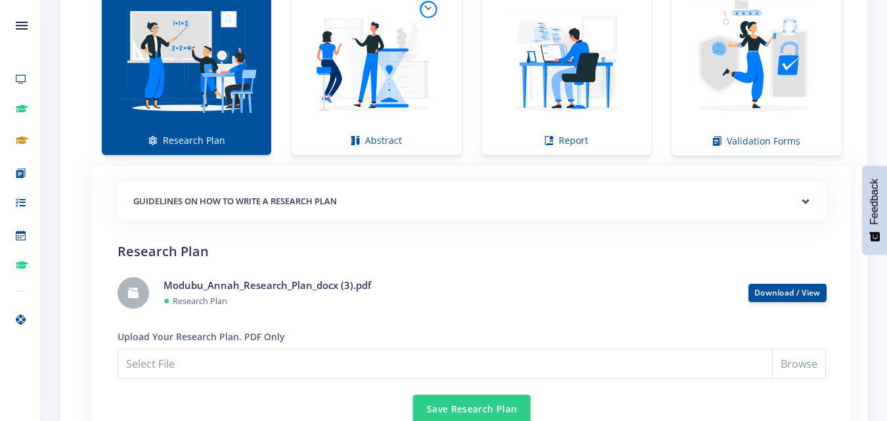
scroll to position [852, 0]
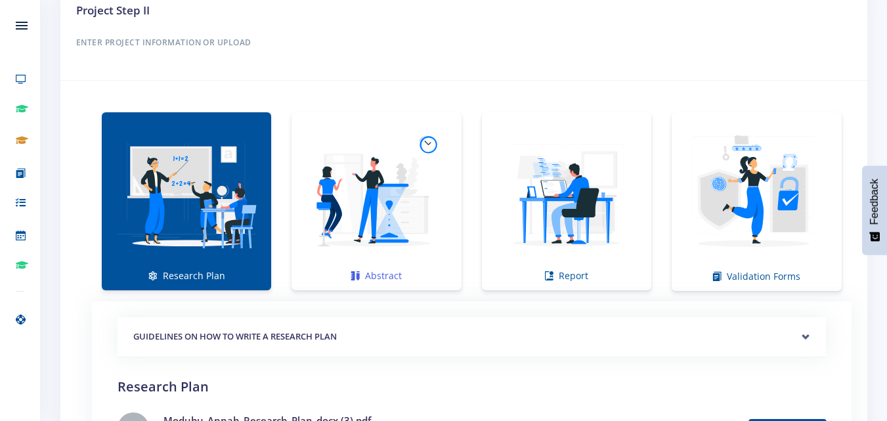
click at [428, 254] on img at bounding box center [376, 194] width 148 height 148
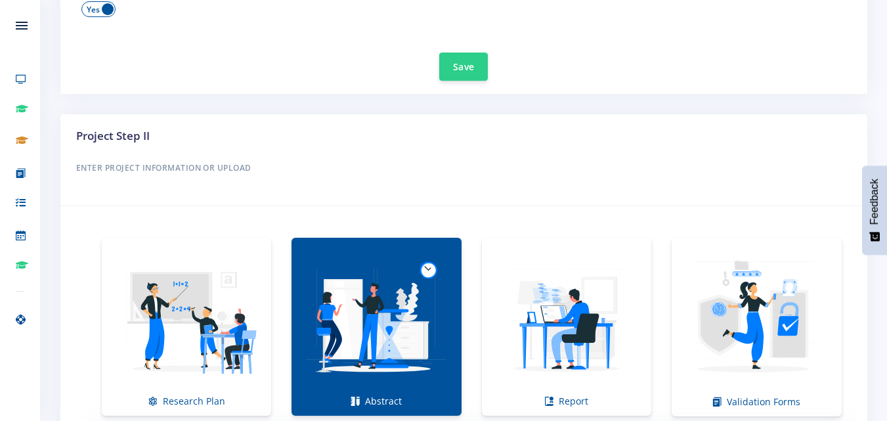
scroll to position [680, 0]
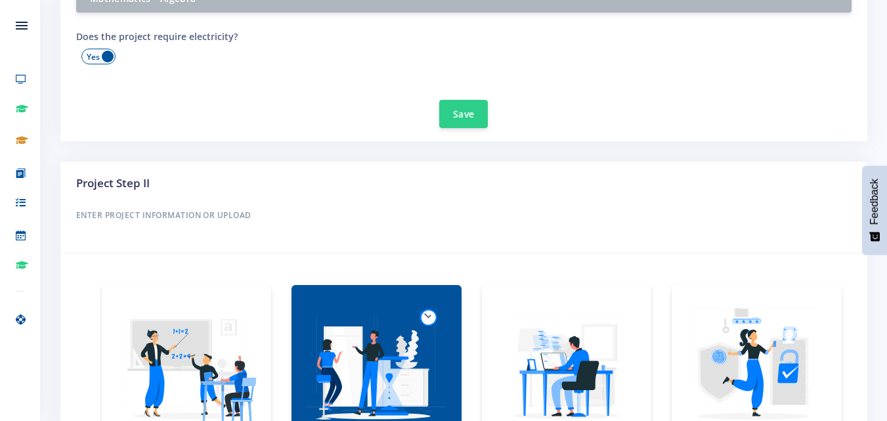
click at [581, 347] on img at bounding box center [567, 367] width 148 height 148
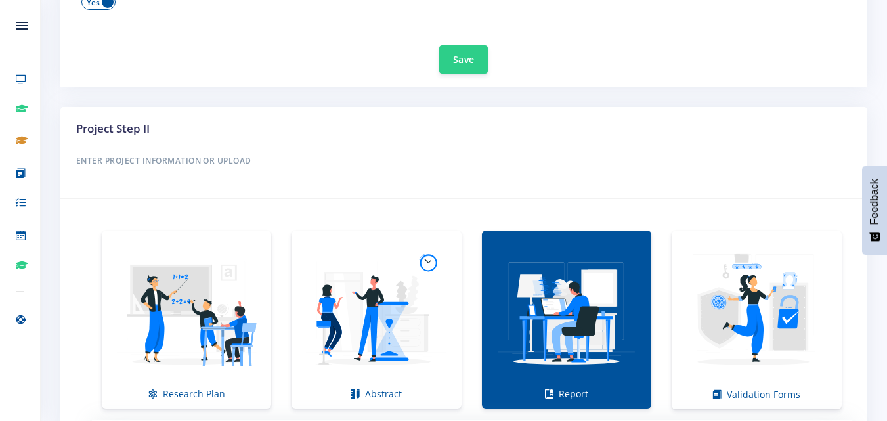
scroll to position [721, 0]
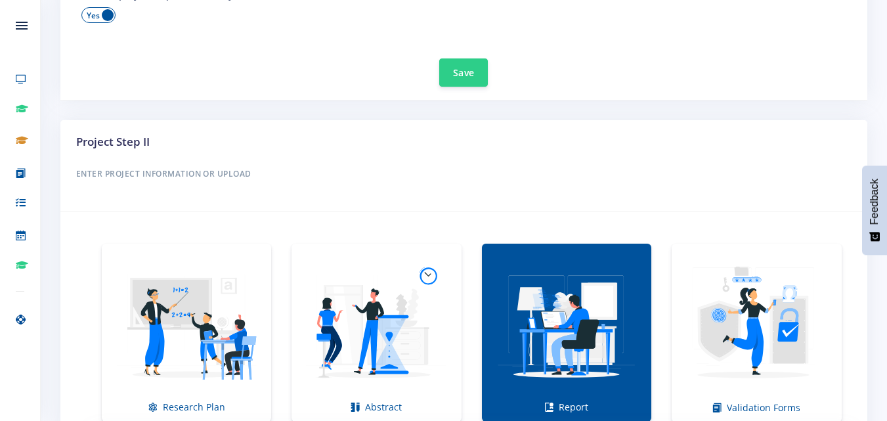
click at [663, 354] on li "Validation Forms" at bounding box center [757, 333] width 190 height 179
click at [675, 353] on link "Validation Forms" at bounding box center [757, 333] width 170 height 179
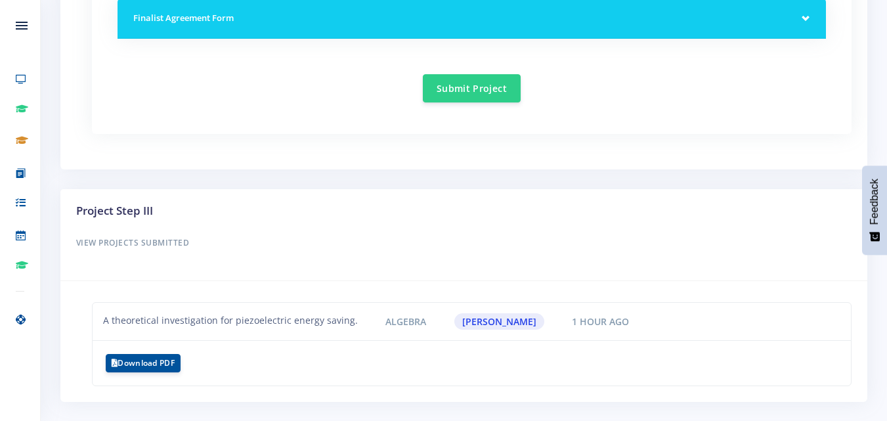
scroll to position [1336, 0]
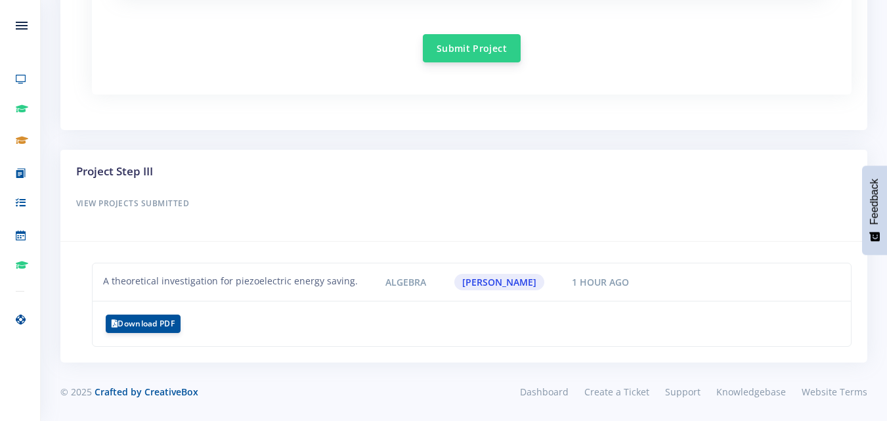
click at [444, 51] on button "Submit Project" at bounding box center [472, 48] width 98 height 28
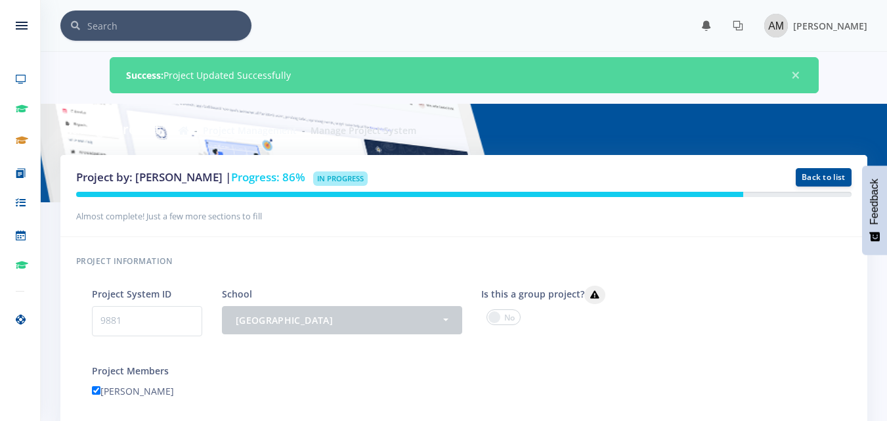
scroll to position [10, 10]
click at [502, 319] on span at bounding box center [504, 317] width 34 height 16
click at [0, 0] on input "checkbox" at bounding box center [0, 0] width 0 height 0
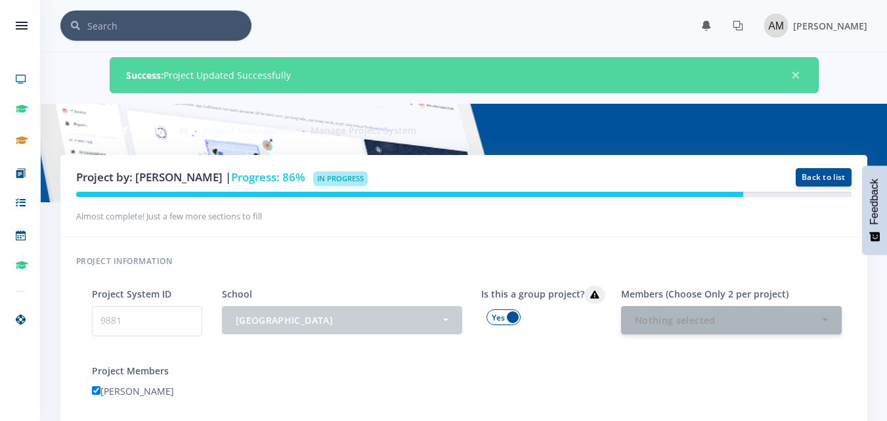
click at [502, 319] on span at bounding box center [504, 317] width 34 height 16
click at [0, 0] on input "checkbox" at bounding box center [0, 0] width 0 height 0
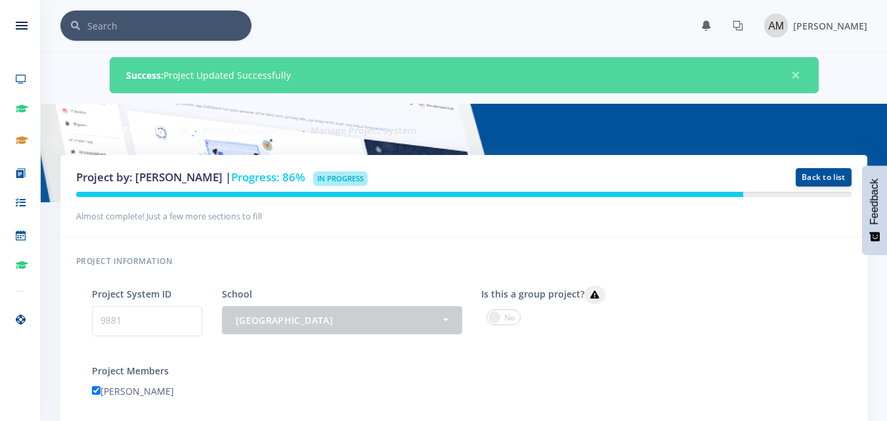
click at [502, 319] on span at bounding box center [504, 317] width 34 height 16
click at [0, 0] on input "checkbox" at bounding box center [0, 0] width 0 height 0
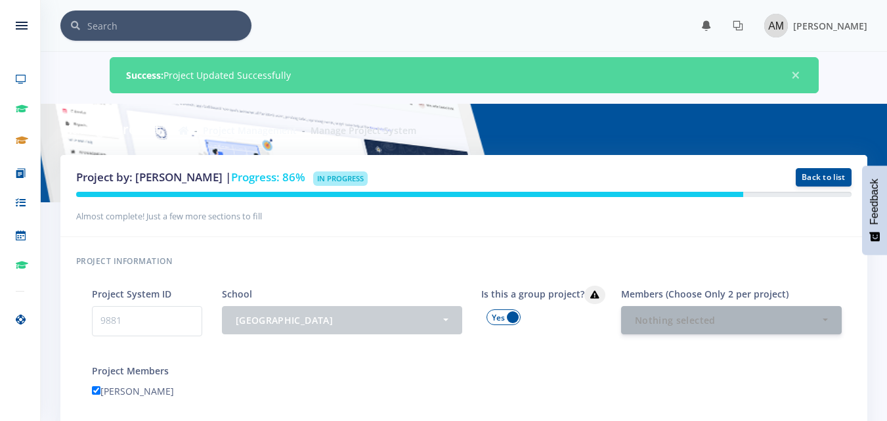
click at [502, 319] on span at bounding box center [504, 317] width 34 height 16
click at [0, 0] on input "checkbox" at bounding box center [0, 0] width 0 height 0
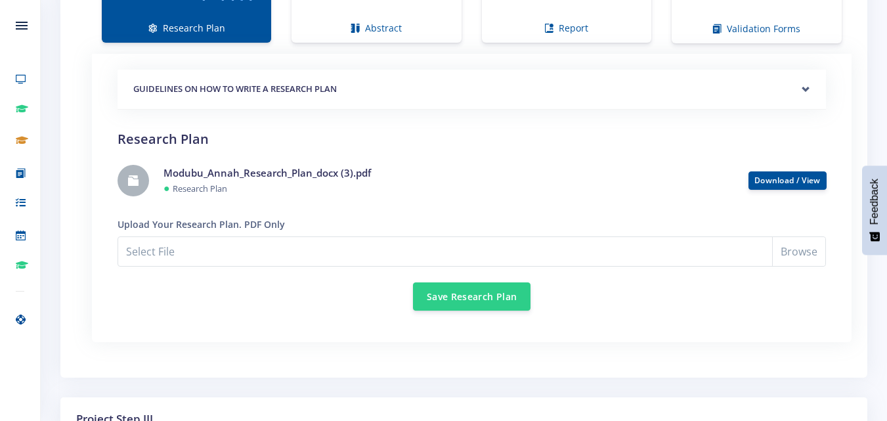
scroll to position [1101, 0]
click at [500, 301] on button "Save Research Plan" at bounding box center [472, 295] width 118 height 28
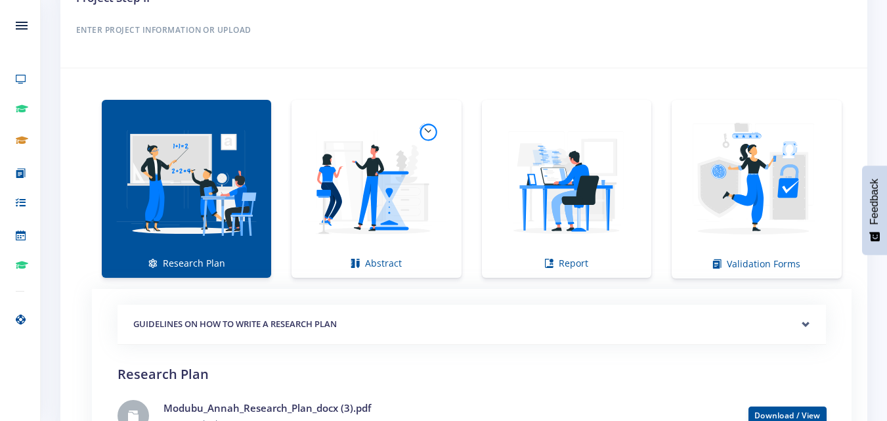
scroll to position [1005, 0]
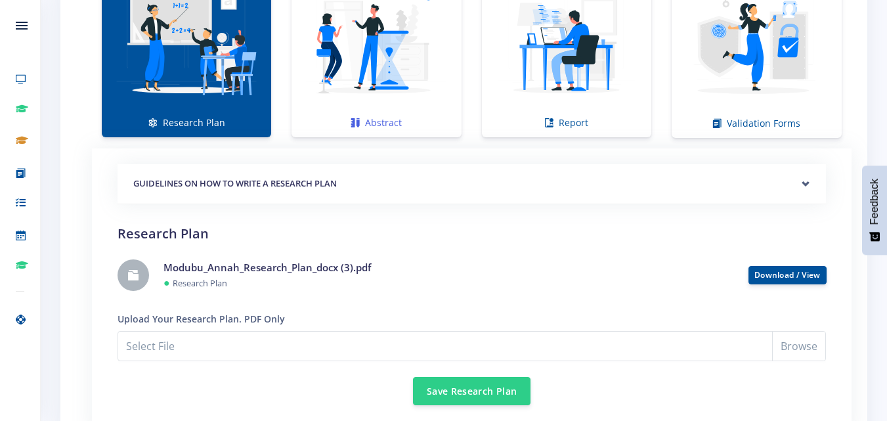
click at [343, 72] on img at bounding box center [376, 41] width 148 height 148
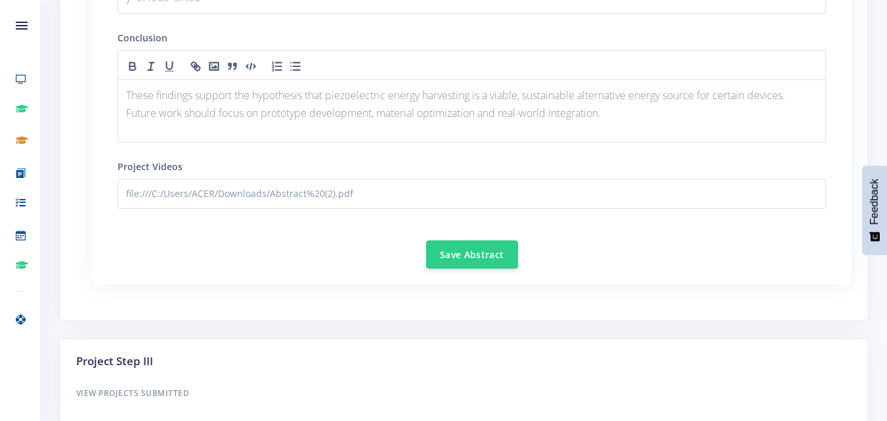
scroll to position [1813, 0]
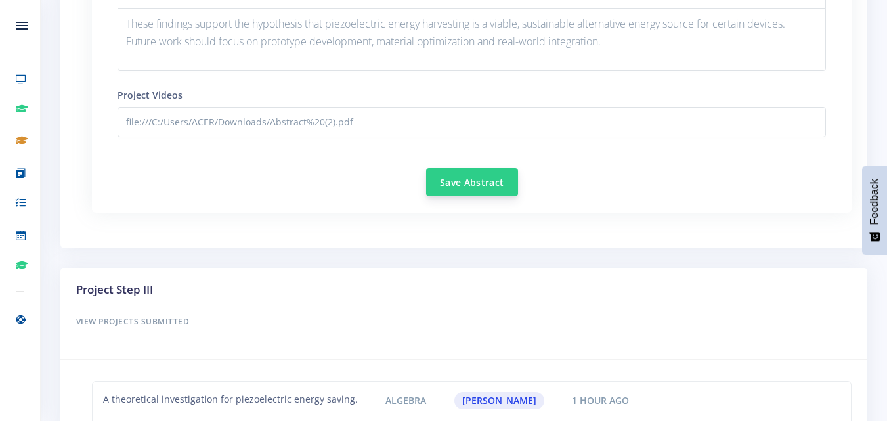
click at [452, 184] on button "Save Abstract" at bounding box center [472, 182] width 92 height 28
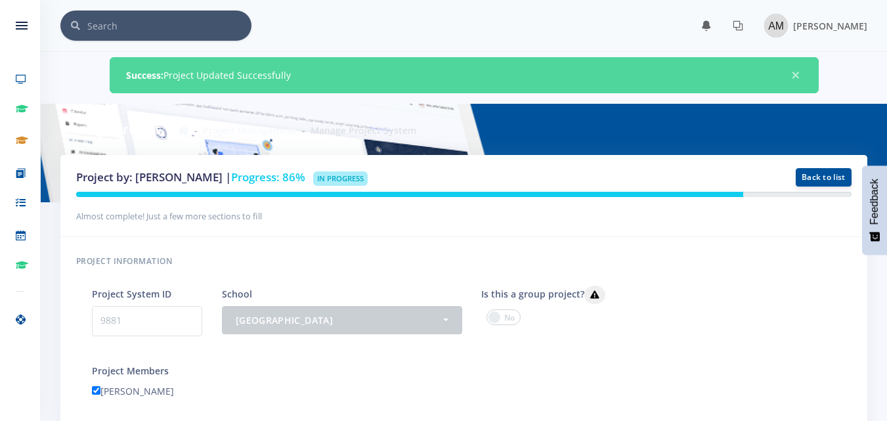
scroll to position [10, 10]
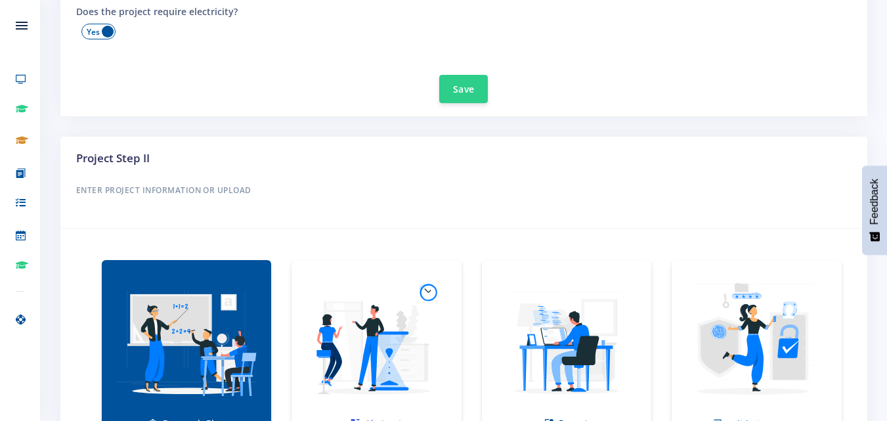
scroll to position [703, 0]
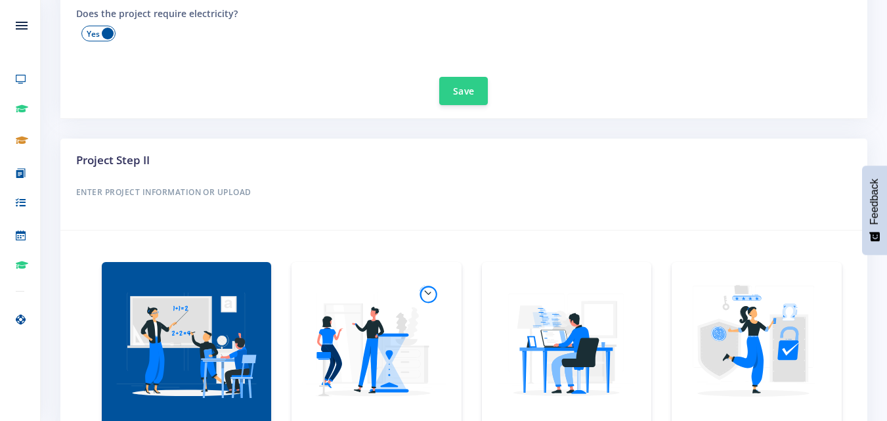
click at [399, 315] on img at bounding box center [376, 344] width 148 height 148
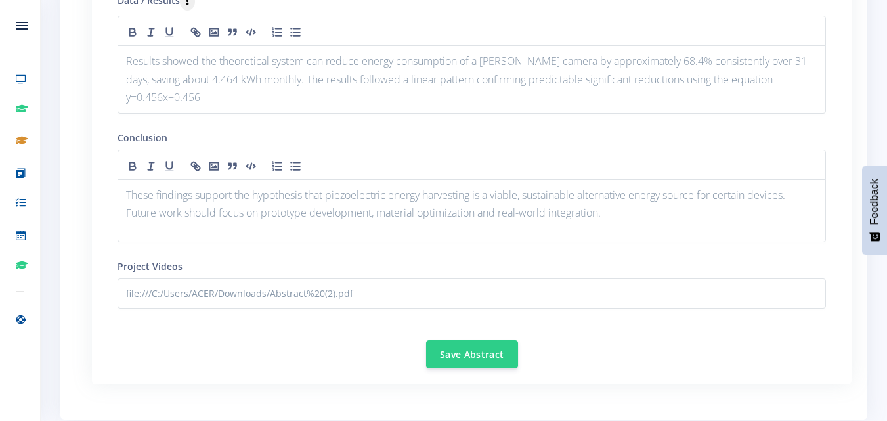
scroll to position [1643, 0]
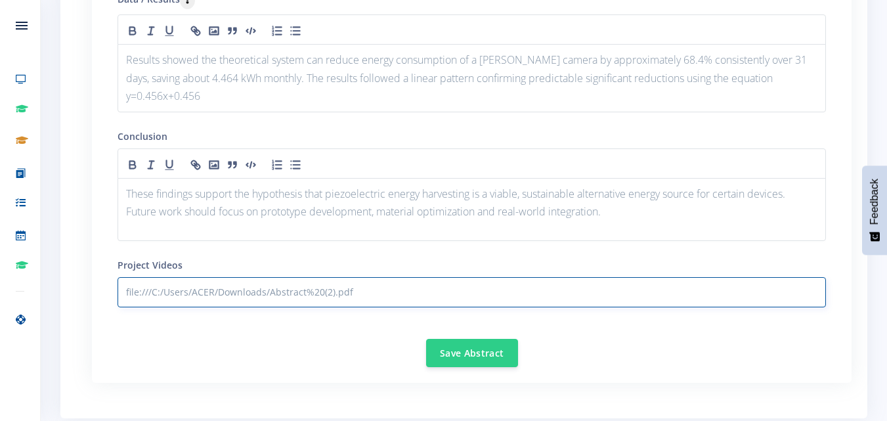
click at [357, 285] on input "file:///C:/Users/ACER/Downloads/Abstract%20(2).pdf" at bounding box center [472, 292] width 709 height 30
type input "f"
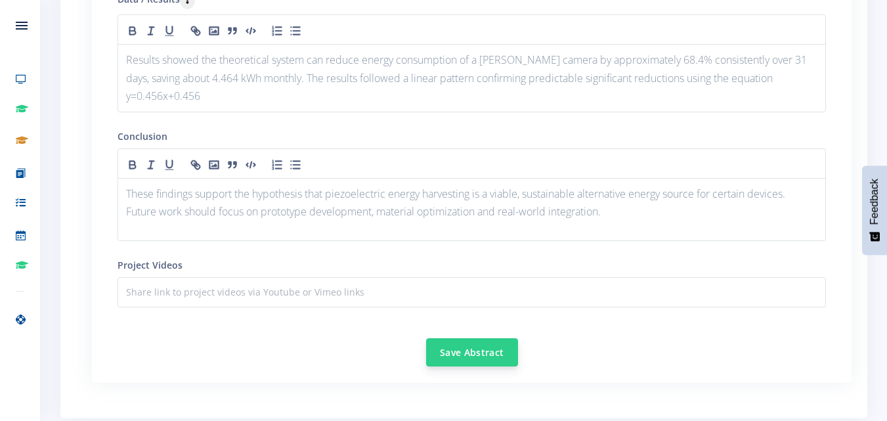
click at [451, 349] on button "Save Abstract" at bounding box center [472, 352] width 92 height 28
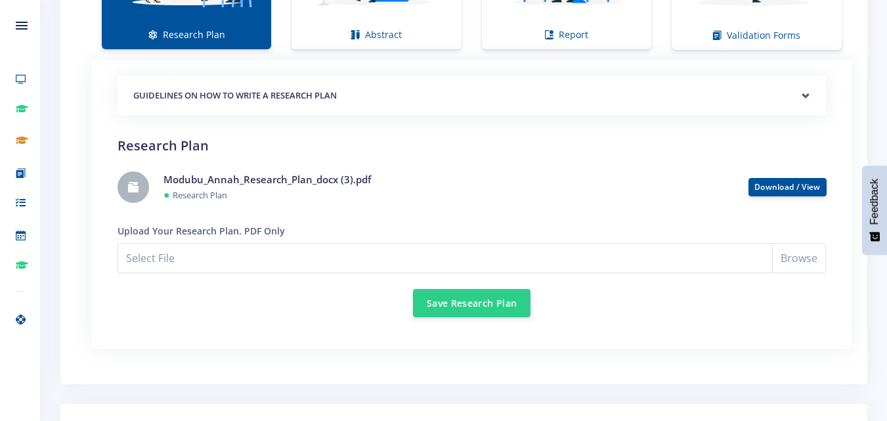
scroll to position [1094, 0]
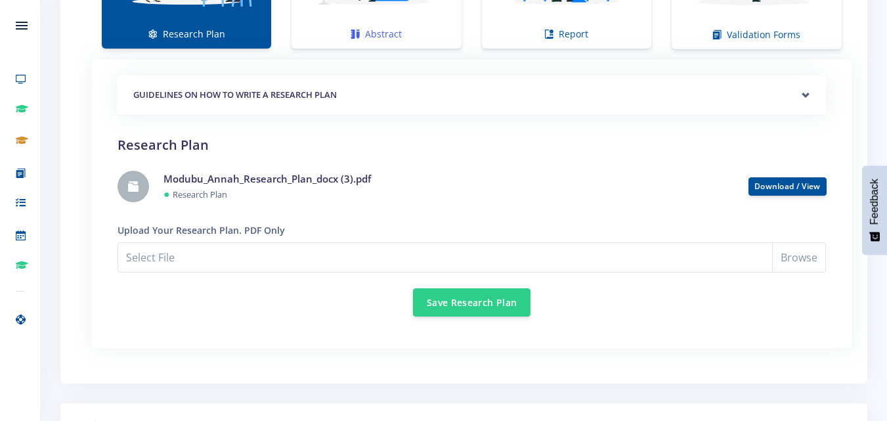
click at [354, 33] on icon at bounding box center [355, 34] width 9 height 9
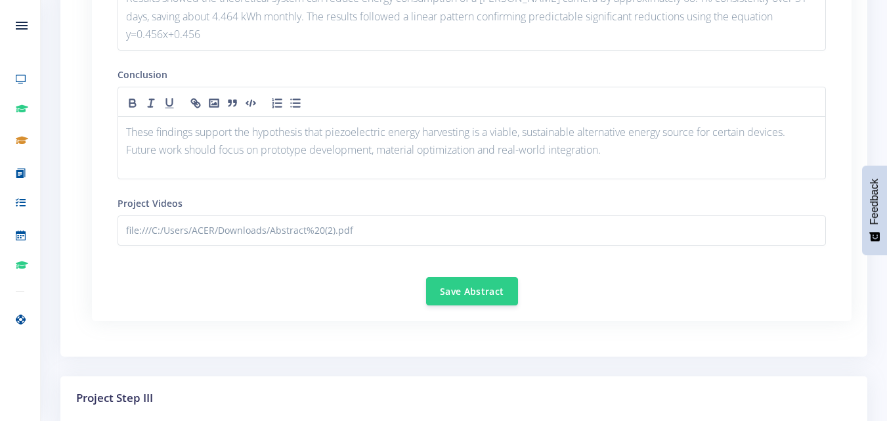
scroll to position [1679, 0]
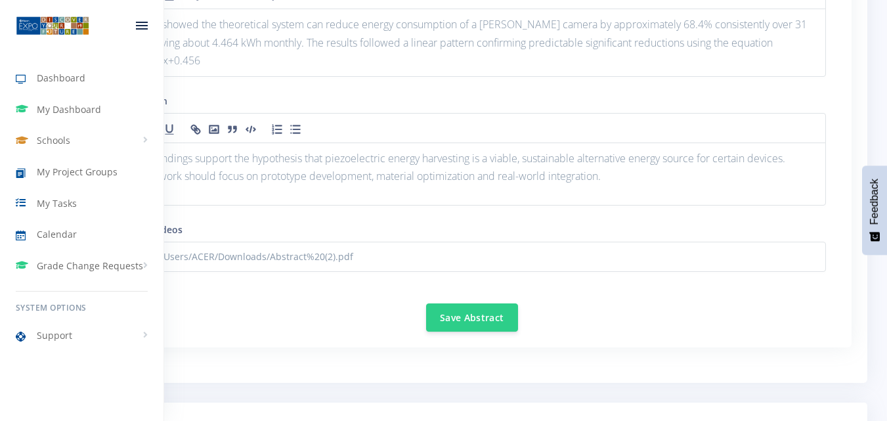
click at [140, 26] on icon at bounding box center [142, 25] width 12 height 1
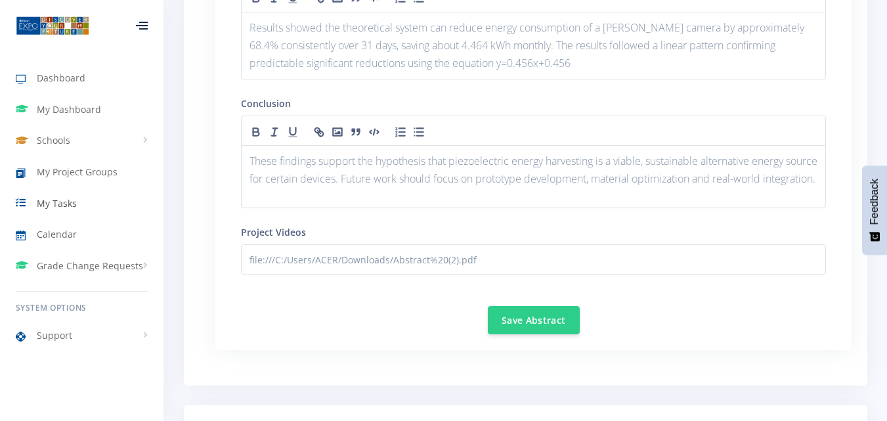
click at [68, 202] on span "My Tasks" at bounding box center [57, 203] width 40 height 14
click at [62, 234] on span "Calendar" at bounding box center [57, 234] width 40 height 14
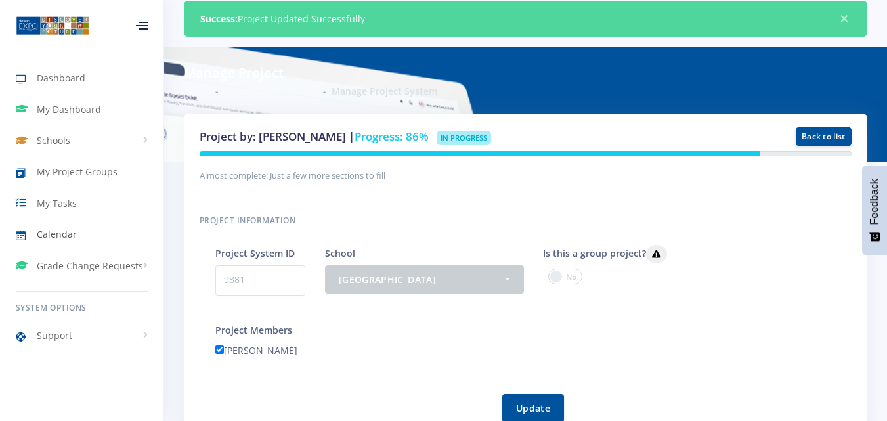
scroll to position [0, 0]
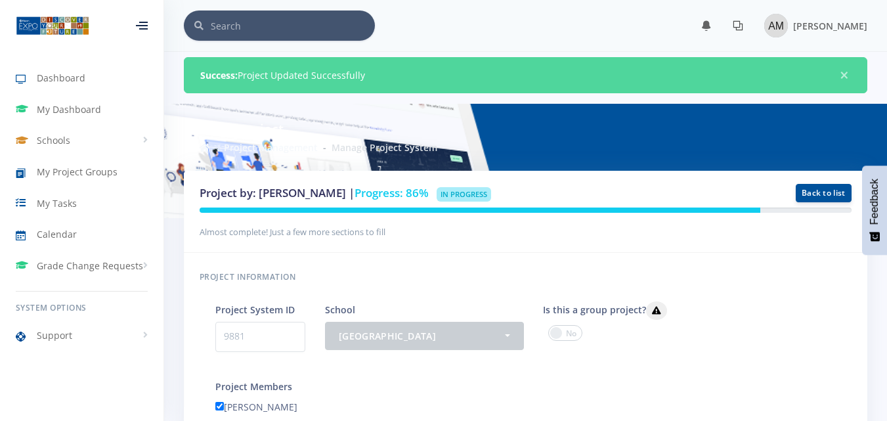
click at [743, 28] on icon at bounding box center [738, 25] width 11 height 11
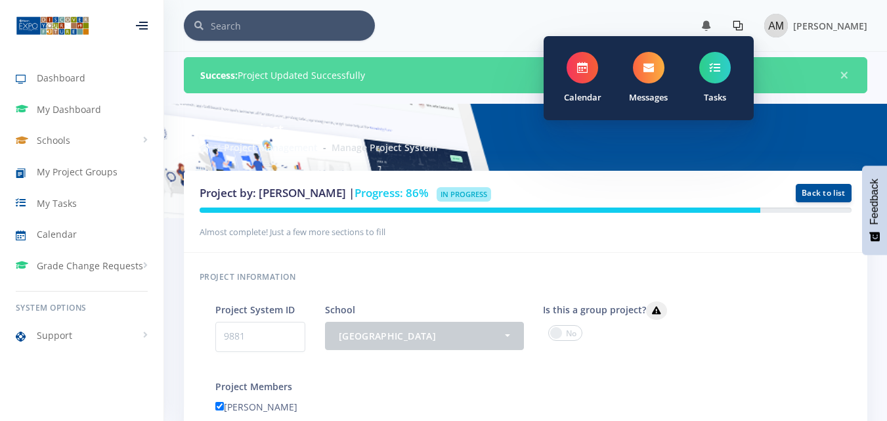
click at [650, 64] on icon at bounding box center [649, 67] width 11 height 11
click at [653, 69] on div "Success: Project Updated Successfully ×" at bounding box center [526, 75] width 684 height 36
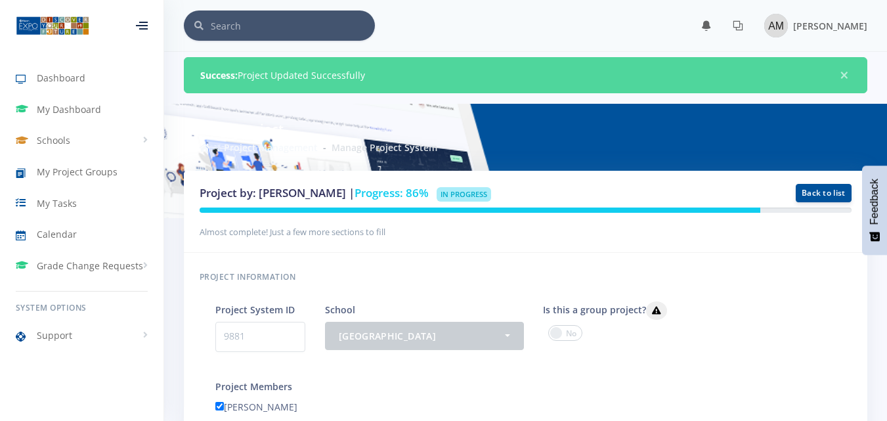
drag, startPoint x: 489, startPoint y: 26, endPoint x: 437, endPoint y: 29, distance: 51.9
click at [489, 26] on div "× You have 0 notifications." at bounding box center [526, 26] width 684 height 30
click at [139, 23] on div at bounding box center [142, 26] width 12 height 8
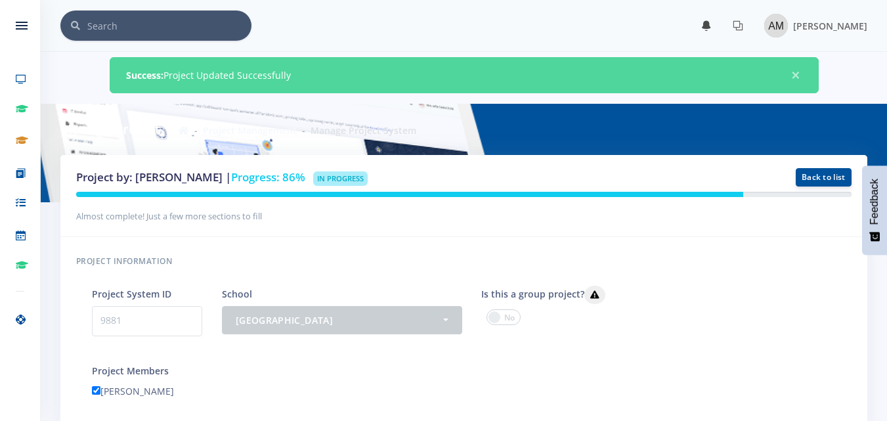
click at [706, 28] on link at bounding box center [707, 25] width 32 height 21
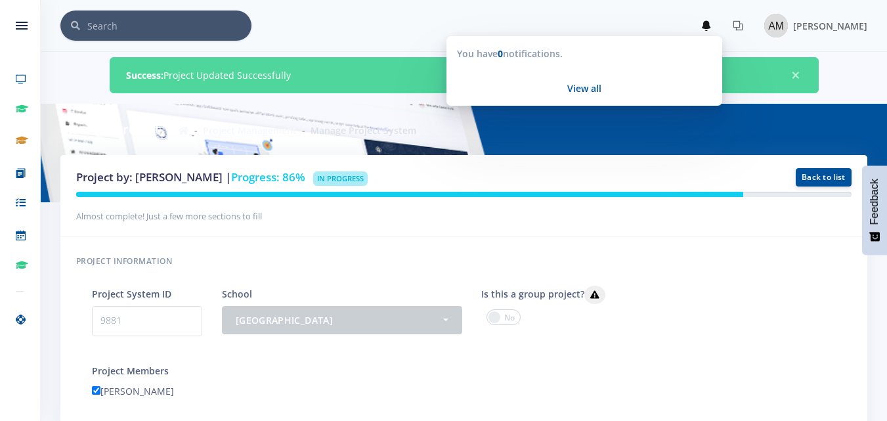
click at [514, 20] on div "× You have 0 notifications." at bounding box center [463, 26] width 807 height 30
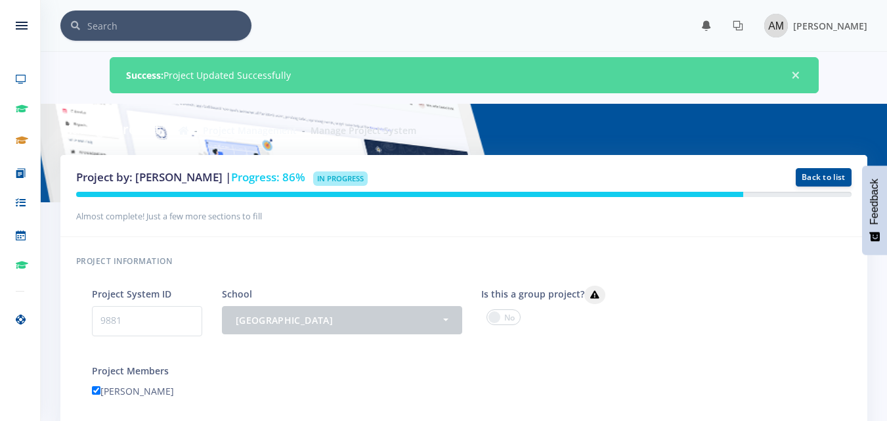
click at [795, 76] on span "×" at bounding box center [795, 75] width 13 height 13
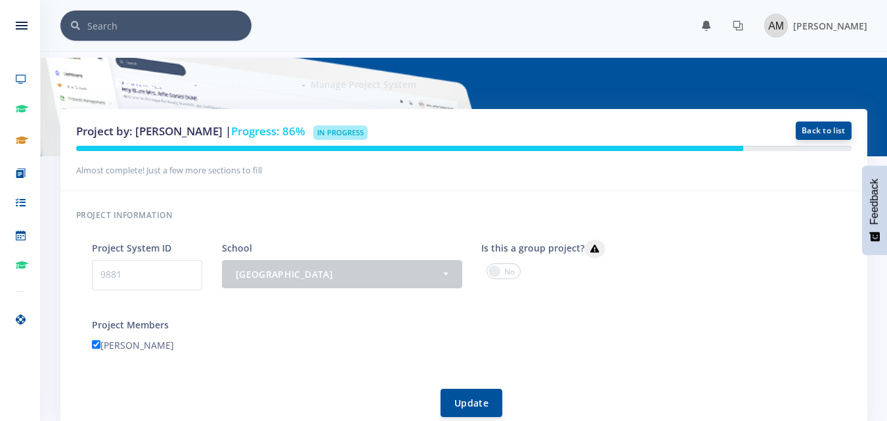
click at [813, 129] on link "Back to list" at bounding box center [824, 130] width 56 height 18
